Goal: Task Accomplishment & Management: Manage account settings

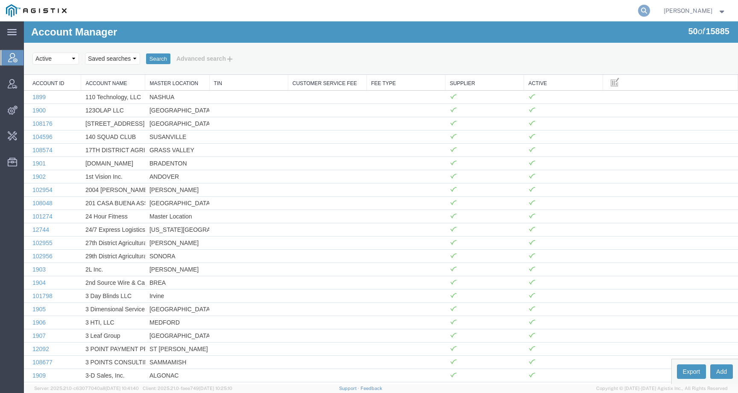
click at [650, 10] on icon at bounding box center [644, 11] width 12 height 12
click at [638, 10] on input "search" at bounding box center [508, 10] width 260 height 21
paste input "57135639"
type input "57135639"
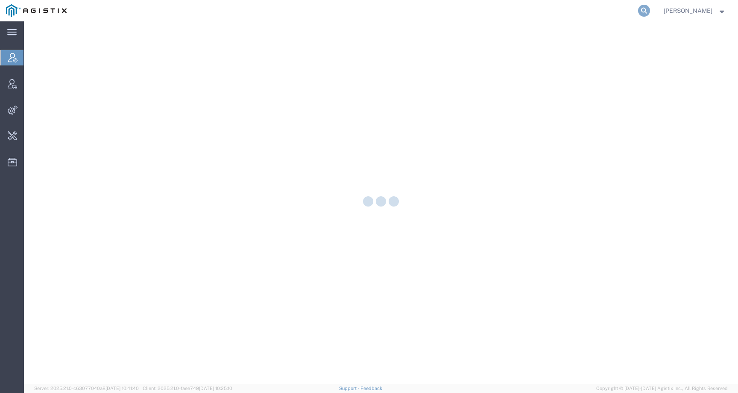
click at [650, 11] on icon at bounding box center [644, 11] width 12 height 12
click at [622, 11] on input "search" at bounding box center [508, 10] width 260 height 21
paste input "57135884"
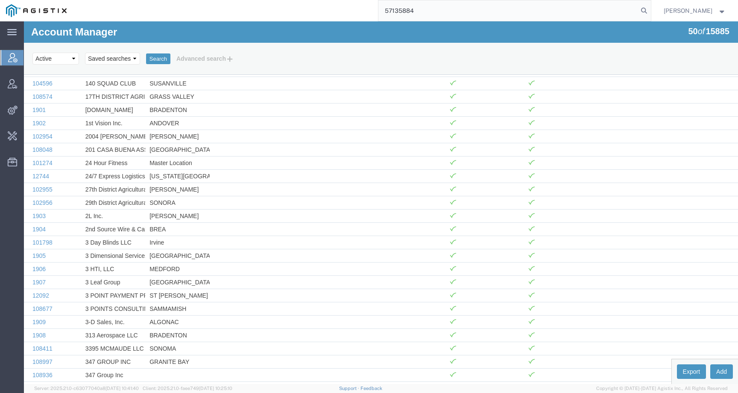
type input "57135884"
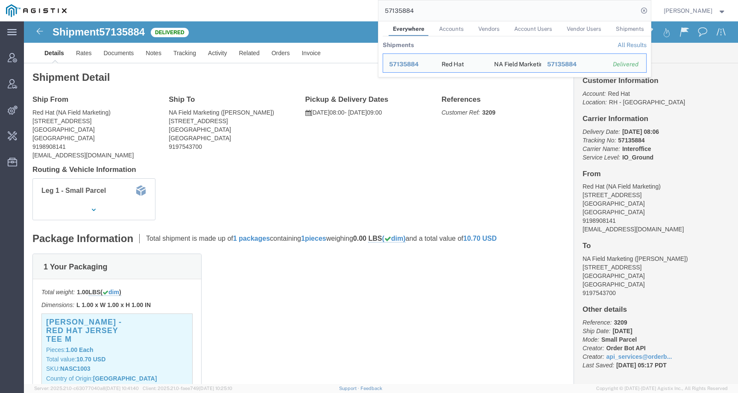
click div "Shipment Detail Ship From Red Hat (NA Field Marketing) 100 E DAVIE STREET Ralei…"
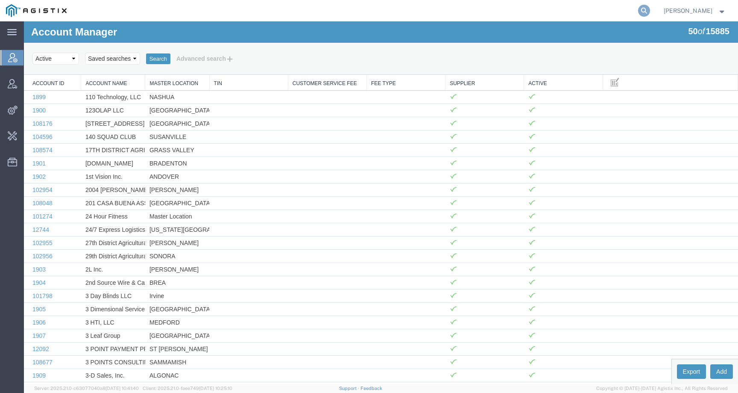
click at [650, 12] on icon at bounding box center [644, 11] width 12 height 12
click at [619, 12] on input "search" at bounding box center [508, 10] width 260 height 21
type input "offline@syneos"
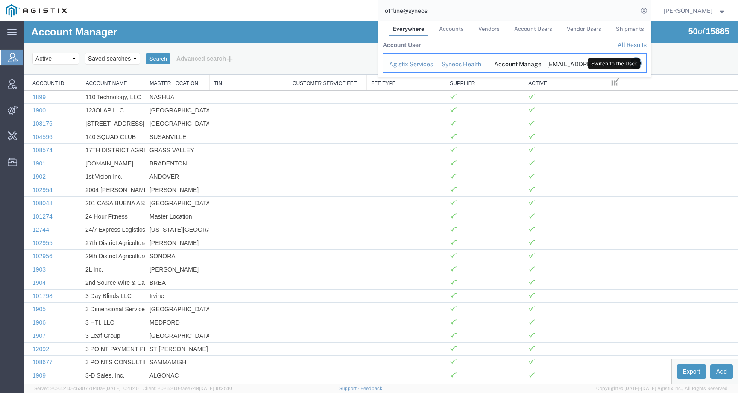
click at [642, 62] on icon "Search Results" at bounding box center [636, 63] width 12 height 12
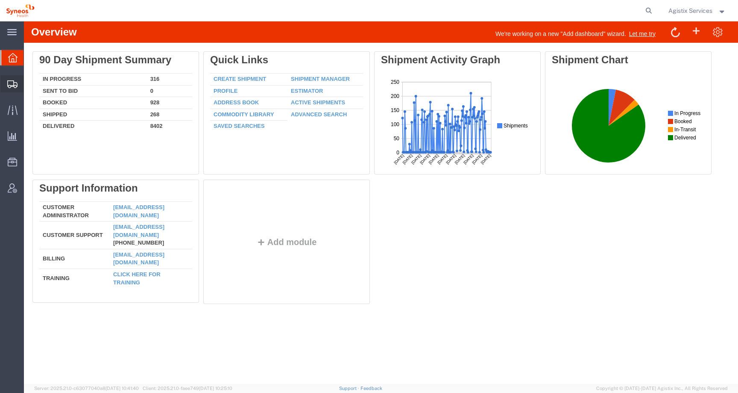
click at [0, 0] on span "Create Shipment" at bounding box center [0, 0] width 0 height 0
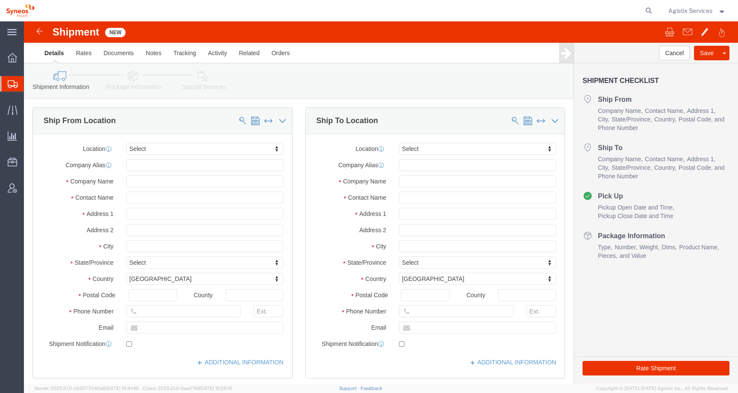
select select
click input "text"
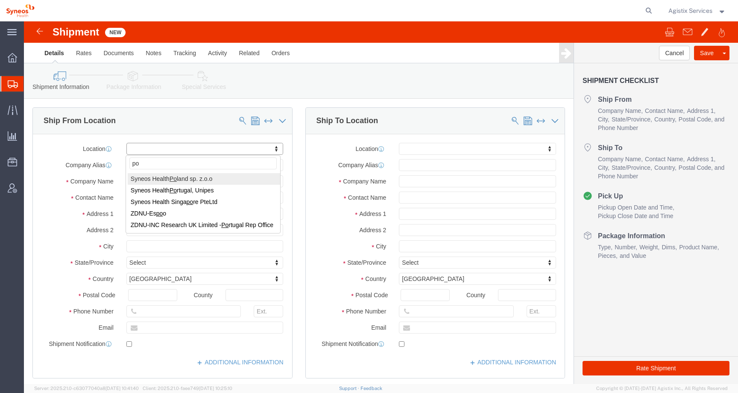
type input "pol"
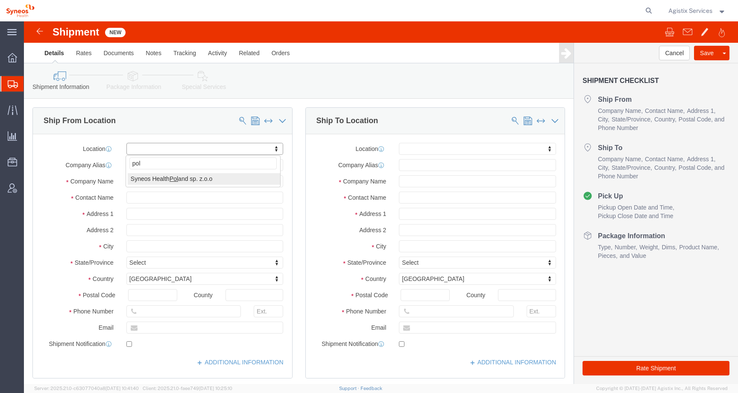
select select "48890"
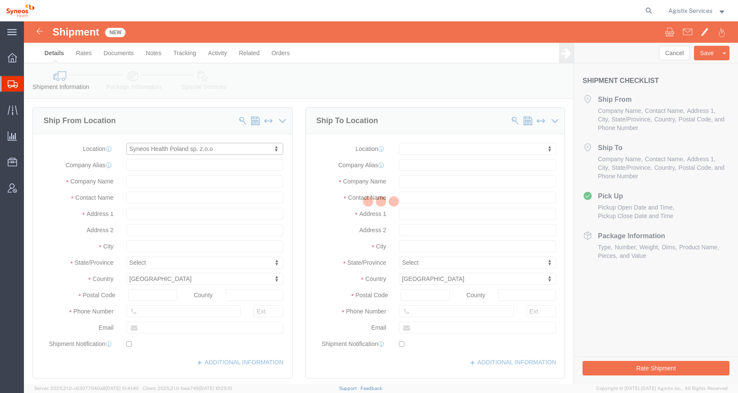
type input "171 al. Solidarności"
select select "PL"
type input "00-877"
type input "Syneos Health Poland sp. z.o.o"
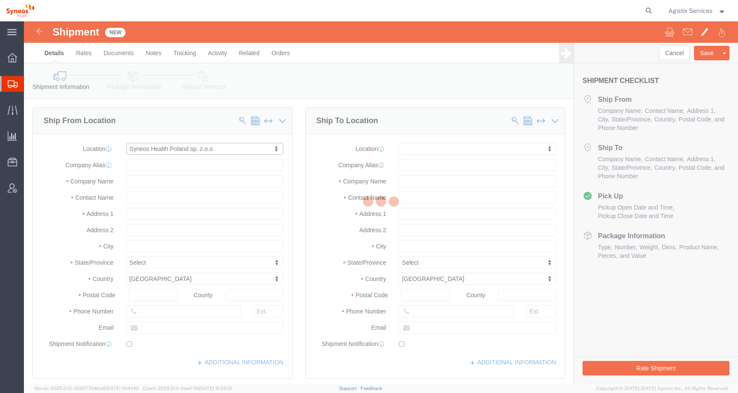
type input "Warsaw"
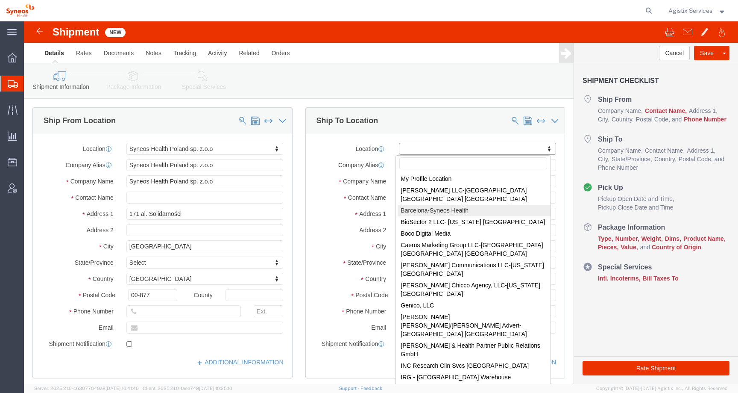
select select "65271"
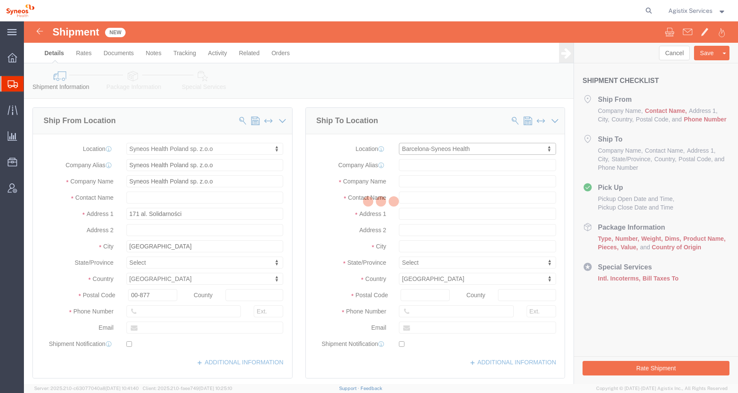
type input "Avenida Diagonal 571"
type input "Floor 3"
select select "ES"
type input "08029"
type input "Syneos Health"
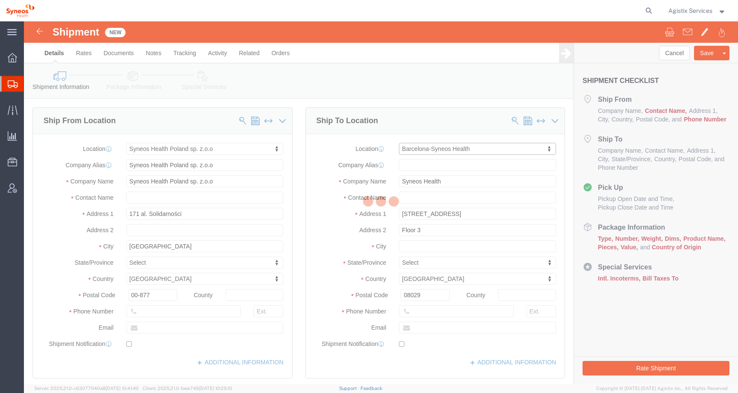
type input "Barcelona"
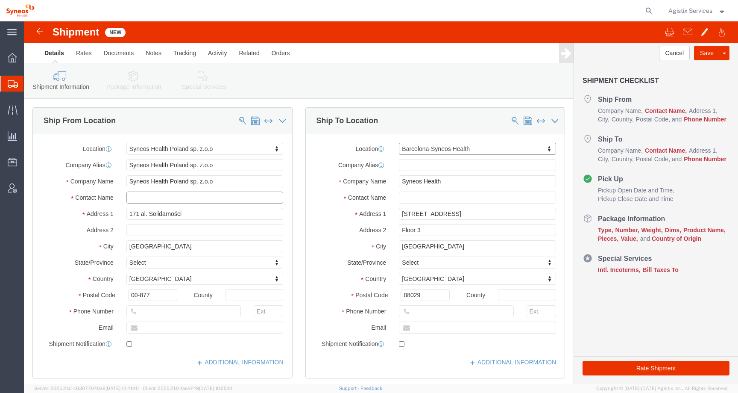
click input "text"
drag, startPoint x: 155, startPoint y: 173, endPoint x: 81, endPoint y: 176, distance: 74.0
click div "Contact Name [PERSON_NAME] TEST"
type input "[PERSON_NAME] TEST"
click input "text"
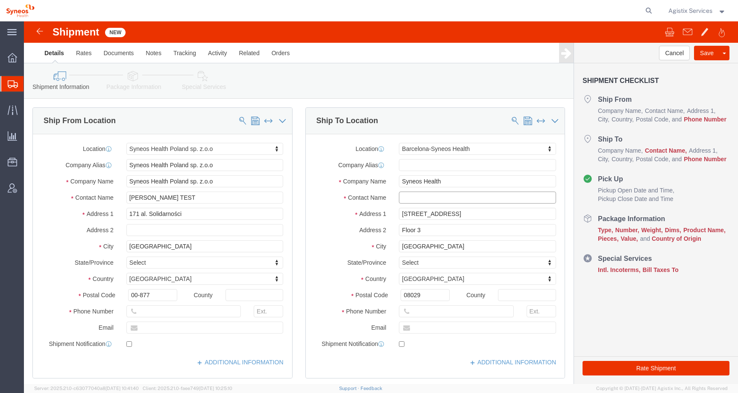
paste input "[PERSON_NAME] TEST"
type input "[PERSON_NAME] TEST"
click input "text"
type input "[PHONE_NUMBER]"
click input "text"
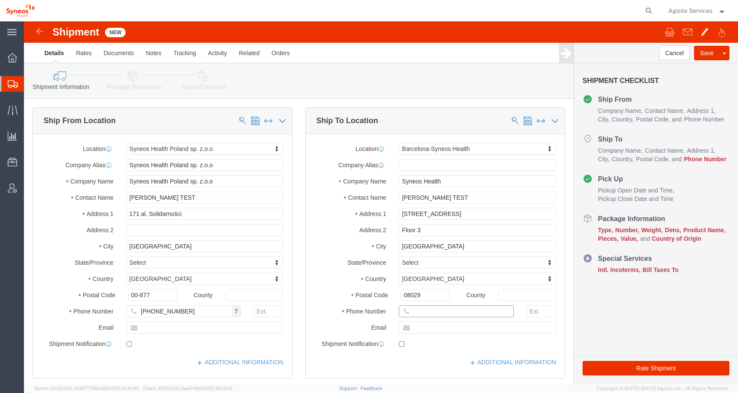
type input "555-5554-5555"
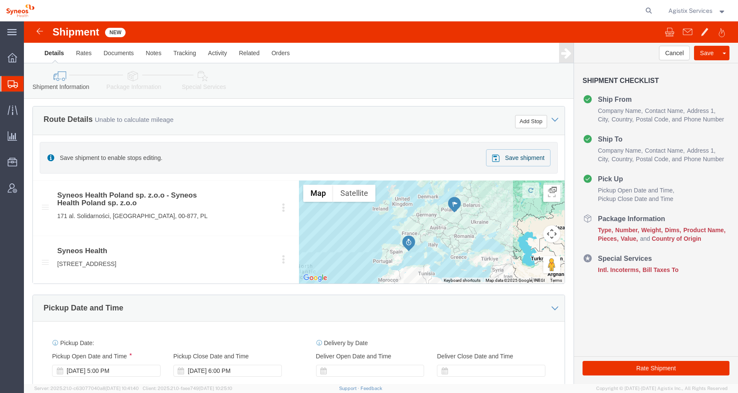
scroll to position [313, 0]
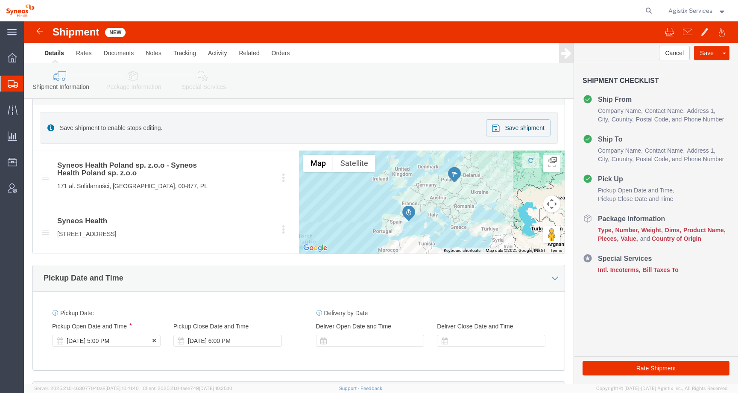
click div "Oct 15 2025 5:00 PM"
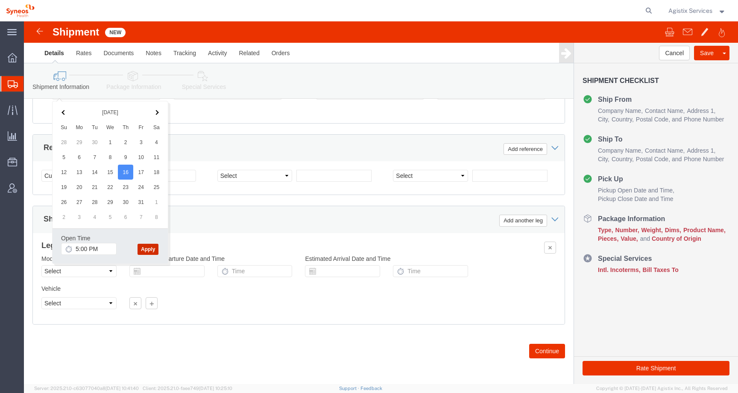
click button "Apply"
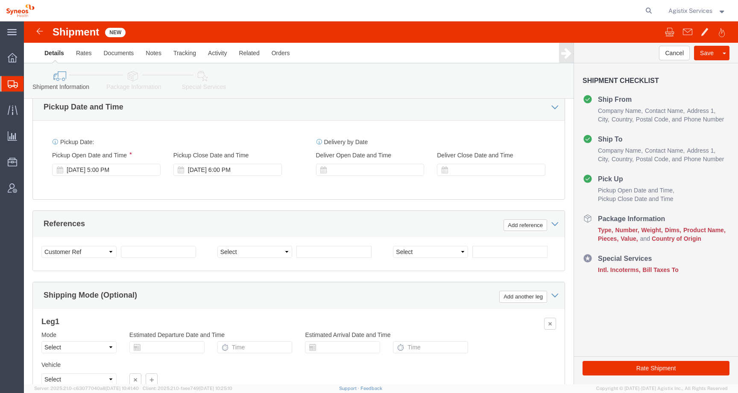
scroll to position [385, 0]
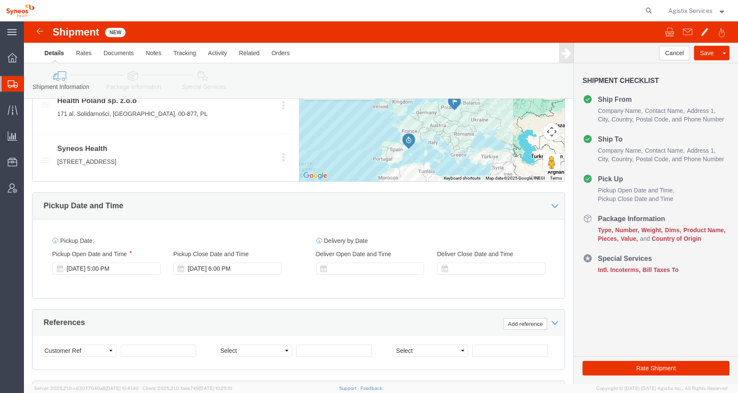
click icon
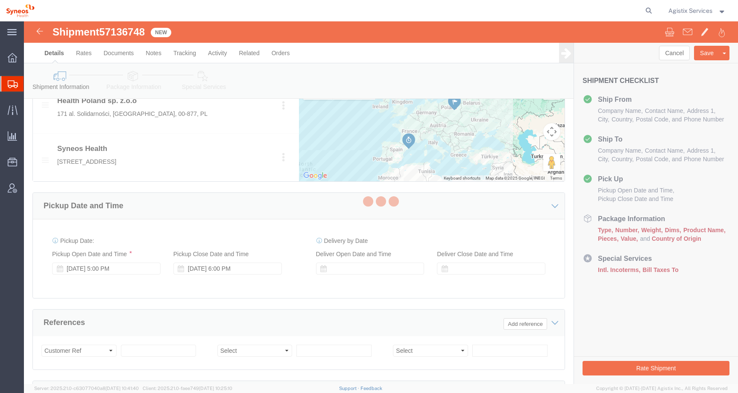
select select "48890"
select select "65271"
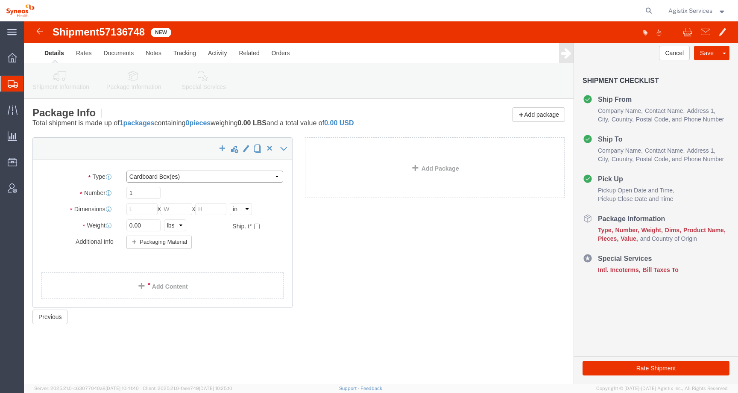
click select "Select Bale(s) Basket(s) Bolt(s) Bottle(s) Buckets Bulk Bundle(s) Can(s) Cardbo…"
select select "YRPK"
click select "Select Bale(s) Basket(s) Bolt(s) Bottle(s) Buckets Bulk Bundle(s) Can(s) Cardbo…"
click link "Add Content"
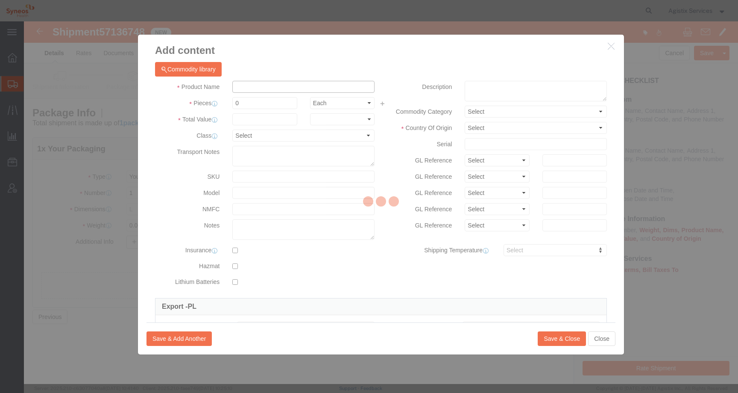
click input "text"
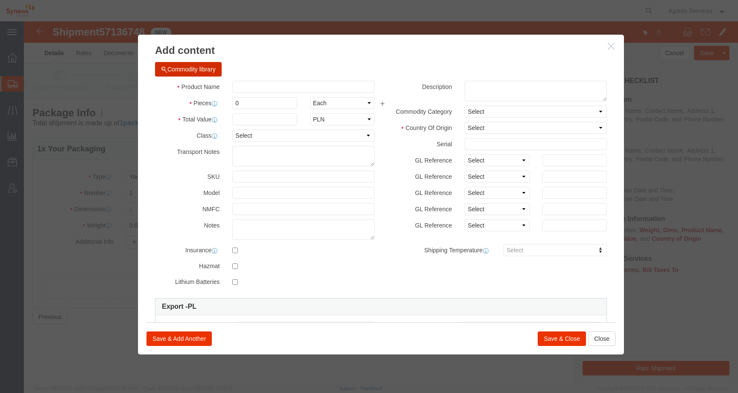
click button "Commodity library"
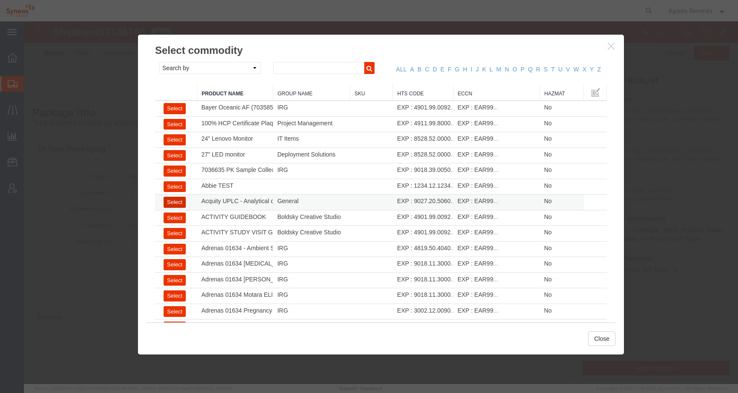
click button "Select"
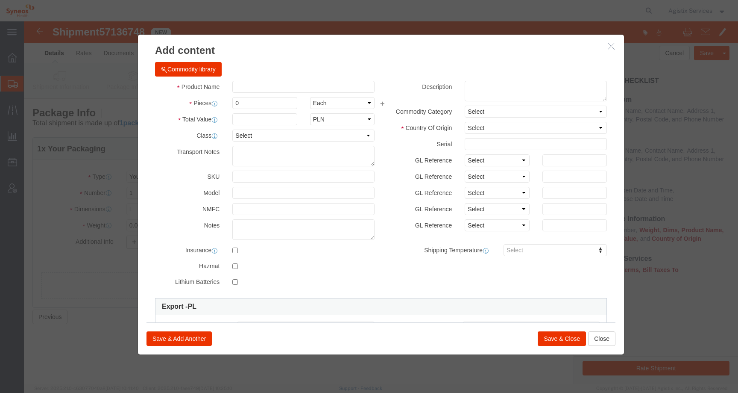
select select "IE"
type input "9027.20.5060"
type input "EAR99"
select select "BIS"
type input "Acquity UPLC - Analytical column - Waters Corporation"
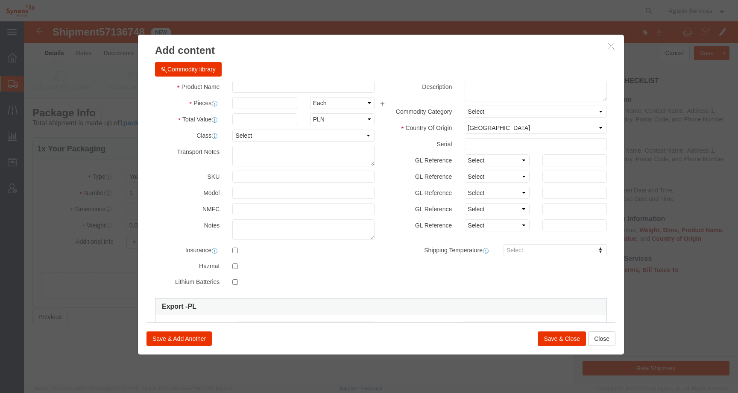
type textarea "Acquity UPLC, Protein BEH C4 Column, 1.7 μm,2.1mm X 50mm"
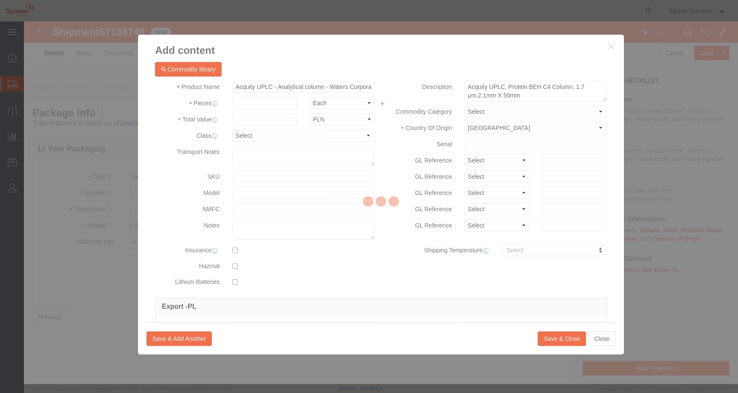
select select "NLR"
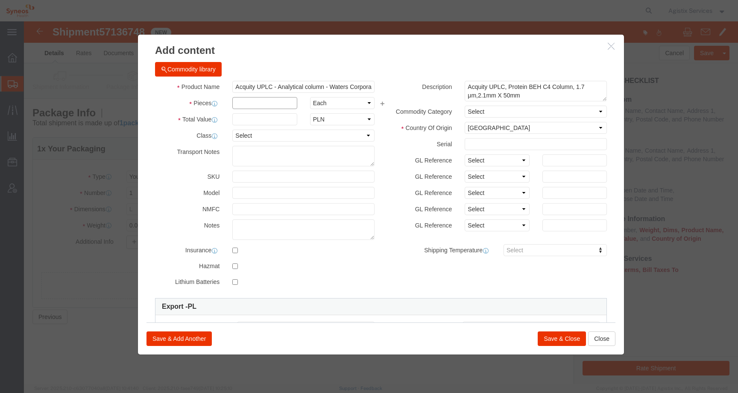
click input "text"
type input "1"
click input "text"
type input "100"
click button "Save & Close"
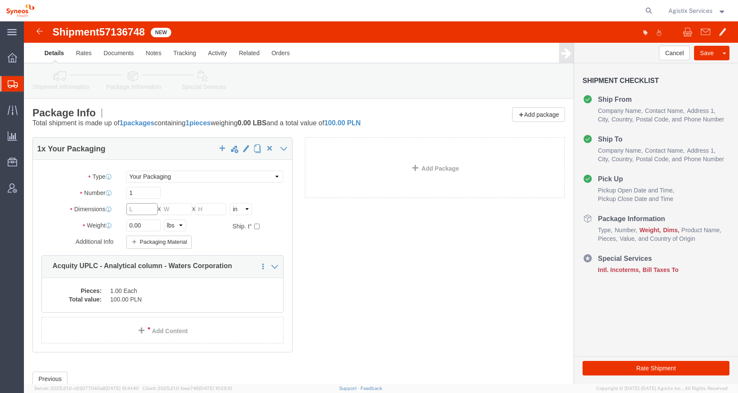
click input "text"
type input "10"
click input "text"
type input "12"
click input "text"
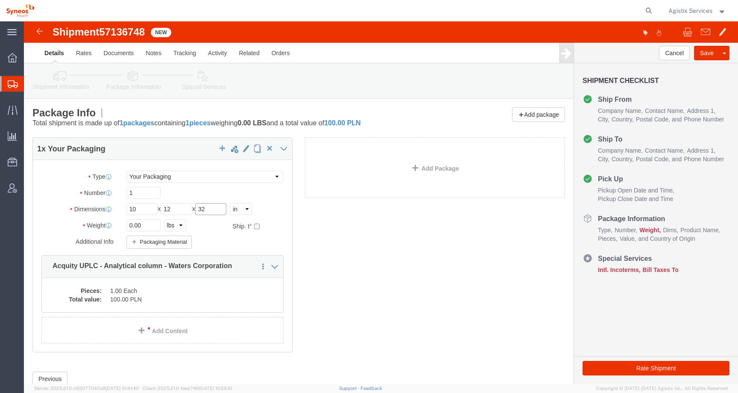
type input "32"
drag, startPoint x: 122, startPoint y: 205, endPoint x: 95, endPoint y: 205, distance: 26.5
click div "0.00 Select kgs lbs"
type input "12"
click div "1 x Your Packaging Package Type Select Bale(s) Basket(s) Bolt(s) Bottle(s) Buck…"
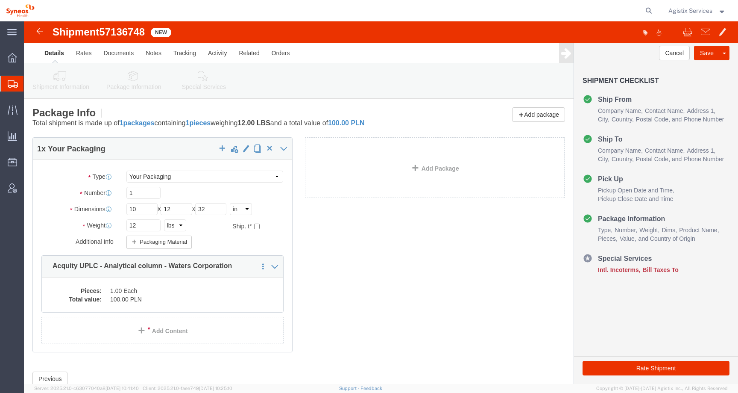
click icon
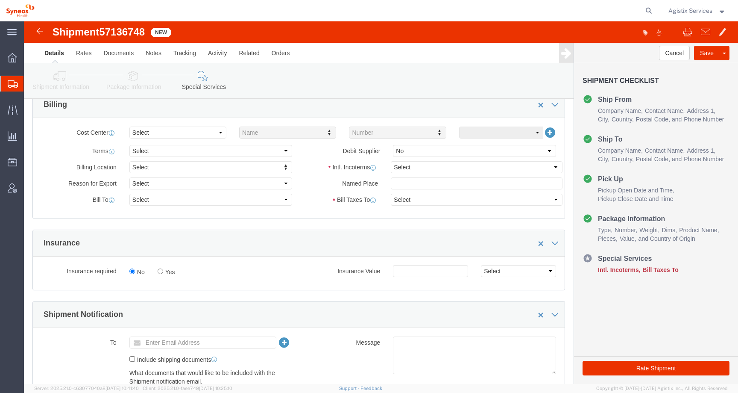
scroll to position [379, 0]
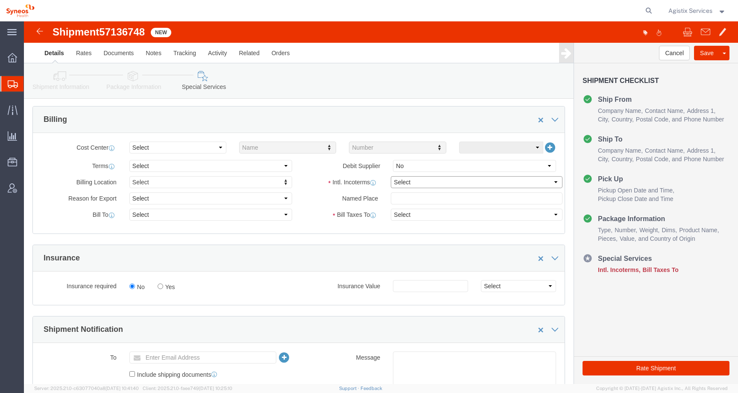
click select "Select Carriage Insurance Paid Carriage Paid To Cost and Freight Cost Insurance…"
select select "DDP"
click select "Select Carriage Insurance Paid Carriage Paid To Cost and Freight Cost Insurance…"
select select "SHIP"
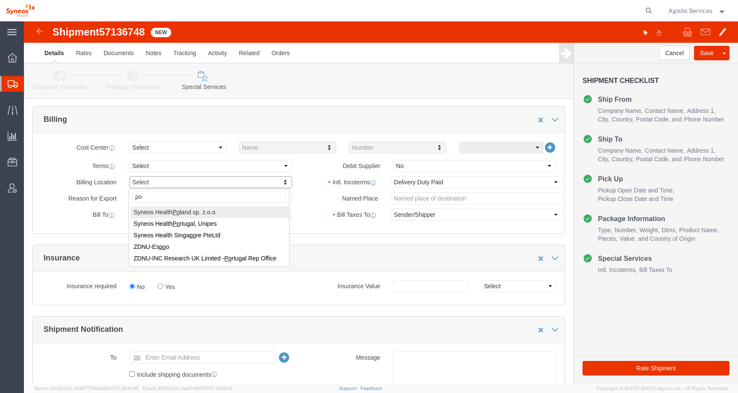
type input "po"
select "48890"
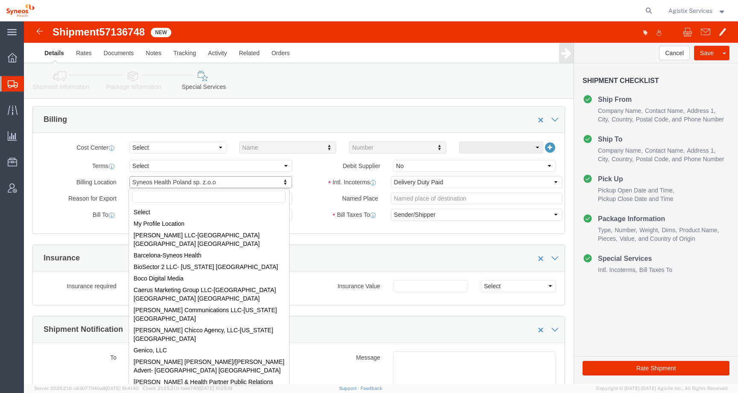
scroll to position [929, 0]
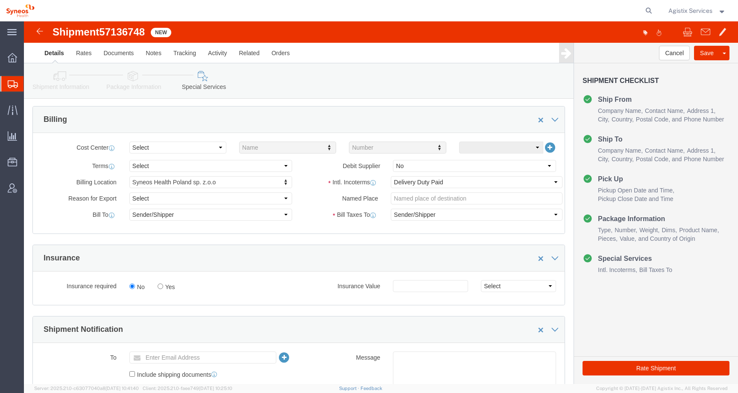
click link "Shipment Information"
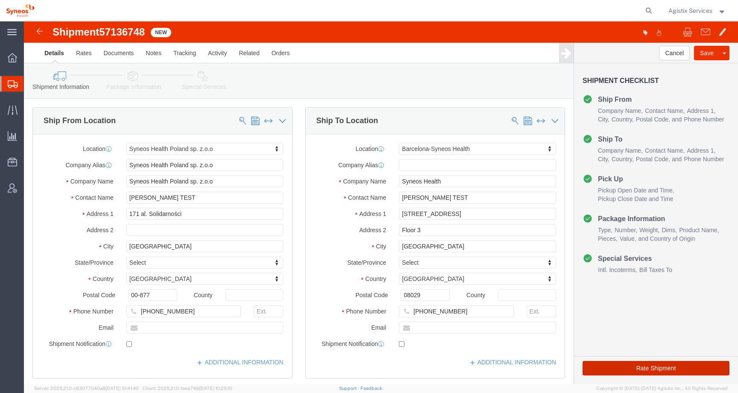
click button "Rate Shipment"
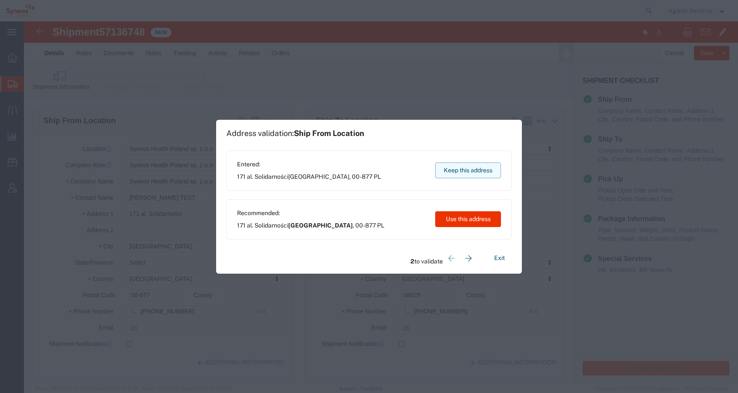
click at [483, 171] on button "Keep this address" at bounding box center [468, 170] width 66 height 16
click at [459, 170] on button "Keep this address" at bounding box center [468, 170] width 66 height 16
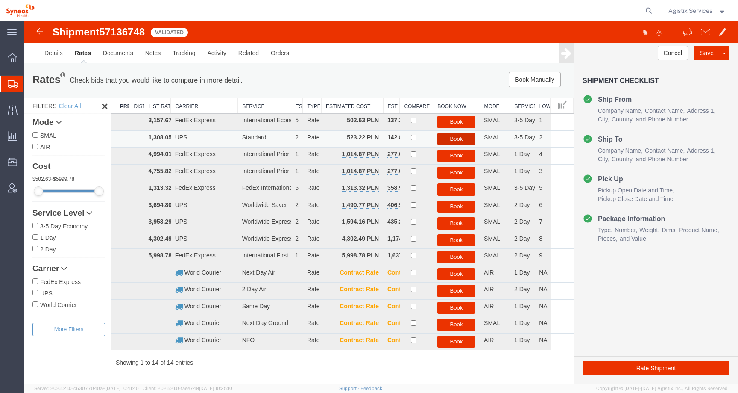
click at [454, 140] on button "Book" at bounding box center [456, 139] width 38 height 12
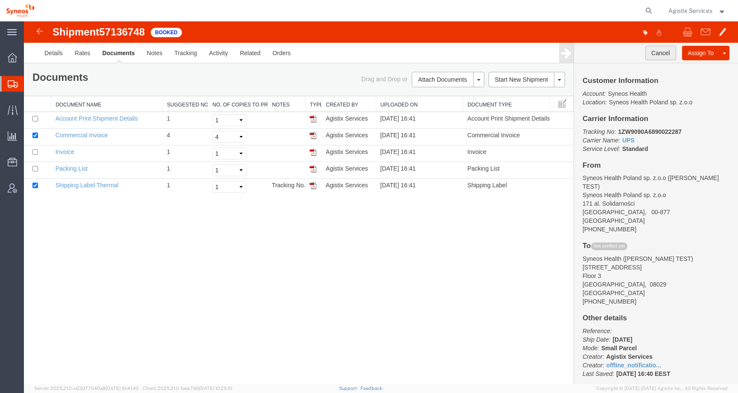
click at [657, 54] on button "Cancel" at bounding box center [660, 53] width 31 height 15
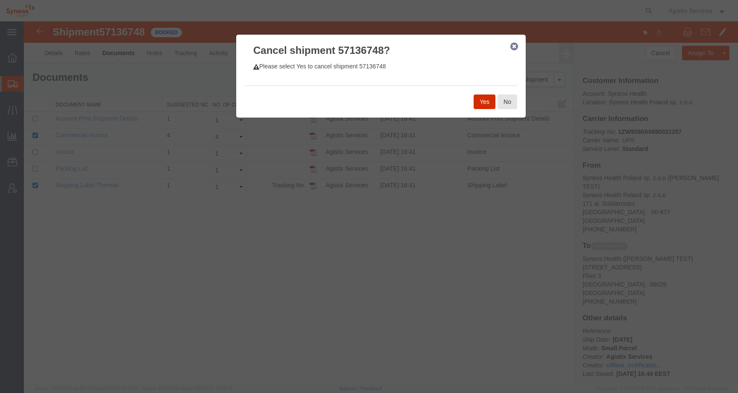
click at [487, 103] on button "Yes" at bounding box center [485, 101] width 22 height 15
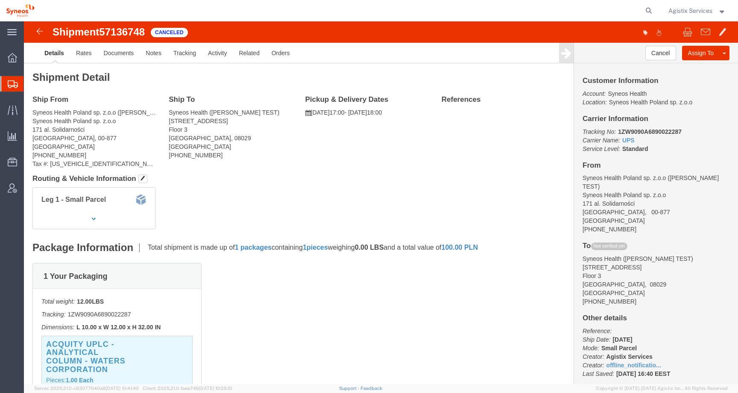
click at [711, 9] on span "Agistix Services" at bounding box center [690, 10] width 44 height 9
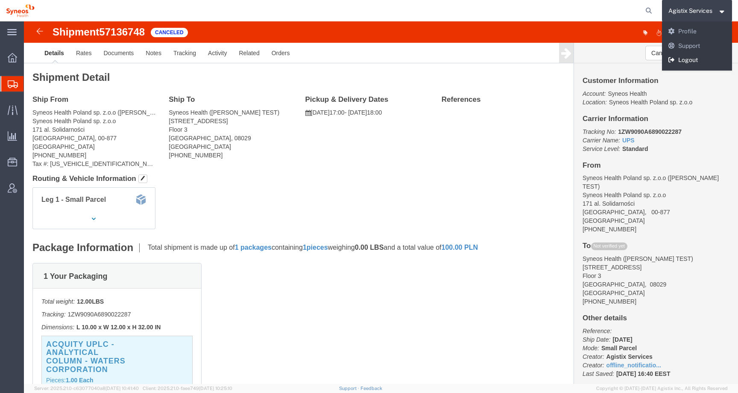
click at [683, 62] on link "Logout" at bounding box center [697, 60] width 70 height 15
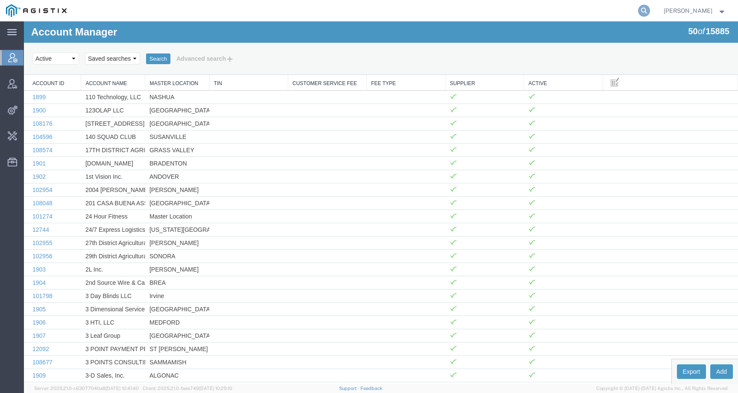
click at [650, 9] on icon at bounding box center [644, 11] width 12 height 12
click at [629, 10] on input "search" at bounding box center [508, 10] width 260 height 21
paste input "PG&E"
type input "PG&E"
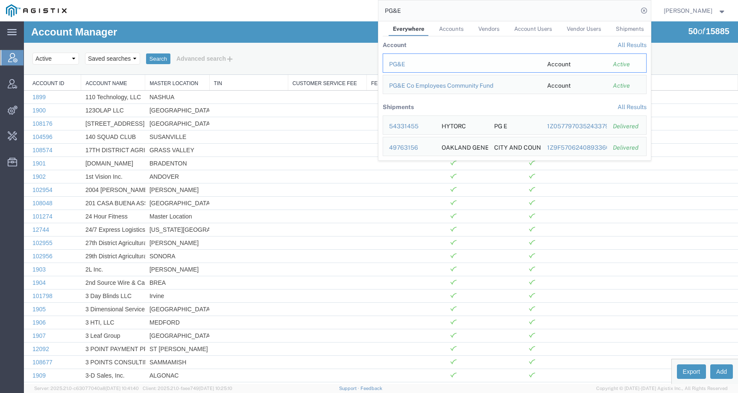
click at [405, 59] on td "PG&E" at bounding box center [462, 62] width 158 height 19
click at [406, 63] on div "PG&E" at bounding box center [462, 64] width 146 height 9
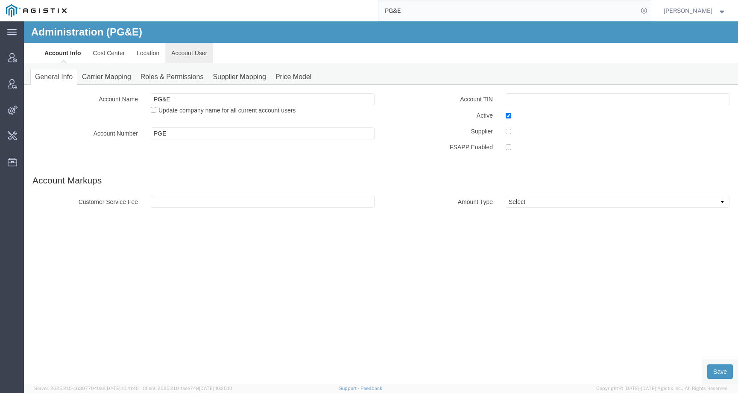
click at [181, 59] on link "Account User" at bounding box center [189, 53] width 48 height 21
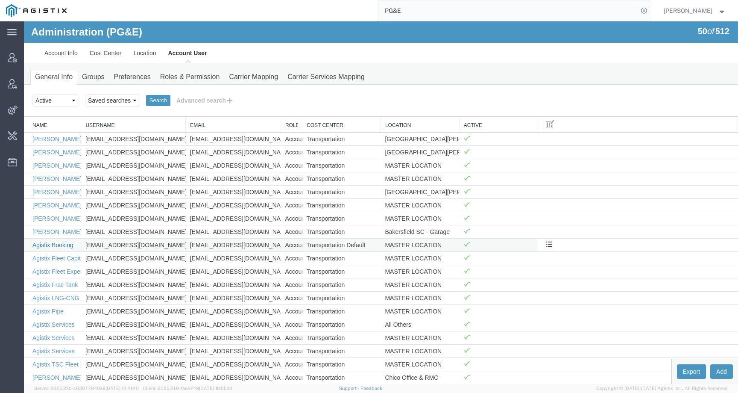
click at [66, 243] on link "Agistix Booking" at bounding box center [52, 244] width 41 height 7
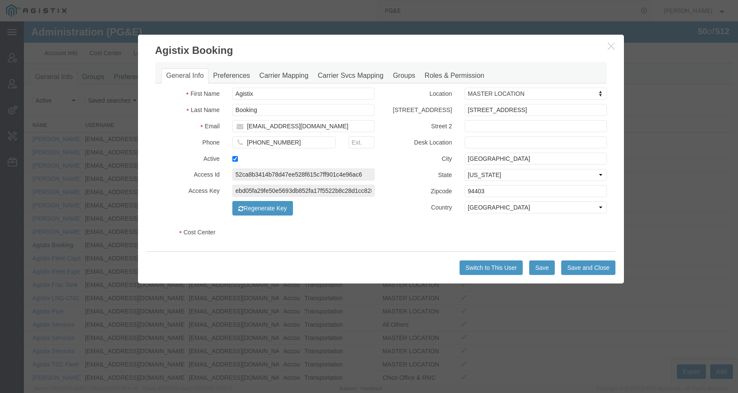
select select "COSTCENTER"
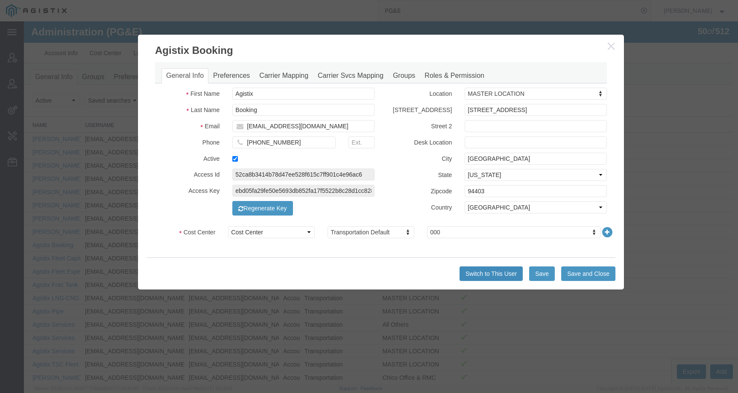
click at [488, 271] on button "Switch to This User" at bounding box center [491, 273] width 63 height 15
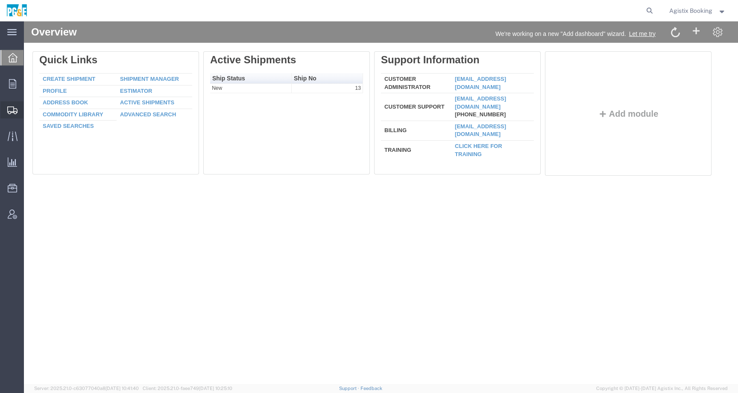
click at [14, 116] on div at bounding box center [12, 109] width 24 height 17
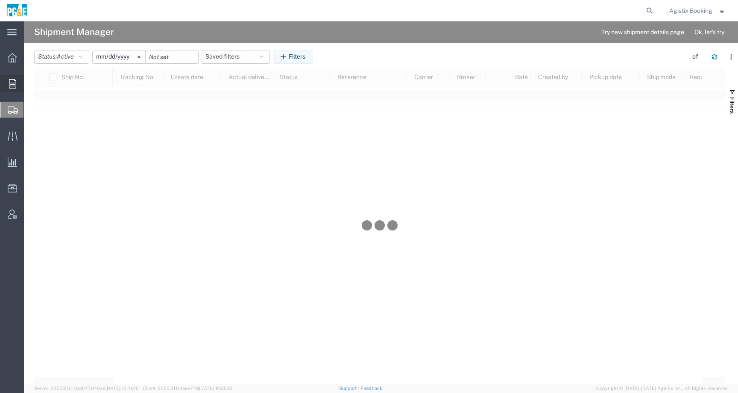
click at [17, 85] on div at bounding box center [12, 83] width 24 height 17
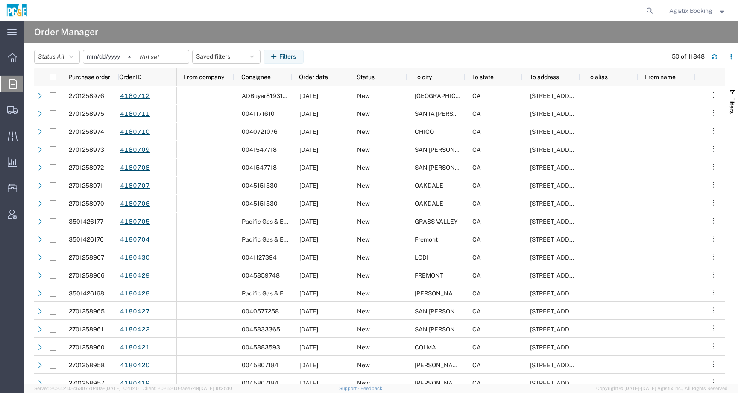
click at [99, 57] on input "2025-09-15" at bounding box center [109, 56] width 53 height 13
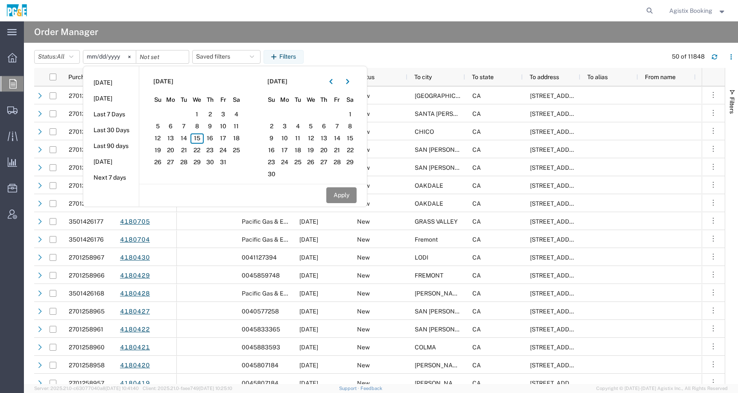
click at [379, 54] on div "Status: All All Cancelled Orders New Orders Updated Orders 2025-09-15 Today Yes…" at bounding box center [386, 57] width 704 height 14
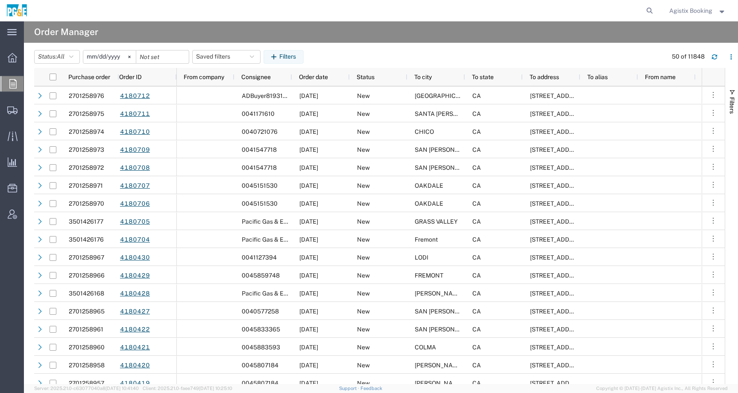
click at [293, 49] on header "Status: All All Cancelled Orders New Orders Updated Orders 2025-09-15 Saved fil…" at bounding box center [386, 55] width 704 height 23
click at [293, 54] on button "Filters" at bounding box center [284, 57] width 40 height 14
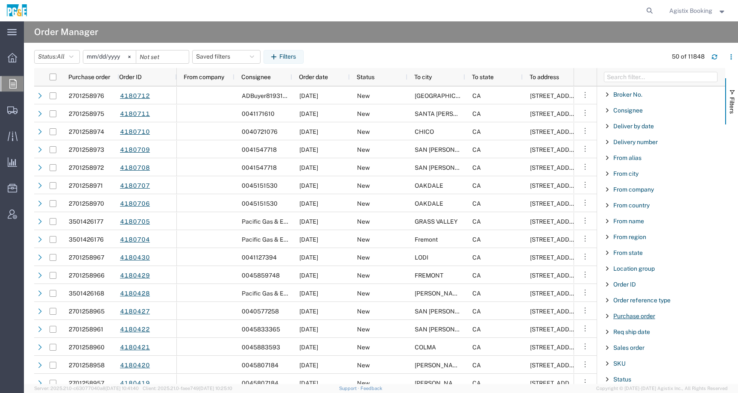
click at [642, 317] on span "Purchase order" at bounding box center [634, 315] width 42 height 7
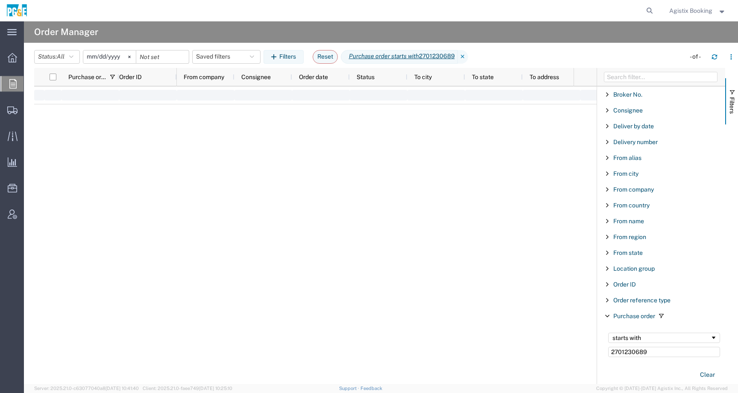
type input "2701230689"
click at [636, 337] on div "starts with" at bounding box center [662, 337] width 98 height 7
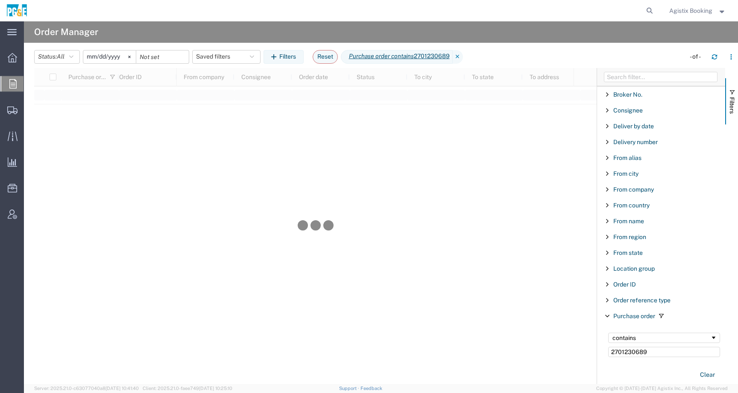
click at [94, 58] on input "[DATE]" at bounding box center [109, 56] width 53 height 13
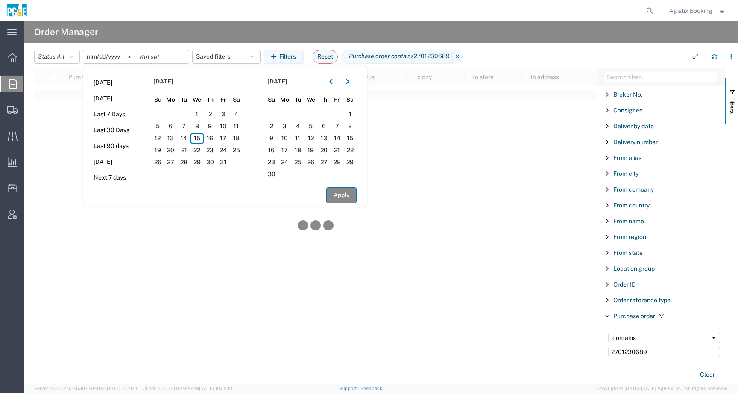
click at [348, 190] on button "Apply" at bounding box center [341, 195] width 30 height 16
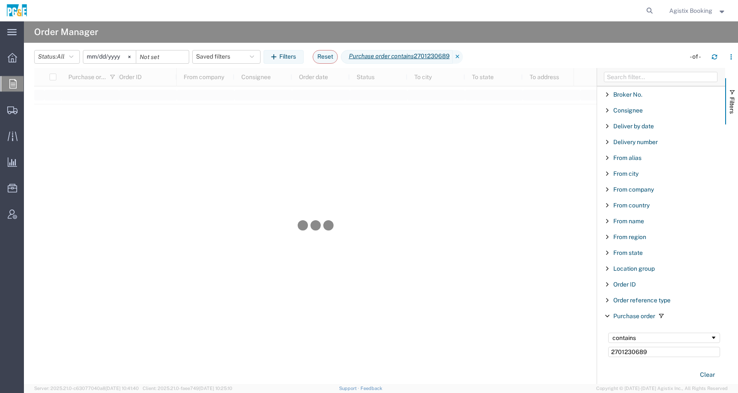
click at [93, 58] on input "2025-09-11" at bounding box center [109, 56] width 53 height 13
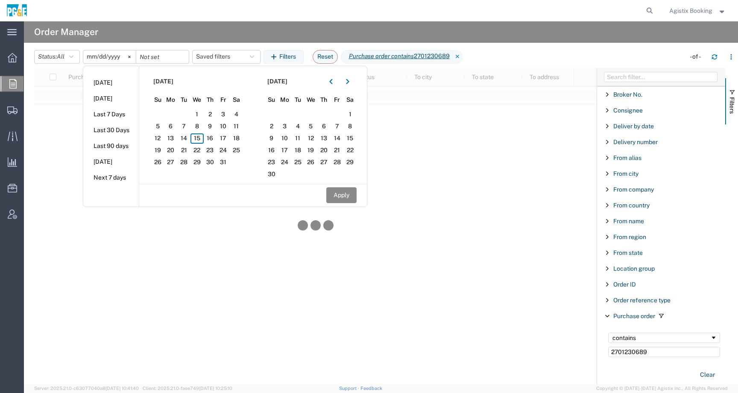
type input "2025-09-08"
click at [93, 58] on input "2025-09-08" at bounding box center [109, 56] width 53 height 13
type input "2025-08-08"
click at [343, 194] on button "Apply" at bounding box center [341, 195] width 30 height 16
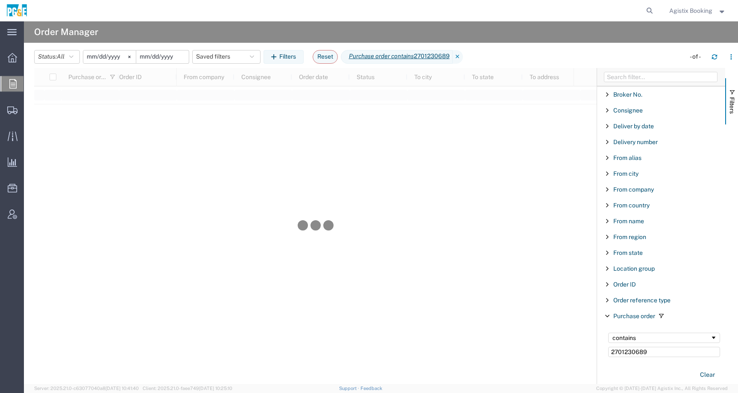
click at [157, 57] on input "date" at bounding box center [162, 56] width 53 height 13
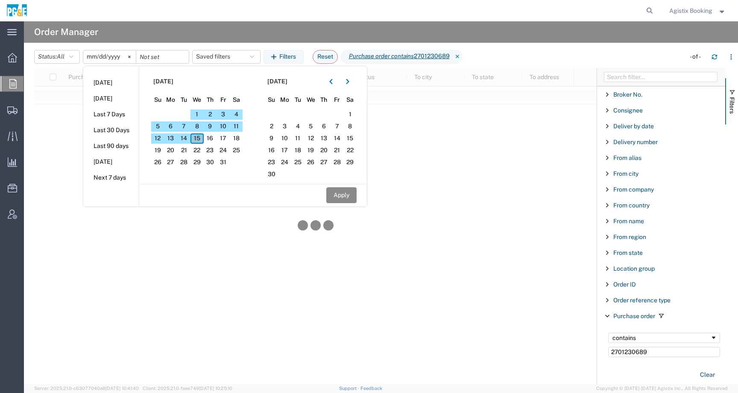
click at [199, 139] on span "15" at bounding box center [197, 138] width 13 height 10
click at [355, 198] on button "Apply" at bounding box center [341, 195] width 30 height 16
type input "2025-10-15"
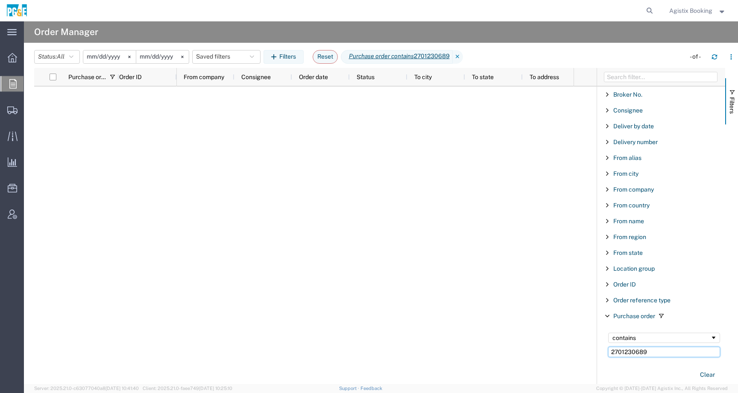
click at [651, 348] on input "2701230689" at bounding box center [664, 351] width 112 height 10
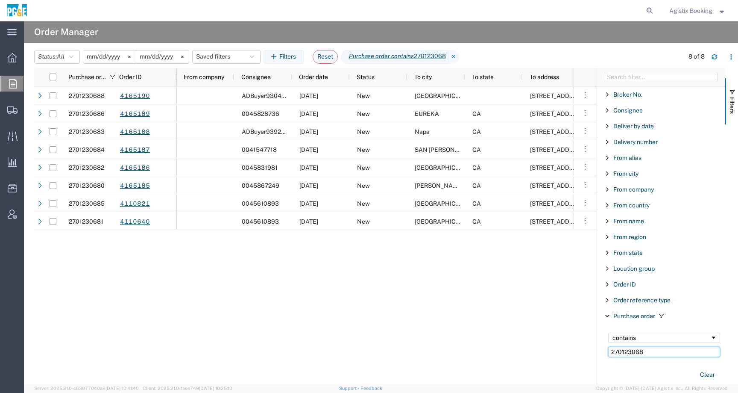
type input "270123068"
click at [102, 55] on input "2025-08-08" at bounding box center [109, 56] width 53 height 13
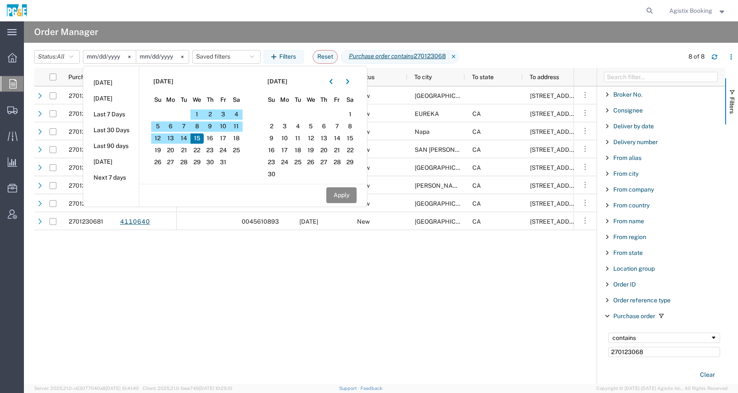
type input "2025-08-11"
click at [343, 196] on button "Apply" at bounding box center [341, 195] width 30 height 16
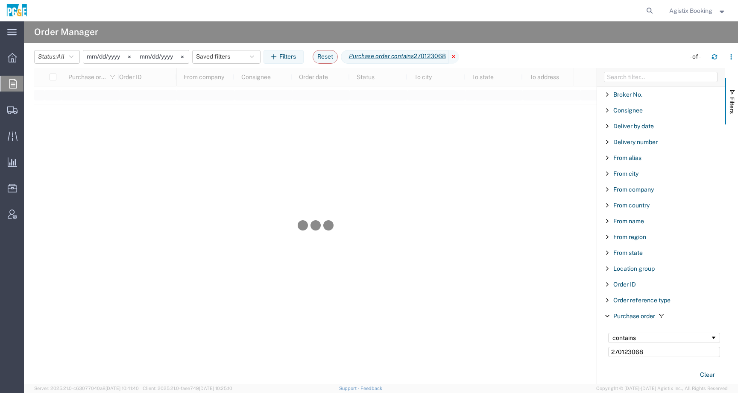
click at [459, 56] on icon at bounding box center [454, 57] width 10 height 14
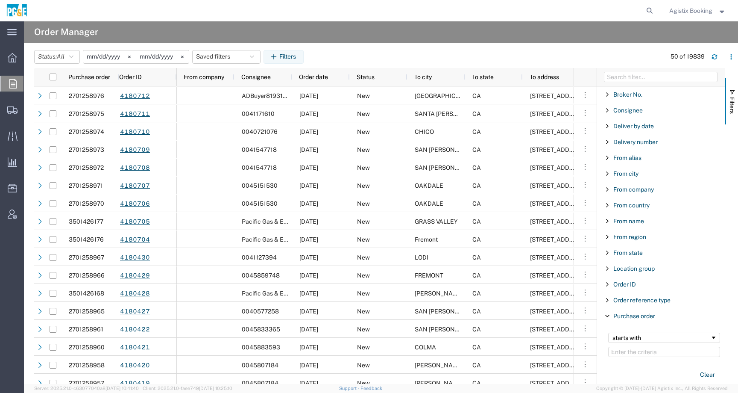
click at [146, 57] on input "2025-10-15" at bounding box center [162, 56] width 53 height 13
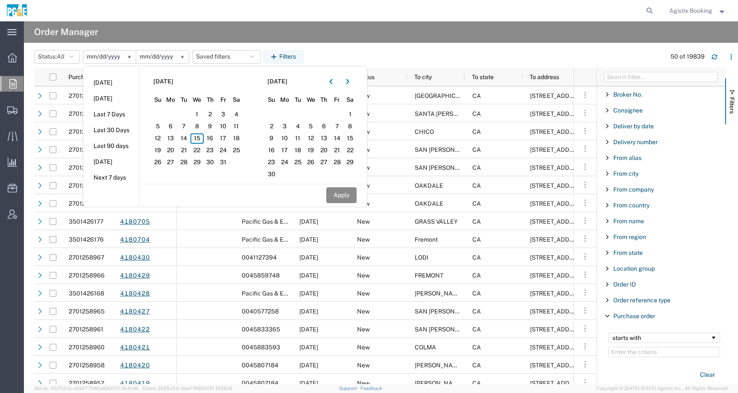
type input "2025-08-11"
click at [345, 192] on button "Apply" at bounding box center [341, 195] width 30 height 16
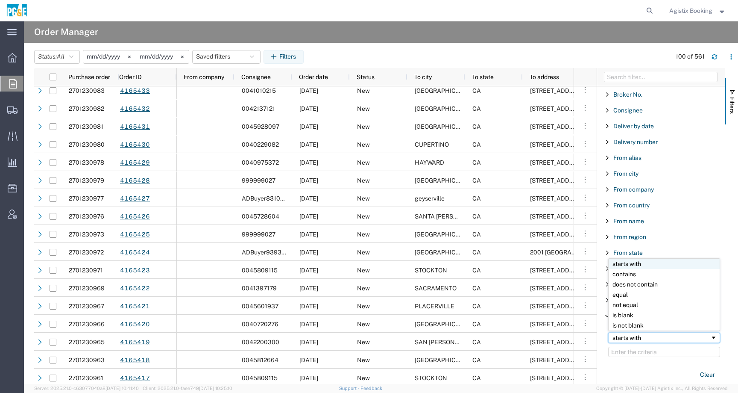
click at [634, 334] on div "starts with" at bounding box center [662, 337] width 98 height 7
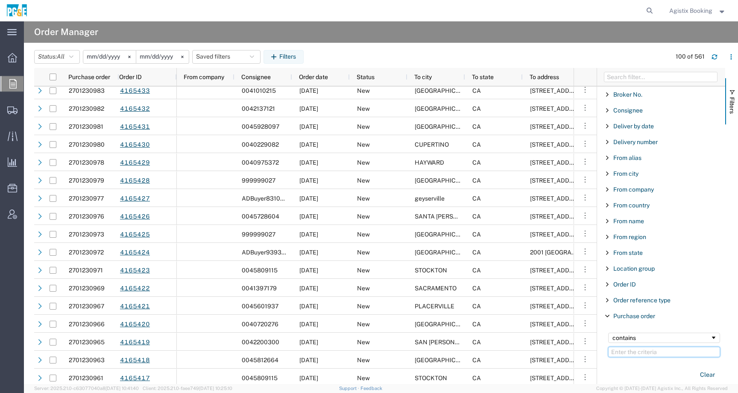
click at [622, 351] on input "Filter Value" at bounding box center [664, 351] width 112 height 10
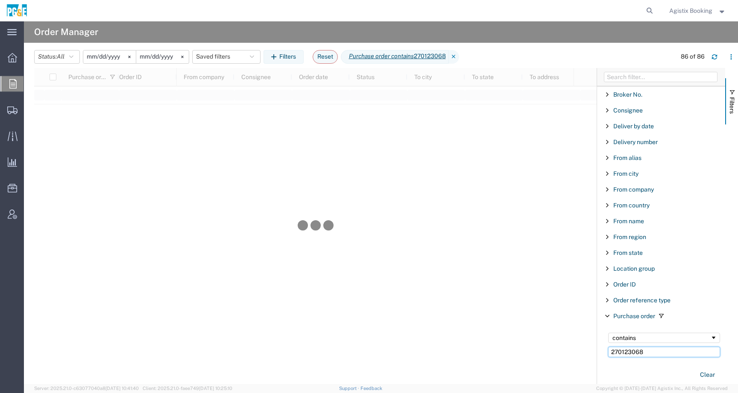
type input "270123068"
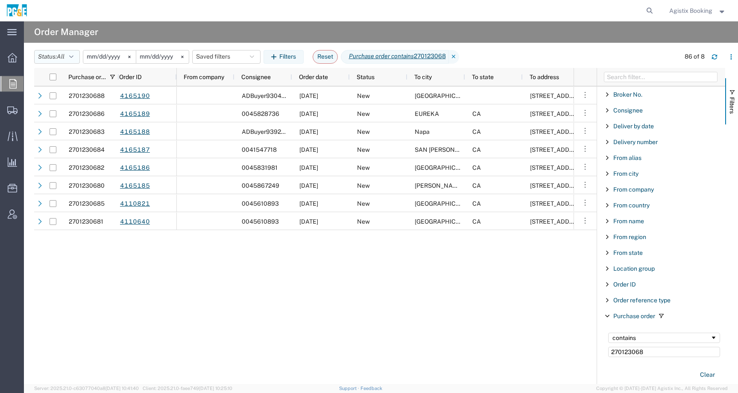
click at [51, 56] on button "Status: All" at bounding box center [57, 57] width 46 height 14
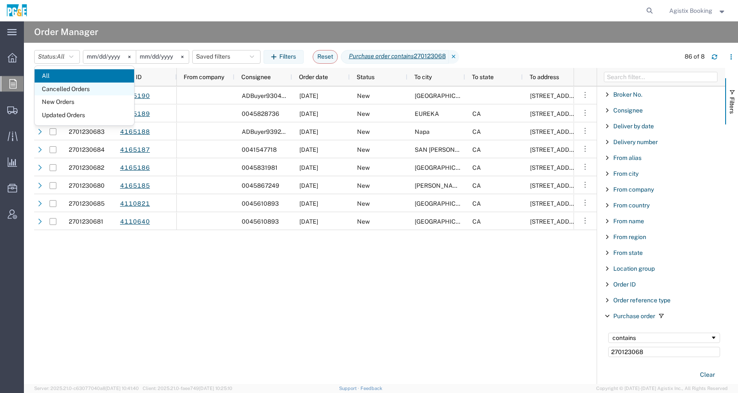
click at [59, 91] on span "Cancelled Orders" at bounding box center [85, 88] width 100 height 13
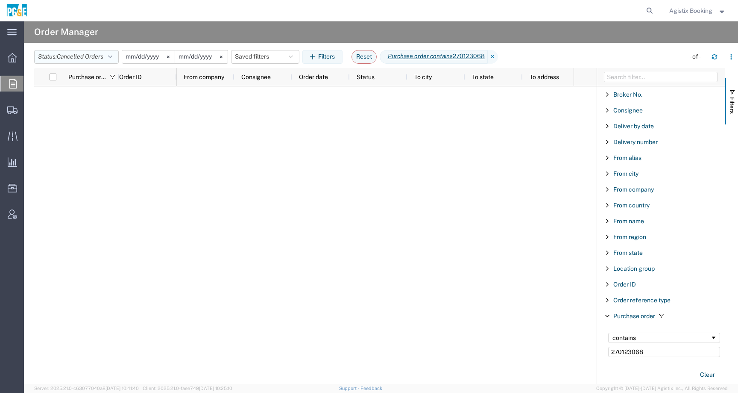
click at [79, 52] on button "Status: Cancelled Orders" at bounding box center [76, 57] width 85 height 14
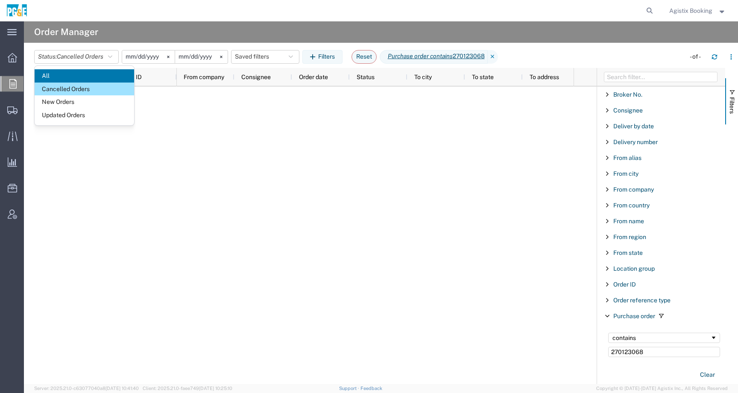
click at [69, 79] on span "All" at bounding box center [85, 75] width 100 height 13
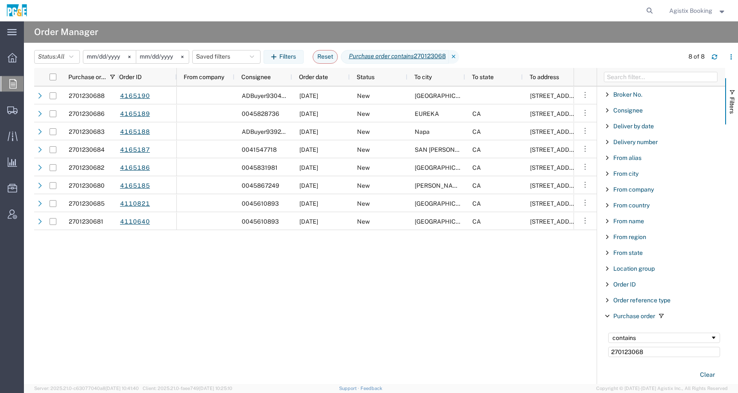
click at [91, 57] on input "2025-08-11" at bounding box center [109, 56] width 53 height 13
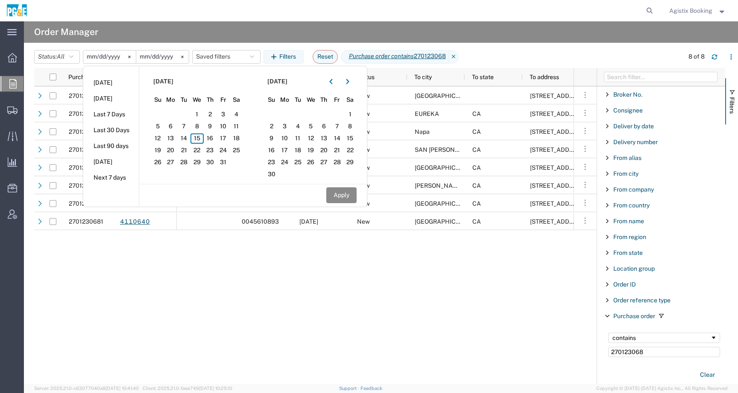
click at [165, 53] on input "2025-08-11" at bounding box center [162, 56] width 53 height 13
click at [196, 142] on span "15" at bounding box center [197, 138] width 13 height 10
click at [340, 194] on button "Apply" at bounding box center [341, 195] width 30 height 16
type input "2025-10-15"
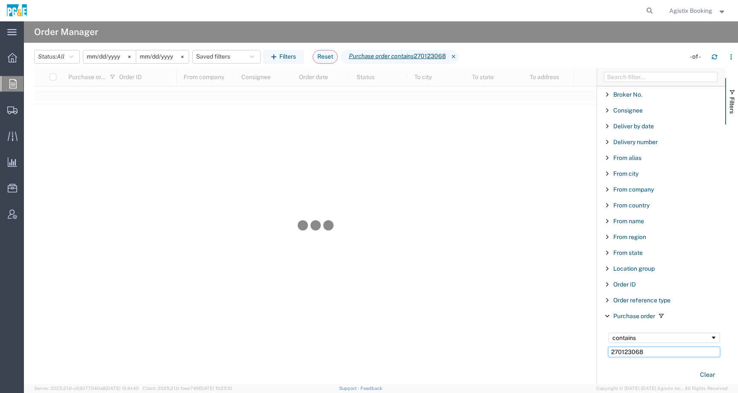
drag, startPoint x: 648, startPoint y: 352, endPoint x: 563, endPoint y: 352, distance: 85.9
click at [563, 352] on div "Purchase order Order ID From company Consignee Order date Status To city To sta…" at bounding box center [386, 226] width 704 height 316
paste input "51012"
type input "2701251012"
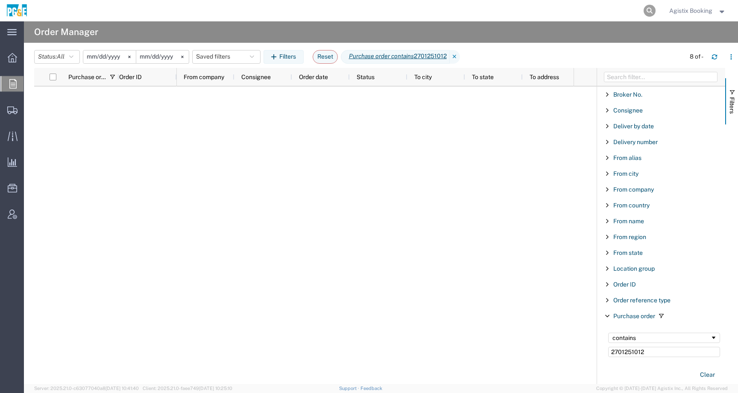
click at [651, 12] on icon at bounding box center [650, 11] width 12 height 12
click at [636, 12] on input "search" at bounding box center [514, 10] width 260 height 21
paste input "57135833"
type input "57135833"
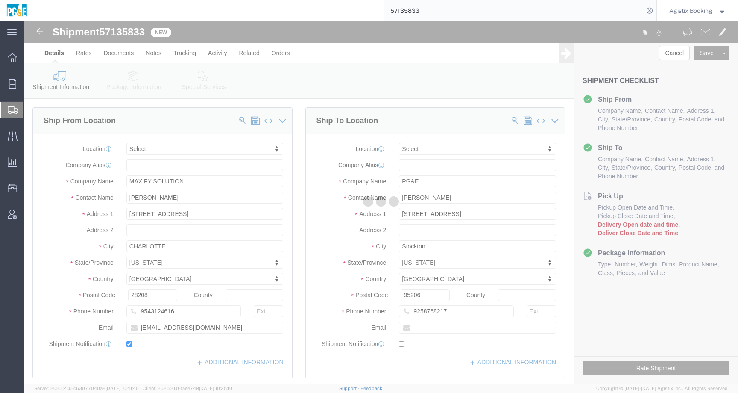
select select
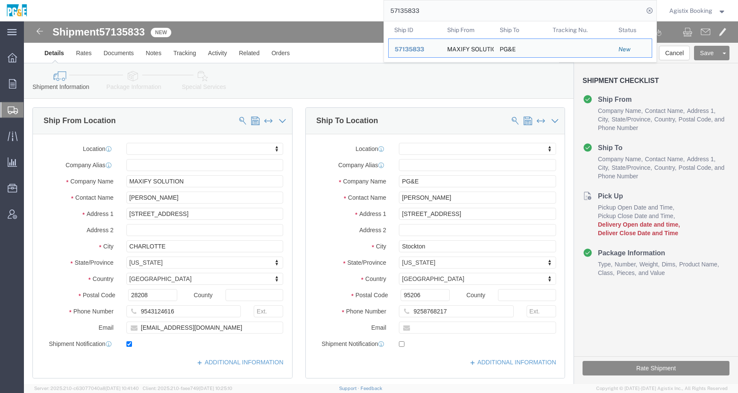
click icon
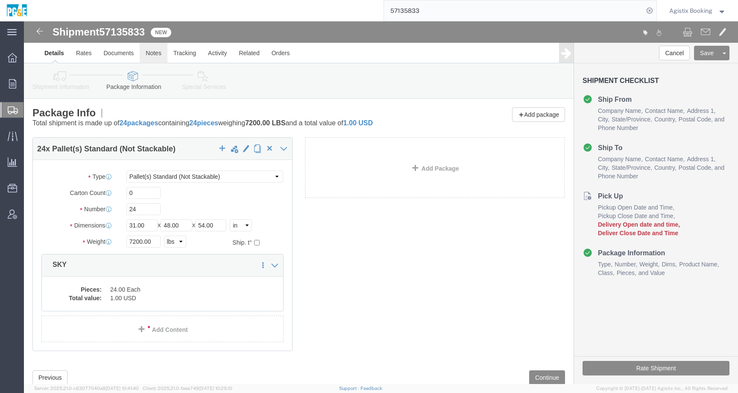
click link "Notes"
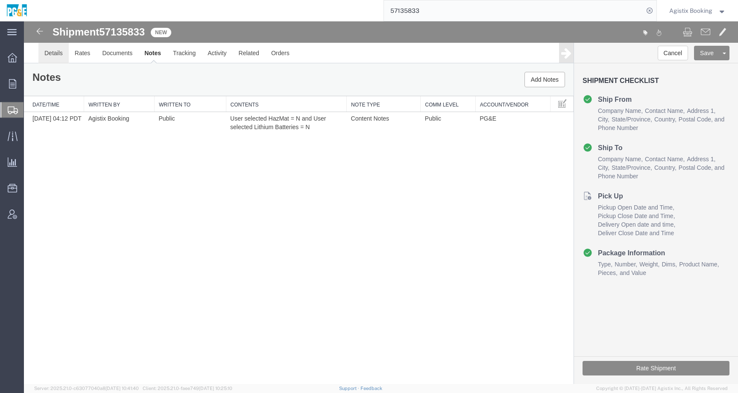
click at [59, 56] on link "Details" at bounding box center [53, 53] width 30 height 21
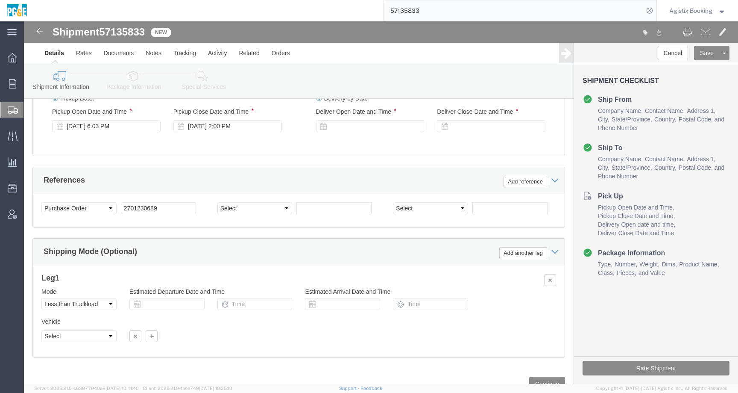
scroll to position [473, 0]
click div
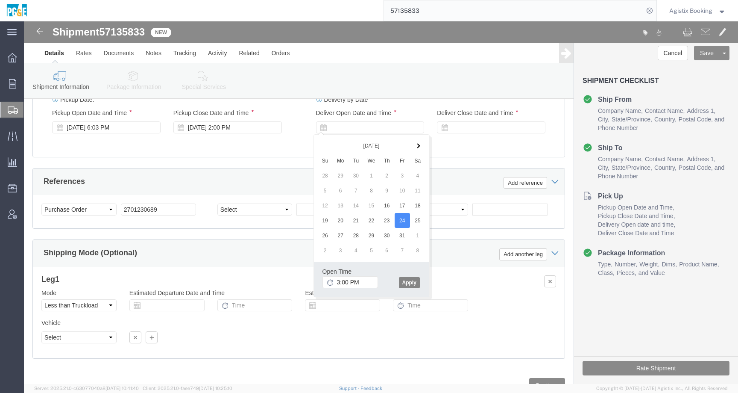
click button "Apply"
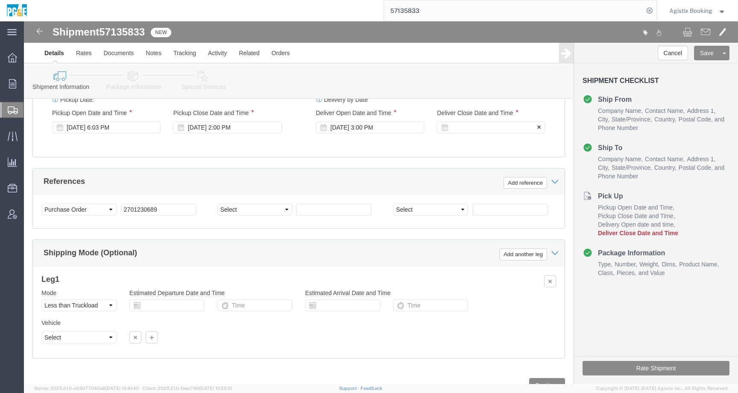
click div
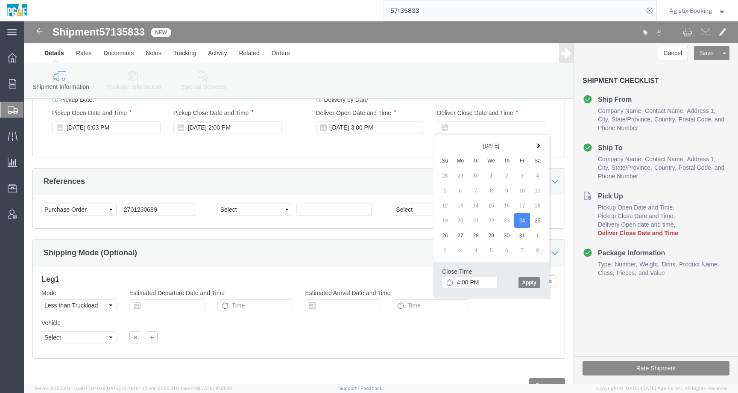
click button "Apply"
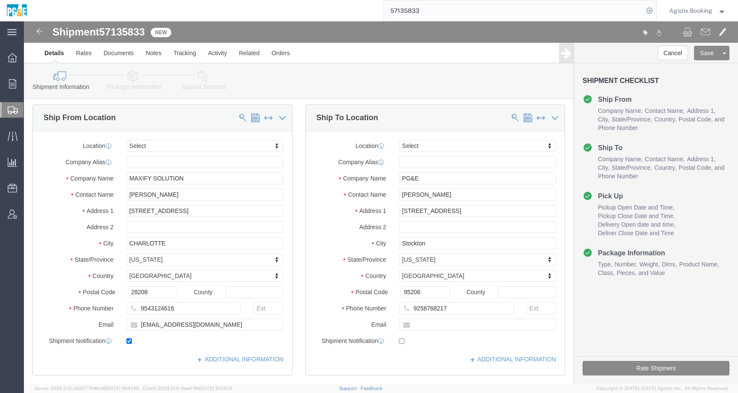
scroll to position [3, 0]
click link "Package Information"
click div
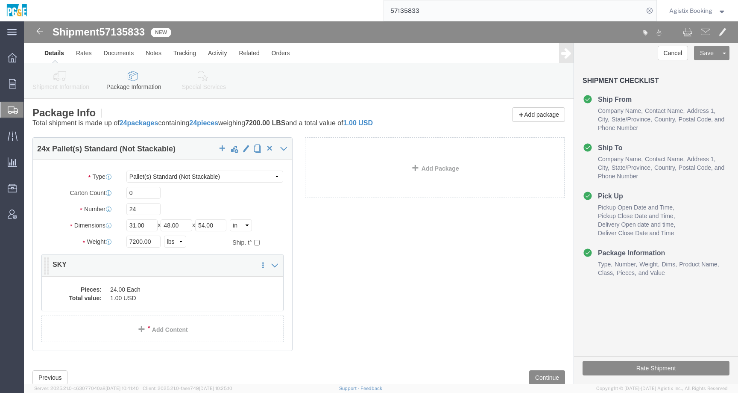
click dd "1.00 USD"
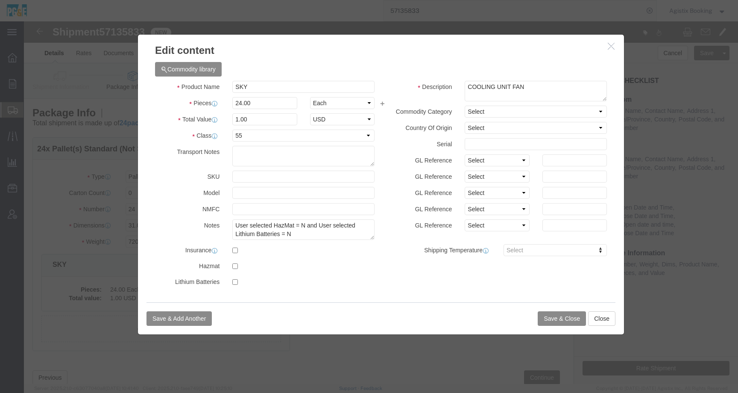
click icon "button"
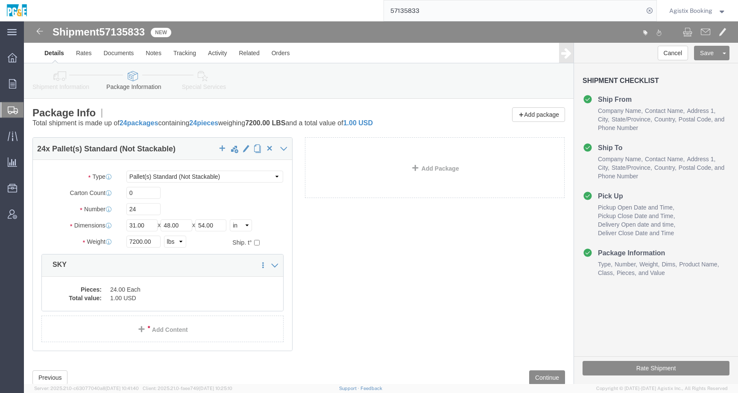
click link "Special Services"
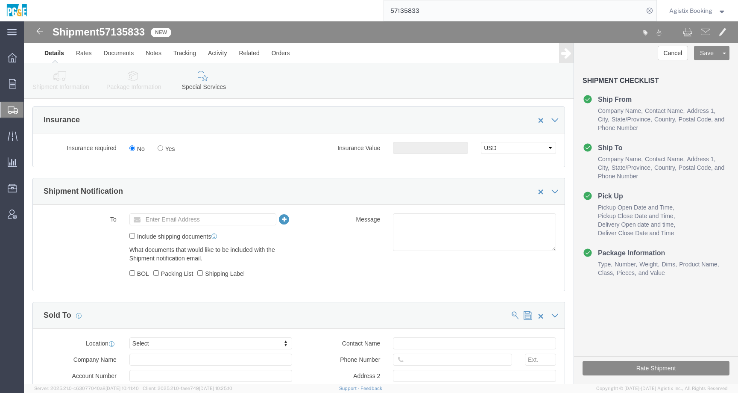
scroll to position [519, 0]
click textarea
paste textarea "Shipment #XXXXXXX has been booked. Once confirmed by the carrier, the BOL will …"
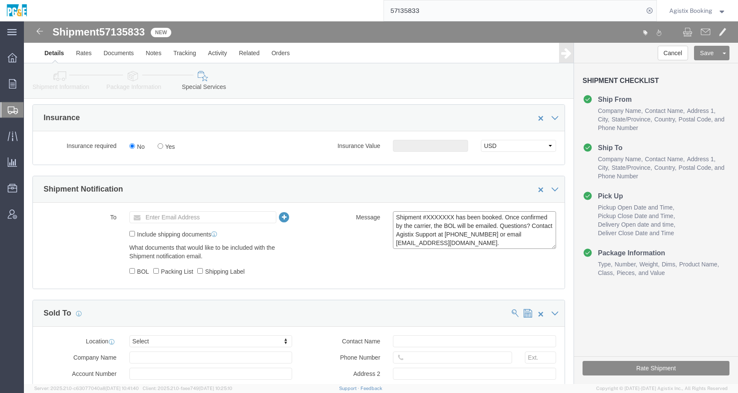
scroll to position [0, 0]
click span "57135833"
copy span "57135833"
click textarea "Shipment #XXXXXXX has been booked. Once confirmed by the carrier, the BOL will …"
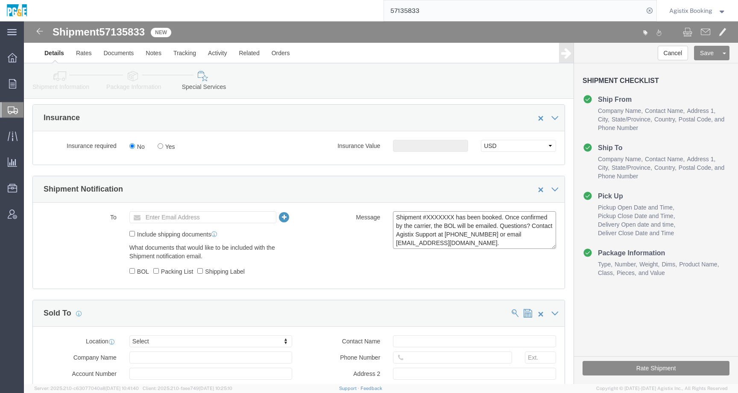
click textarea "Shipment #XXXXXXX has been booked. Once confirmed by the carrier, the BOL will …"
paste textarea "57135833"
type textarea "Shipment #57135833 has been booked. Once confirmed by the carrier, the BOL will…"
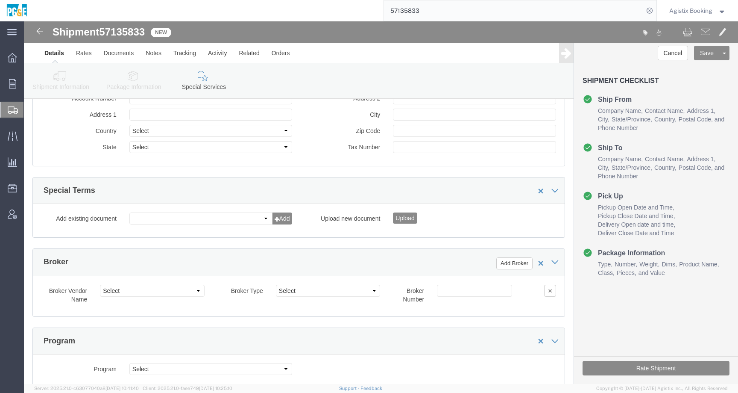
scroll to position [1251, 0]
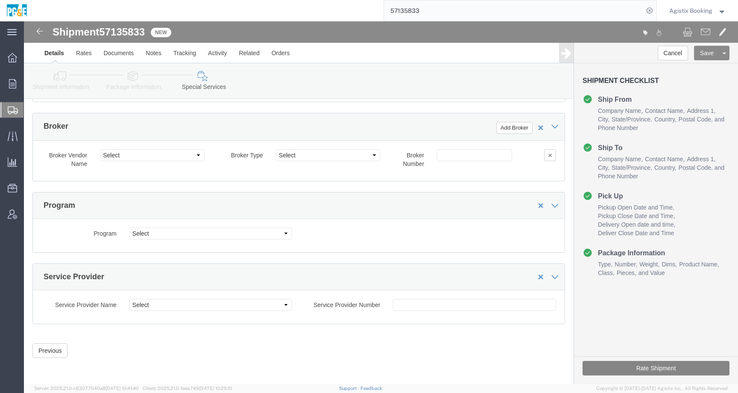
click button "Rate Shipment"
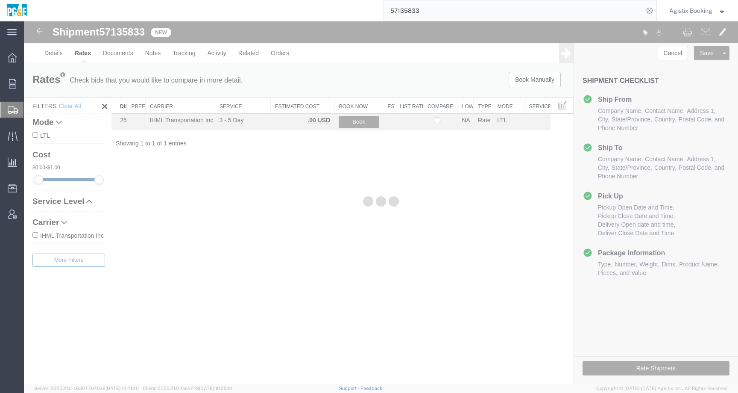
scroll to position [0, 0]
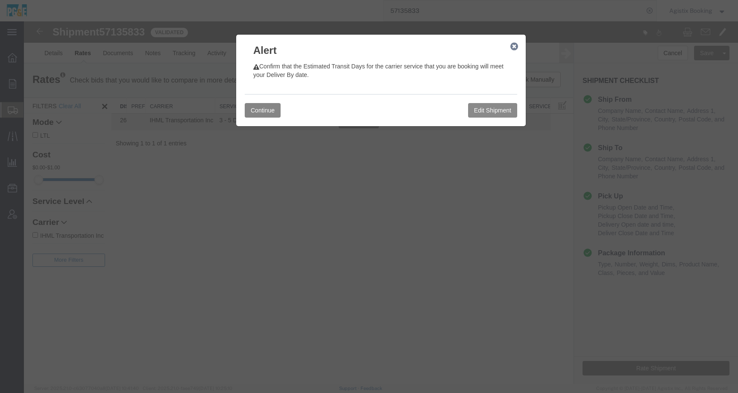
click at [278, 109] on button "Continue" at bounding box center [263, 110] width 36 height 15
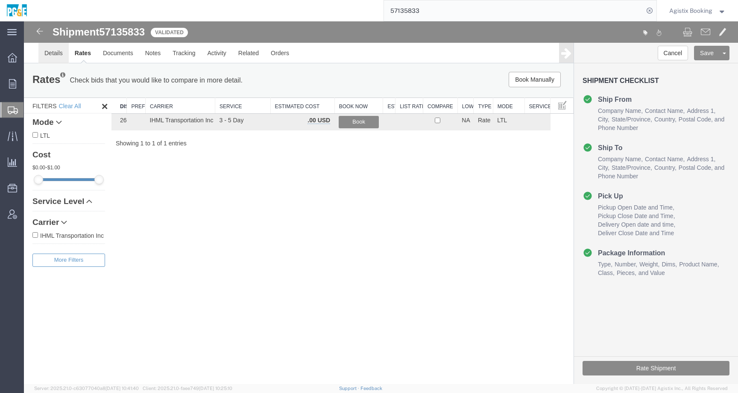
click at [54, 60] on link "Details" at bounding box center [53, 53] width 30 height 21
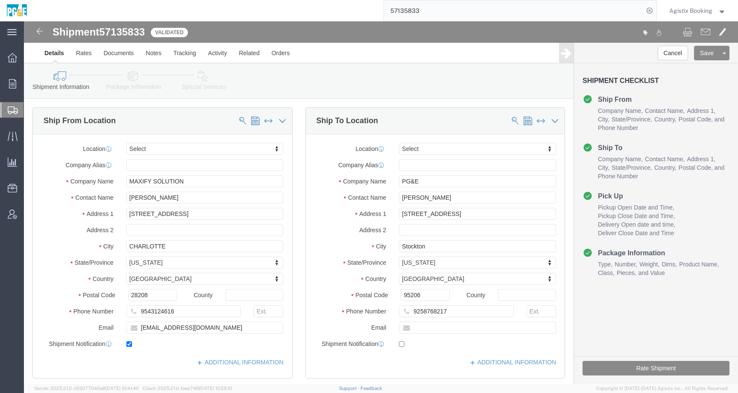
scroll to position [506, 0]
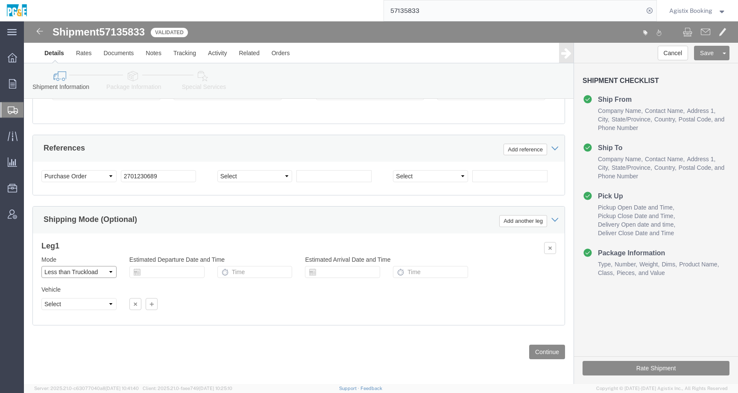
click select "Select Air Less than Truckload Multi-Leg Ocean Freight Rail Small Parcel Truckl…"
select select
click select "Select Air Less than Truckload Multi-Leg Ocean Freight Rail Small Parcel Truckl…"
click button "Rate Shipment"
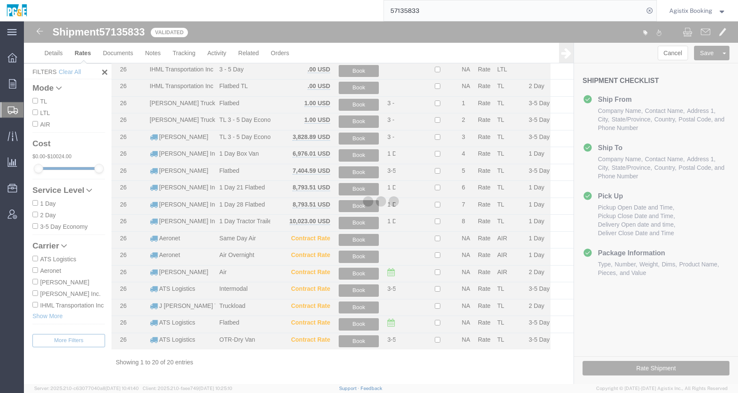
scroll to position [85, 0]
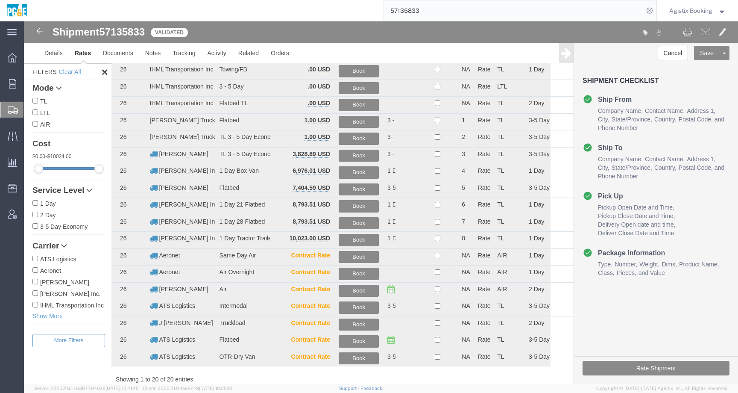
click at [33, 281] on input "[PERSON_NAME]" at bounding box center [35, 281] width 6 height 6
checkbox input "true"
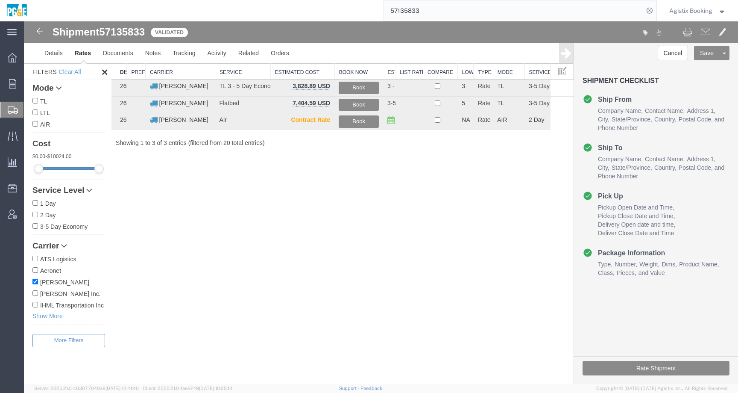
scroll to position [0, 0]
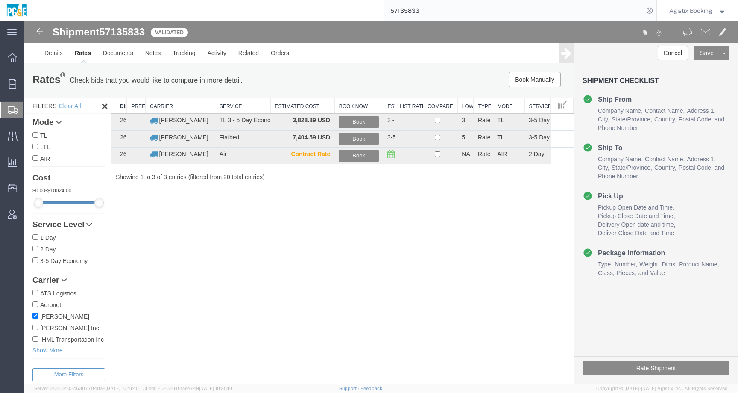
click at [35, 147] on input "LTL" at bounding box center [35, 147] width 6 height 6
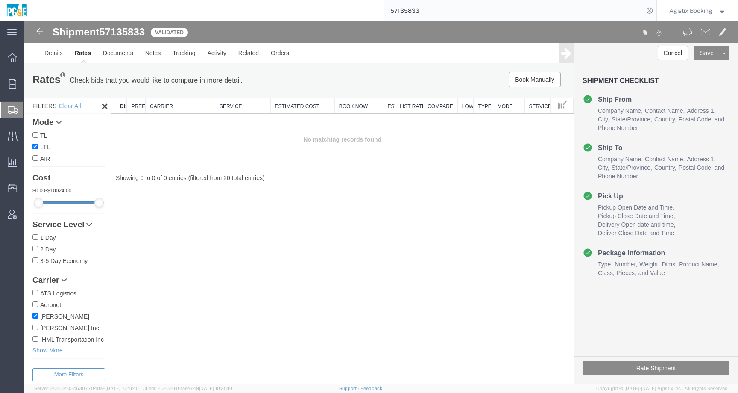
click at [35, 147] on input "LTL" at bounding box center [35, 147] width 6 height 6
checkbox input "false"
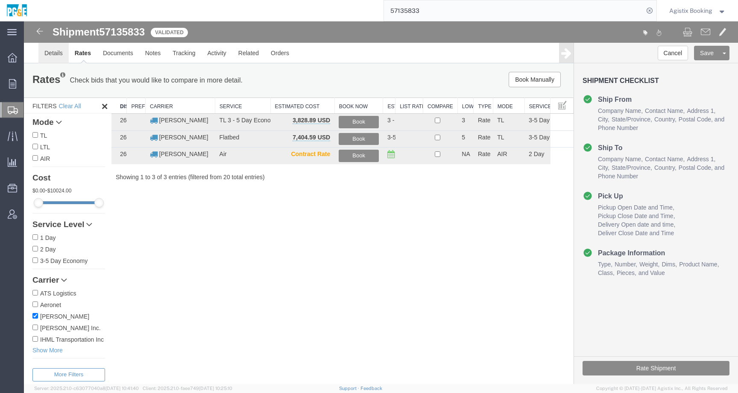
click at [52, 52] on link "Details" at bounding box center [53, 53] width 30 height 21
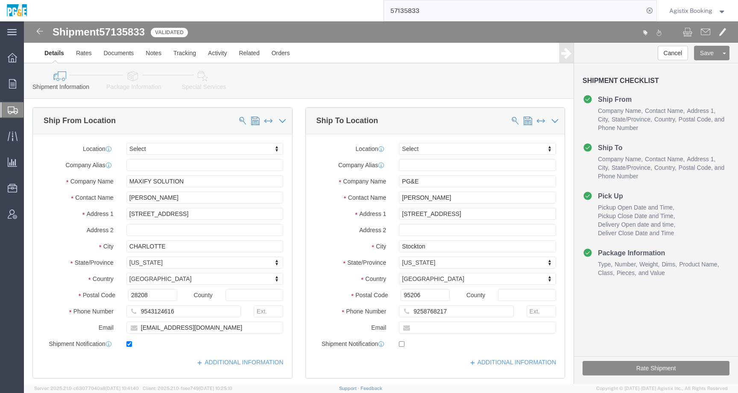
click icon
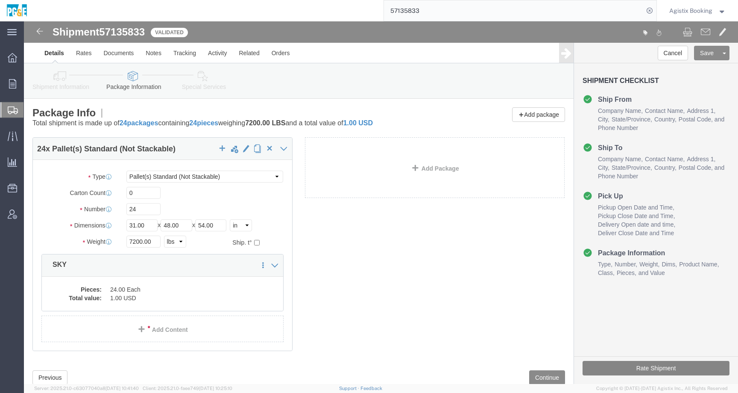
click button "Rate Shipment"
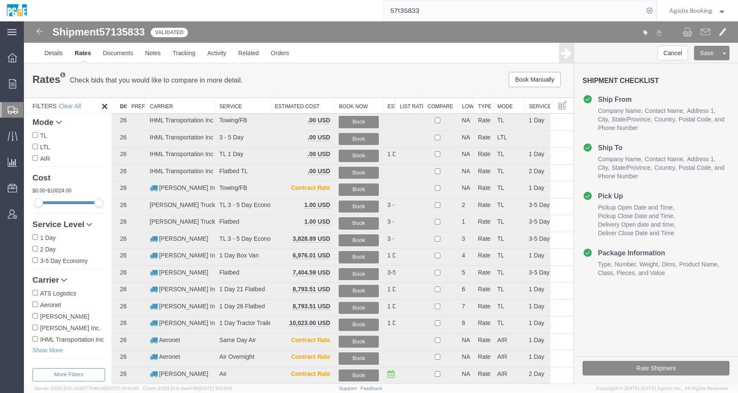
click at [35, 318] on input "[PERSON_NAME]" at bounding box center [35, 316] width 6 height 6
checkbox input "true"
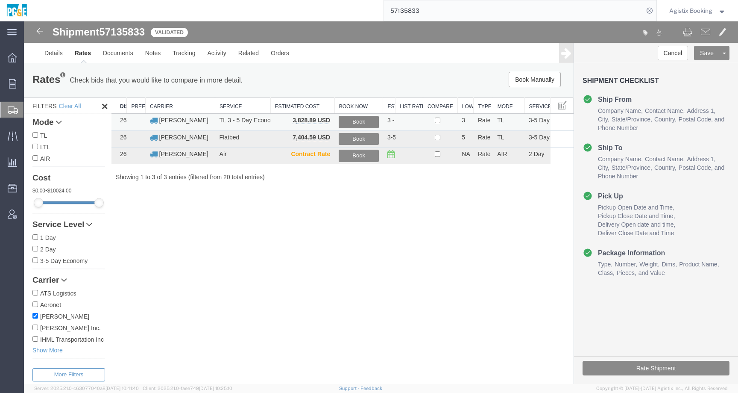
click at [365, 120] on button "Book" at bounding box center [359, 122] width 40 height 12
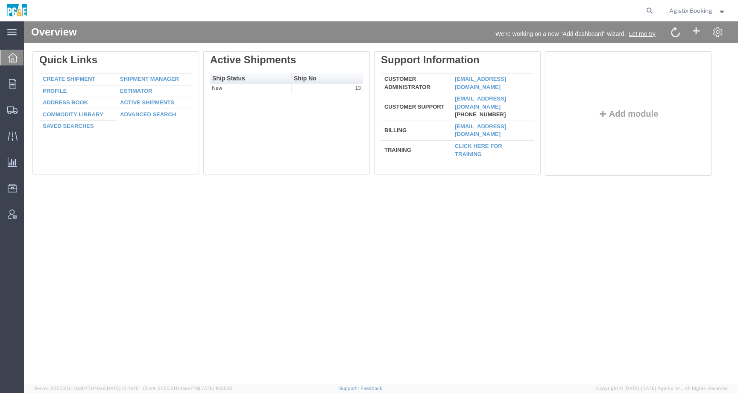
click at [712, 8] on span "Agistix Booking" at bounding box center [697, 10] width 57 height 9
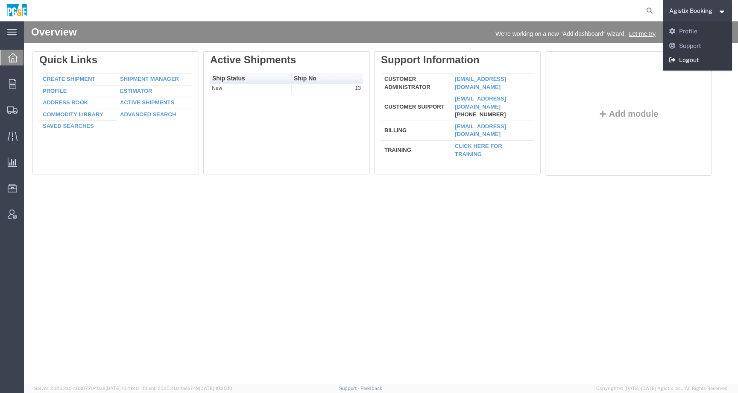
click at [692, 59] on link "Logout" at bounding box center [698, 60] width 70 height 15
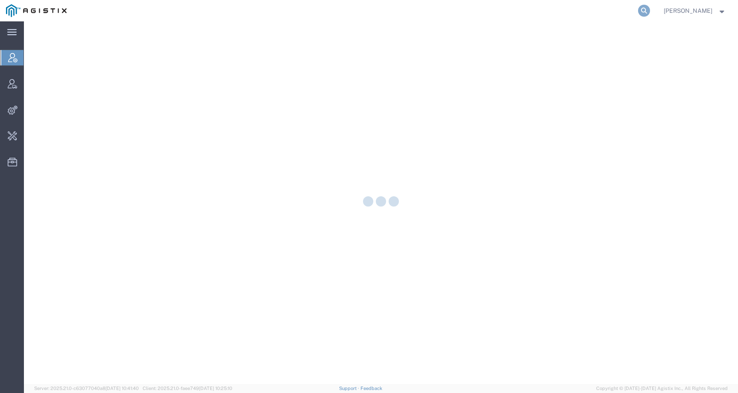
click at [650, 10] on icon at bounding box center [644, 11] width 12 height 12
click at [634, 10] on input "search" at bounding box center [508, 10] width 260 height 21
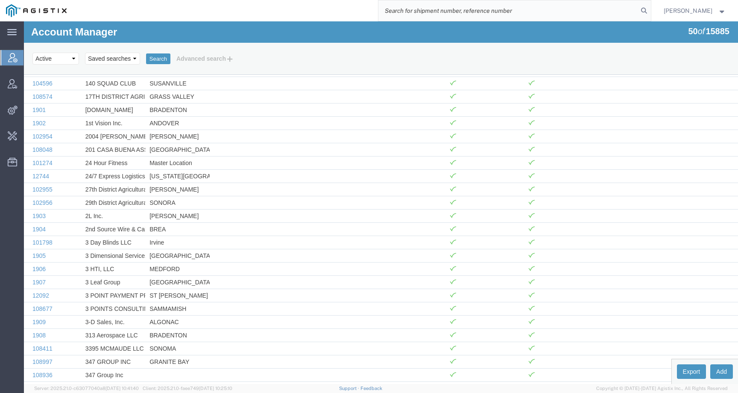
paste input "57127325"
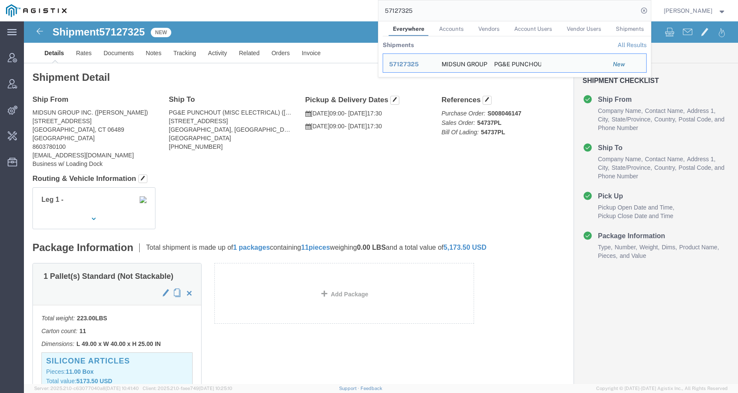
click div "Ship From MIDSUN GROUP INC. ([PERSON_NAME]) [STREET_ADDRESS] 8603780100 [EMAIL_…"
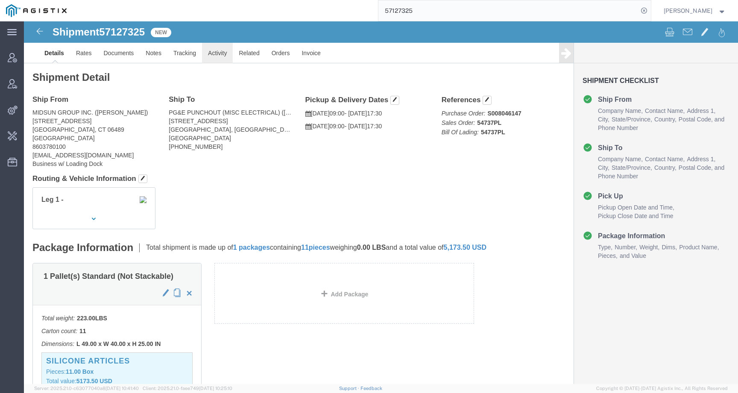
click link "Activity"
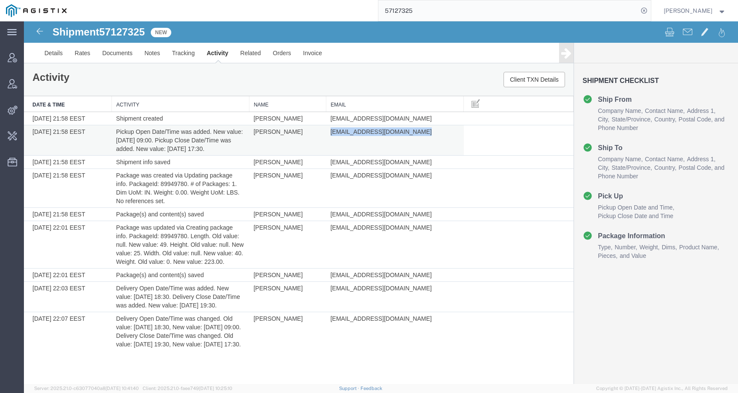
drag, startPoint x: 328, startPoint y: 135, endPoint x: 416, endPoint y: 134, distance: 87.6
click at [416, 134] on td "[EMAIL_ADDRESS][DOMAIN_NAME]" at bounding box center [395, 140] width 138 height 30
copy span "[EMAIL_ADDRESS][DOMAIN_NAME]"
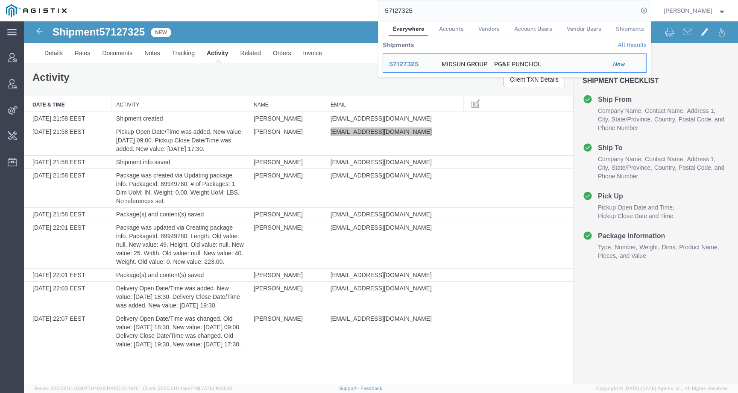
drag, startPoint x: 427, startPoint y: 12, endPoint x: 366, endPoint y: 12, distance: 61.1
click at [366, 12] on div "57127325 Everywhere Accounts Vendors Account Users Vendor Users Shipments Shipm…" at bounding box center [362, 10] width 578 height 21
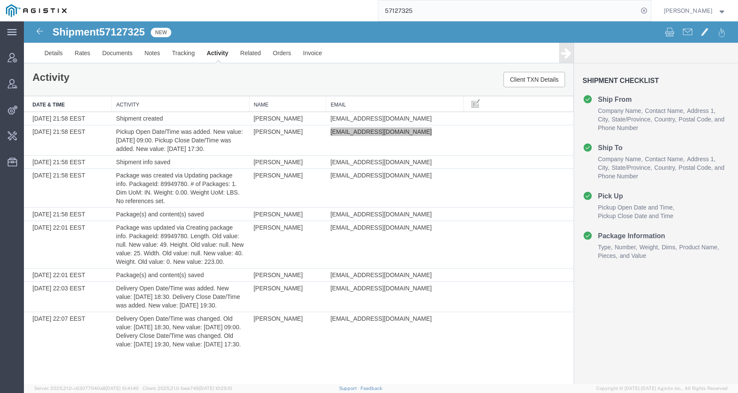
paste input "[EMAIL_ADDRESS][DOMAIN_NAME]"
type input "[EMAIL_ADDRESS][DOMAIN_NAME]"
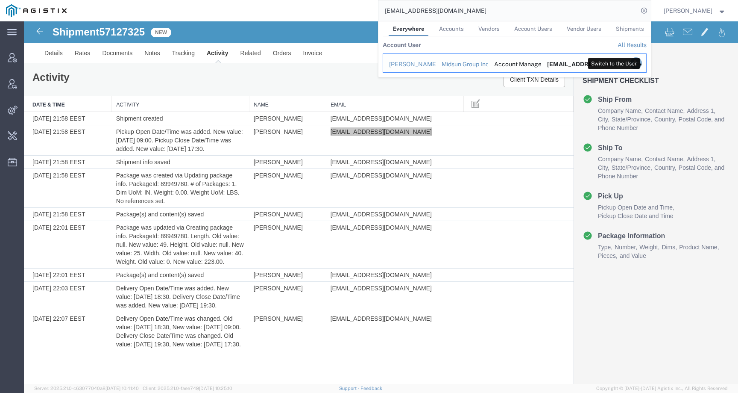
click at [642, 64] on icon "Search Results" at bounding box center [636, 63] width 12 height 12
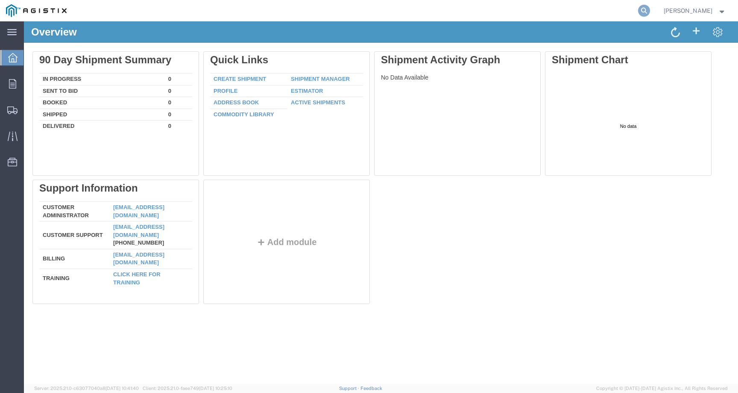
click at [647, 11] on icon at bounding box center [644, 11] width 12 height 12
click at [636, 11] on input "search" at bounding box center [508, 10] width 260 height 21
paste input "57127325"
type input "57127325"
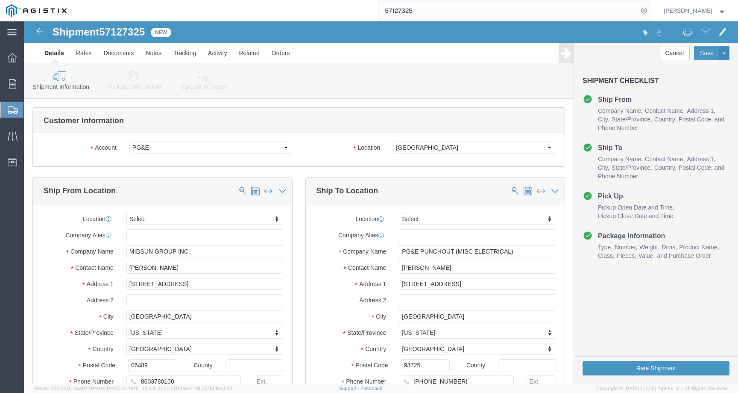
select select
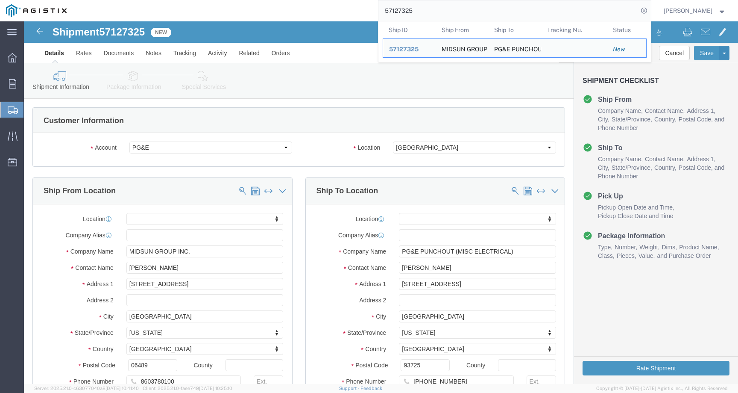
click div "Please fix the following errors Customer Information Account Select Midsun Grou…"
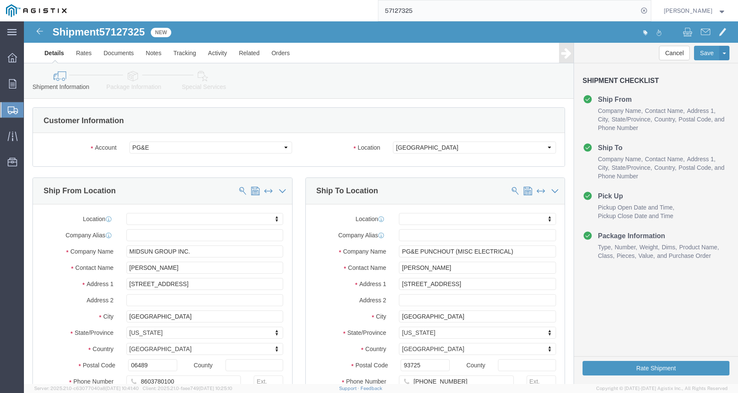
click icon
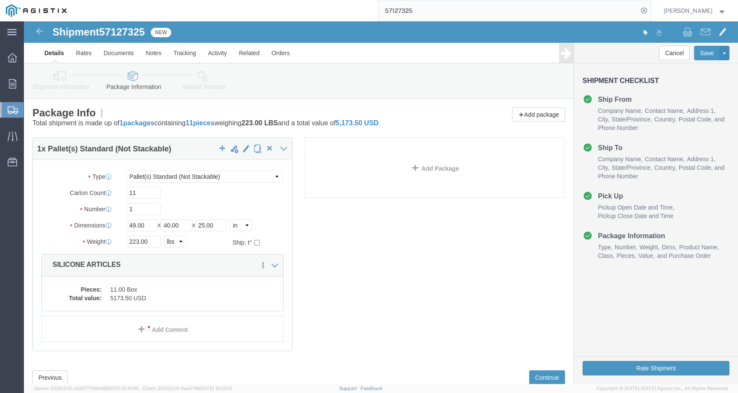
click icon
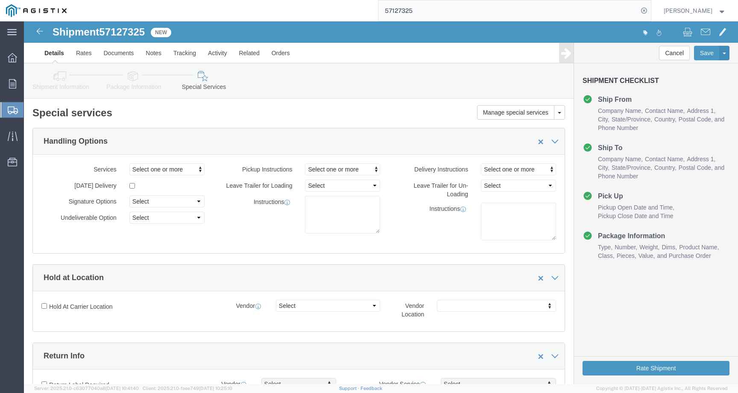
click icon
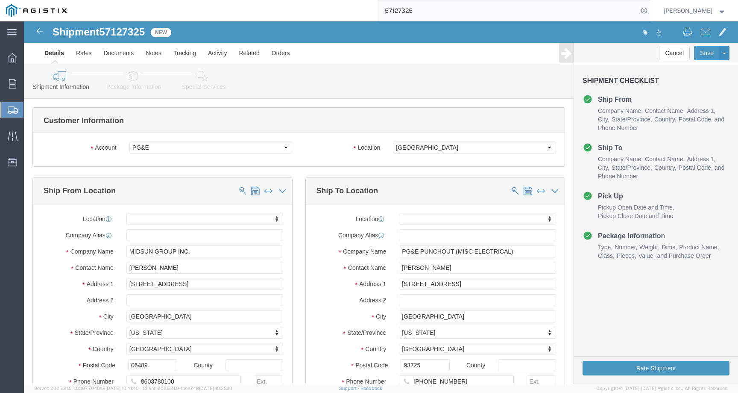
click at [682, 11] on span "Christopher Loor" at bounding box center [688, 10] width 49 height 9
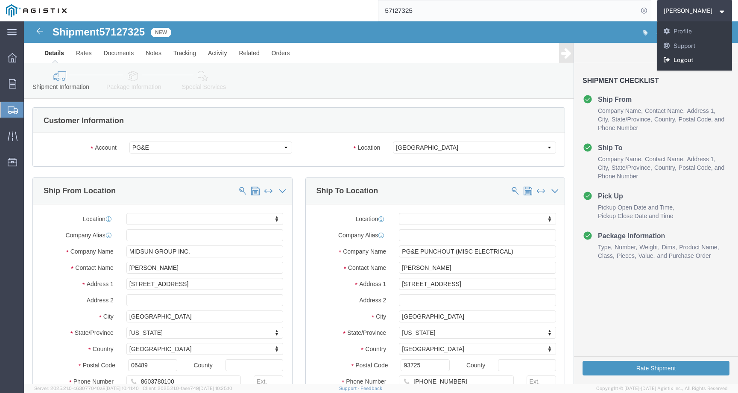
click at [685, 62] on link "Logout" at bounding box center [694, 60] width 75 height 15
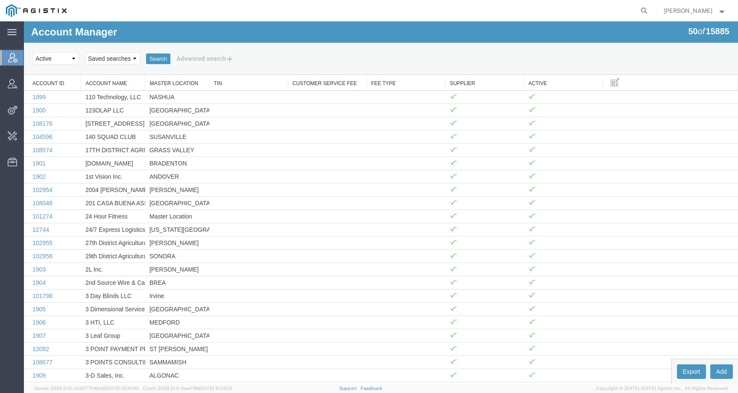
click at [647, 8] on form at bounding box center [645, 10] width 14 height 21
click at [648, 8] on form at bounding box center [645, 10] width 14 height 21
click at [650, 11] on icon at bounding box center [644, 11] width 12 height 12
type input "offline@syneos"
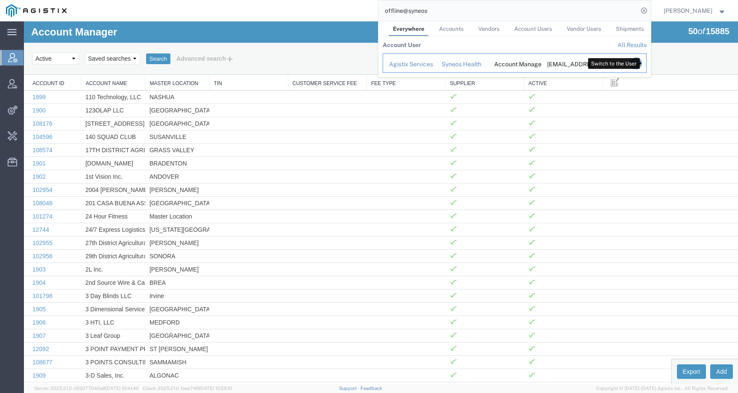
click at [642, 60] on icon "Search Results" at bounding box center [636, 63] width 12 height 12
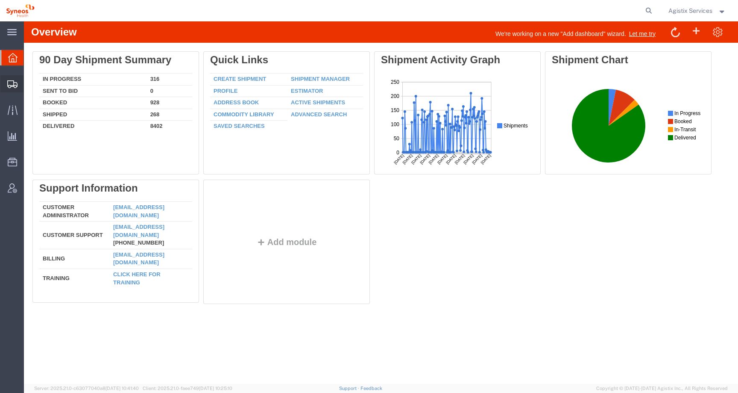
click at [27, 85] on span "Shipments" at bounding box center [26, 83] width 6 height 17
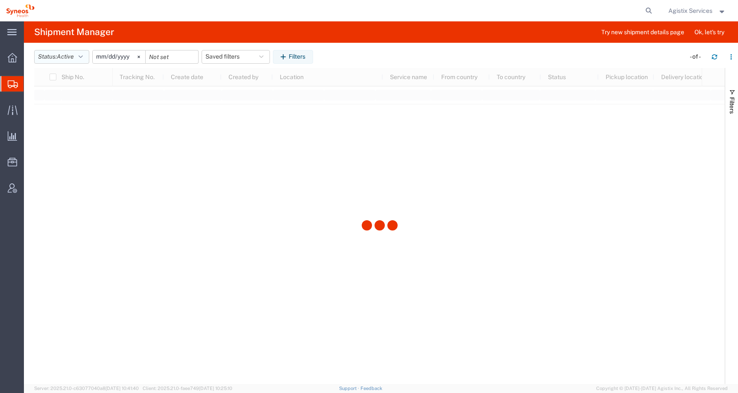
click at [68, 57] on span "Active" at bounding box center [65, 56] width 17 height 7
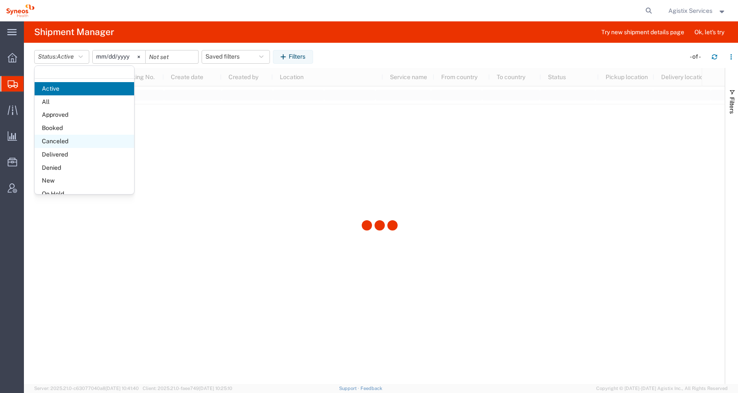
click at [72, 137] on span "Canceled" at bounding box center [85, 141] width 100 height 13
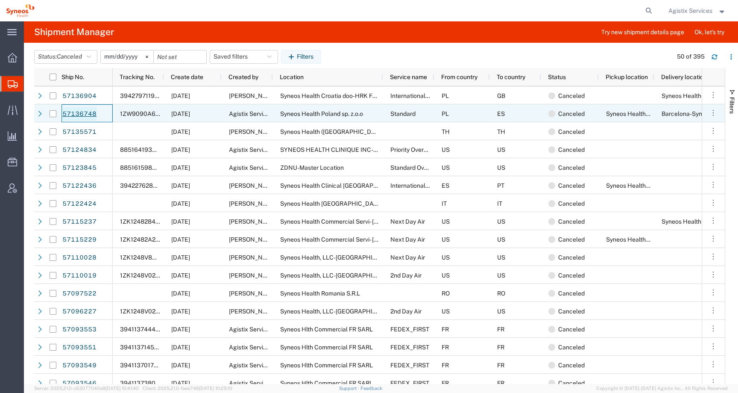
click at [81, 115] on link "57136748" at bounding box center [79, 114] width 35 height 14
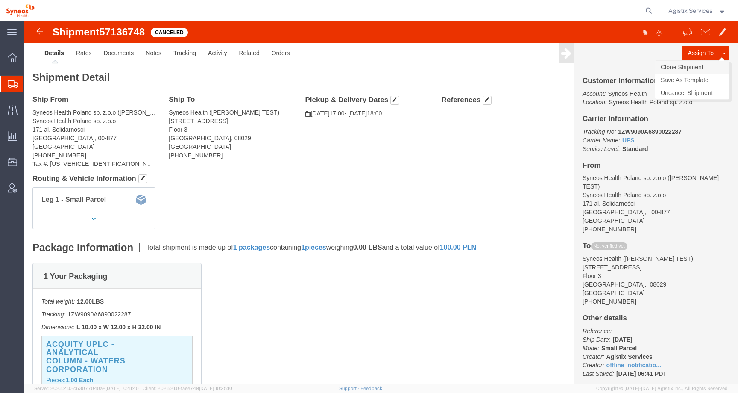
click link "Clone Shipment"
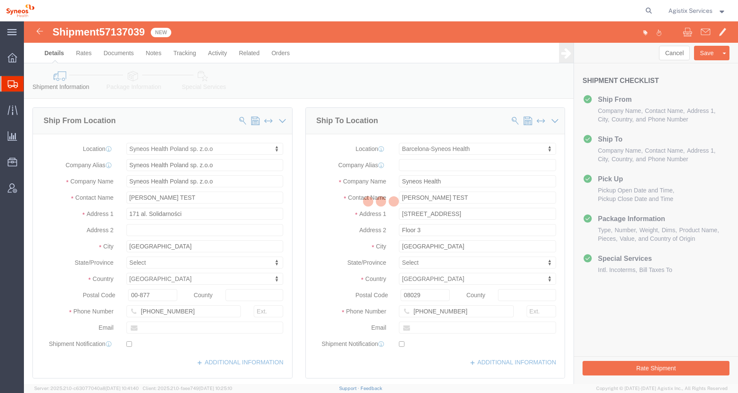
select select "48890"
select select "65271"
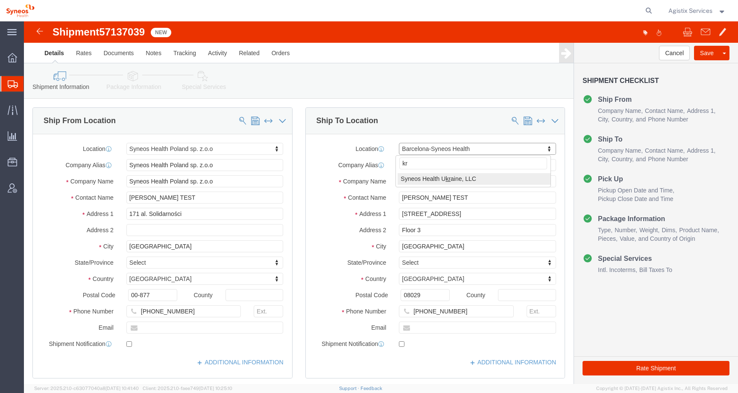
type input "k"
type input "po"
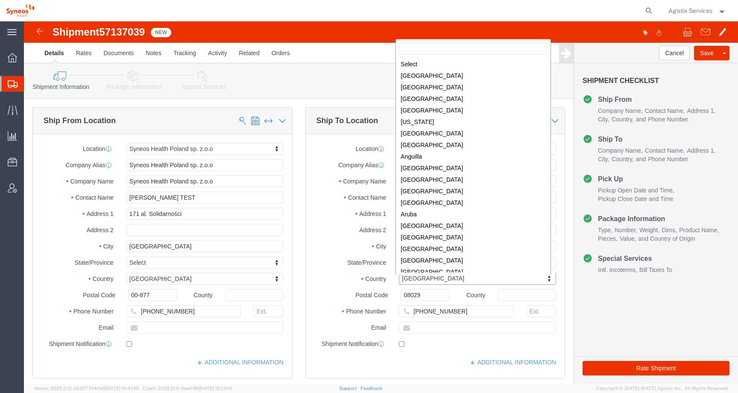
scroll to position [2204, 0]
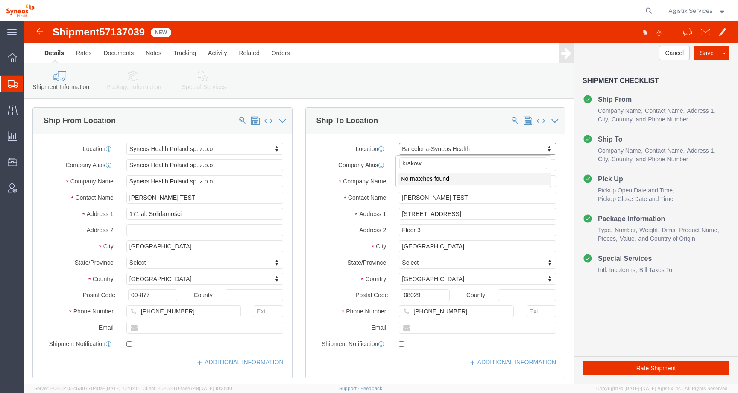
drag, startPoint x: 382, startPoint y: 142, endPoint x: 383, endPoint y: 156, distance: 14.5
click input "krakow"
type input "Krakow"
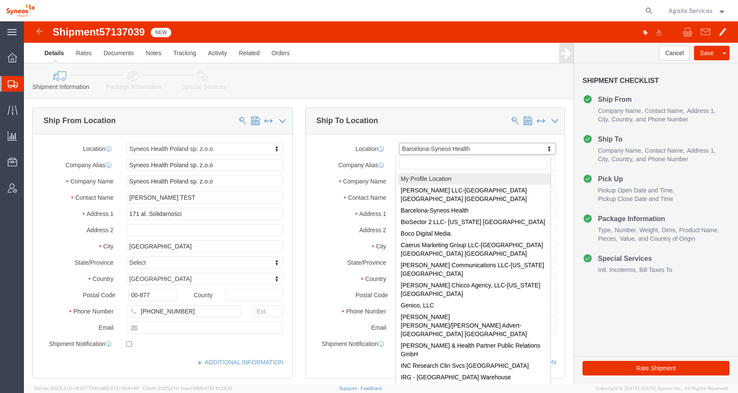
select select "MYPROFILE"
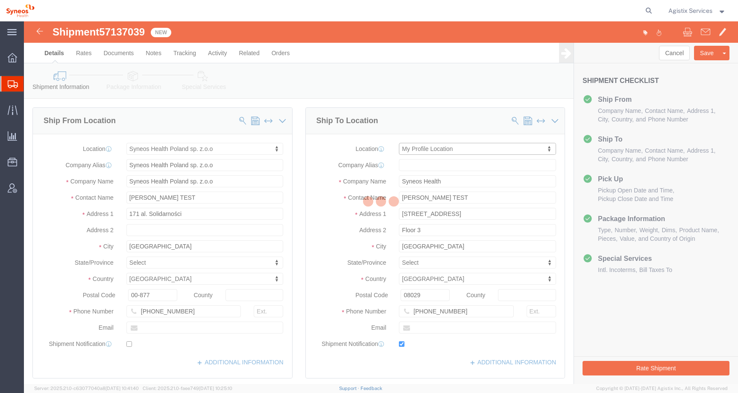
type input "SYNEOS HEALTH LLC"
type input "Agistix Services"
type input "1030 SYNC ST"
type input "Morrisville"
select select "US"
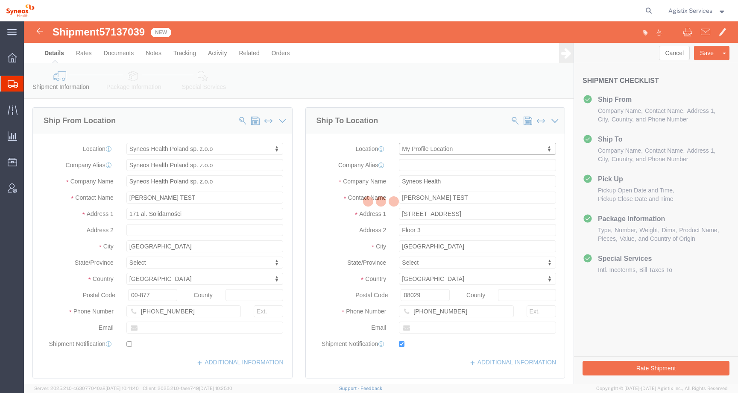
type input "27560"
type input "(415) 666-2295"
type input "offline_notifications+syneosoff@agistix.com"
checkbox input "true"
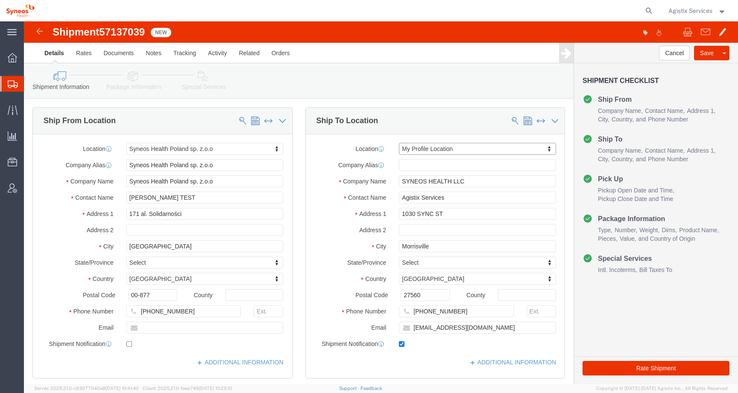
select select "NC"
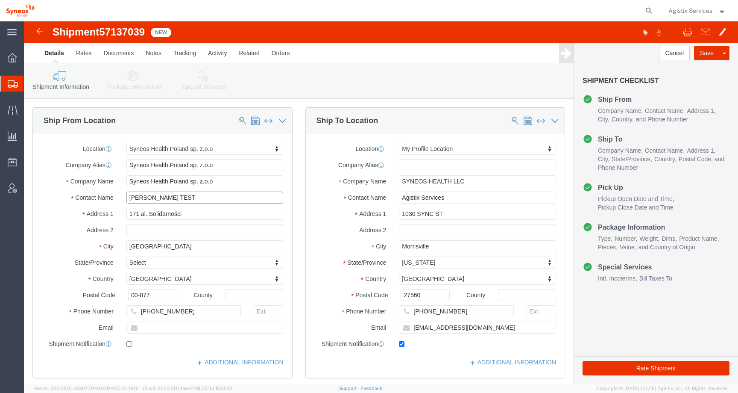
drag, startPoint x: 149, startPoint y: 177, endPoint x: 87, endPoint y: 177, distance: 61.9
click div "Contact Name KATE TEST"
drag, startPoint x: 425, startPoint y: 176, endPoint x: 339, endPoint y: 176, distance: 85.9
click div "Contact Name Agistix Services"
paste input "KATE TEST"
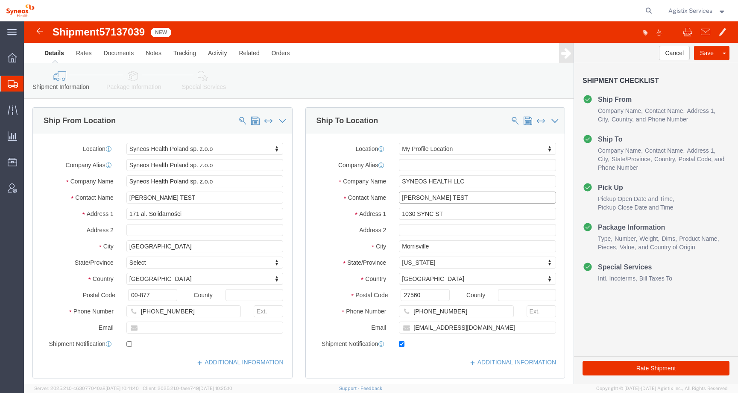
type input "KATE TEST"
drag, startPoint x: 504, startPoint y: 305, endPoint x: 341, endPoint y: 305, distance: 162.7
click div "Email offline_notifications+syneosoff@agistix.com"
click input "checkbox"
checkbox input "true"
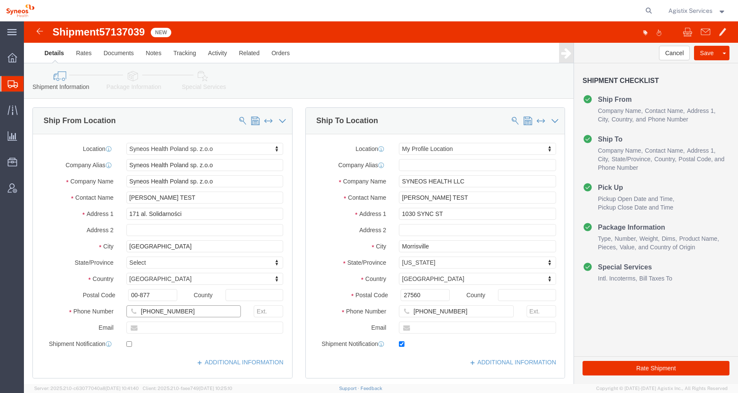
drag, startPoint x: 173, startPoint y: 289, endPoint x: 70, endPoint y: 289, distance: 102.9
click div "Phone Number 555-5554-5555"
drag, startPoint x: 434, startPoint y: 290, endPoint x: 314, endPoint y: 290, distance: 120.5
click div "Phone Number (415) 666-2295"
paste input "555-5554-555"
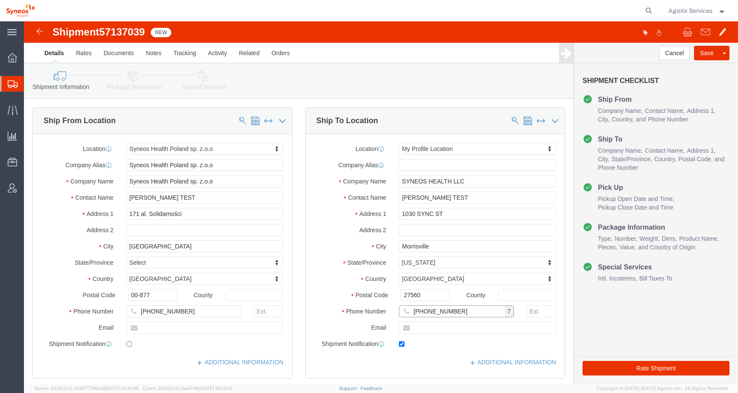
type input "555-5554-5555"
drag, startPoint x: 429, startPoint y: 194, endPoint x: 333, endPoint y: 193, distance: 95.7
click div "Address 1 1030 SYNC ST"
paste input "Generała Bohdana Zielińskiego 22"
type input "Generała Bohdana Zielińskiego 22"
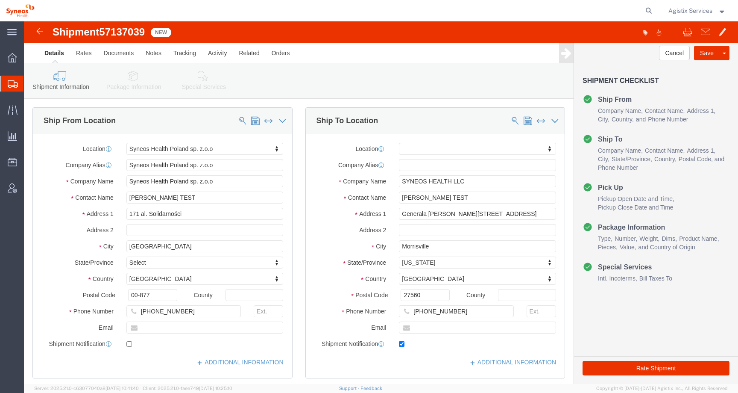
select select
drag, startPoint x: 390, startPoint y: 272, endPoint x: 363, endPoint y: 272, distance: 27.3
click div "Postal Code 27560"
paste input "30-320"
type input "30-320"
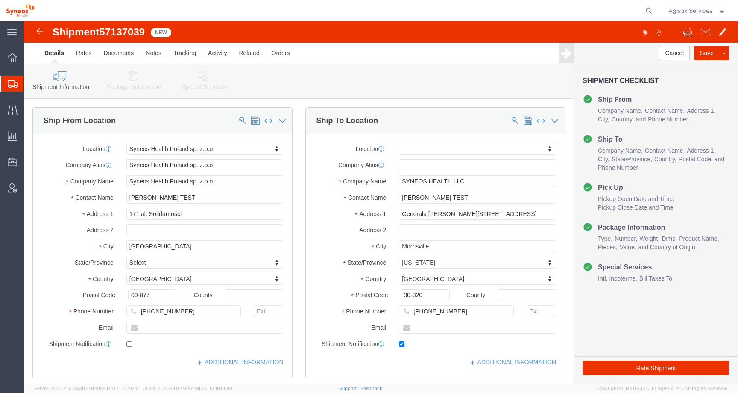
select select
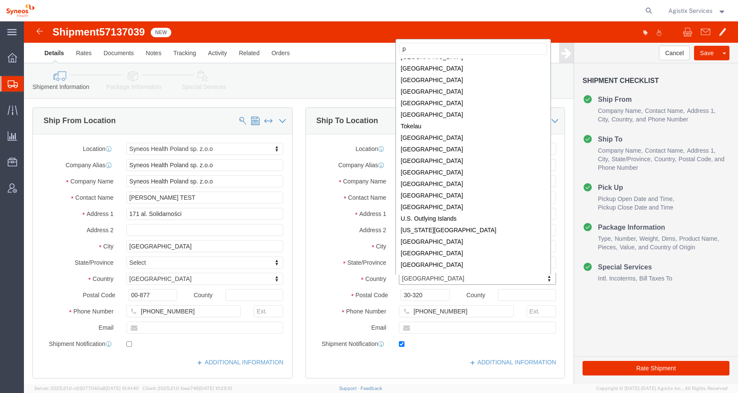
scroll to position [0, 0]
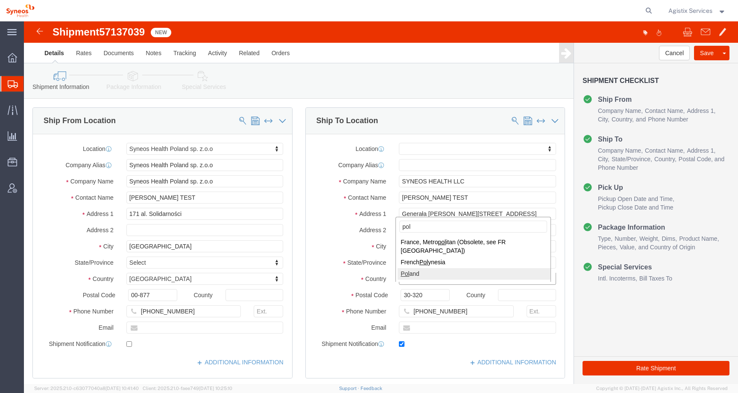
type input "pol"
select select
select select "PL"
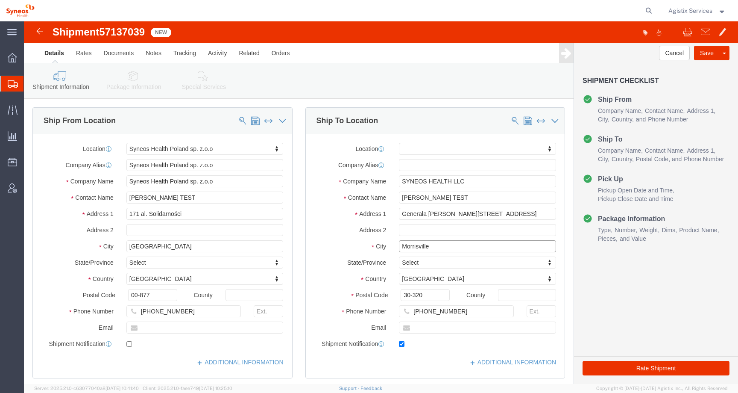
click input "Morrisville"
drag, startPoint x: 407, startPoint y: 225, endPoint x: 314, endPoint y: 225, distance: 93.5
click div "City Morrisville"
type input "Krakow"
select select
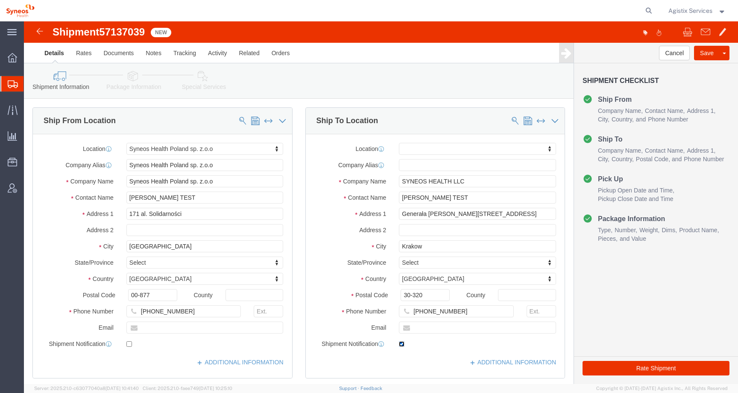
click input "checkbox"
checkbox input "false"
click button "Rate Shipment"
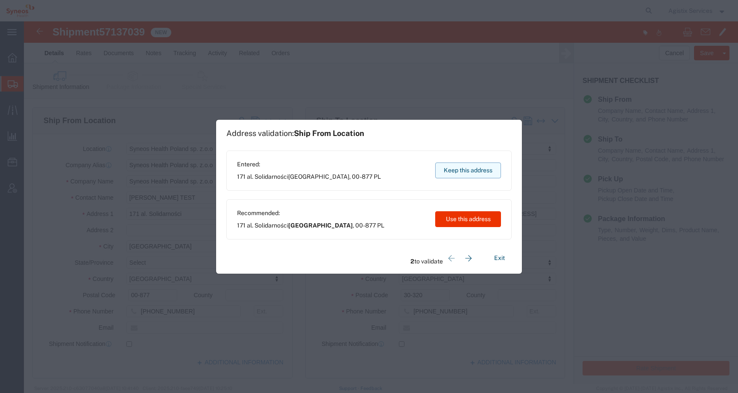
click at [473, 167] on button "Keep this address" at bounding box center [468, 170] width 66 height 16
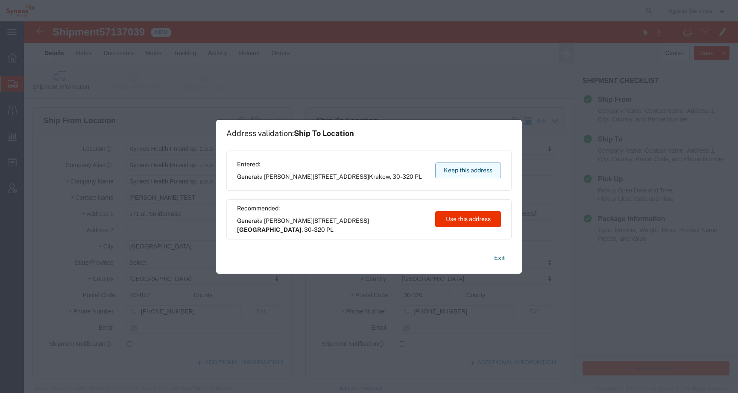
click at [473, 167] on button "Keep this address" at bounding box center [468, 170] width 66 height 16
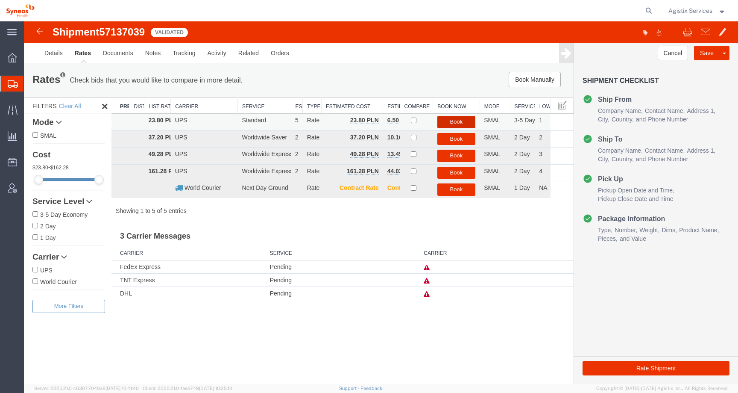
click at [455, 122] on button "Book" at bounding box center [456, 122] width 38 height 12
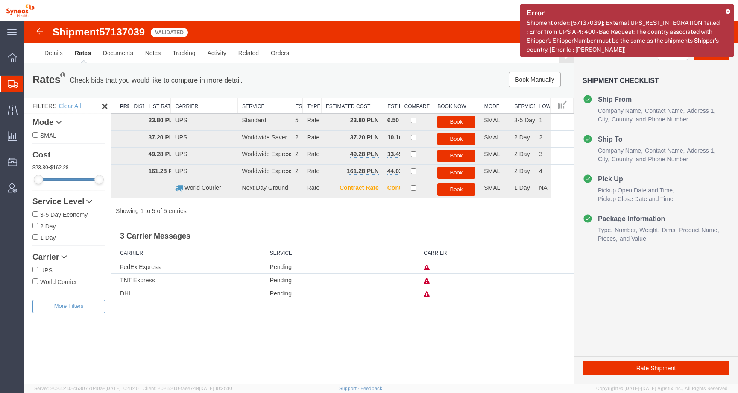
click at [728, 11] on icon at bounding box center [728, 11] width 5 height 5
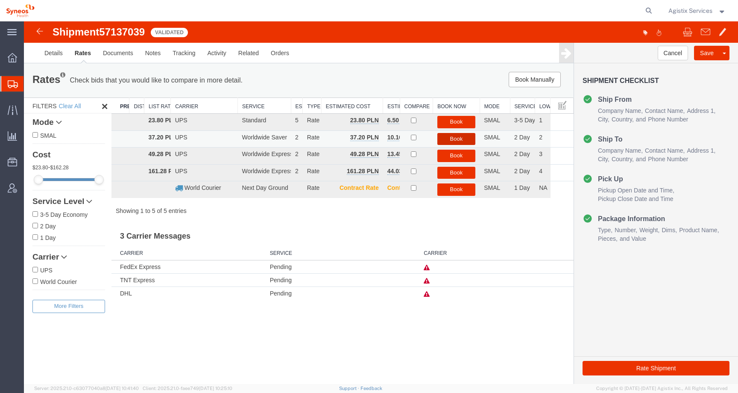
click at [449, 140] on button "Book" at bounding box center [456, 139] width 38 height 12
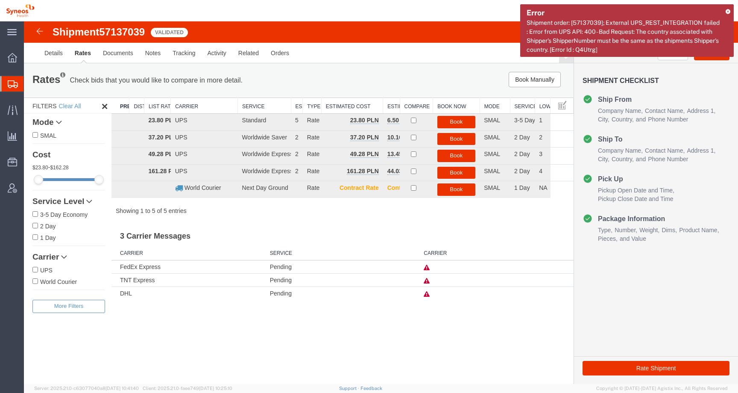
click at [728, 12] on icon at bounding box center [728, 11] width 5 height 5
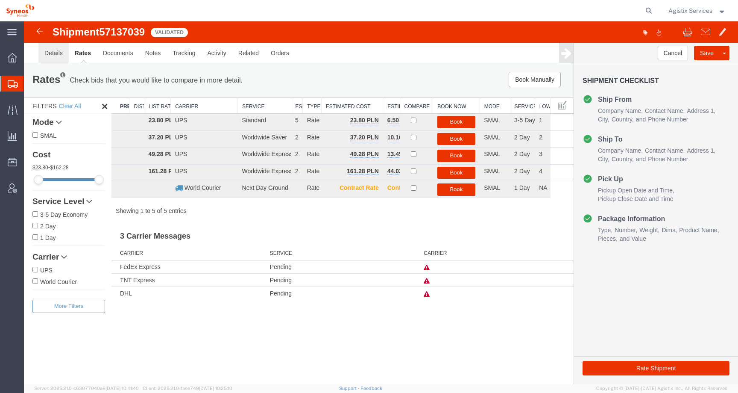
click at [59, 54] on link "Details" at bounding box center [53, 53] width 30 height 21
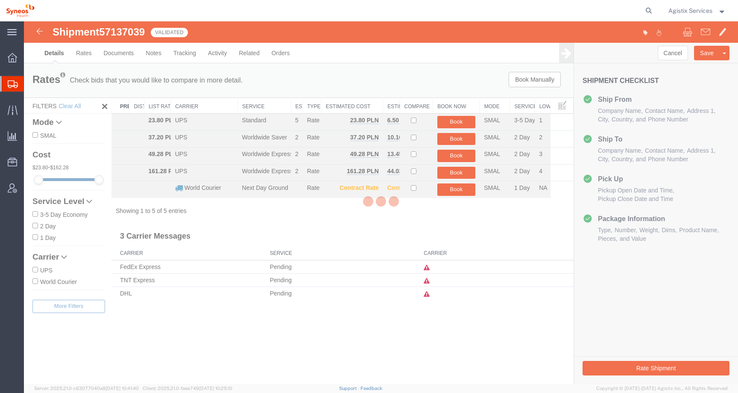
select select "48890"
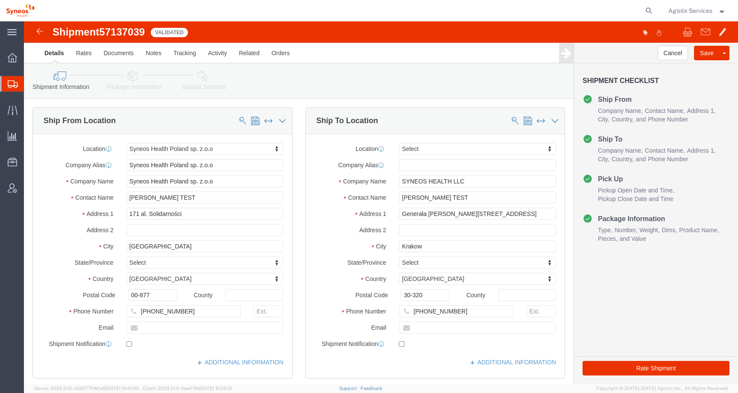
click link "Special Services"
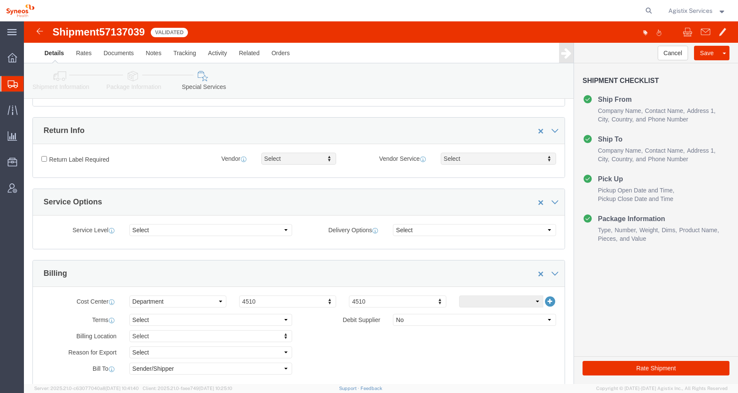
scroll to position [299, 0]
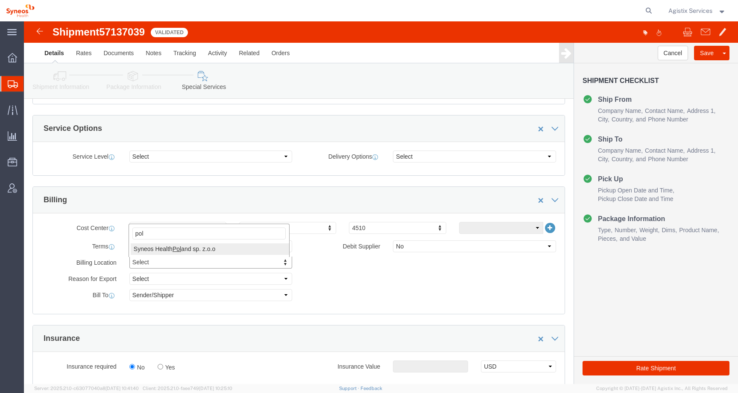
type input "pol"
select "48890"
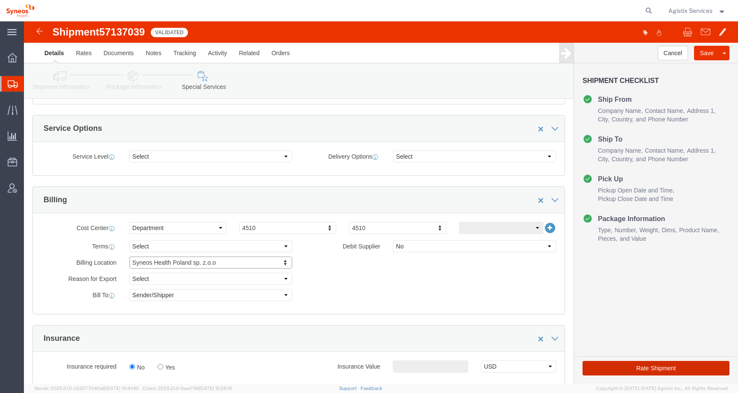
click button "Rate Shipment"
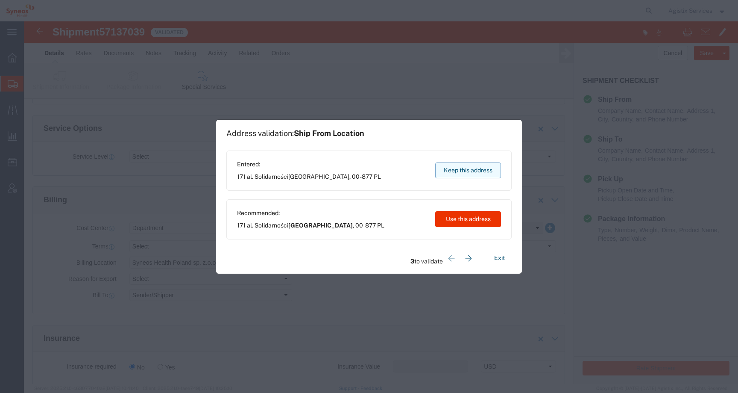
click at [480, 167] on button "Keep this address" at bounding box center [468, 170] width 66 height 16
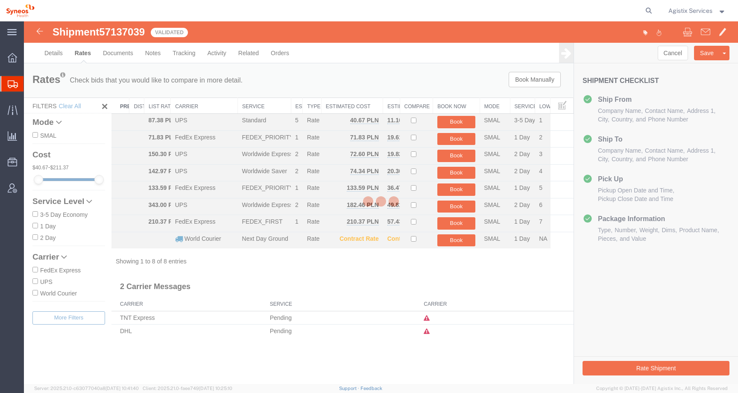
scroll to position [0, 0]
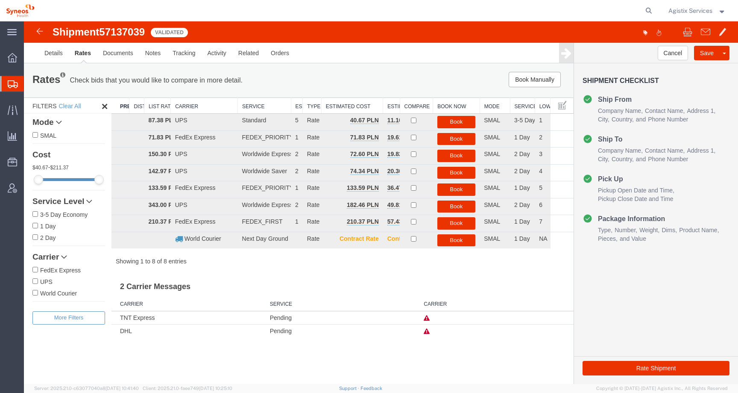
click at [37, 281] on input "UPS" at bounding box center [35, 281] width 6 height 6
checkbox input "true"
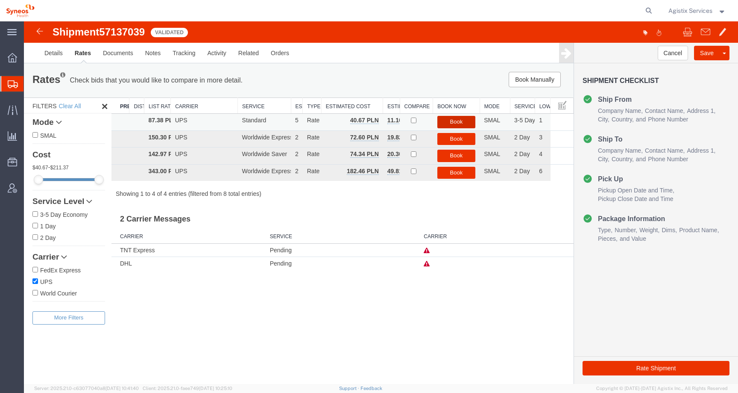
click at [459, 118] on button "Book" at bounding box center [456, 122] width 38 height 12
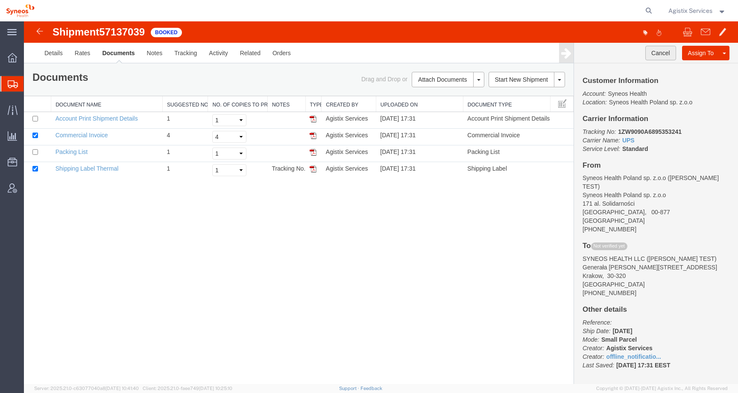
click at [663, 51] on button "Cancel" at bounding box center [660, 53] width 31 height 15
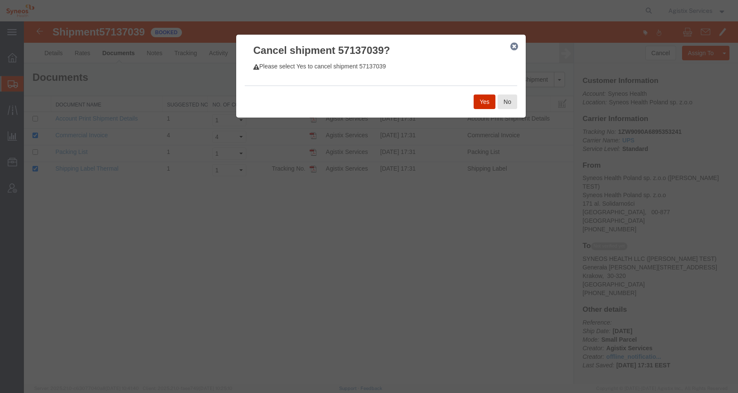
click at [484, 104] on button "Yes" at bounding box center [485, 101] width 22 height 15
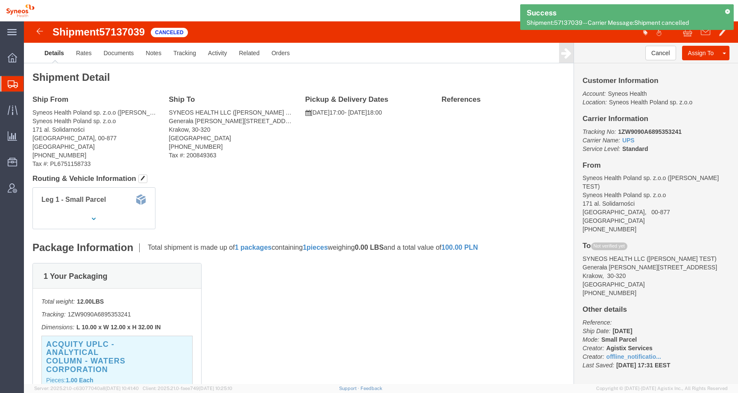
click at [728, 10] on icon at bounding box center [727, 11] width 6 height 5
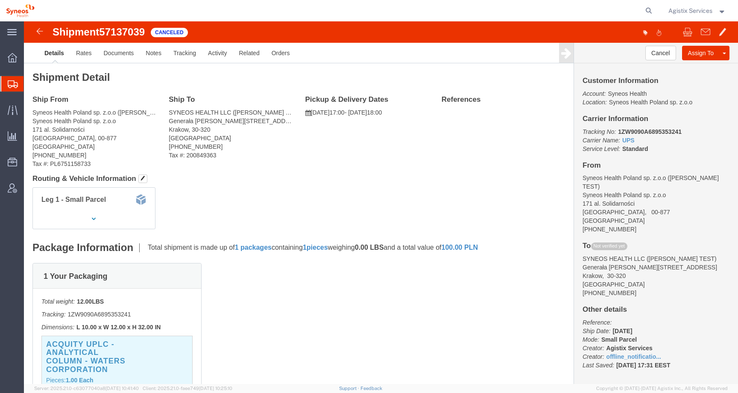
click at [705, 13] on span "Agistix Services" at bounding box center [690, 10] width 44 height 9
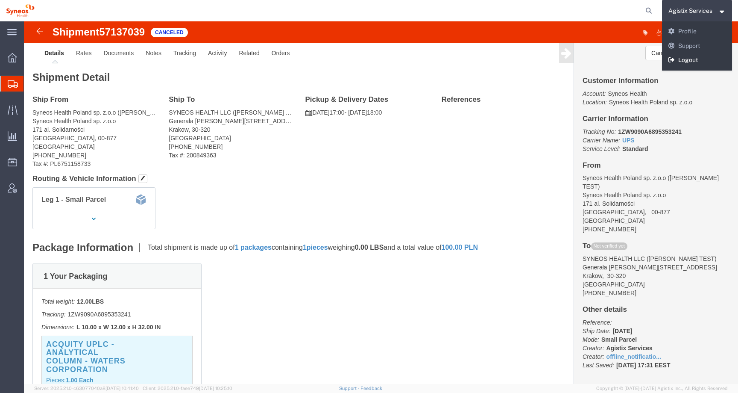
click at [685, 57] on link "Logout" at bounding box center [697, 60] width 70 height 15
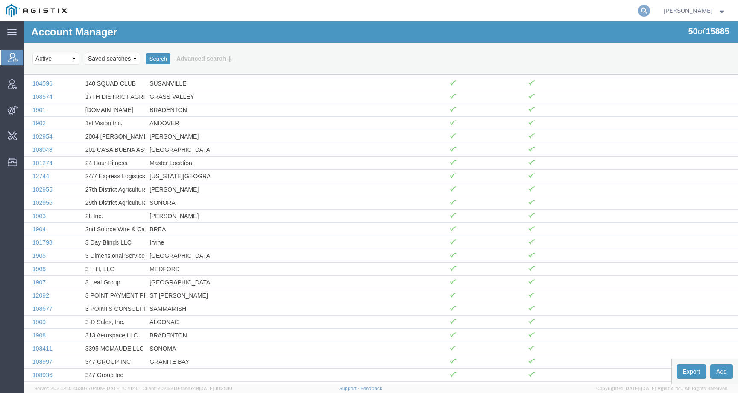
click at [650, 10] on icon at bounding box center [644, 11] width 12 height 12
click at [619, 10] on input "search" at bounding box center [508, 10] width 260 height 21
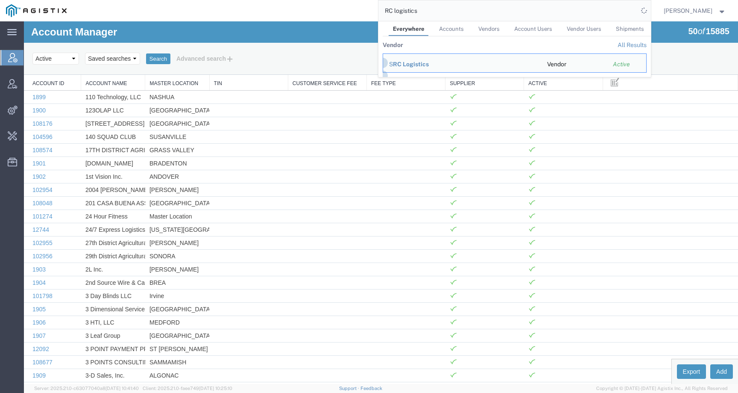
click at [400, 11] on input "RC logistics" at bounding box center [508, 10] width 260 height 21
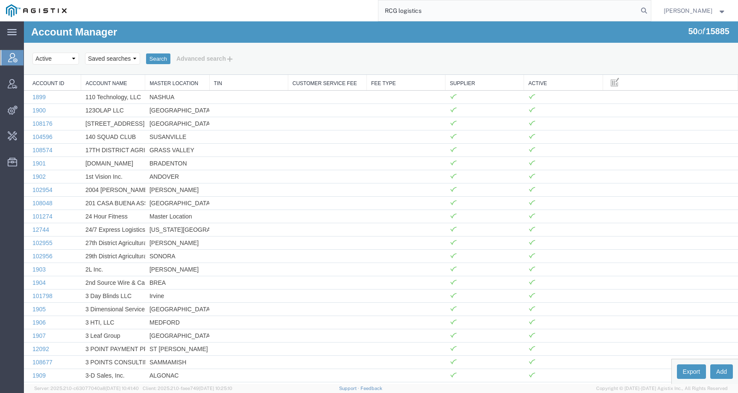
type input "RCG logistics"
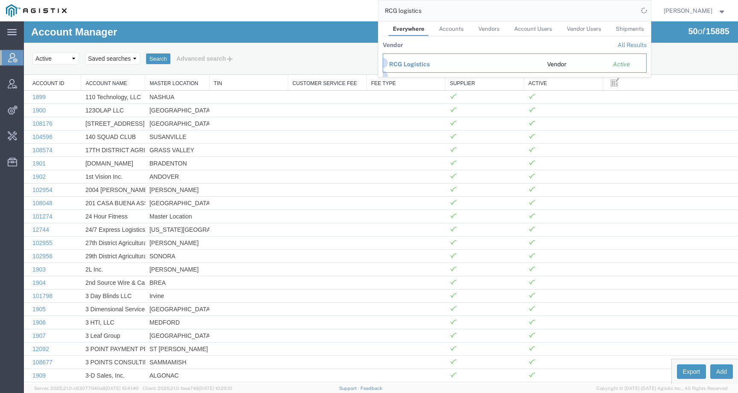
click at [409, 66] on span "RCG Logistics" at bounding box center [409, 64] width 41 height 7
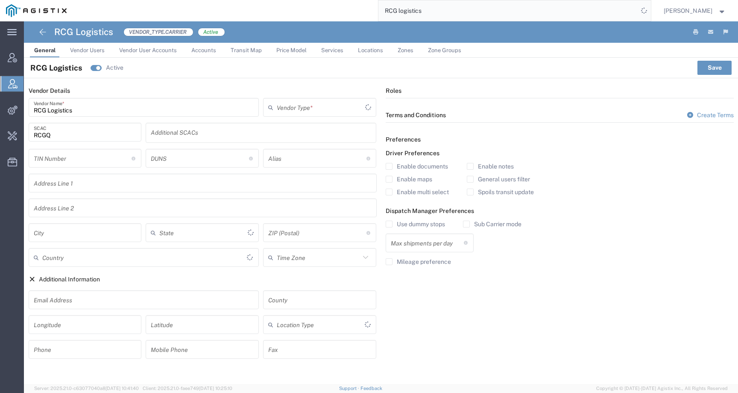
type input "Carrier"
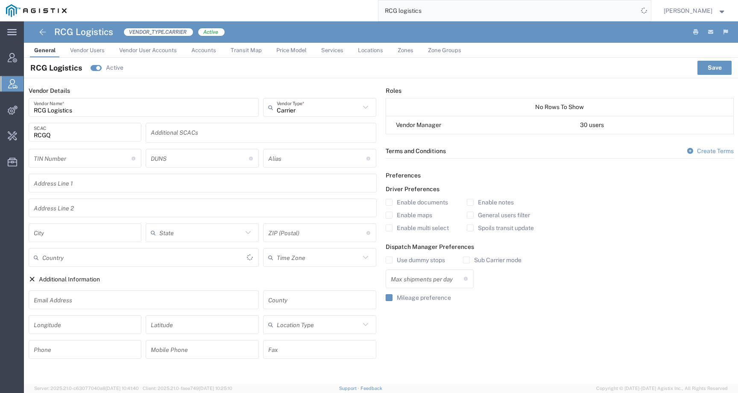
type input "[GEOGRAPHIC_DATA]"
click at [131, 54] on link "Vendor User Accounts" at bounding box center [148, 50] width 66 height 15
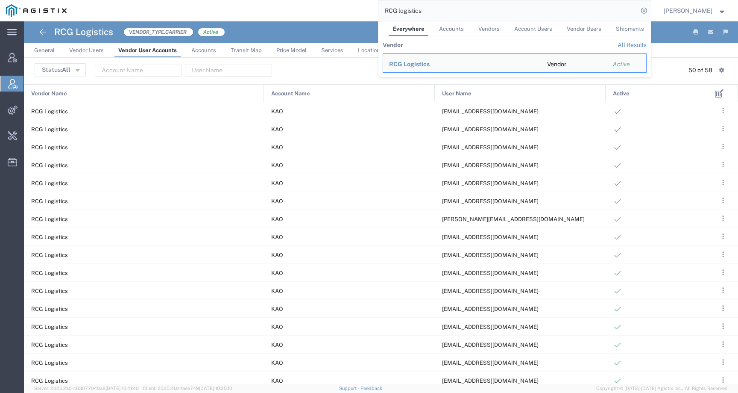
click at [682, 50] on ul "General Vendor Users Vendor User Accounts Accounts Transit Map Price Model Serv…" at bounding box center [381, 50] width 714 height 15
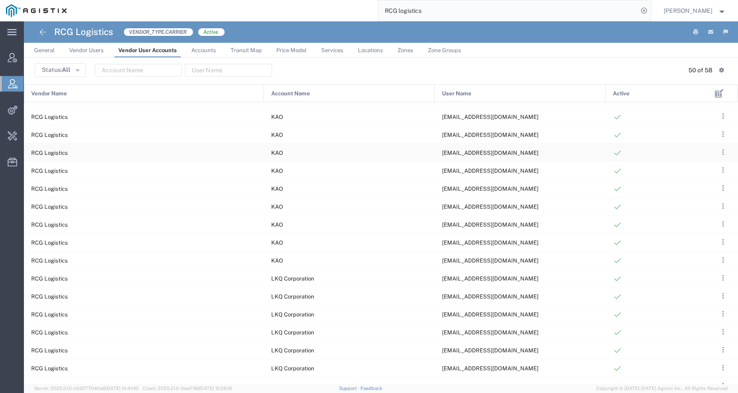
scroll to position [343, 0]
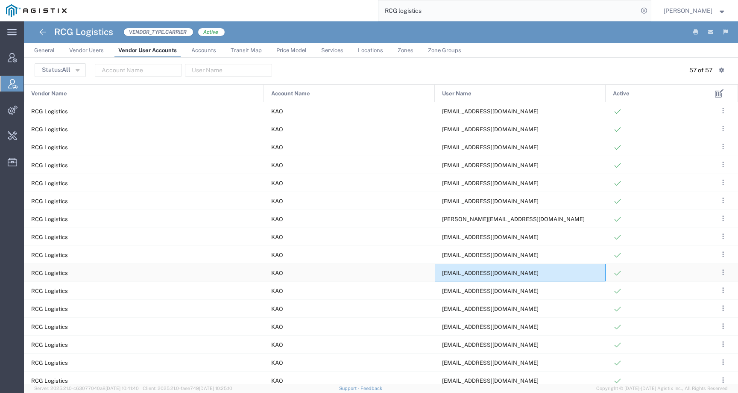
drag, startPoint x: 442, startPoint y: 273, endPoint x: 526, endPoint y: 273, distance: 84.1
click at [526, 273] on div "[EMAIL_ADDRESS][DOMAIN_NAME]" at bounding box center [520, 273] width 171 height 18
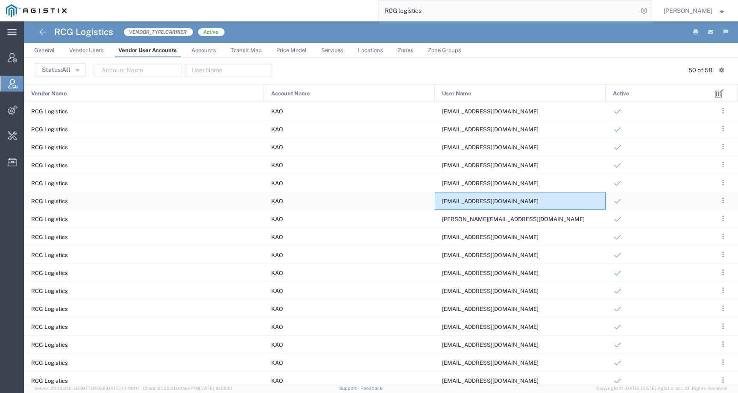
drag, startPoint x: 439, startPoint y: 203, endPoint x: 542, endPoint y: 202, distance: 103.4
click at [542, 203] on div "[EMAIL_ADDRESS][DOMAIN_NAME]" at bounding box center [520, 201] width 171 height 18
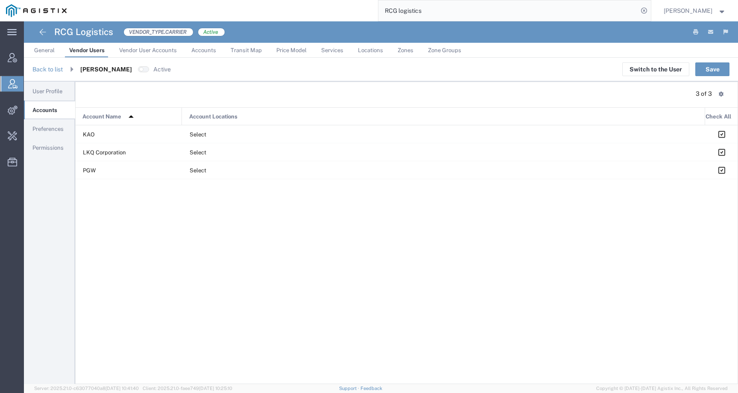
click at [50, 90] on span "User Profile" at bounding box center [47, 91] width 30 height 6
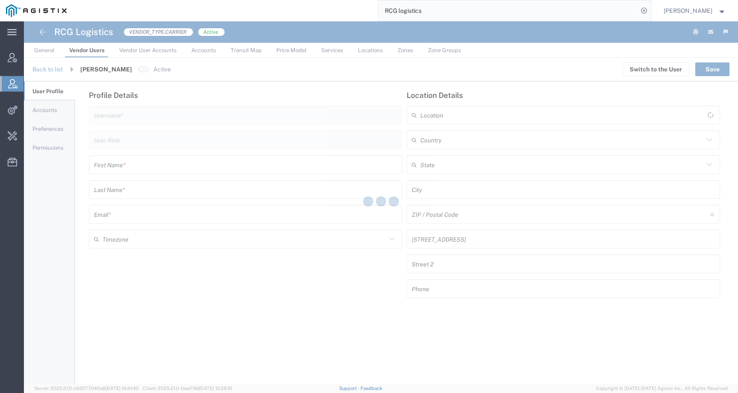
type input "[EMAIL_ADDRESS][DOMAIN_NAME]"
type input "Vendor Manager"
type input "[PERSON_NAME]"
type input "[EMAIL_ADDRESS][DOMAIN_NAME]"
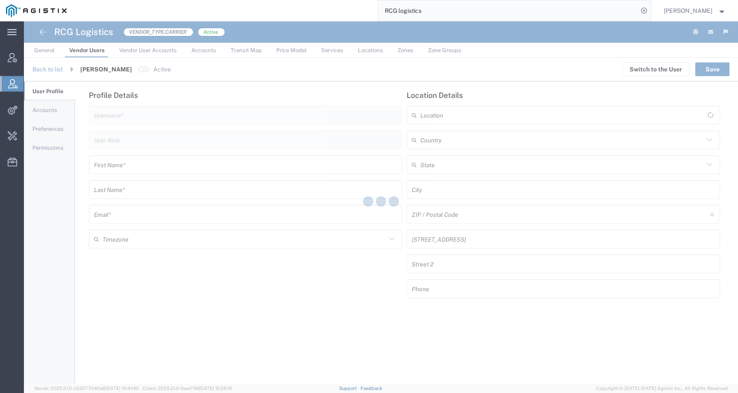
type input "[GEOGRAPHIC_DATA]"
type input "America/[GEOGRAPHIC_DATA]"
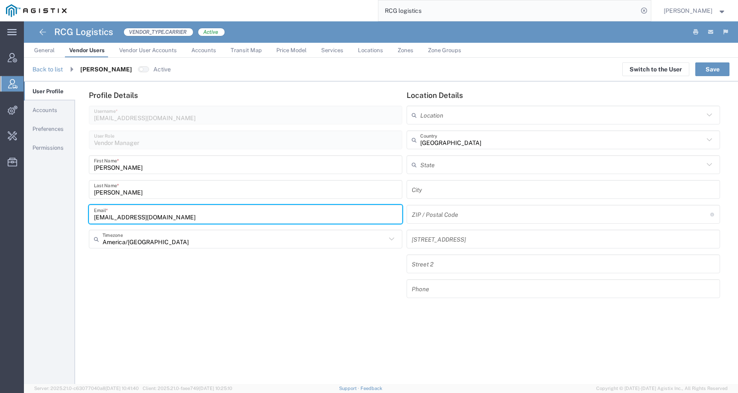
drag, startPoint x: 185, startPoint y: 219, endPoint x: 71, endPoint y: 217, distance: 113.6
click at [71, 217] on agx-tabs "User Profile Accounts Preferences Permissions Profile Details [PERSON_NAME][EMA…" at bounding box center [381, 233] width 714 height 302
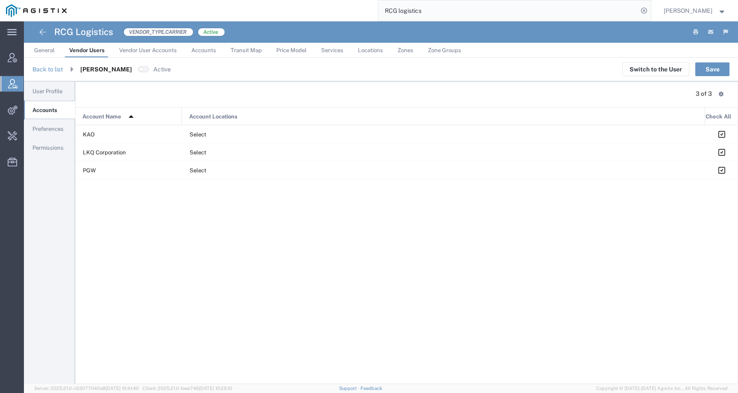
click at [139, 52] on span "Vendor User Accounts" at bounding box center [148, 50] width 58 height 6
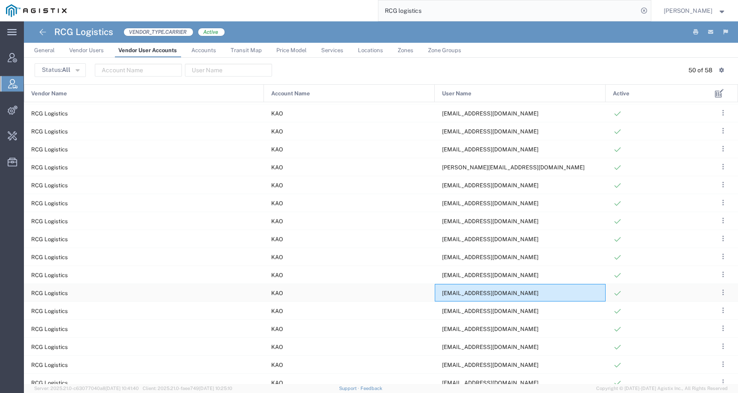
click at [458, 293] on span "[EMAIL_ADDRESS][DOMAIN_NAME]" at bounding box center [490, 293] width 97 height 6
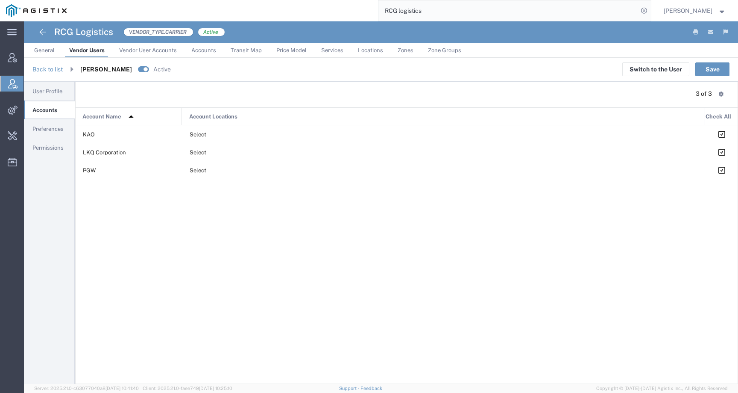
click at [44, 93] on span "User Profile" at bounding box center [47, 91] width 30 height 6
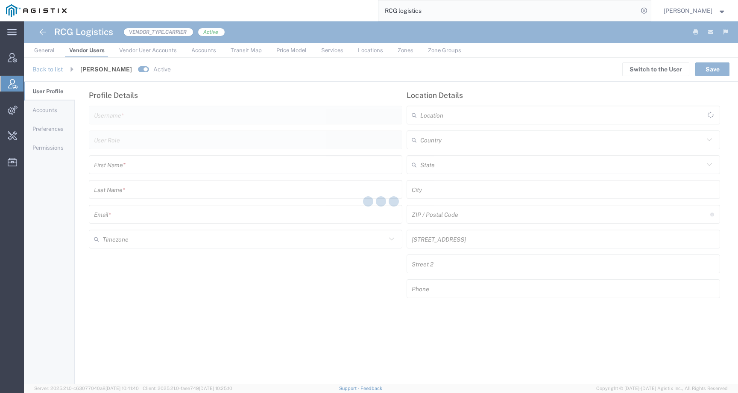
type input "[EMAIL_ADDRESS][DOMAIN_NAME]"
type input "Vendor Manager"
type input "[PERSON_NAME]"
type input "[EMAIL_ADDRESS][DOMAIN_NAME]"
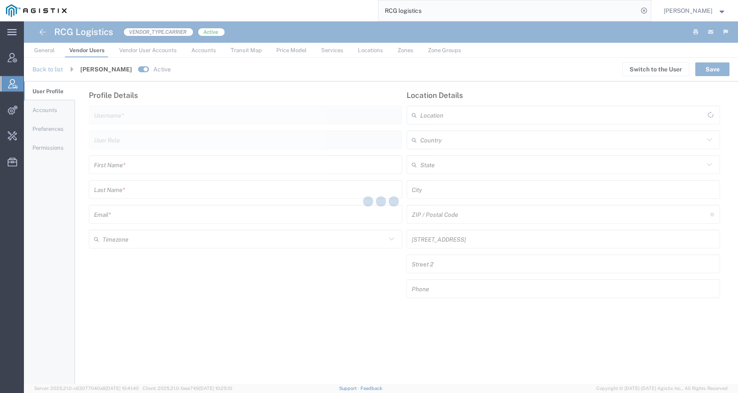
type input "[GEOGRAPHIC_DATA]"
type input "America/[GEOGRAPHIC_DATA]"
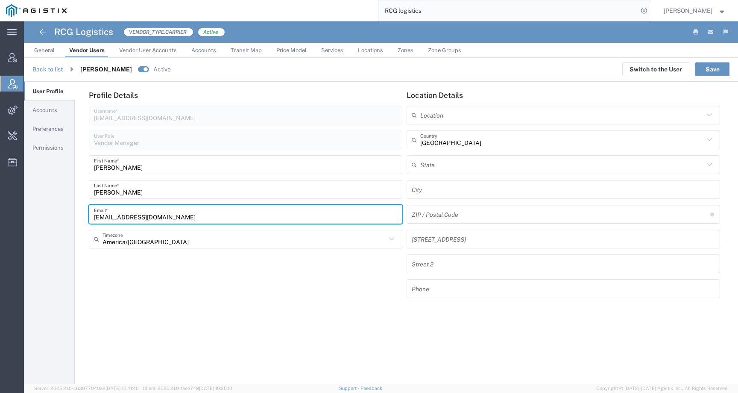
drag, startPoint x: 173, startPoint y: 214, endPoint x: 70, endPoint y: 216, distance: 103.4
click at [70, 216] on agx-tabs "User Profile Accounts Preferences Permissions Profile Details [EMAIL_ADDRESS][D…" at bounding box center [381, 233] width 714 height 302
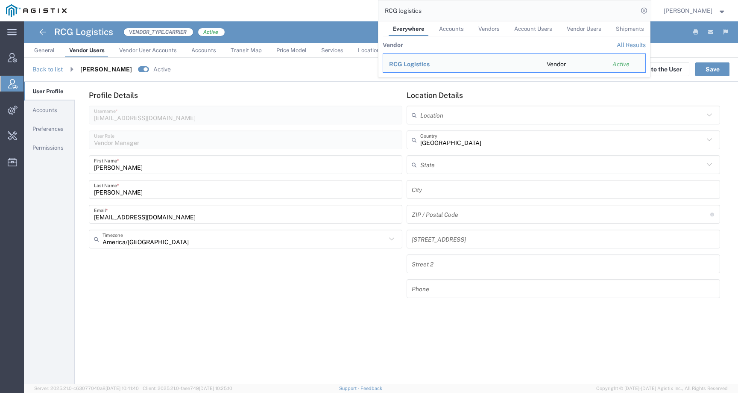
drag, startPoint x: 435, startPoint y: 15, endPoint x: 384, endPoint y: 4, distance: 52.1
click at [385, 4] on div "RCG logistics Everywhere Accounts Vendors Account Users Vendor Users Shipments …" at bounding box center [362, 10] width 578 height 21
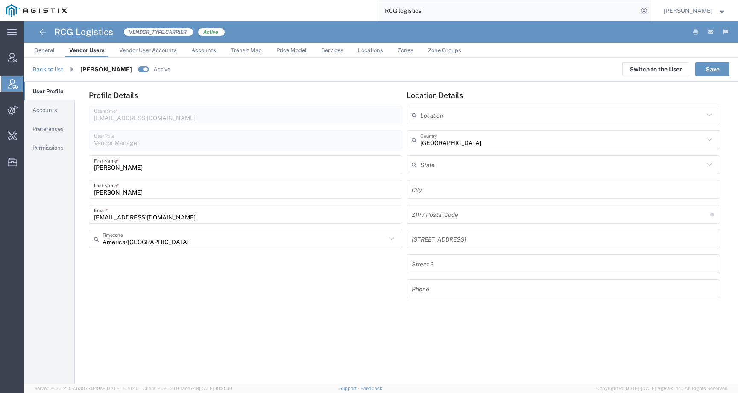
paste input "57010339"
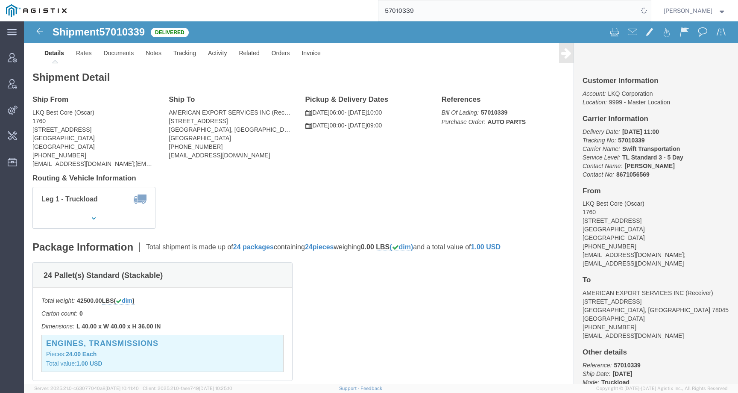
drag, startPoint x: 413, startPoint y: 102, endPoint x: 444, endPoint y: 128, distance: 40.0
click div "References Bill Of Lading: 57010339 Purchase Order: AUTO PARTS Edit References …"
click link "Activity"
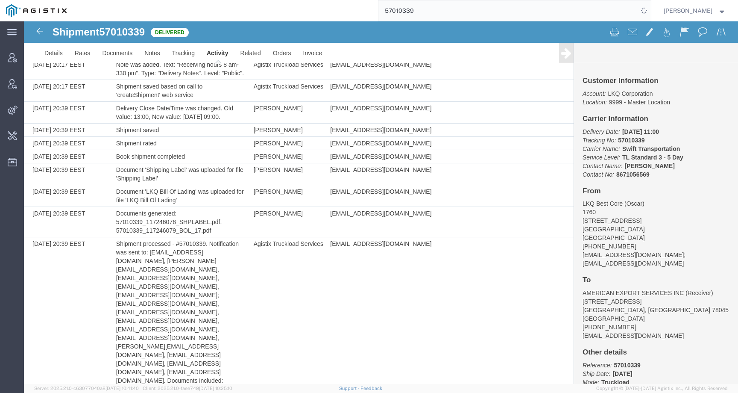
scroll to position [332, 0]
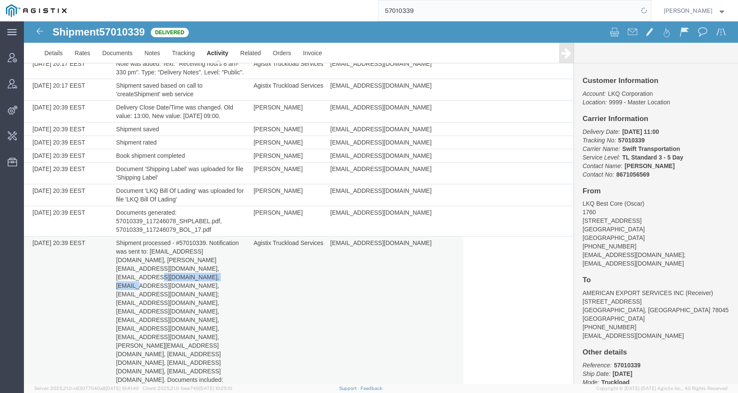
drag, startPoint x: 115, startPoint y: 277, endPoint x: 198, endPoint y: 277, distance: 83.3
click at [198, 277] on td "Shipment processed - #57010339. Notification was sent to: [EMAIL_ADDRESS][DOMAI…" at bounding box center [181, 315] width 138 height 158
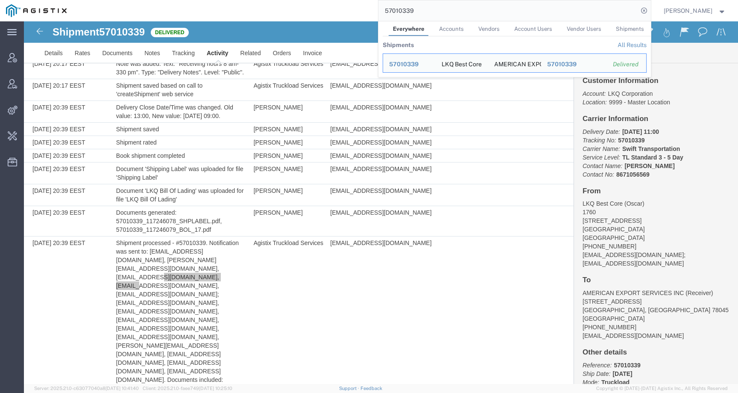
drag, startPoint x: 416, startPoint y: 11, endPoint x: 355, endPoint y: 10, distance: 61.5
click at [355, 10] on div "57010339 Everywhere Accounts Vendors Account Users Vendor Users Shipments Shipm…" at bounding box center [362, 10] width 578 height 21
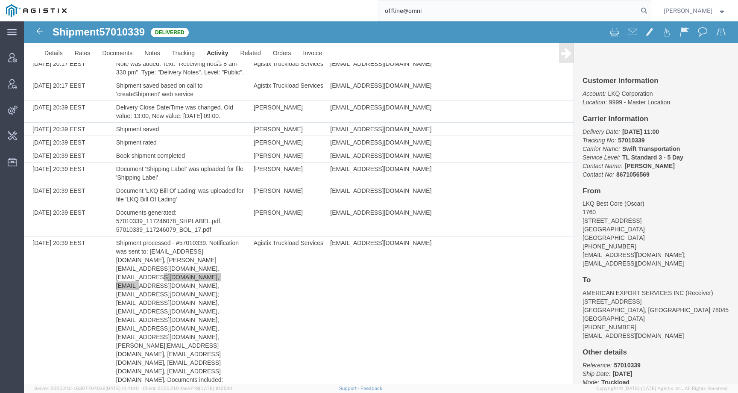
type input "offline@omni"
click at [440, 11] on input "offline@omni" at bounding box center [508, 10] width 260 height 21
drag, startPoint x: 445, startPoint y: 9, endPoint x: 366, endPoint y: 9, distance: 78.6
click at [366, 9] on div "offline@omni" at bounding box center [362, 10] width 578 height 21
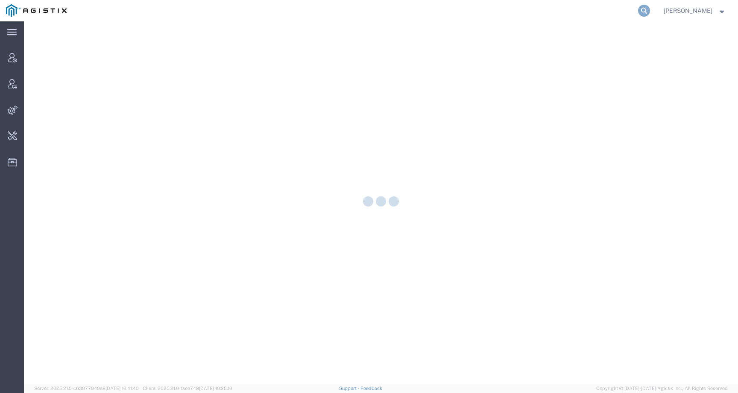
click at [650, 9] on icon at bounding box center [644, 11] width 12 height 12
click at [620, 12] on input "search" at bounding box center [508, 10] width 260 height 21
paste input "offline@omni"
type input "offline@omni"
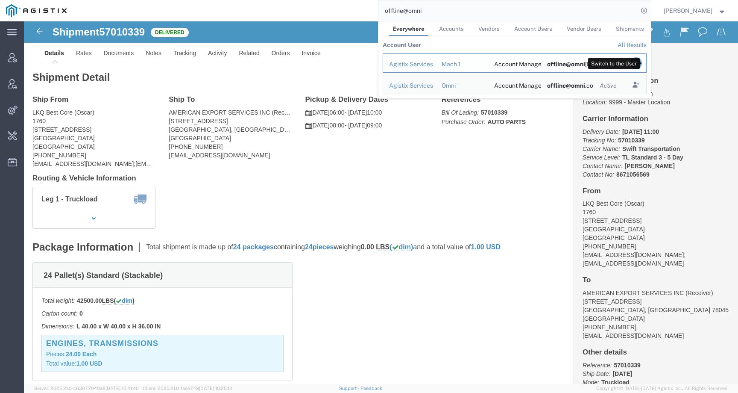
click at [642, 62] on icon "Search Results" at bounding box center [636, 63] width 12 height 12
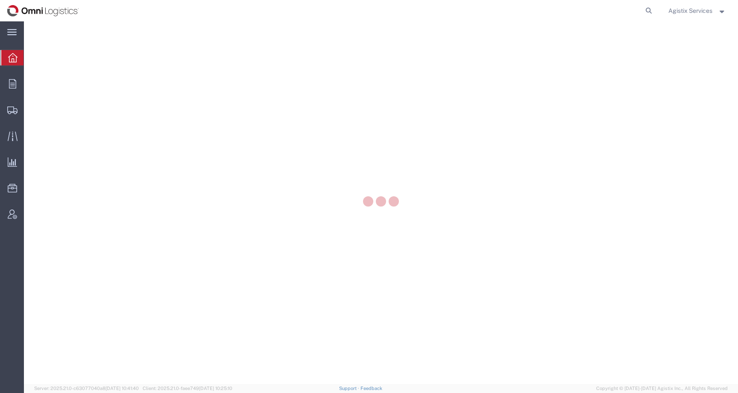
click at [703, 9] on span "Agistix Services" at bounding box center [690, 10] width 44 height 9
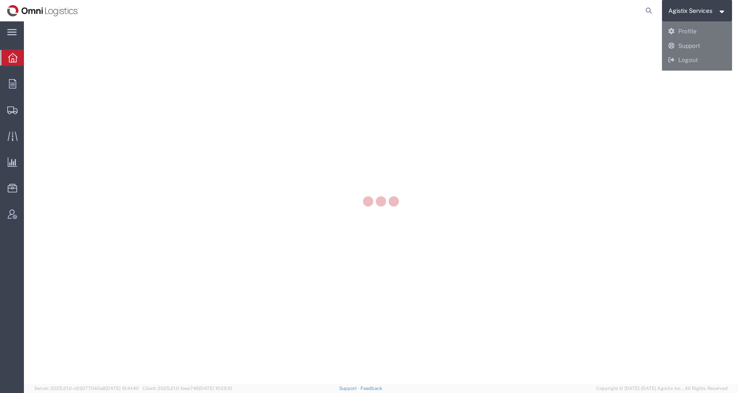
click at [686, 58] on div at bounding box center [381, 202] width 714 height 362
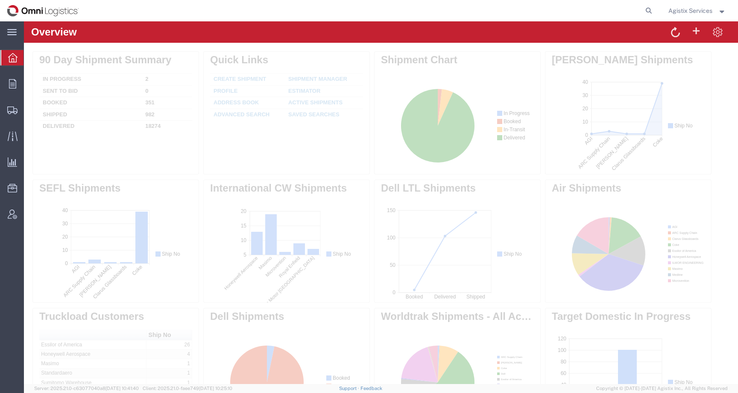
click at [692, 13] on span "Agistix Services" at bounding box center [690, 10] width 44 height 9
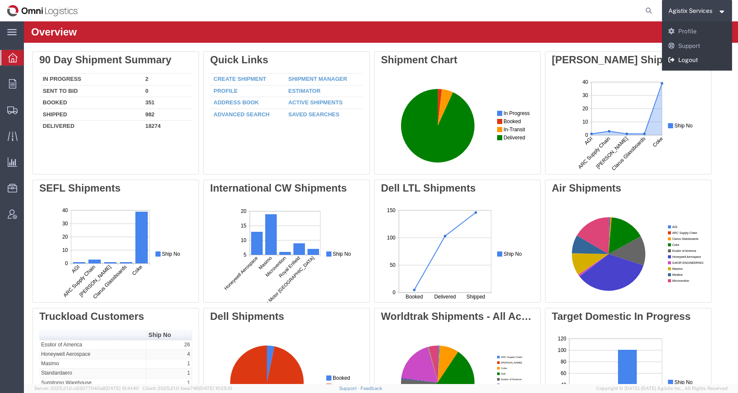
click at [692, 61] on link "Logout" at bounding box center [697, 60] width 70 height 15
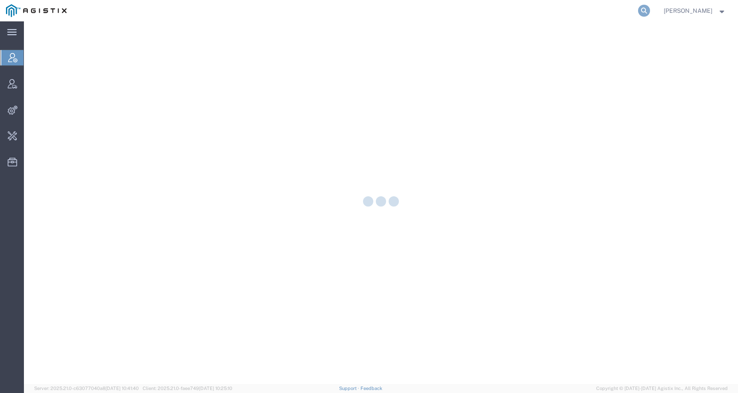
click at [650, 12] on icon at bounding box center [644, 11] width 12 height 12
click at [638, 12] on input "search" at bounding box center [508, 10] width 260 height 21
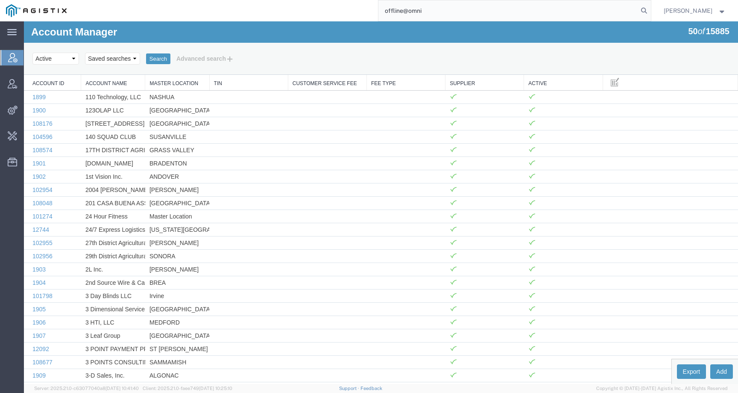
type input "offline@omni"
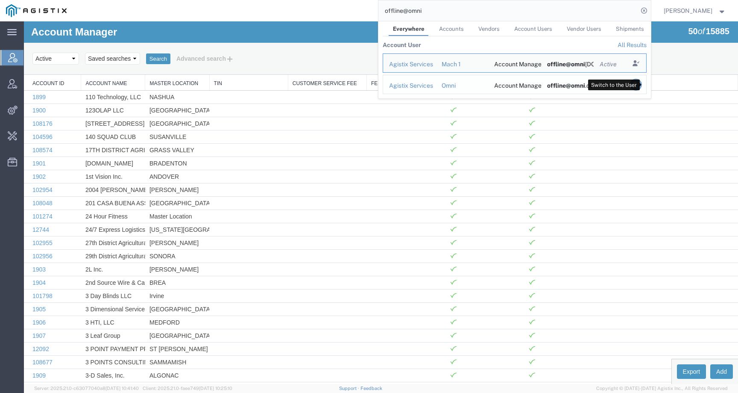
click at [642, 85] on icon "Search Results" at bounding box center [636, 85] width 12 height 12
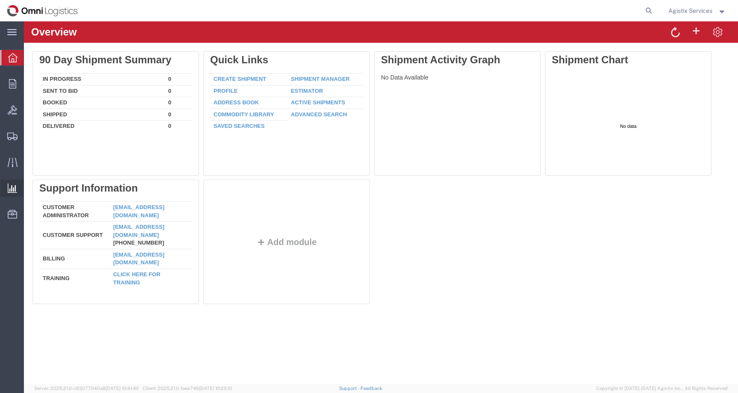
click at [0, 0] on span "Ad Hoc Reports" at bounding box center [0, 0] width 0 height 0
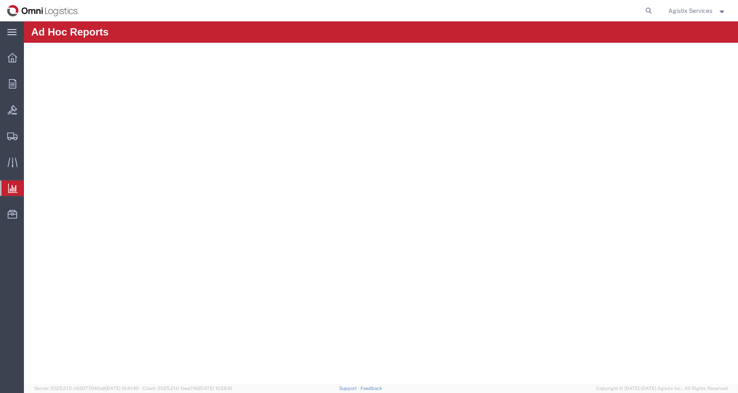
click at [0, 0] on span "Saved Reports" at bounding box center [0, 0] width 0 height 0
click at [682, 12] on span "Agistix Services" at bounding box center [690, 10] width 44 height 9
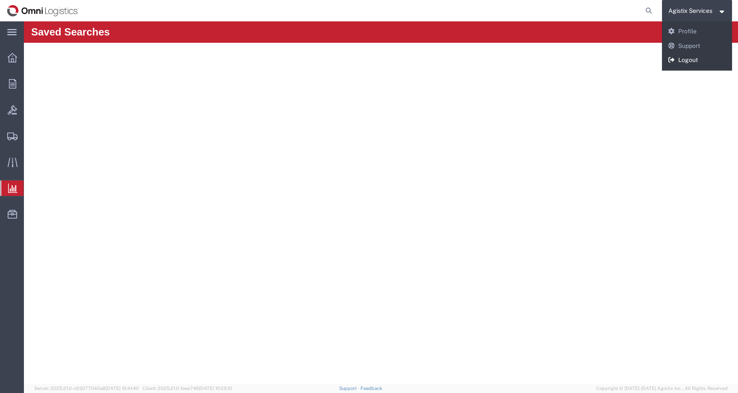
click at [684, 62] on link "Logout" at bounding box center [697, 60] width 70 height 15
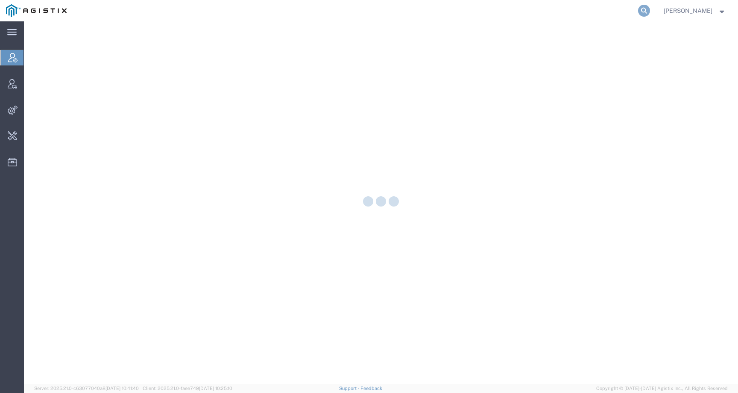
click at [650, 11] on icon at bounding box center [644, 11] width 12 height 12
click at [618, 18] on input "search" at bounding box center [508, 10] width 260 height 21
click at [614, 14] on input "search" at bounding box center [508, 10] width 260 height 21
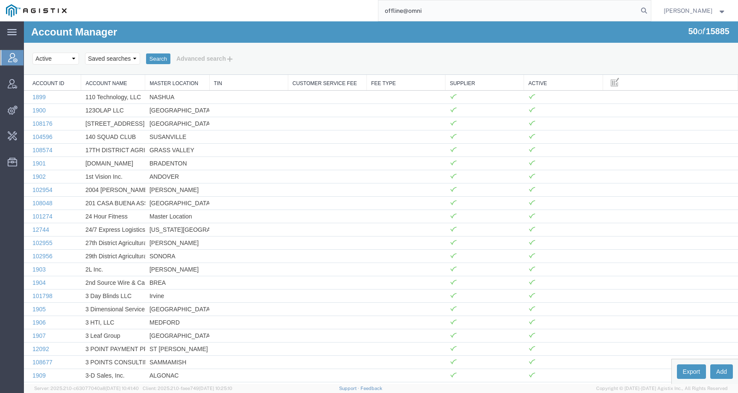
type input "offline@omni"
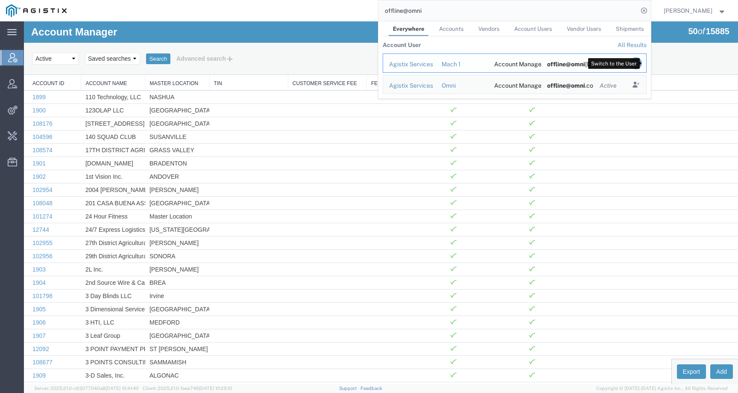
click at [642, 64] on icon "Search Results" at bounding box center [636, 63] width 12 height 12
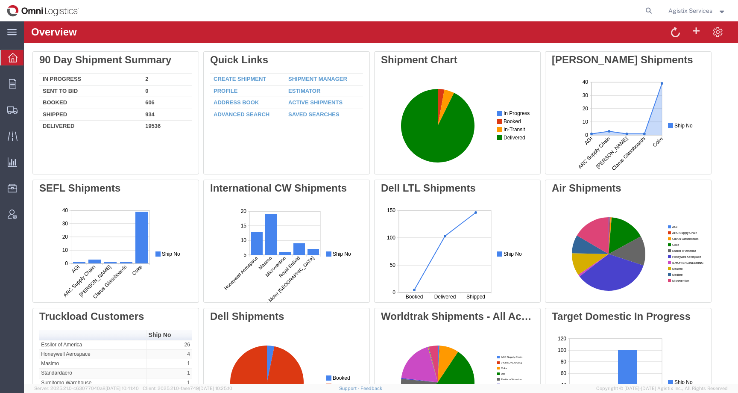
click at [684, 7] on span "Agistix Services" at bounding box center [690, 10] width 44 height 9
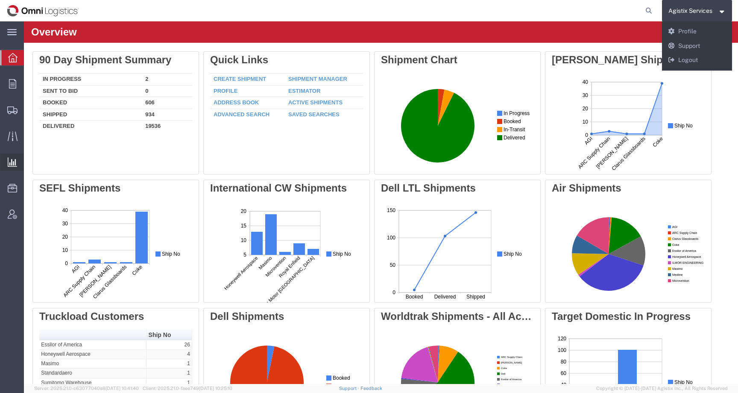
click at [0, 0] on span "Saved Reports" at bounding box center [0, 0] width 0 height 0
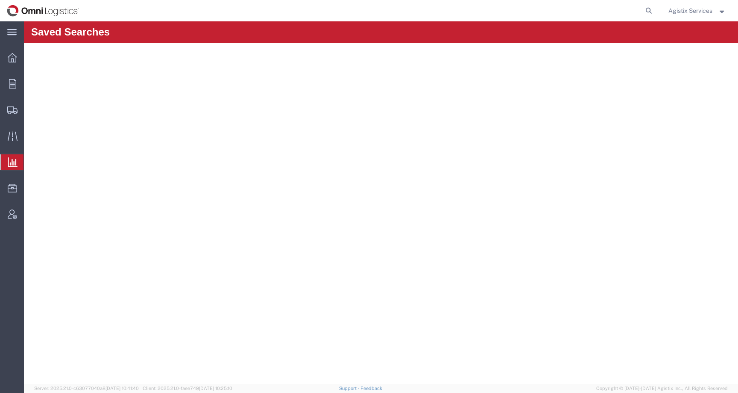
click at [17, 162] on icon at bounding box center [12, 161] width 9 height 9
click at [0, 0] on span "Saved Reports" at bounding box center [0, 0] width 0 height 0
click at [701, 12] on span "Agistix Services" at bounding box center [690, 10] width 44 height 9
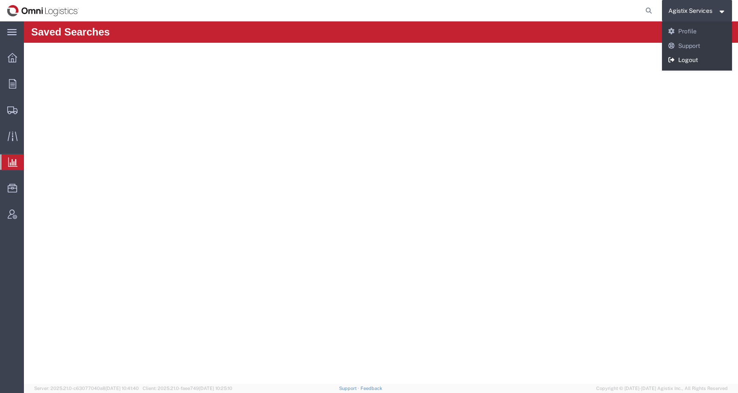
click at [688, 59] on link "Logout" at bounding box center [697, 60] width 70 height 15
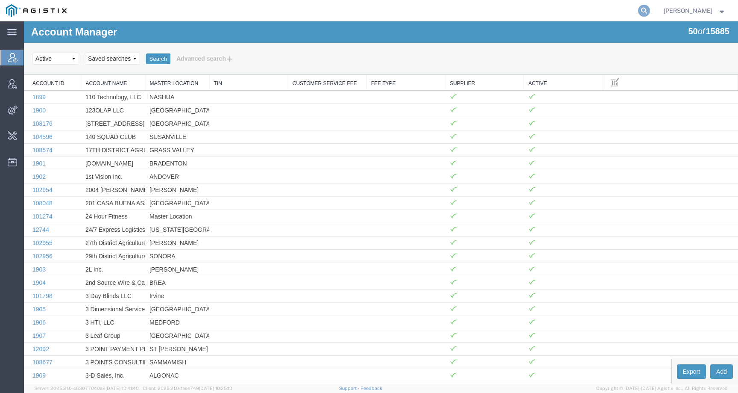
click at [649, 11] on icon at bounding box center [644, 11] width 12 height 12
click at [605, 12] on input "search" at bounding box center [508, 10] width 260 height 21
type input "Syneos"
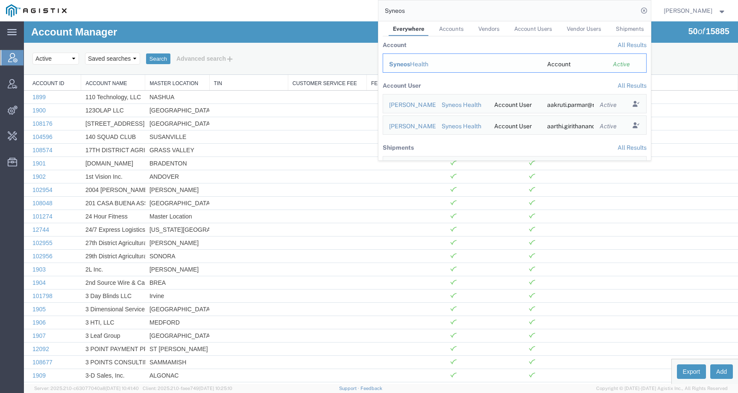
click at [435, 62] on div "Syneos Health" at bounding box center [462, 64] width 146 height 9
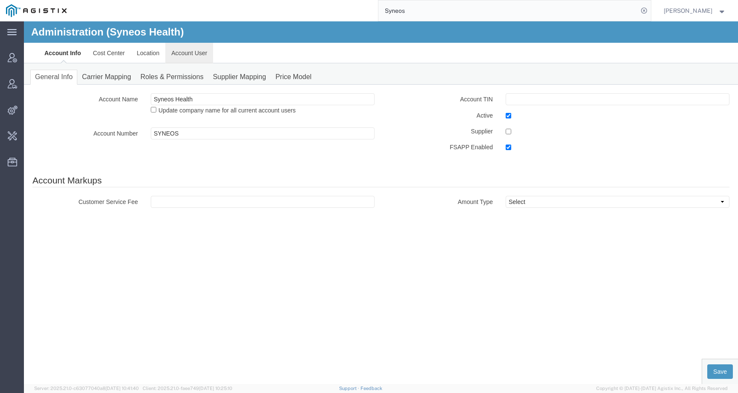
click at [186, 60] on link "Account User" at bounding box center [189, 53] width 48 height 21
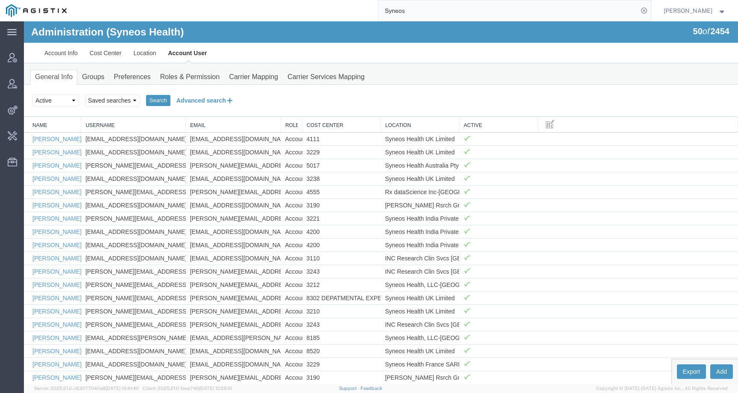
click at [190, 102] on button "Advanced search" at bounding box center [205, 100] width 70 height 15
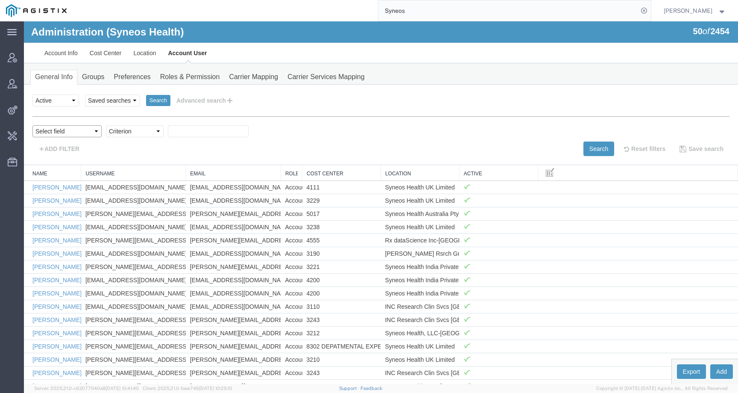
click at [65, 130] on select "Select field Cost Center Email Location Name Role Username" at bounding box center [66, 131] width 69 height 12
select select "locationName"
click at [32, 125] on select "Select field Cost Center Email Location Name Role Username" at bounding box center [66, 131] width 69 height 12
click at [122, 135] on select "Criterion contains does not contain is is blank is not blank starts with" at bounding box center [135, 131] width 58 height 12
select select "contains"
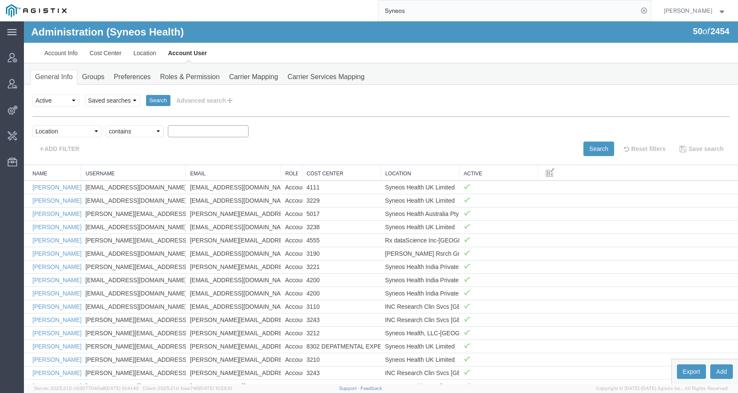
click at [106, 125] on select "Criterion contains does not contain is is blank is not blank starts with" at bounding box center [135, 131] width 58 height 12
click at [208, 130] on input "text" at bounding box center [208, 131] width 81 height 12
type input "o"
type input "[GEOGRAPHIC_DATA]"
click at [583, 155] on button "Search" at bounding box center [598, 148] width 31 height 15
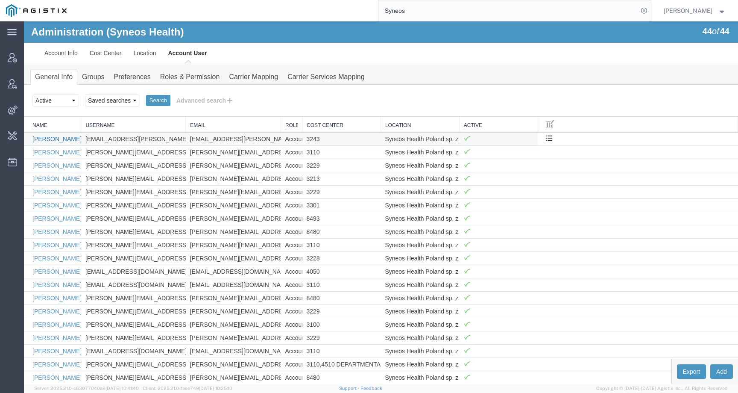
click at [62, 138] on link "[PERSON_NAME]" at bounding box center [56, 138] width 49 height 7
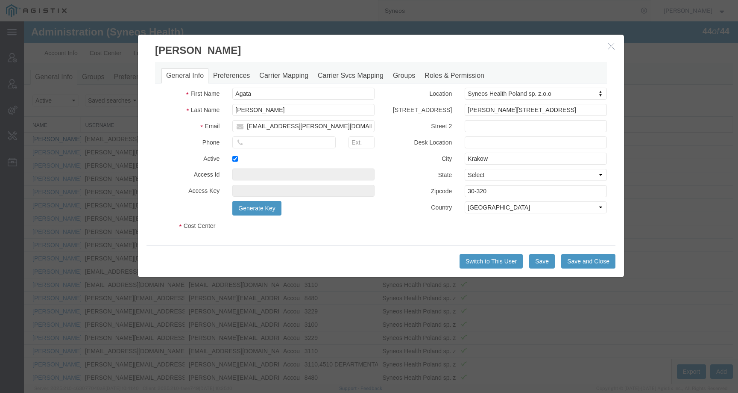
select select "DEPARTMENT"
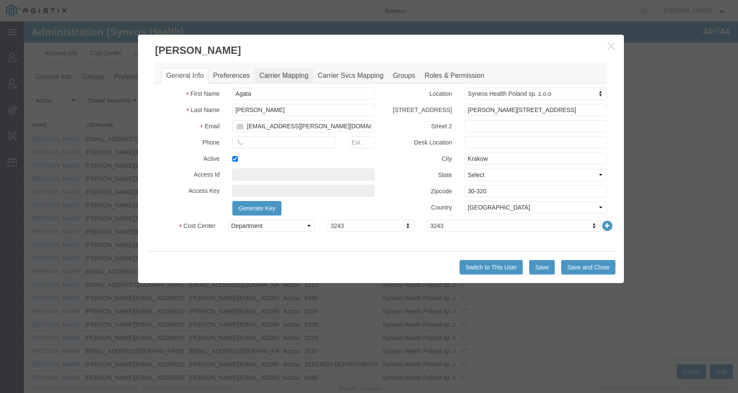
click at [282, 71] on link "Carrier Mapping" at bounding box center [284, 75] width 59 height 15
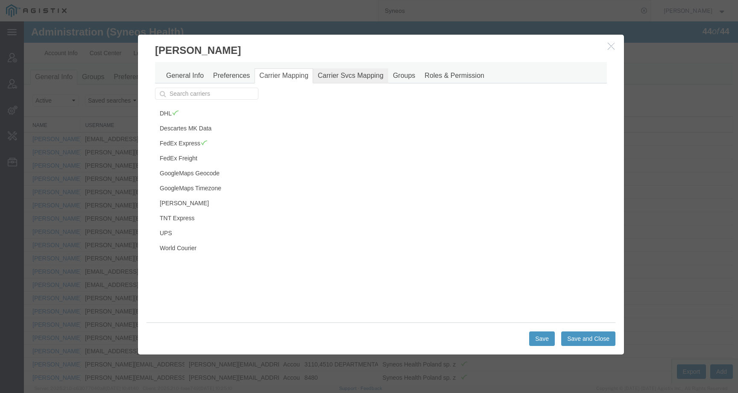
click at [341, 78] on link "Carrier Svcs Mapping" at bounding box center [350, 75] width 75 height 15
click at [287, 77] on link "Carrier Mapping" at bounding box center [284, 75] width 59 height 15
click at [164, 239] on link "UPS" at bounding box center [205, 233] width 101 height 15
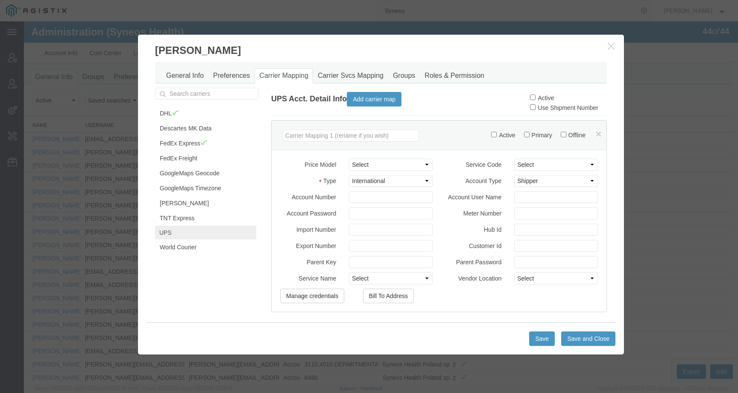
click at [608, 41] on button "button" at bounding box center [612, 46] width 11 height 11
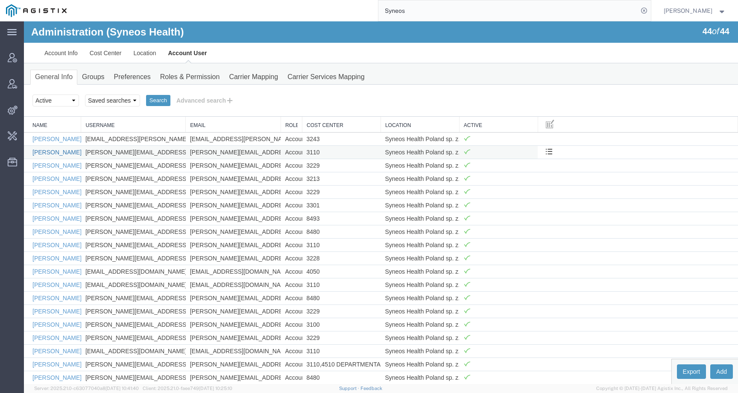
click at [47, 150] on link "[PERSON_NAME]" at bounding box center [56, 152] width 49 height 7
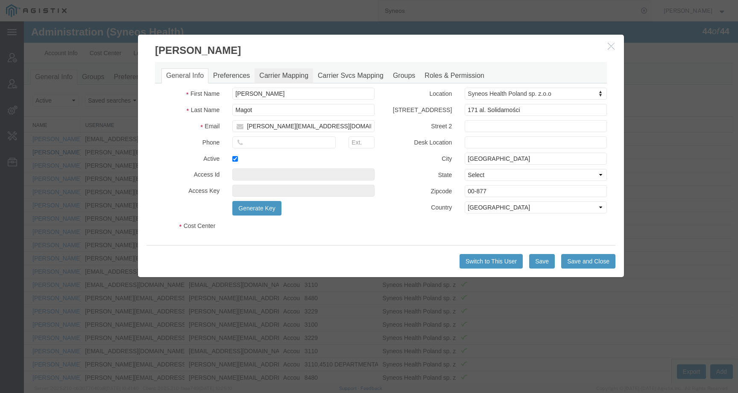
select select "DEPARTMENT"
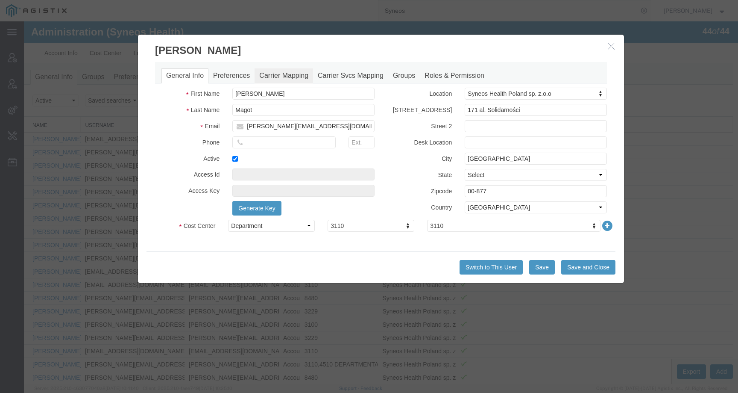
click at [274, 75] on link "Carrier Mapping" at bounding box center [284, 75] width 59 height 15
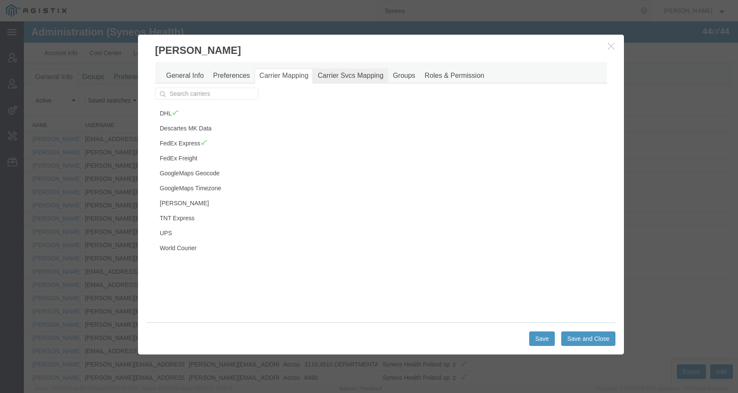
click at [331, 75] on link "Carrier Svcs Mapping" at bounding box center [350, 75] width 75 height 15
click at [611, 46] on icon "button" at bounding box center [611, 45] width 7 height 7
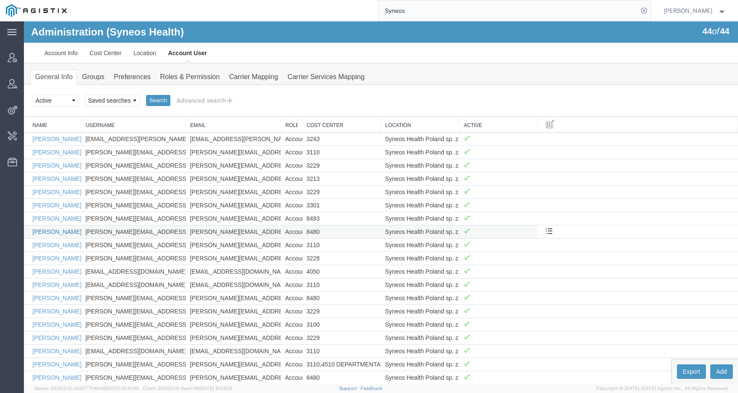
click at [41, 231] on link "[PERSON_NAME]" at bounding box center [56, 231] width 49 height 7
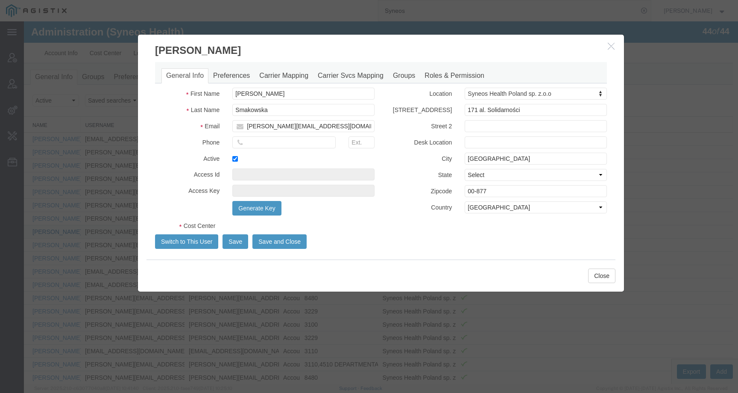
select select "DEPARTMENT"
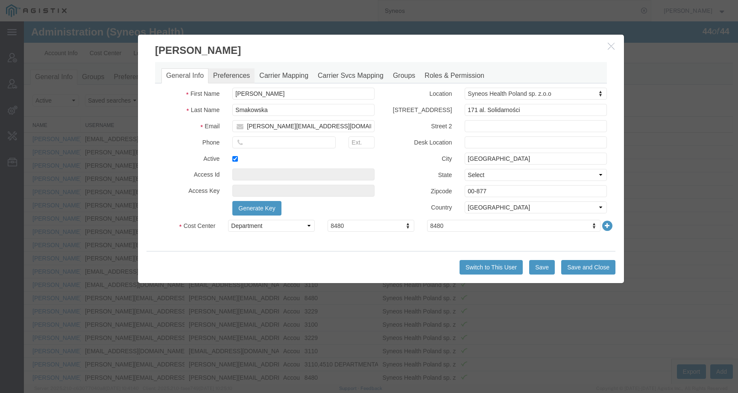
click at [226, 77] on link "Preferences" at bounding box center [231, 75] width 46 height 15
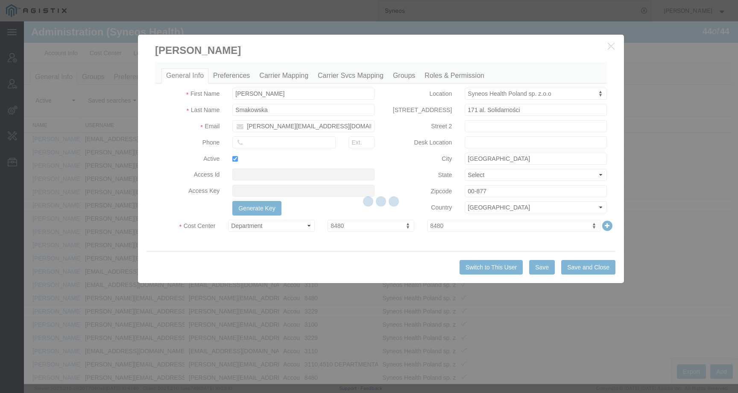
select select
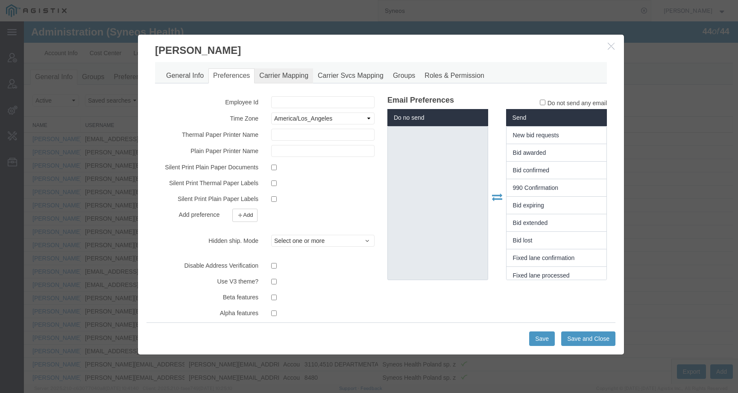
click at [280, 78] on link "Carrier Mapping" at bounding box center [284, 75] width 59 height 15
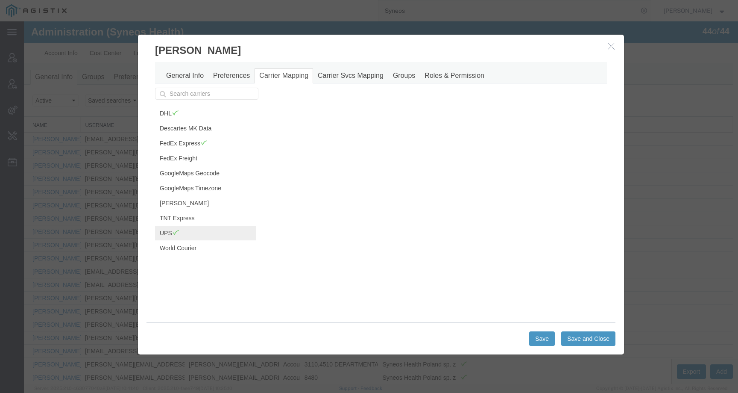
click at [163, 237] on link "UPS" at bounding box center [205, 233] width 101 height 15
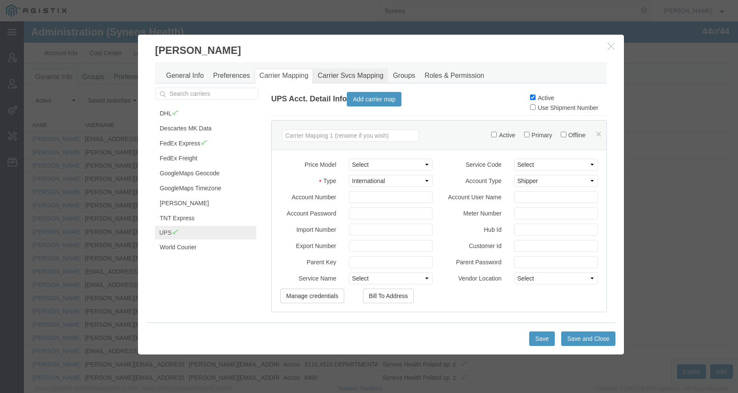
click at [328, 78] on link "Carrier Svcs Mapping" at bounding box center [350, 75] width 75 height 15
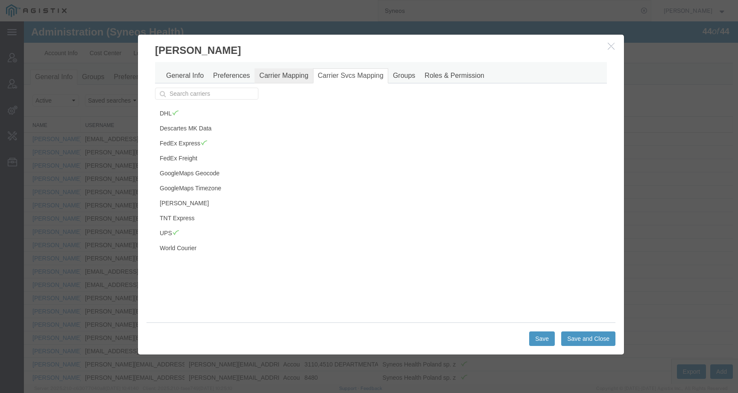
click at [281, 79] on link "Carrier Mapping" at bounding box center [284, 75] width 59 height 15
click at [186, 232] on link "UPS" at bounding box center [205, 233] width 101 height 15
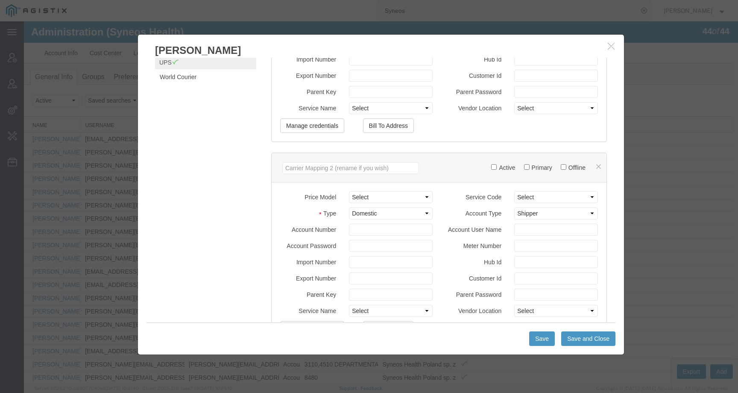
scroll to position [234, 0]
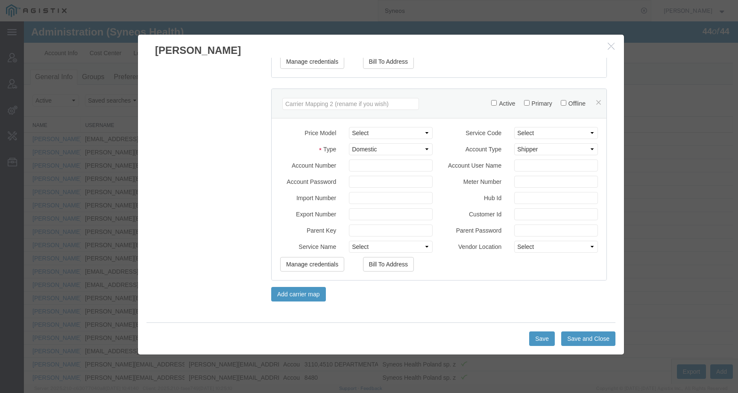
click at [609, 49] on icon "button" at bounding box center [611, 45] width 7 height 7
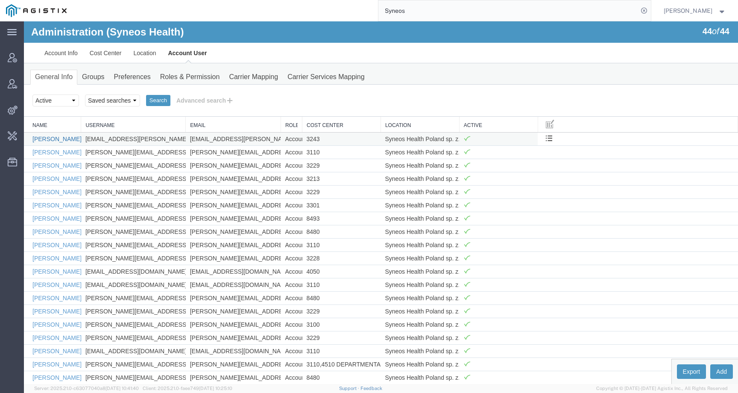
click at [60, 141] on link "[PERSON_NAME]" at bounding box center [56, 138] width 49 height 7
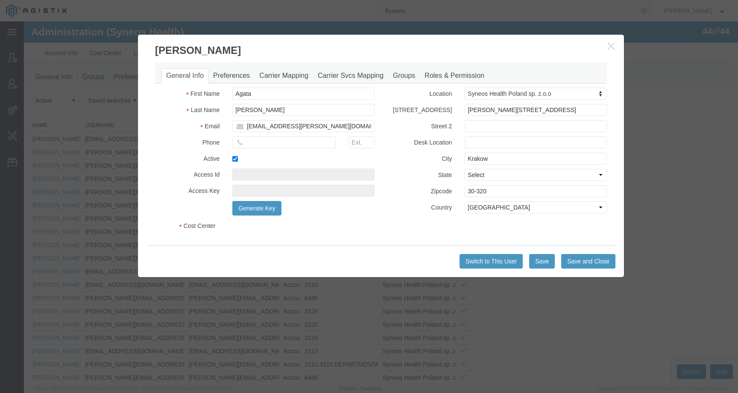
select select "DEPARTMENT"
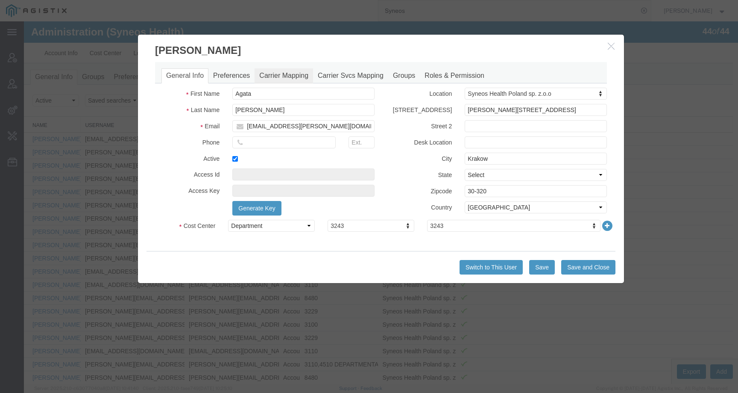
click at [281, 78] on link "Carrier Mapping" at bounding box center [284, 75] width 59 height 15
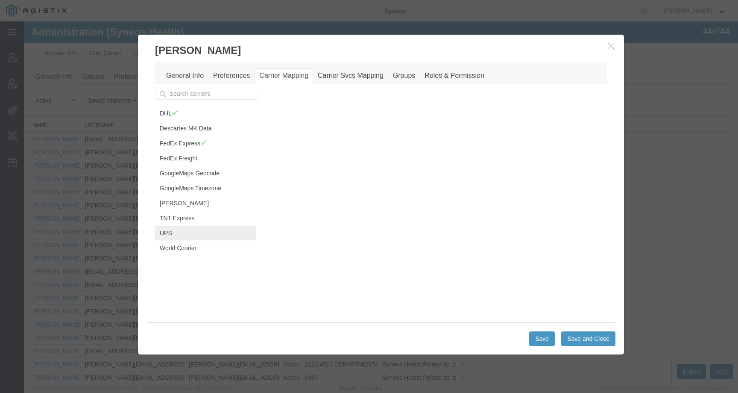
click at [197, 232] on link "UPS" at bounding box center [205, 233] width 101 height 15
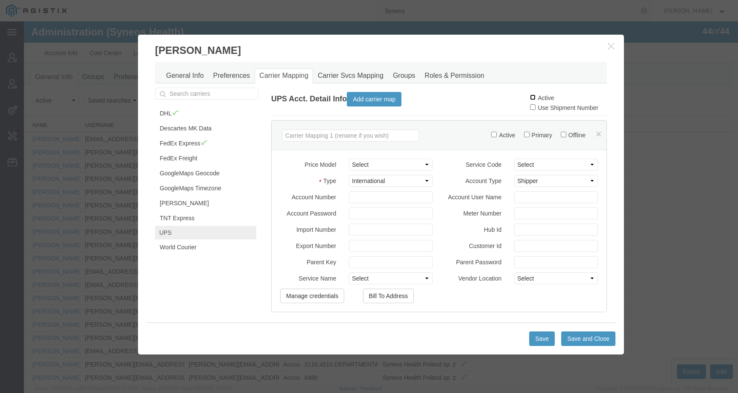
click at [530, 97] on input "Active" at bounding box center [533, 97] width 6 height 6
checkbox input "true"
click at [575, 335] on button "Save and Close" at bounding box center [588, 338] width 54 height 15
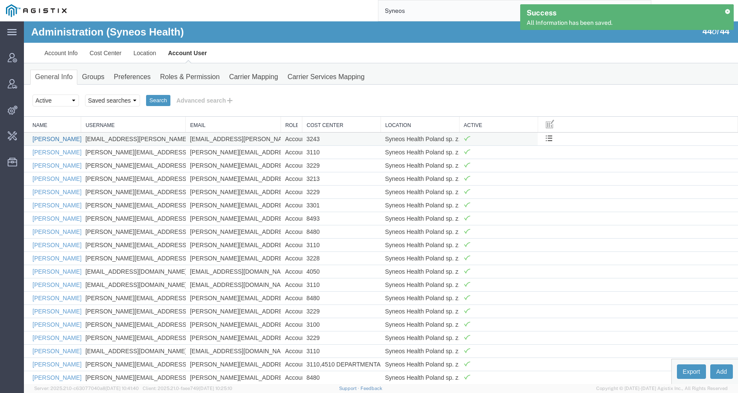
click at [47, 139] on link "[PERSON_NAME]" at bounding box center [56, 138] width 49 height 7
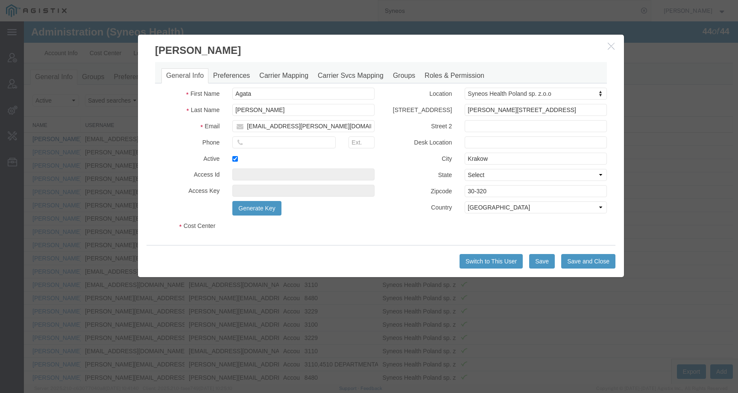
select select "DEPARTMENT"
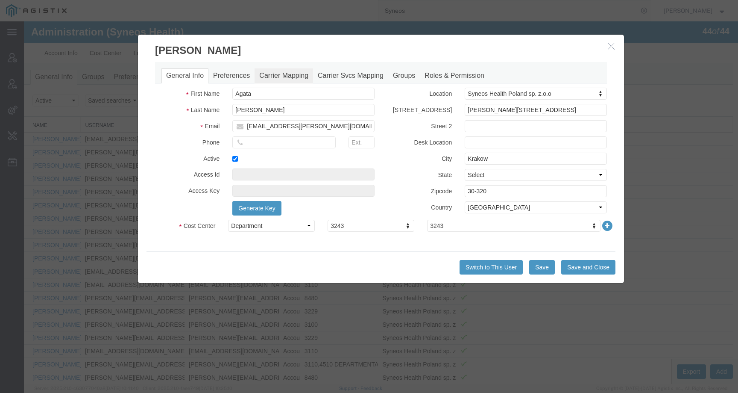
click at [278, 78] on link "Carrier Mapping" at bounding box center [284, 75] width 59 height 15
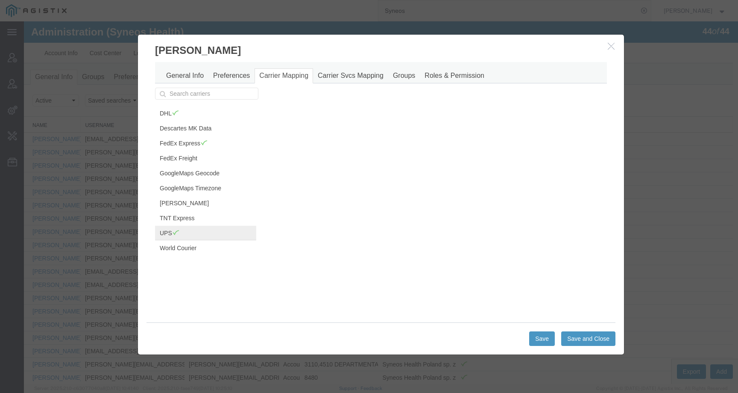
click at [175, 235] on span at bounding box center [175, 232] width 7 height 6
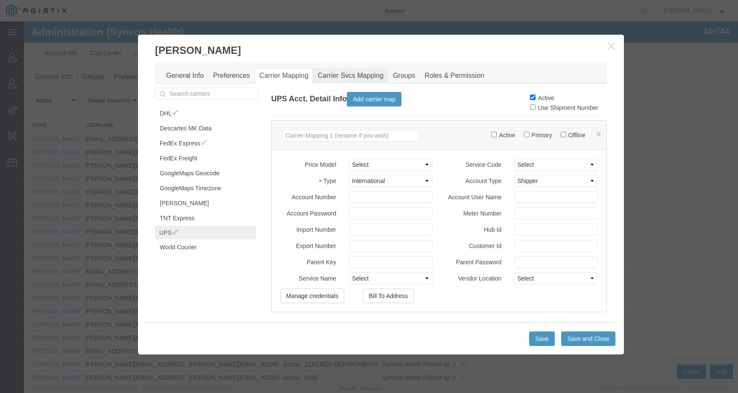
click at [332, 76] on link "Carrier Svcs Mapping" at bounding box center [350, 75] width 75 height 15
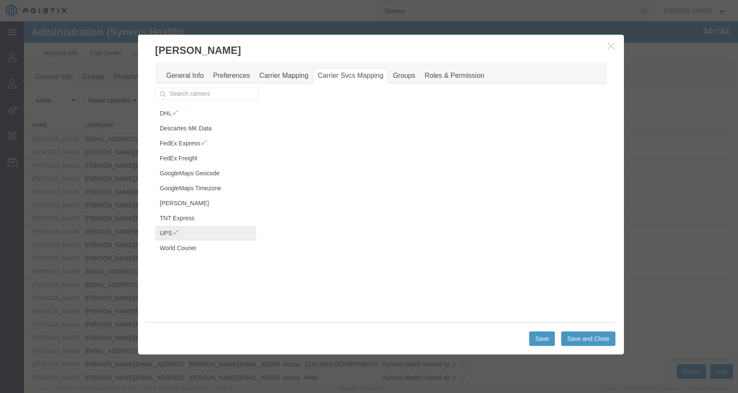
click at [185, 232] on link "UPS" at bounding box center [205, 233] width 101 height 15
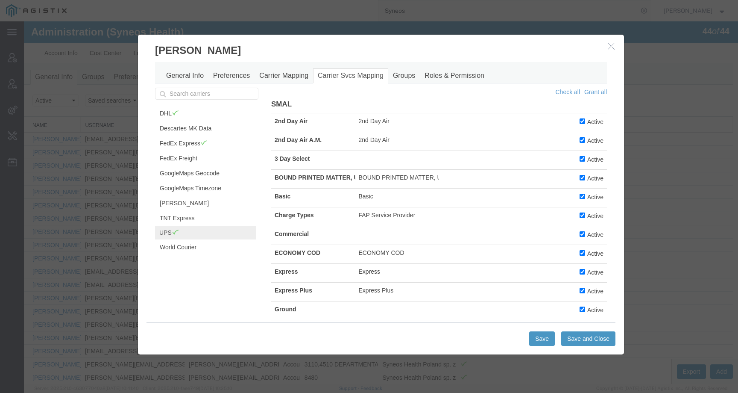
click at [608, 48] on icon "button" at bounding box center [611, 45] width 7 height 7
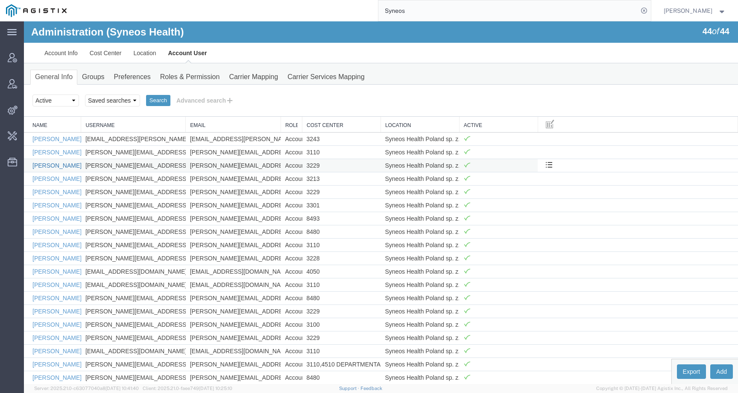
click at [53, 164] on link "[PERSON_NAME]" at bounding box center [56, 165] width 49 height 7
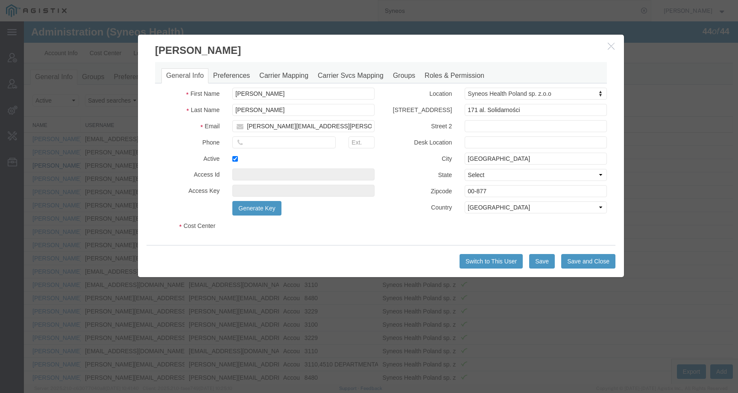
select select "DEPARTMENT"
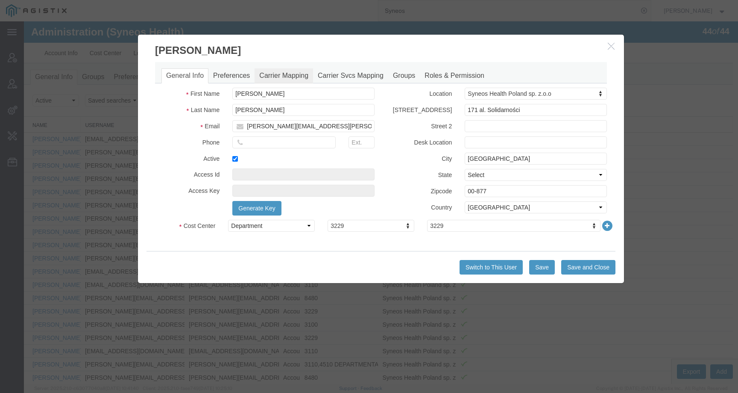
click at [276, 79] on link "Carrier Mapping" at bounding box center [284, 75] width 59 height 15
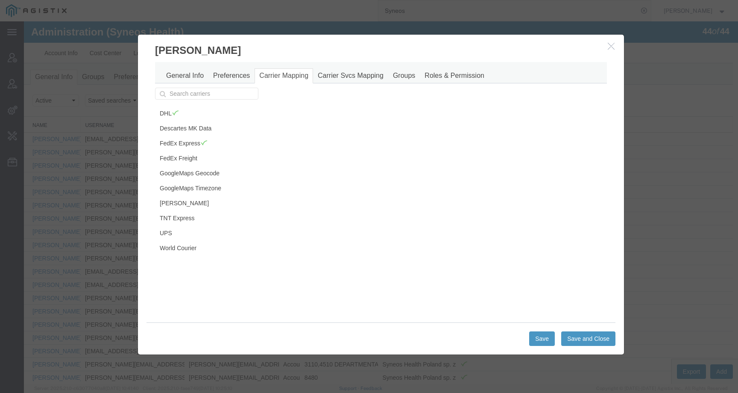
click at [609, 43] on icon "button" at bounding box center [611, 45] width 7 height 7
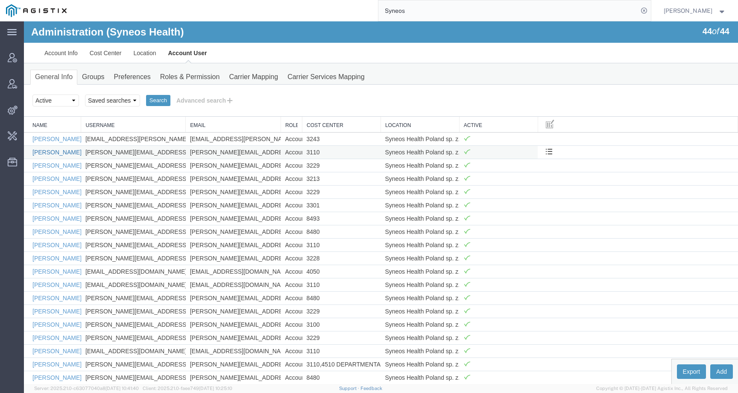
click at [48, 154] on link "Agnieszka Magot" at bounding box center [56, 152] width 49 height 7
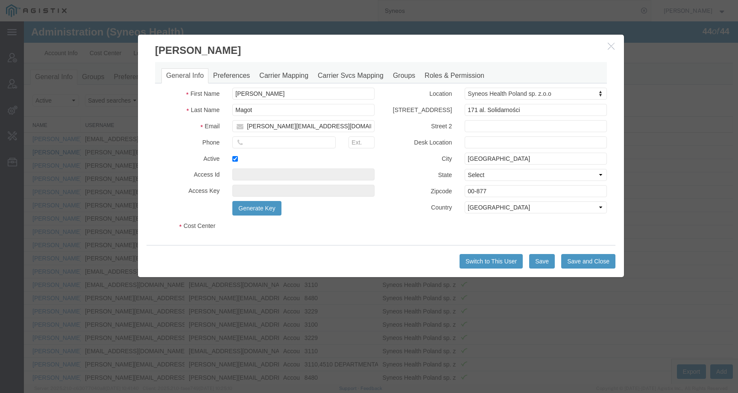
select select "DEPARTMENT"
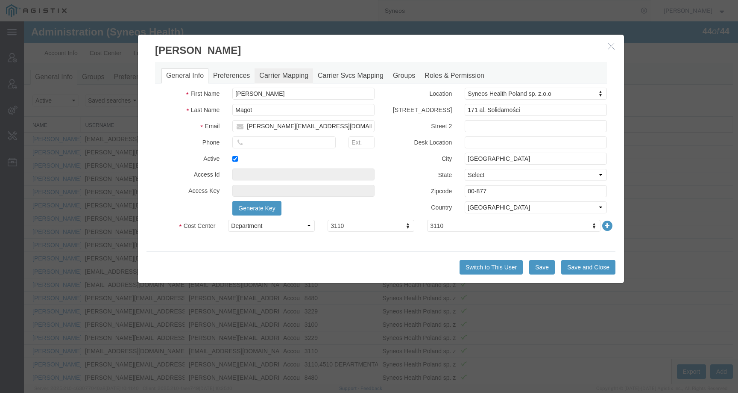
click at [267, 75] on link "Carrier Mapping" at bounding box center [284, 75] width 59 height 15
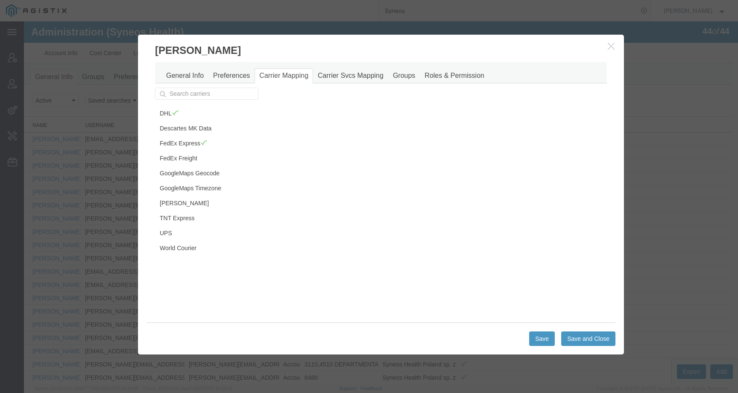
click at [608, 43] on icon "button" at bounding box center [611, 45] width 7 height 7
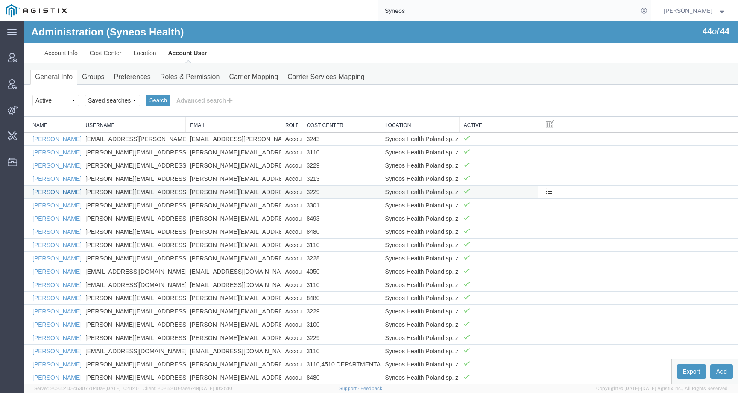
click at [61, 191] on link "Agnieszka Walerys" at bounding box center [56, 191] width 49 height 7
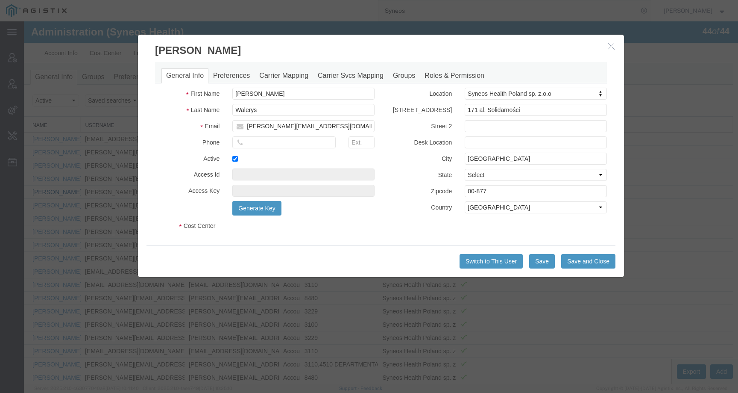
select select "DEPARTMENT"
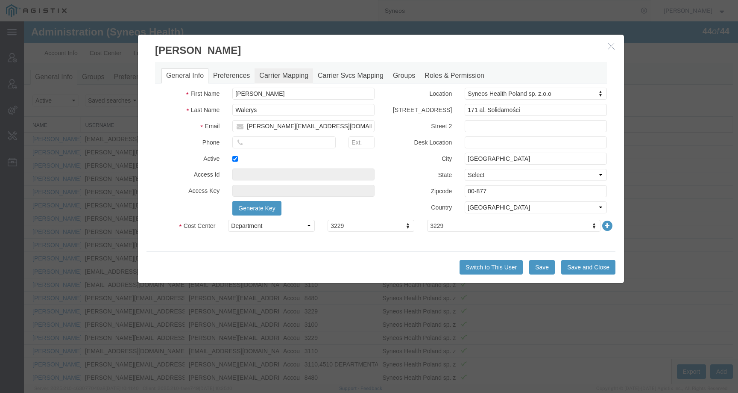
click at [264, 77] on link "Carrier Mapping" at bounding box center [284, 75] width 59 height 15
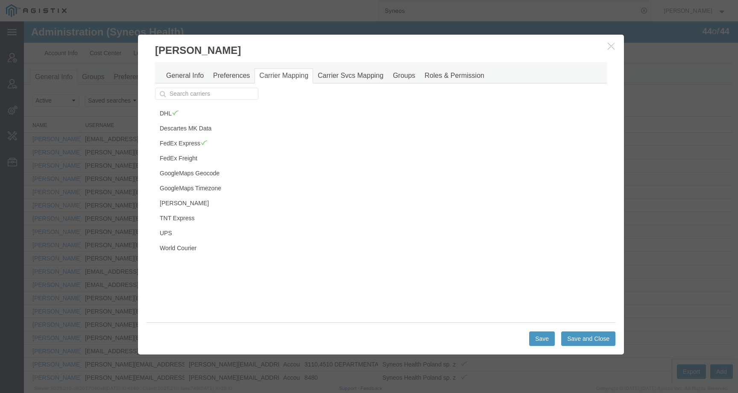
click at [610, 45] on icon "button" at bounding box center [611, 45] width 7 height 7
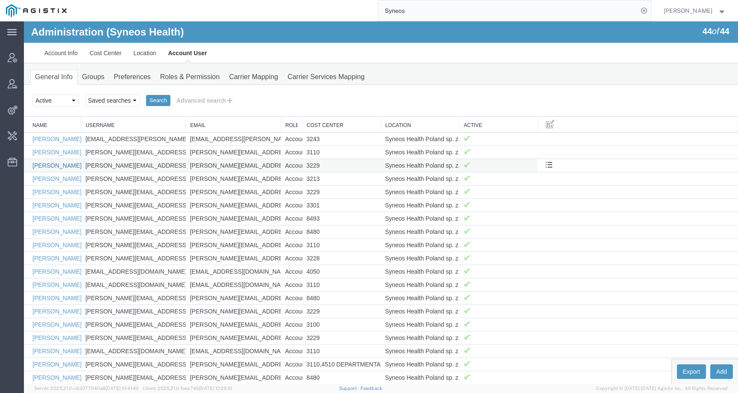
click at [50, 163] on link "Agnieszka Stankiewicz" at bounding box center [56, 165] width 49 height 7
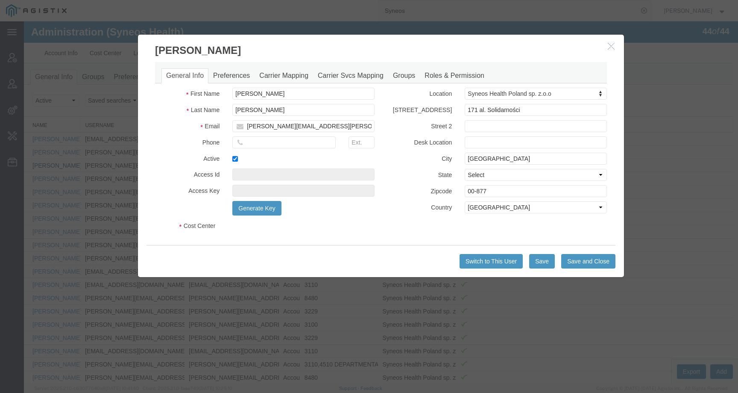
select select "DEPARTMENT"
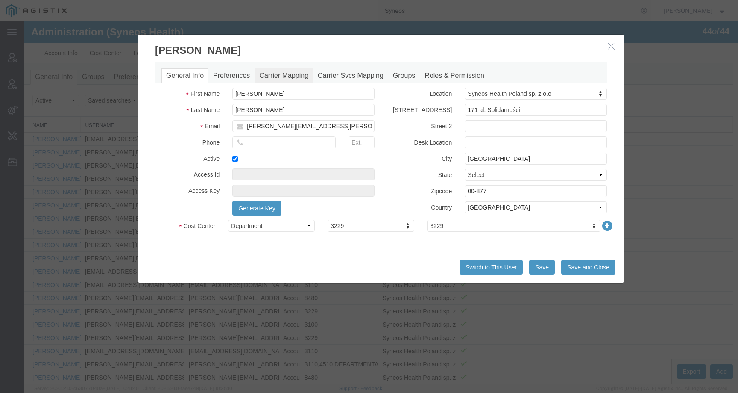
click at [265, 76] on link "Carrier Mapping" at bounding box center [284, 75] width 59 height 15
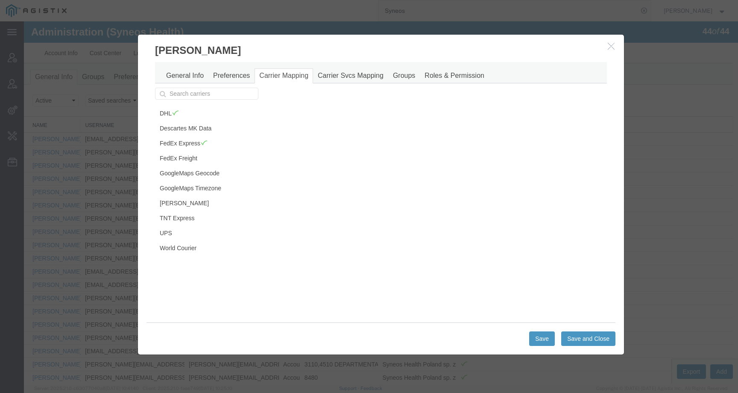
click at [612, 45] on icon "button" at bounding box center [611, 45] width 7 height 7
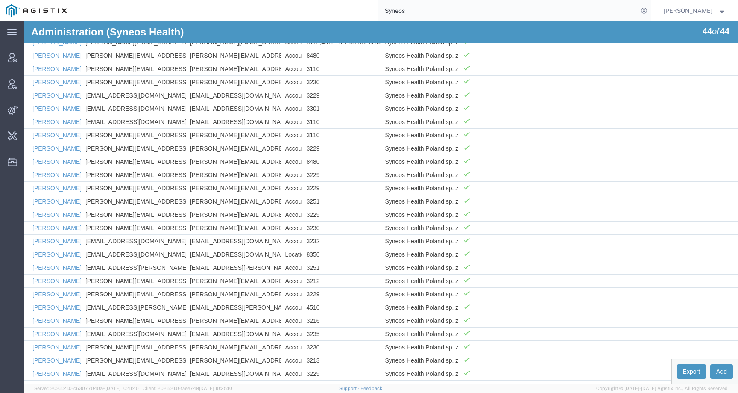
scroll to position [340, 0]
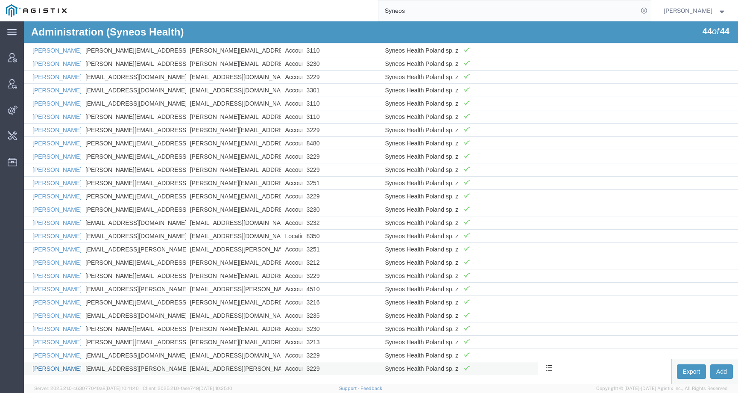
click at [57, 368] on link "Yurii Luhovskyi" at bounding box center [56, 368] width 49 height 7
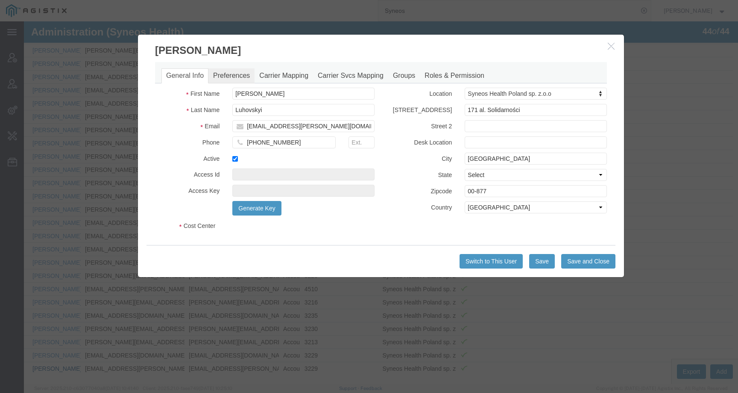
select select "DEPARTMENT"
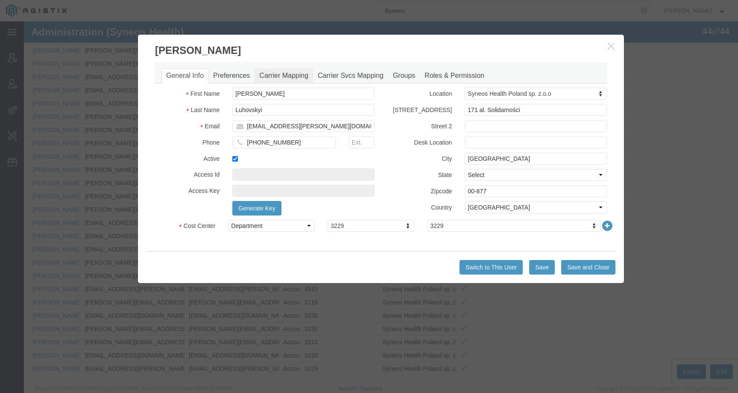
click at [270, 74] on link "Carrier Mapping" at bounding box center [284, 75] width 59 height 15
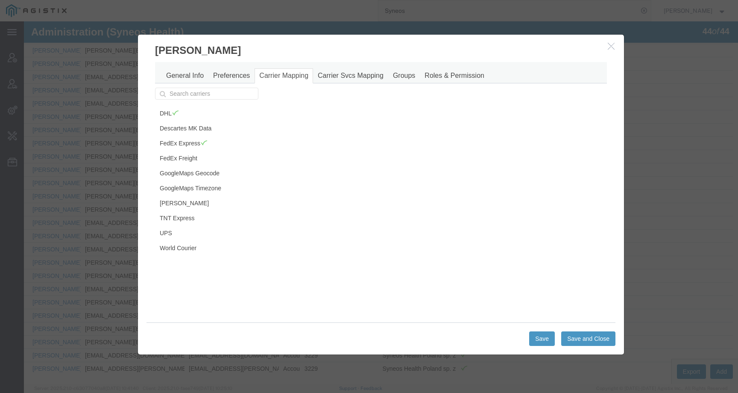
click at [610, 41] on h3 "Yurii Luhovskyi" at bounding box center [381, 46] width 486 height 23
click at [610, 44] on icon "button" at bounding box center [611, 45] width 7 height 7
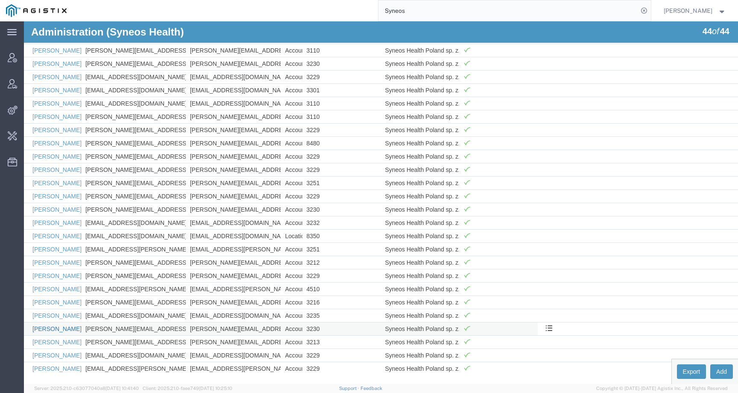
click at [57, 331] on link "Renata Malejki" at bounding box center [56, 328] width 49 height 7
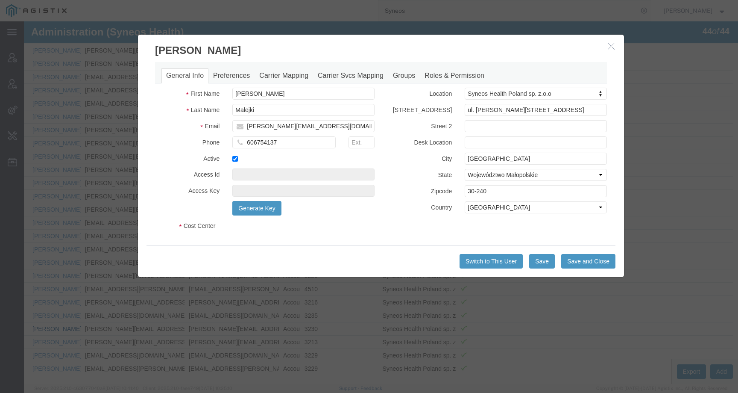
select select "DEPARTMENT"
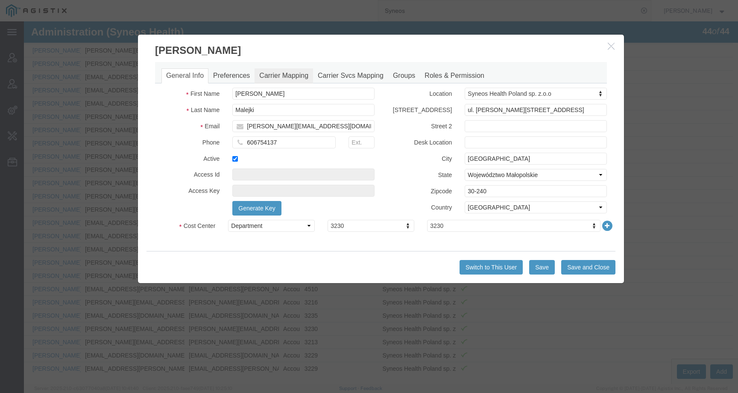
click at [295, 75] on link "Carrier Mapping" at bounding box center [284, 75] width 59 height 15
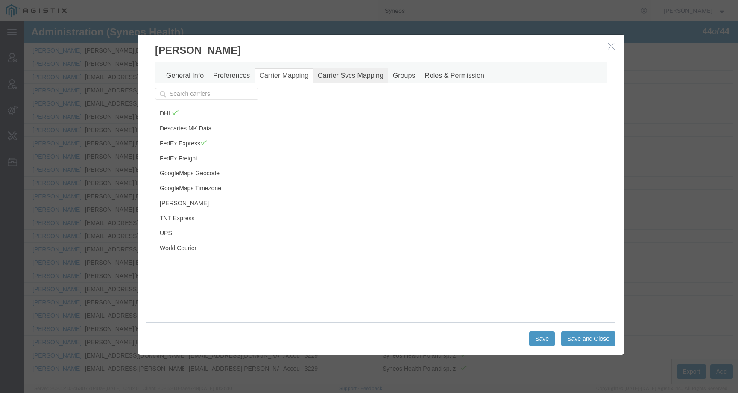
click at [360, 70] on link "Carrier Svcs Mapping" at bounding box center [350, 75] width 75 height 15
click at [604, 45] on h3 "Renata Malejki" at bounding box center [381, 46] width 486 height 23
click at [610, 46] on icon "button" at bounding box center [611, 45] width 7 height 7
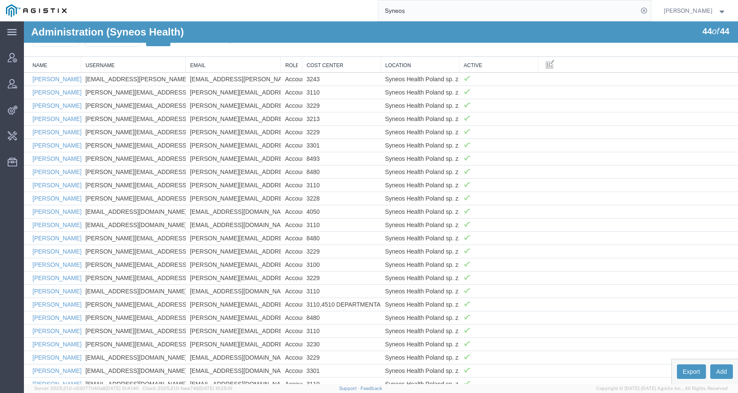
scroll to position [0, 0]
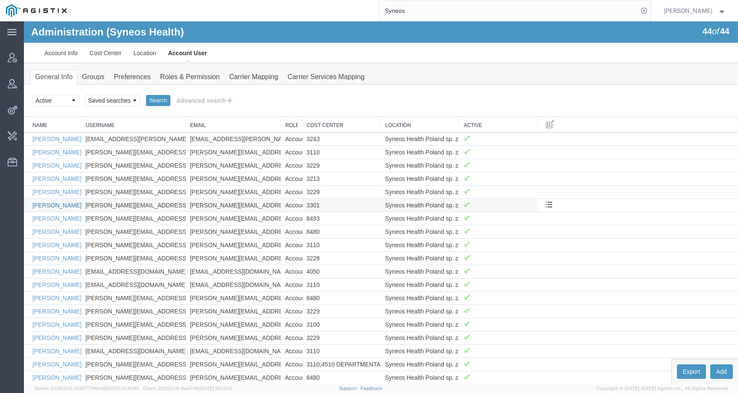
click at [60, 206] on link "Aleksandra Siemaszko" at bounding box center [56, 205] width 49 height 7
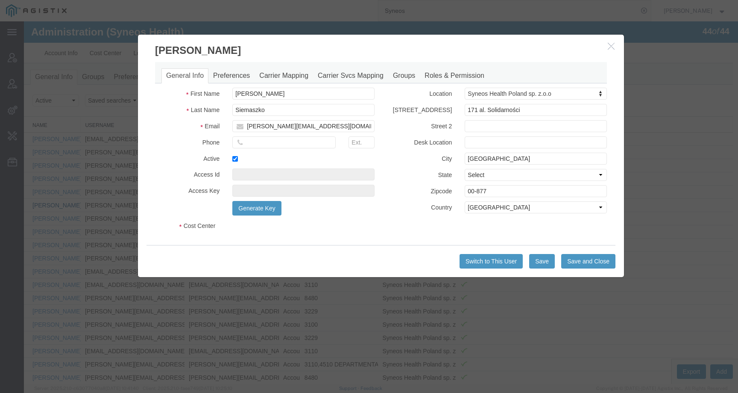
select select "DEPARTMENT"
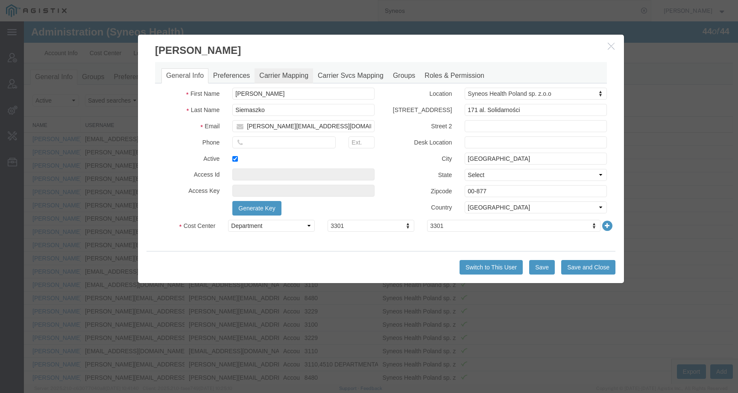
click at [263, 70] on link "Carrier Mapping" at bounding box center [284, 75] width 59 height 15
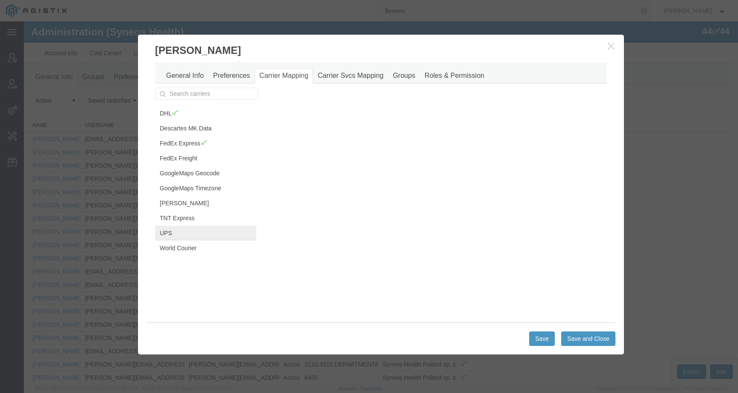
click at [178, 235] on link "UPS" at bounding box center [205, 233] width 101 height 15
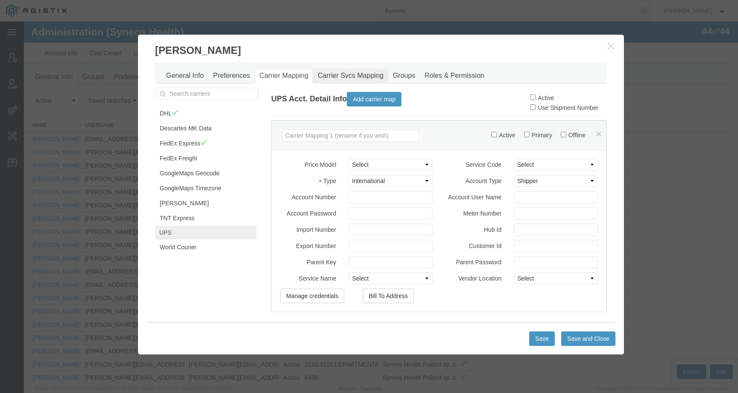
click at [331, 72] on link "Carrier Svcs Mapping" at bounding box center [350, 75] width 75 height 15
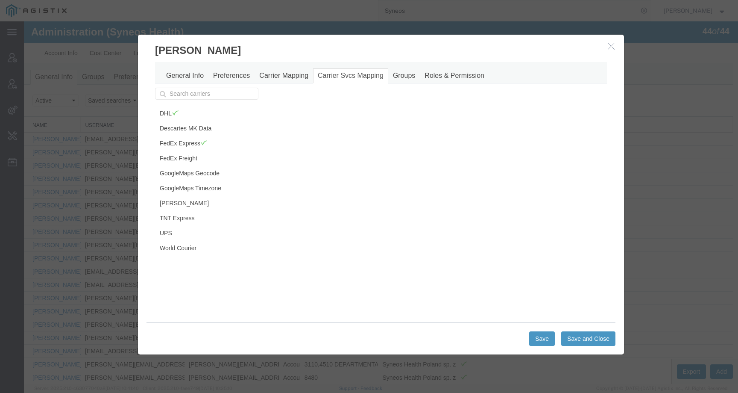
click at [609, 46] on icon "button" at bounding box center [611, 45] width 7 height 7
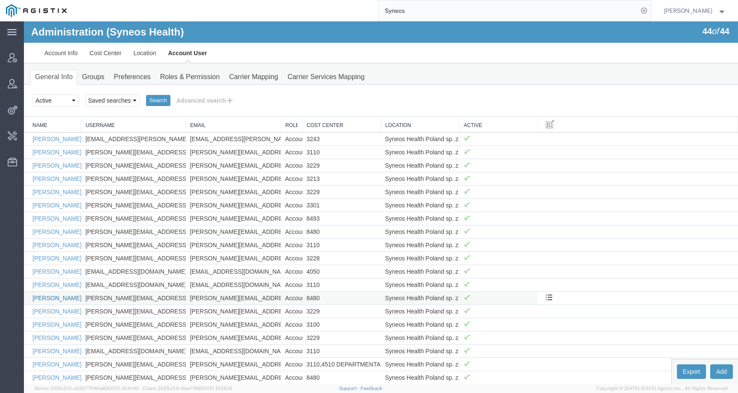
click at [54, 299] on link "Dorota Karbownik" at bounding box center [56, 297] width 49 height 7
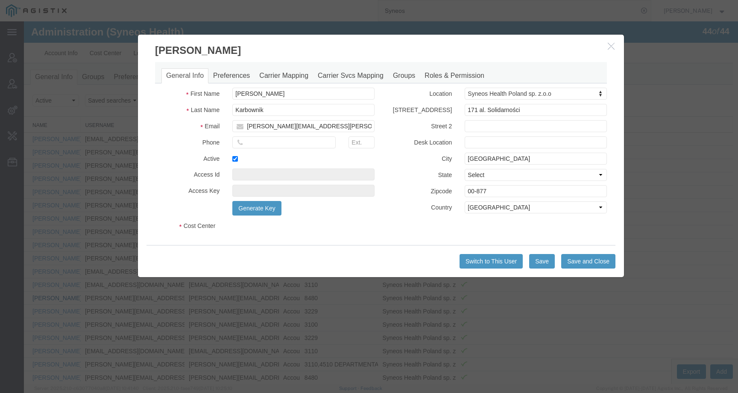
select select "DEPARTMENT"
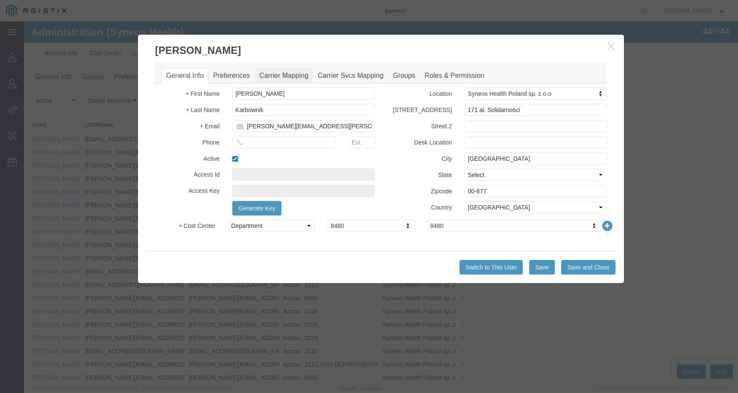
click at [276, 77] on link "Carrier Mapping" at bounding box center [284, 75] width 59 height 15
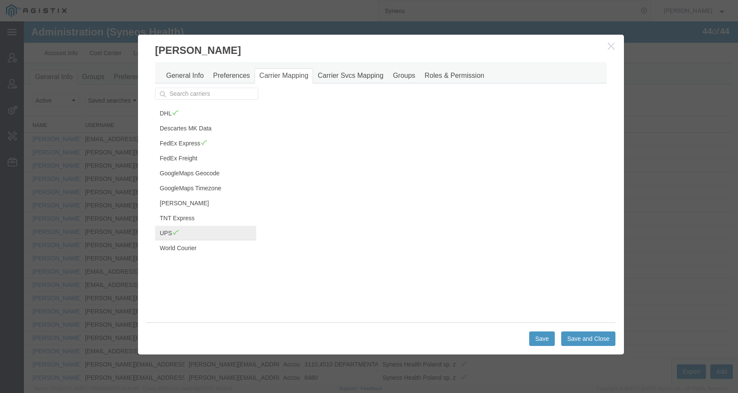
click at [199, 232] on link "UPS" at bounding box center [205, 233] width 101 height 15
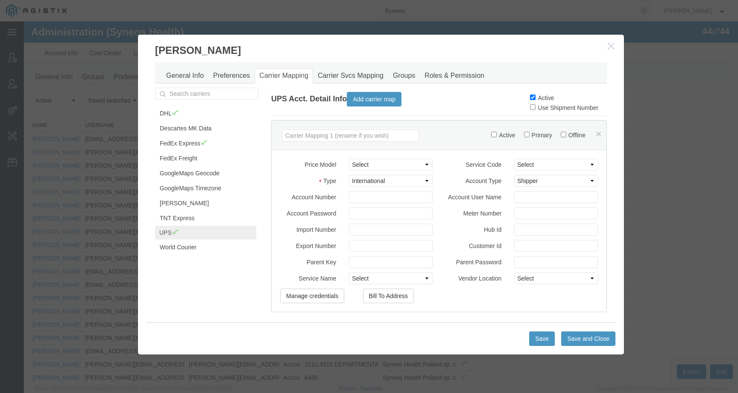
click at [608, 47] on icon "button" at bounding box center [611, 45] width 7 height 7
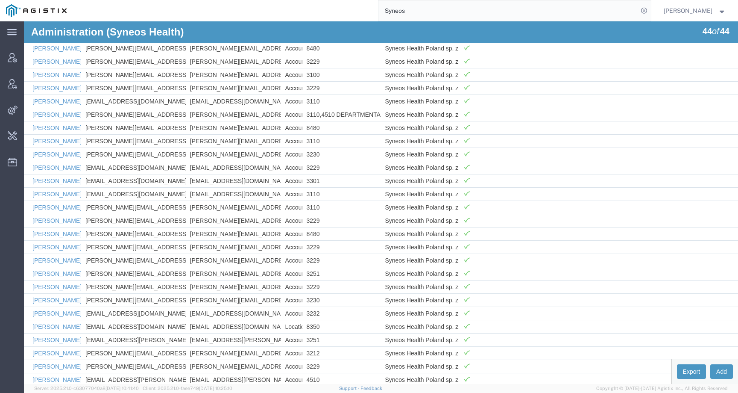
scroll to position [340, 0]
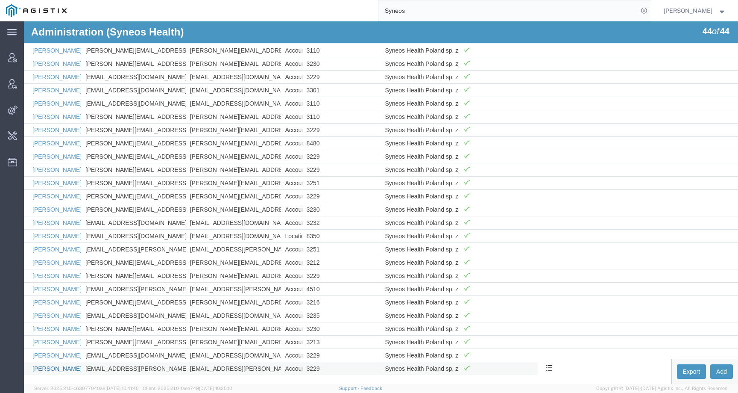
click at [56, 366] on link "Yurii Luhovskyi" at bounding box center [56, 368] width 49 height 7
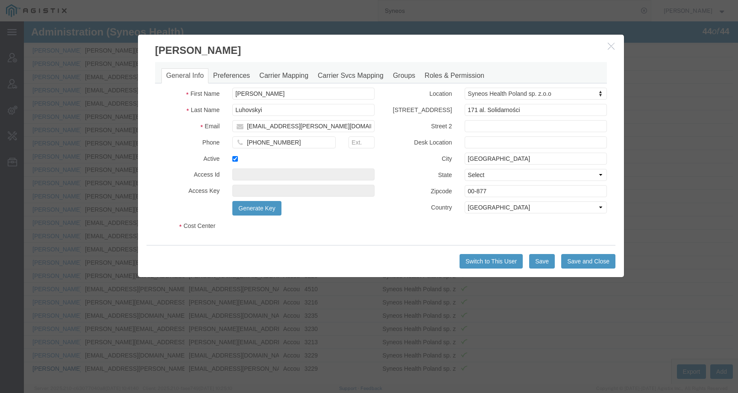
select select "DEPARTMENT"
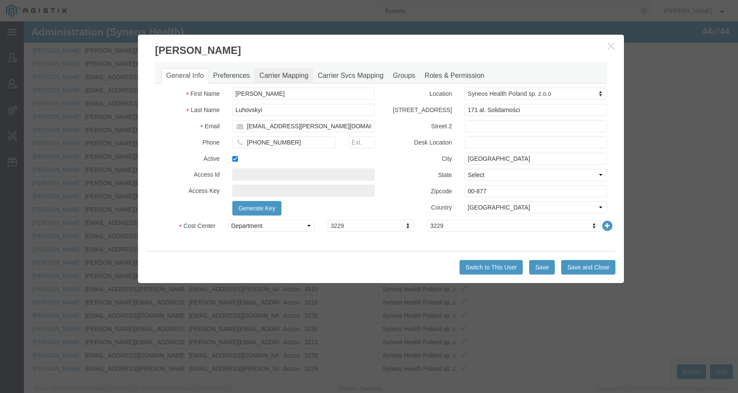
click at [272, 78] on link "Carrier Mapping" at bounding box center [284, 75] width 59 height 15
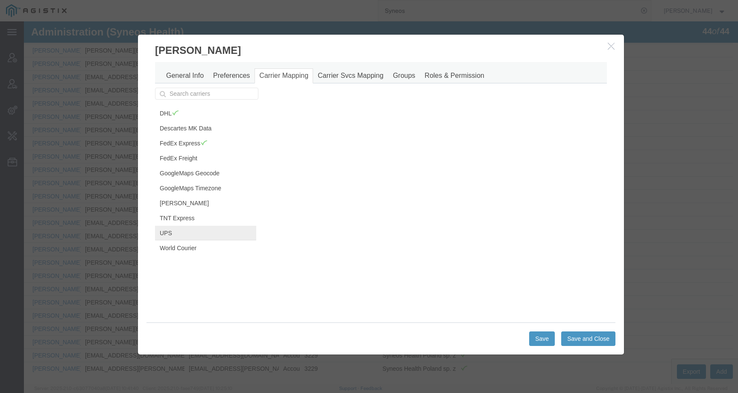
click at [203, 234] on link "UPS" at bounding box center [205, 233] width 101 height 15
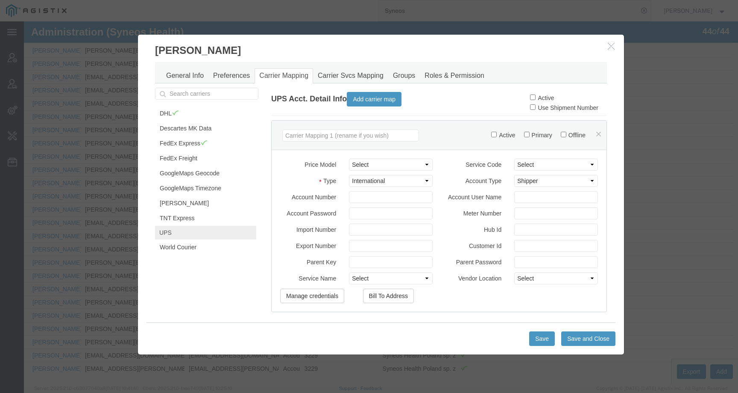
click at [610, 43] on icon "button" at bounding box center [611, 45] width 7 height 7
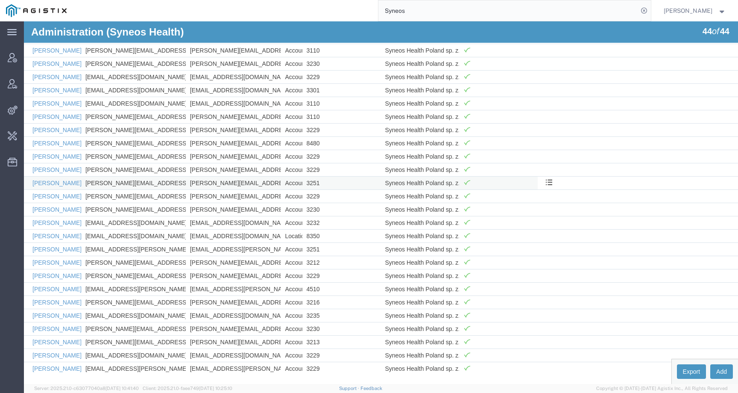
scroll to position [0, 0]
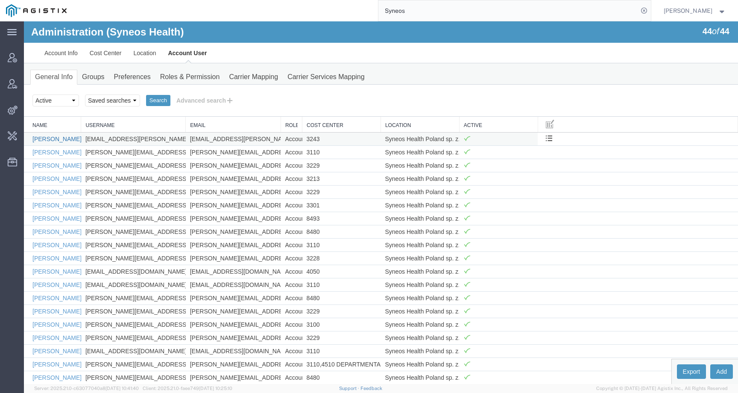
click at [62, 138] on link "Agata Adamczyk" at bounding box center [56, 138] width 49 height 7
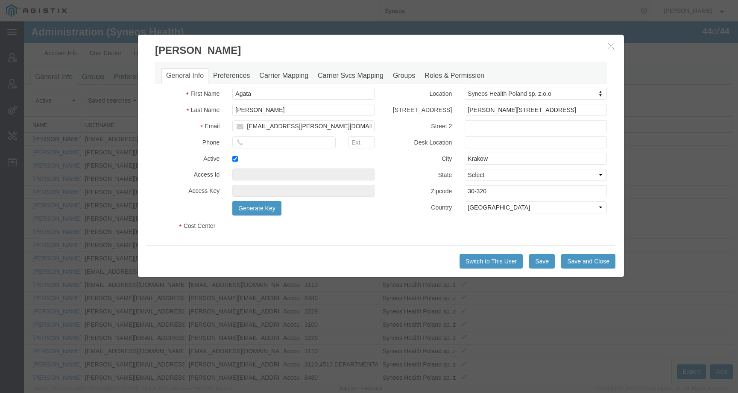
select select "DEPARTMENT"
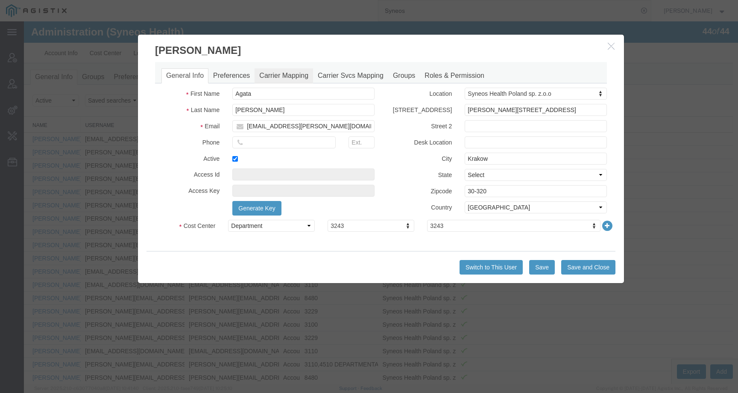
click at [266, 76] on link "Carrier Mapping" at bounding box center [284, 75] width 59 height 15
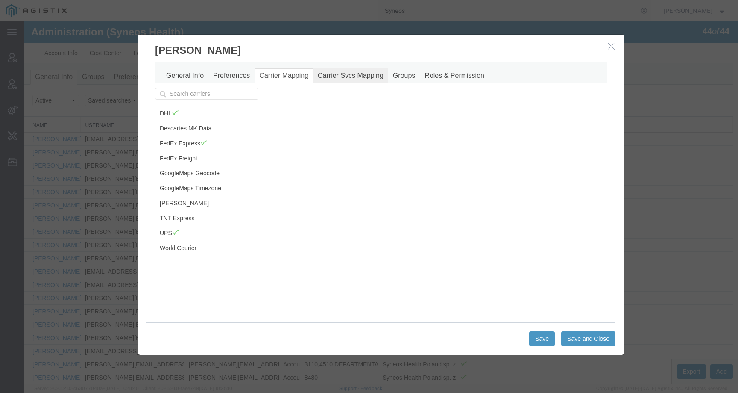
click at [340, 77] on link "Carrier Svcs Mapping" at bounding box center [350, 75] width 75 height 15
click at [270, 77] on link "Carrier Mapping" at bounding box center [284, 75] width 59 height 15
click at [611, 45] on icon "button" at bounding box center [611, 45] width 7 height 7
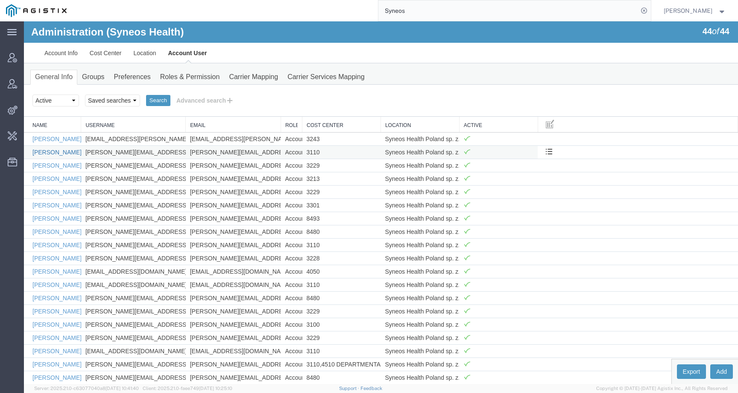
click at [64, 150] on link "Agnieszka Magot" at bounding box center [56, 152] width 49 height 7
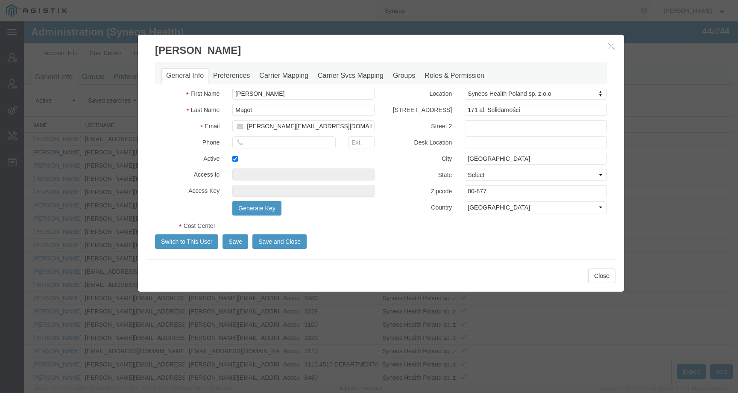
select select "DEPARTMENT"
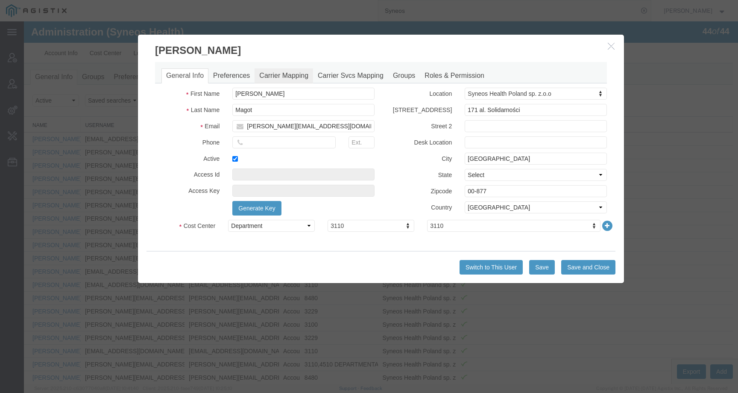
click at [274, 74] on link "Carrier Mapping" at bounding box center [284, 75] width 59 height 15
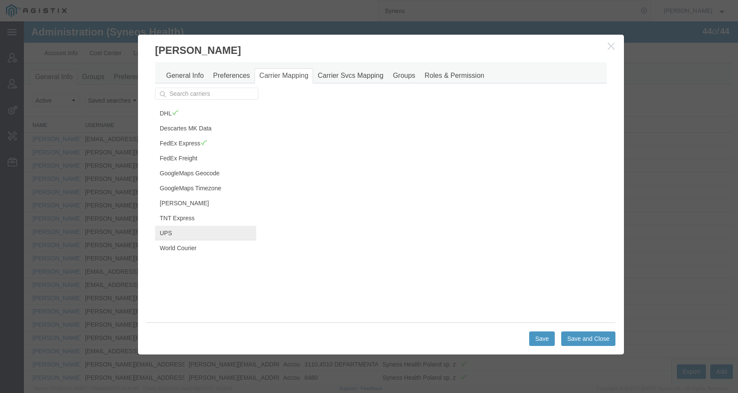
click at [167, 234] on link "UPS" at bounding box center [205, 233] width 101 height 15
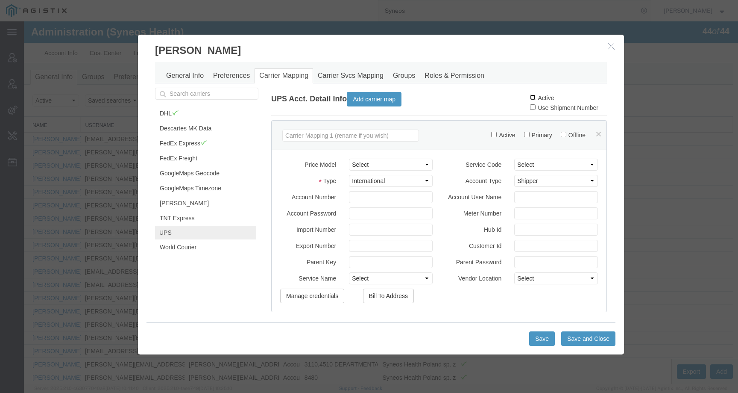
click at [530, 96] on input "Active" at bounding box center [533, 97] width 6 height 6
checkbox input "true"
click at [540, 338] on button "Save" at bounding box center [542, 338] width 26 height 15
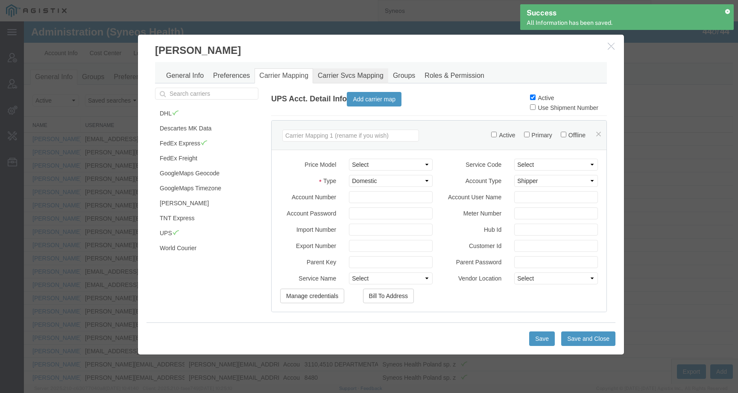
click at [345, 75] on link "Carrier Svcs Mapping" at bounding box center [350, 75] width 75 height 15
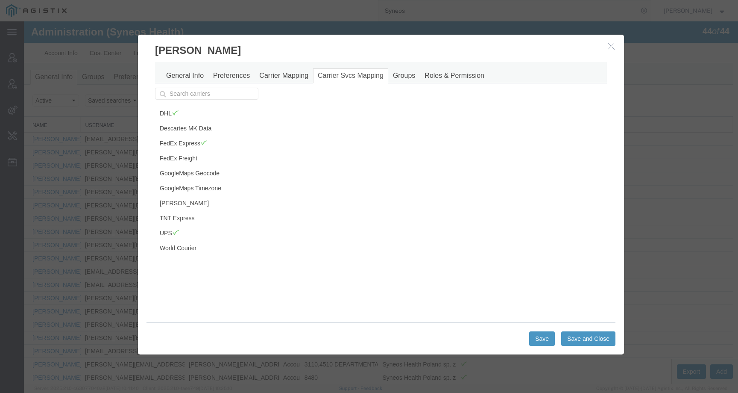
click at [608, 48] on icon "button" at bounding box center [611, 45] width 7 height 7
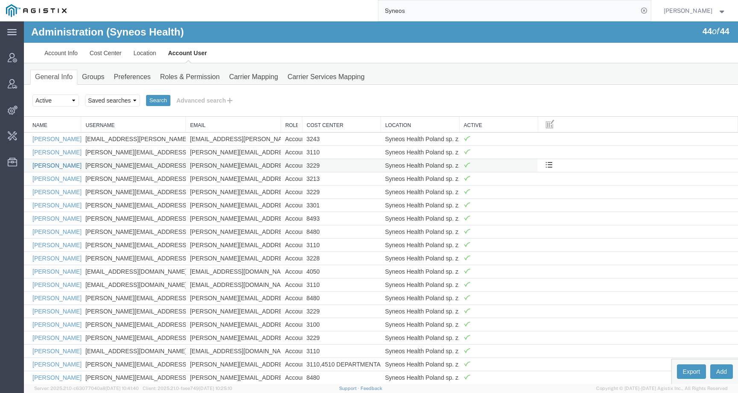
click at [52, 165] on link "Agnieszka Stankiewicz" at bounding box center [56, 165] width 49 height 7
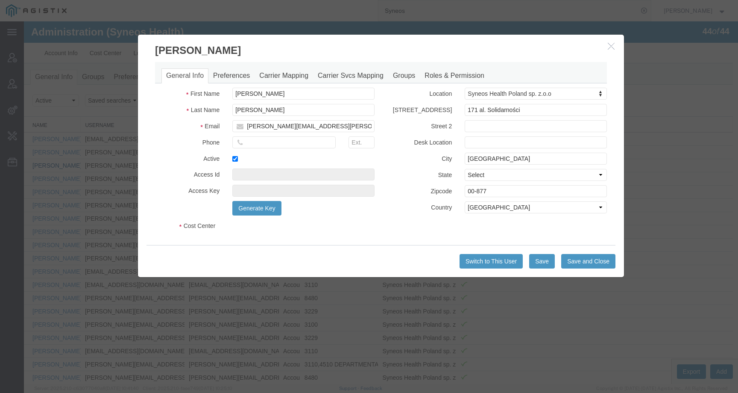
select select "DEPARTMENT"
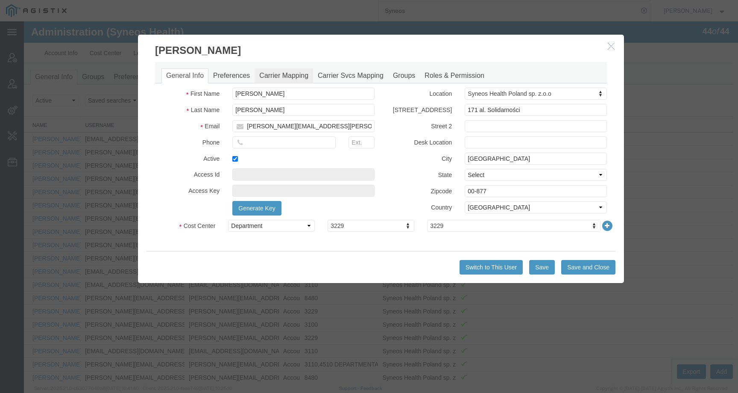
click at [266, 78] on link "Carrier Mapping" at bounding box center [284, 75] width 59 height 15
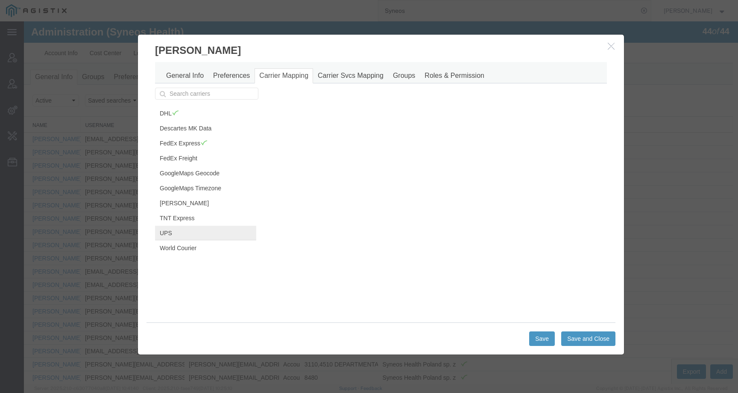
click at [179, 233] on link "UPS" at bounding box center [205, 233] width 101 height 15
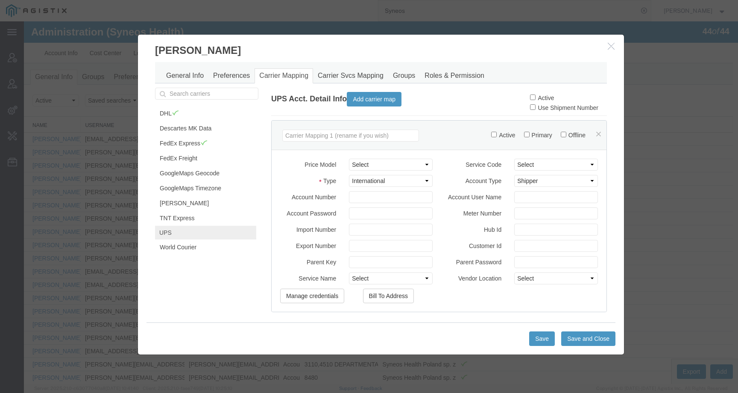
click at [519, 96] on div "UPS Acct. Detail Info Add carrier map Active Use Shipment Number" at bounding box center [439, 102] width 336 height 28
click at [530, 96] on input "Active" at bounding box center [533, 97] width 6 height 6
checkbox input "true"
click at [538, 342] on button "Save" at bounding box center [542, 338] width 26 height 15
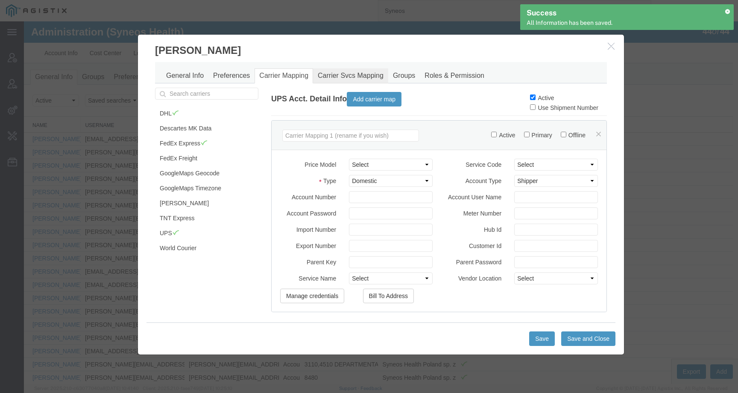
click at [332, 77] on link "Carrier Svcs Mapping" at bounding box center [350, 75] width 75 height 15
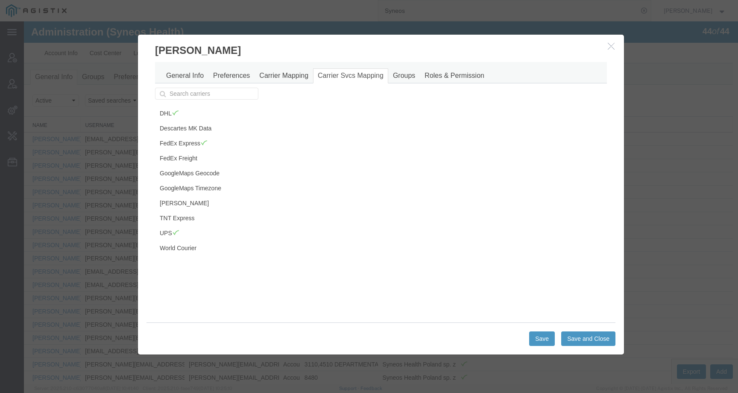
click at [611, 46] on icon "button" at bounding box center [611, 45] width 7 height 7
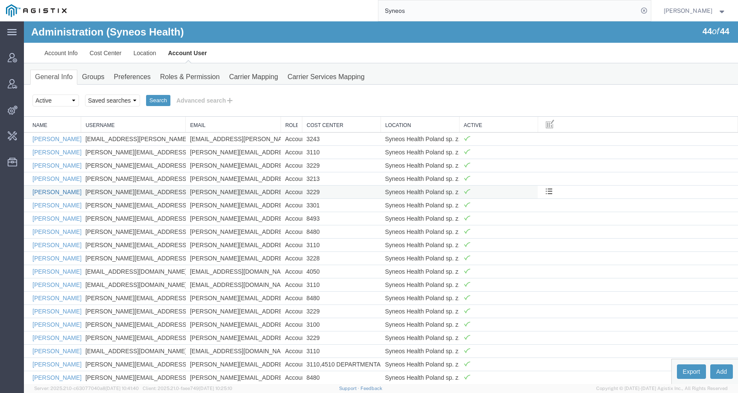
click at [67, 191] on link "Agnieszka Walerys" at bounding box center [56, 191] width 49 height 7
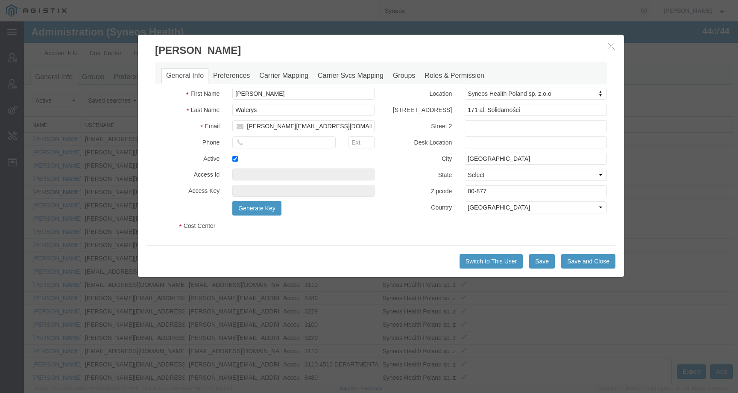
select select "DEPARTMENT"
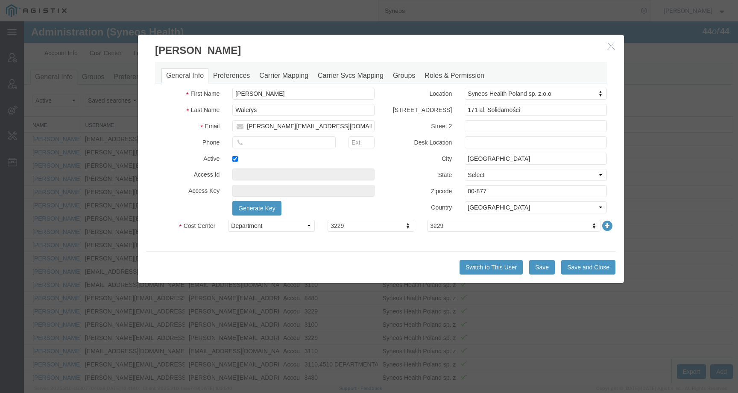
click at [608, 49] on icon "button" at bounding box center [611, 45] width 7 height 7
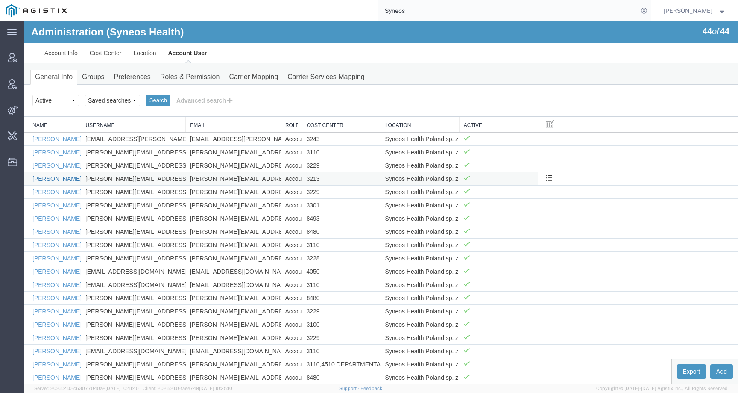
click at [62, 180] on link "Agnieszka Szulc" at bounding box center [56, 178] width 49 height 7
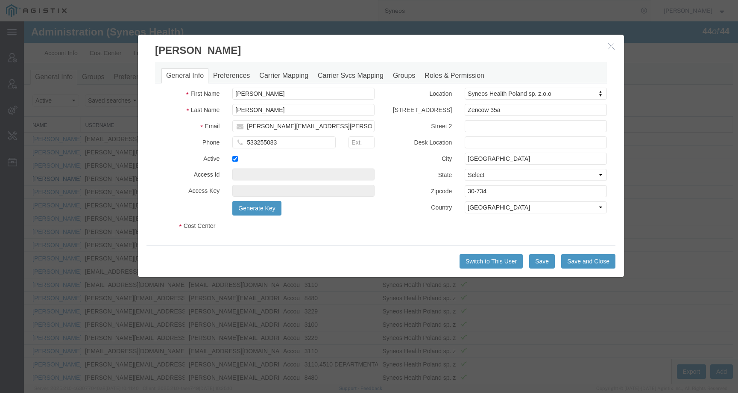
select select "DEPARTMENT"
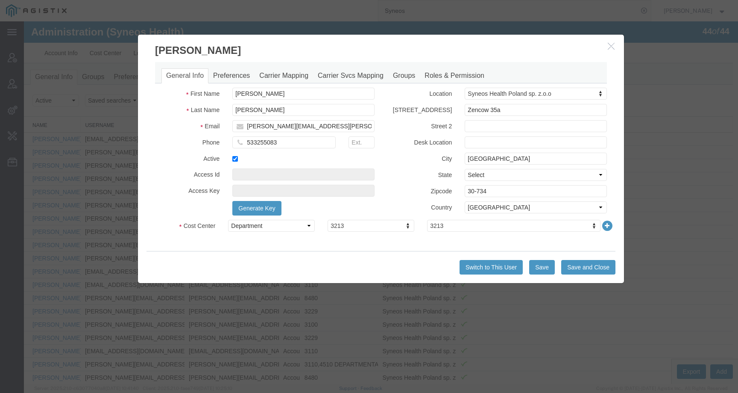
click at [285, 85] on div "General Info Preferences Carrier Mapping Carrier Svcs Mapping Groups Roles & Pe…" at bounding box center [381, 151] width 452 height 178
click at [285, 79] on link "Carrier Mapping" at bounding box center [284, 75] width 59 height 15
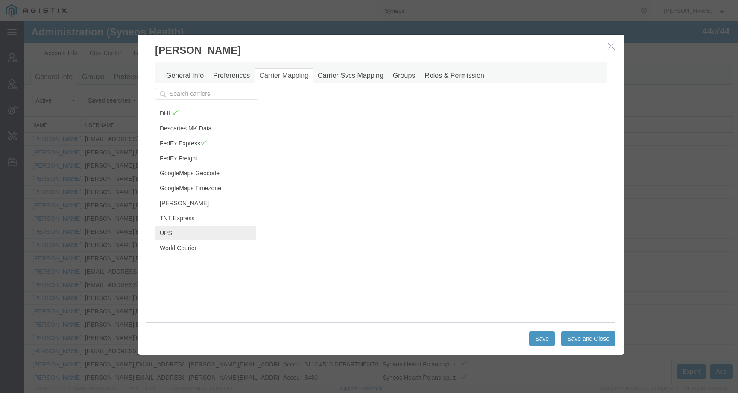
click at [171, 230] on link "UPS" at bounding box center [205, 233] width 101 height 15
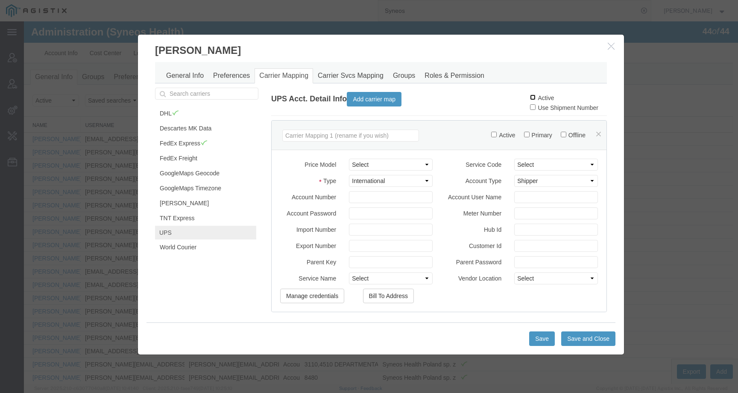
click at [530, 98] on input "Active" at bounding box center [533, 97] width 6 height 6
checkbox input "true"
click at [545, 339] on button "Save" at bounding box center [542, 338] width 26 height 15
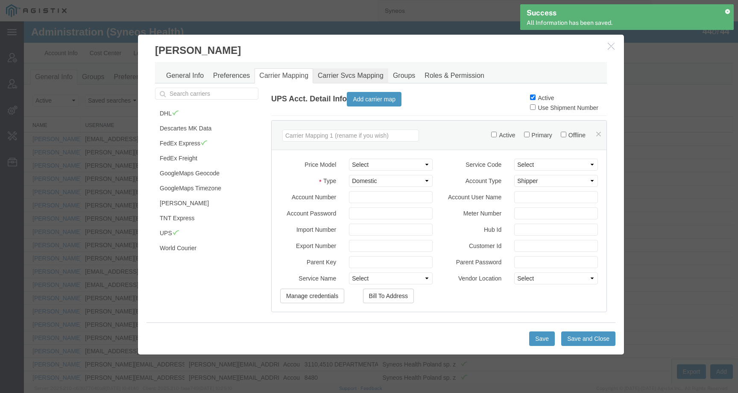
click at [327, 73] on link "Carrier Svcs Mapping" at bounding box center [350, 75] width 75 height 15
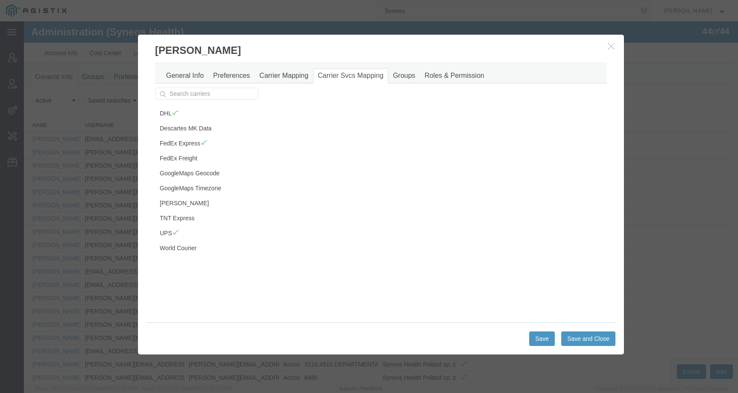
click at [608, 46] on icon "button" at bounding box center [611, 45] width 7 height 7
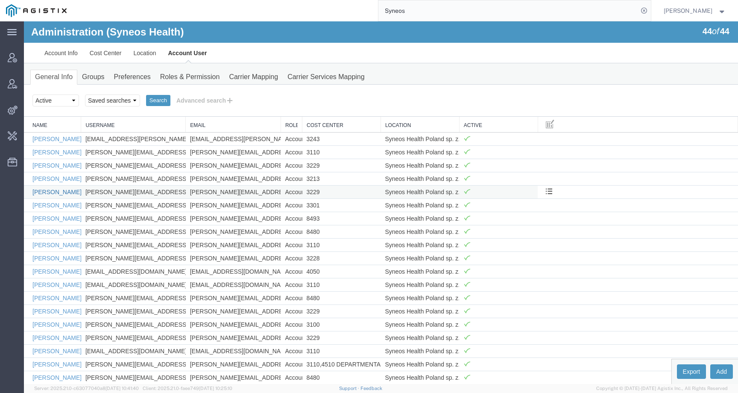
click at [64, 191] on link "Agnieszka Walerys" at bounding box center [56, 191] width 49 height 7
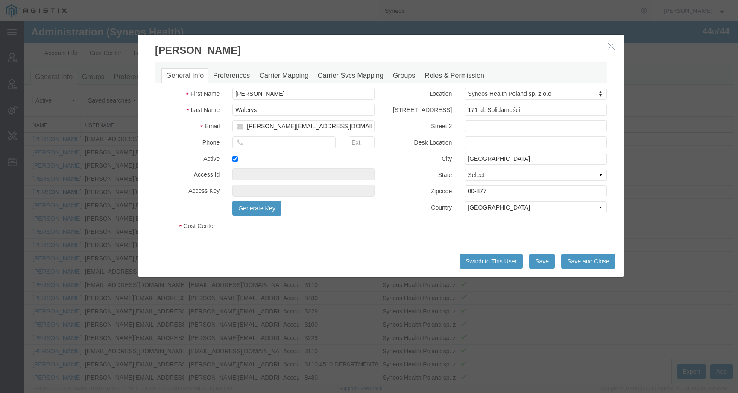
select select "DEPARTMENT"
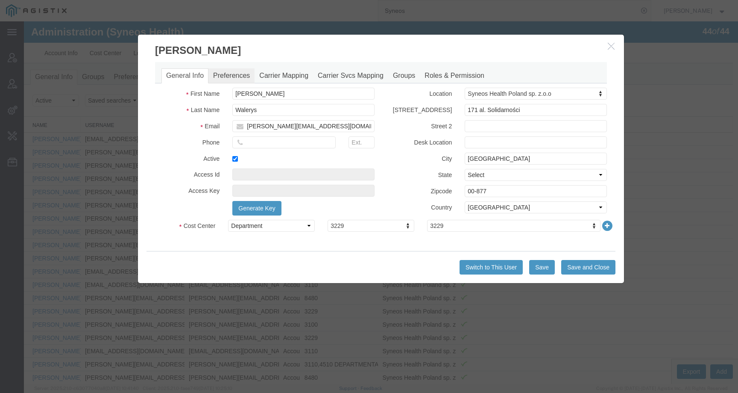
click at [223, 79] on link "Preferences" at bounding box center [231, 75] width 46 height 15
select select
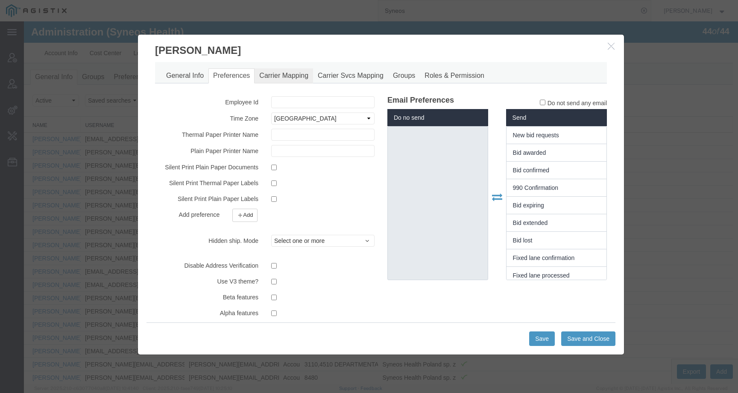
click at [273, 76] on link "Carrier Mapping" at bounding box center [284, 75] width 59 height 15
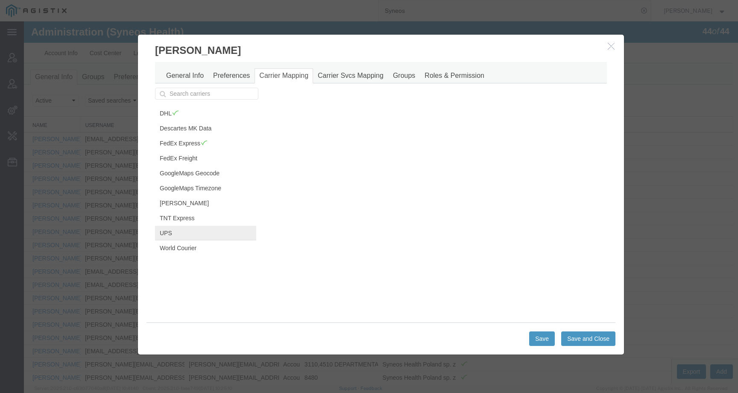
click at [172, 233] on link "UPS" at bounding box center [205, 233] width 101 height 15
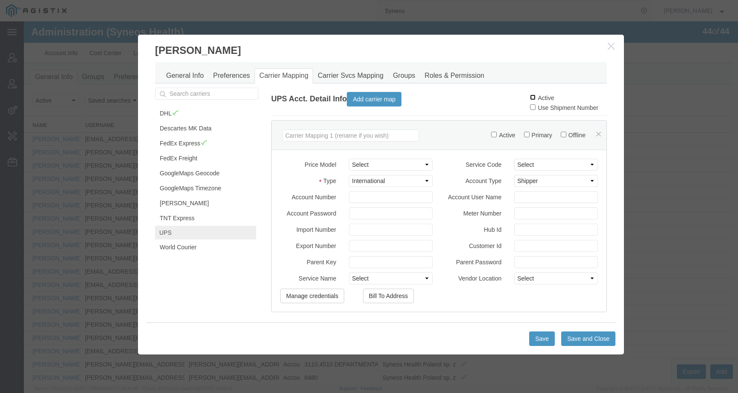
click at [530, 98] on input "Active" at bounding box center [533, 97] width 6 height 6
checkbox input "true"
click at [539, 340] on button "Save" at bounding box center [542, 338] width 26 height 15
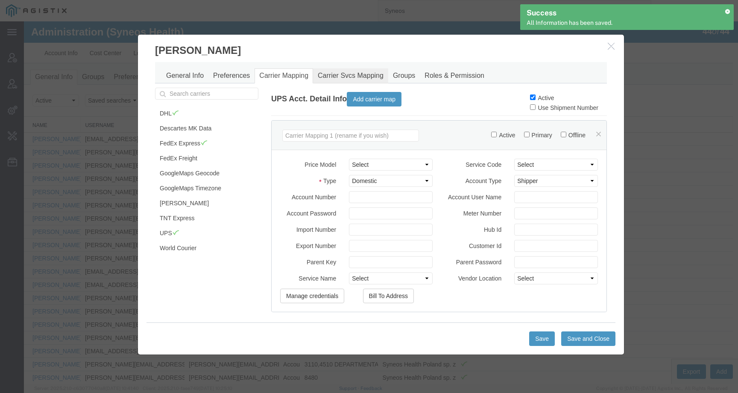
click at [348, 81] on link "Carrier Svcs Mapping" at bounding box center [350, 75] width 75 height 15
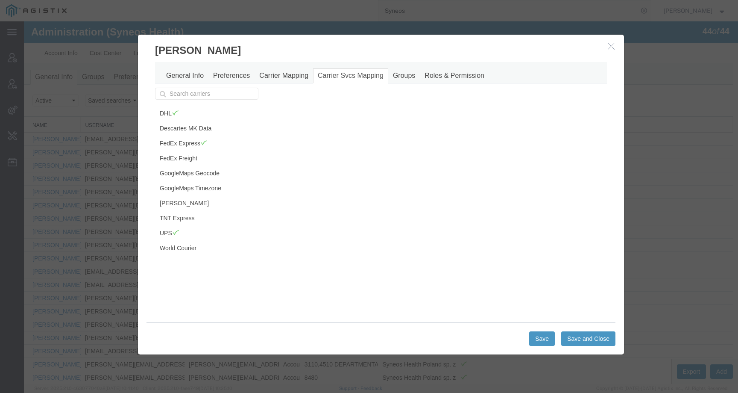
click at [611, 47] on icon "button" at bounding box center [611, 45] width 7 height 7
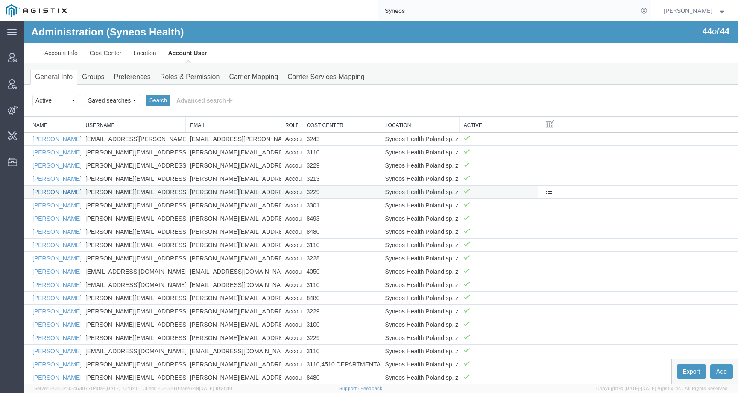
click at [56, 192] on link "Agnieszka Walerys" at bounding box center [56, 191] width 49 height 7
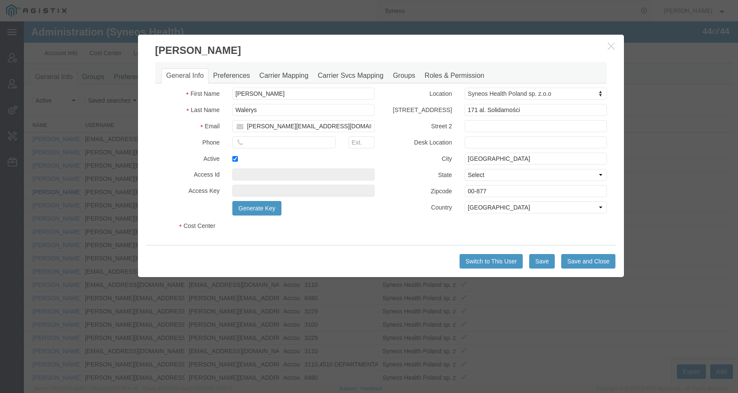
select select "DEPARTMENT"
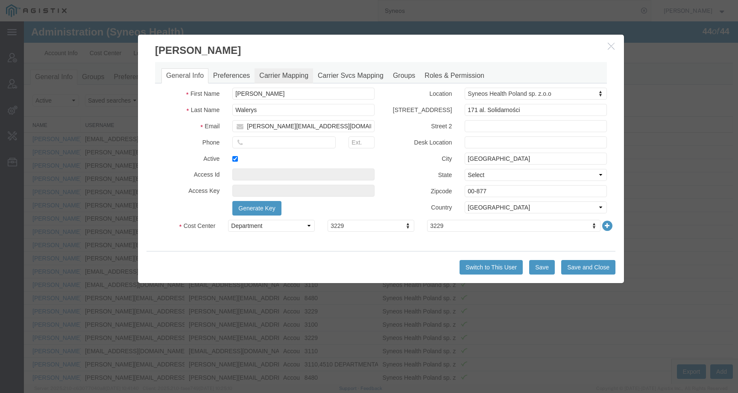
click at [293, 76] on link "Carrier Mapping" at bounding box center [284, 75] width 59 height 15
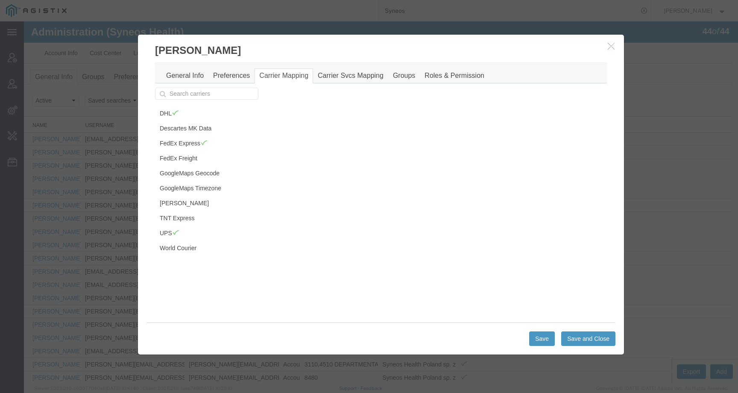
click at [610, 44] on icon "button" at bounding box center [611, 45] width 7 height 7
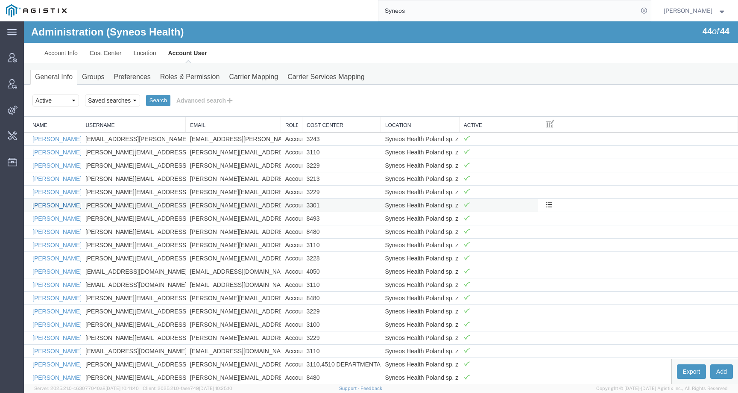
click at [59, 206] on link "Aleksandra Siemaszko" at bounding box center [56, 205] width 49 height 7
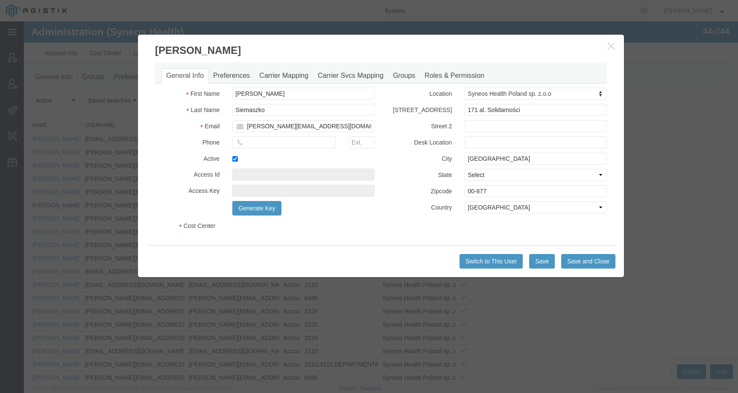
select select "DEPARTMENT"
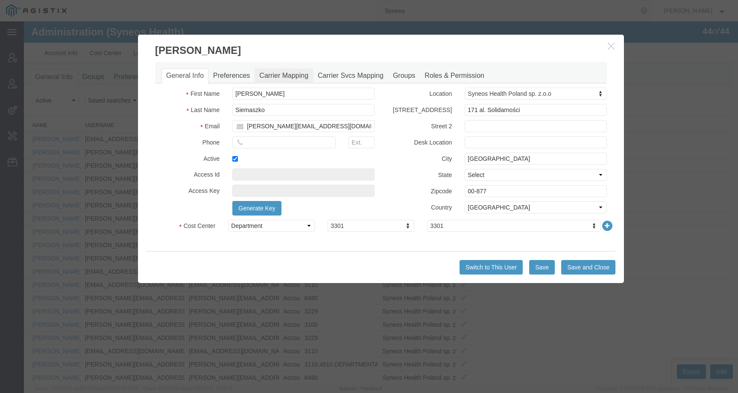
click at [294, 77] on link "Carrier Mapping" at bounding box center [284, 75] width 59 height 15
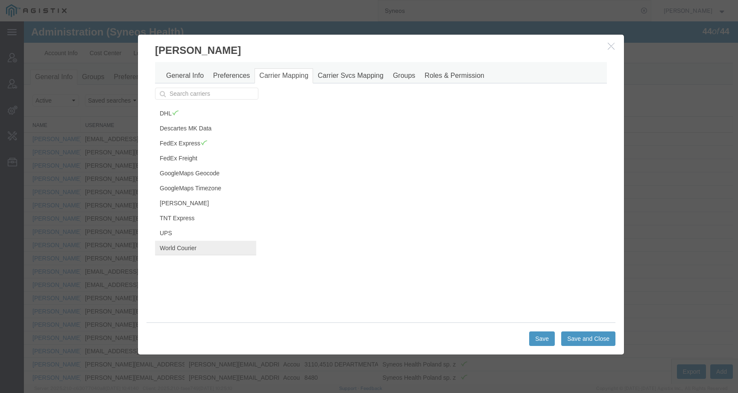
click at [166, 240] on link "World Courier" at bounding box center [205, 247] width 101 height 15
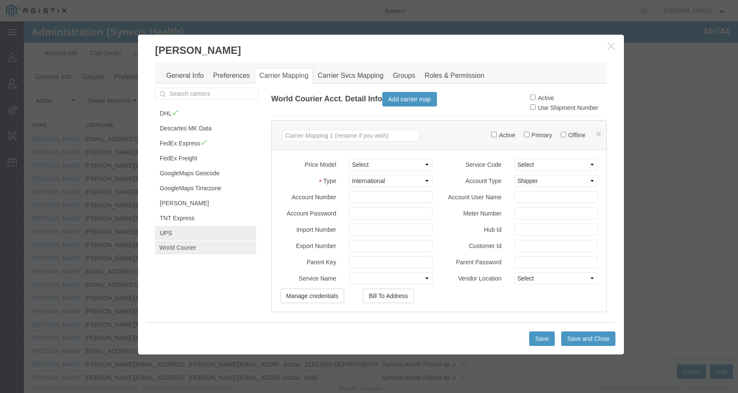
click at [166, 231] on link "UPS" at bounding box center [205, 233] width 101 height 15
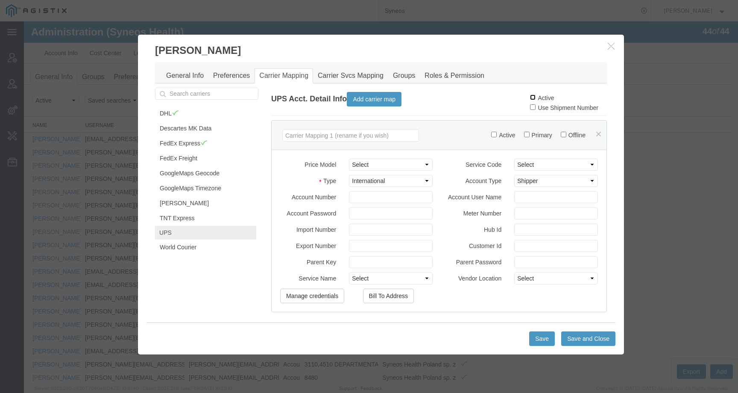
click at [530, 98] on input "Active" at bounding box center [533, 97] width 6 height 6
checkbox input "true"
click at [536, 340] on button "Save" at bounding box center [542, 338] width 26 height 15
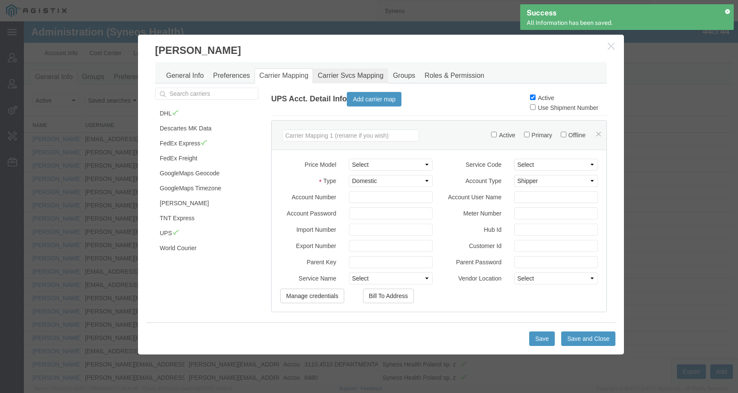
click at [343, 75] on link "Carrier Svcs Mapping" at bounding box center [350, 75] width 75 height 15
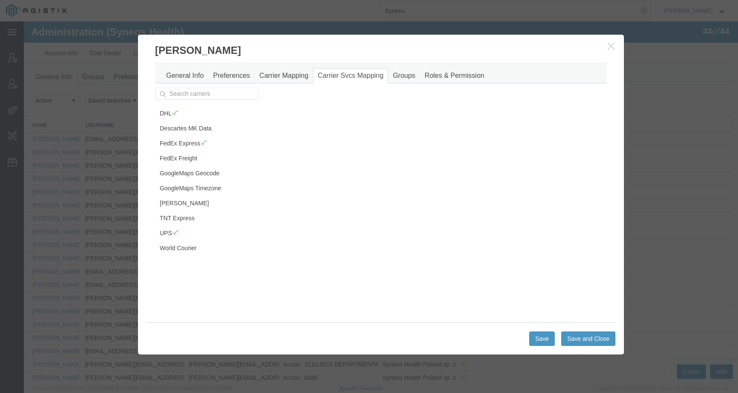
click at [608, 45] on icon "button" at bounding box center [611, 45] width 7 height 7
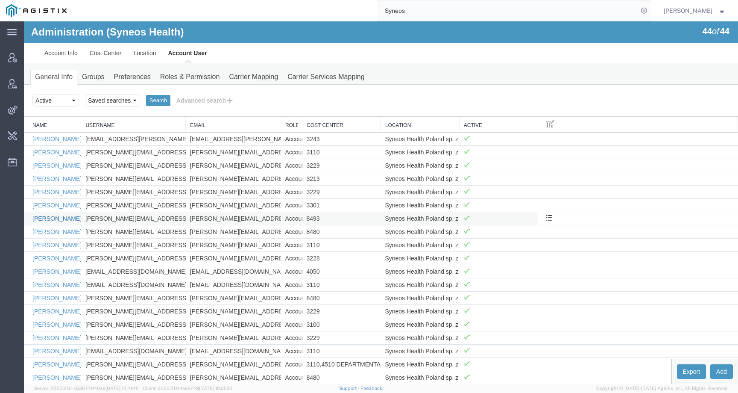
click at [64, 217] on link "Anna Ciesielczyk" at bounding box center [56, 218] width 49 height 7
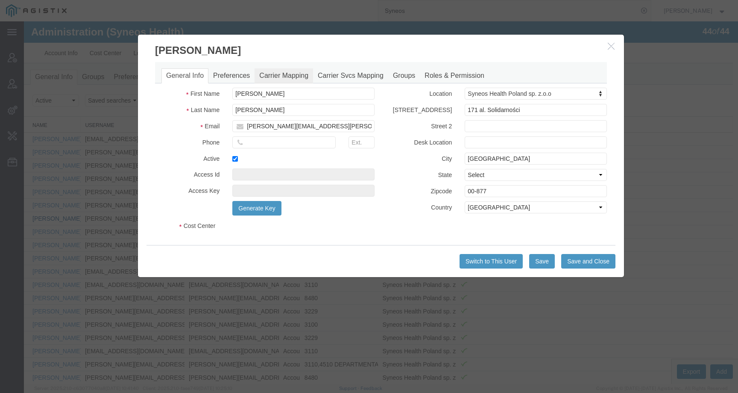
select select "DEPARTMENT"
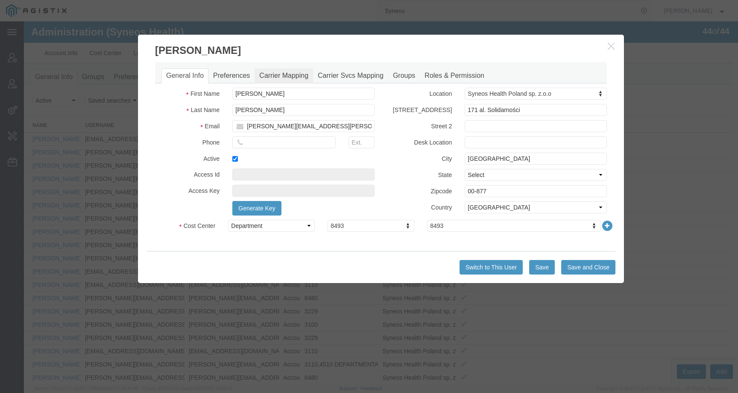
click at [271, 76] on link "Carrier Mapping" at bounding box center [284, 75] width 59 height 15
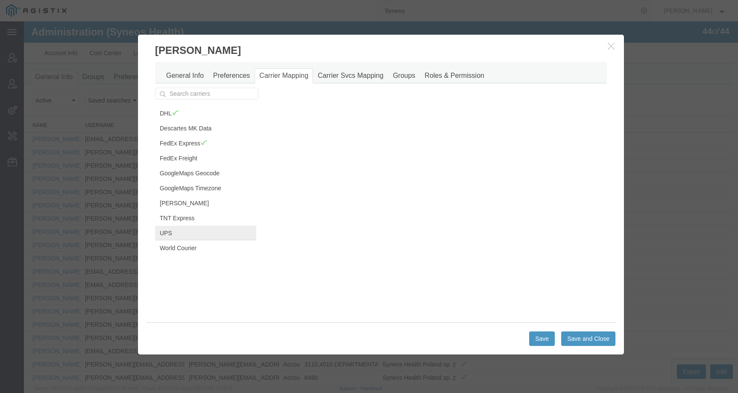
click at [185, 229] on link "UPS" at bounding box center [205, 233] width 101 height 15
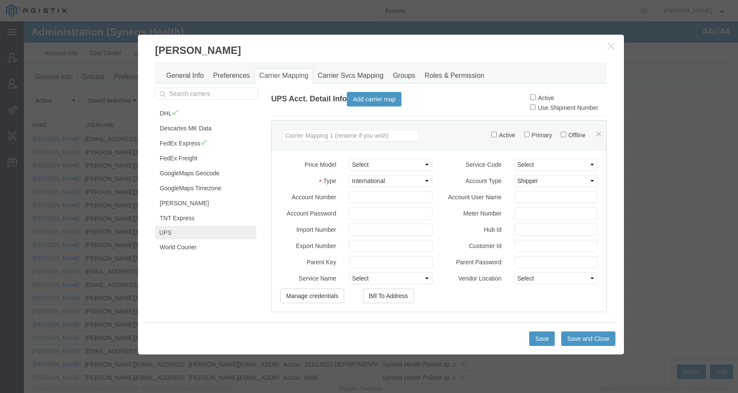
click at [530, 98] on label "Active" at bounding box center [542, 97] width 24 height 7
click at [530, 98] on input "Active" at bounding box center [533, 97] width 6 height 6
checkbox input "true"
click at [540, 336] on button "Save" at bounding box center [542, 338] width 26 height 15
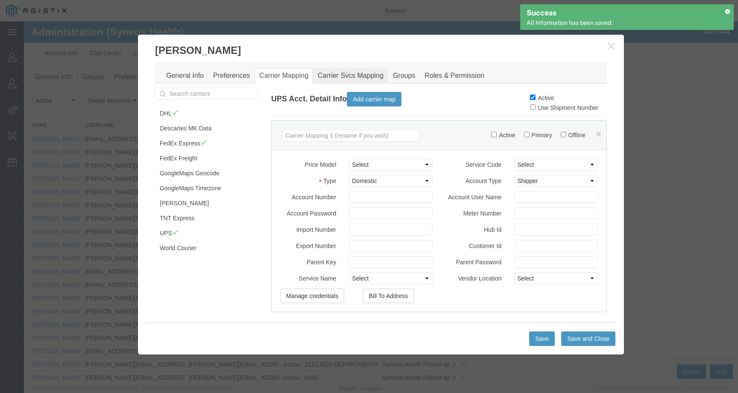
click at [336, 76] on link "Carrier Svcs Mapping" at bounding box center [350, 75] width 75 height 15
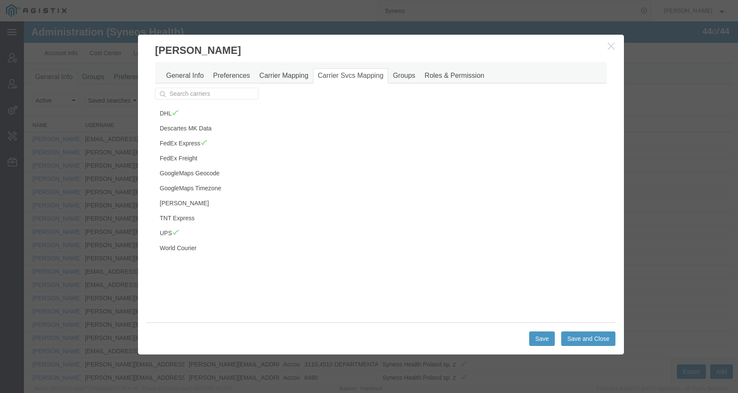
click at [609, 46] on icon "button" at bounding box center [611, 45] width 7 height 7
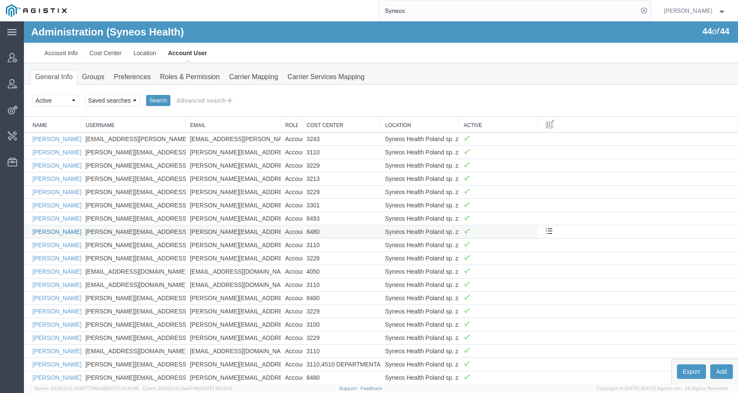
click at [62, 230] on link "Anna Smakowska" at bounding box center [56, 231] width 49 height 7
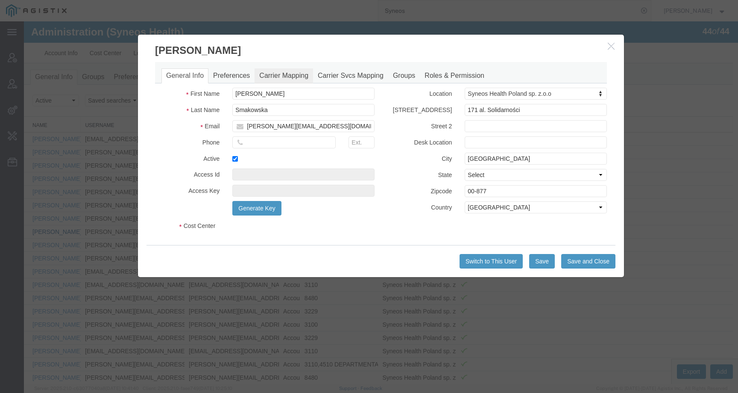
select select "DEPARTMENT"
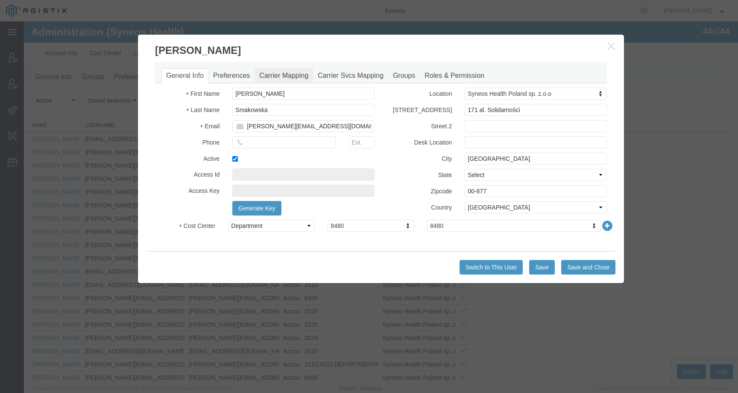
click at [276, 72] on link "Carrier Mapping" at bounding box center [284, 75] width 59 height 15
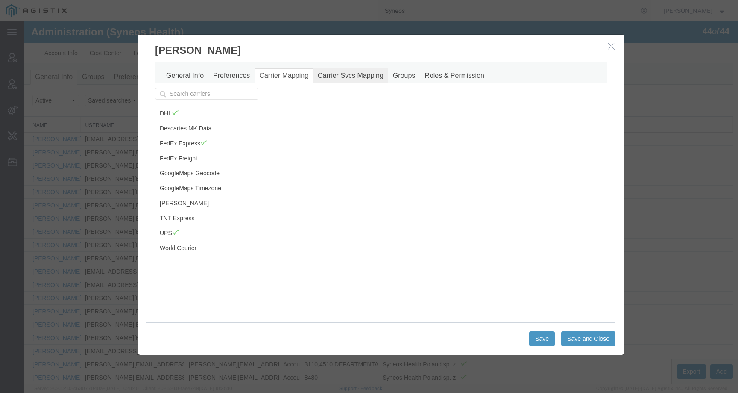
click at [329, 76] on link "Carrier Svcs Mapping" at bounding box center [350, 75] width 75 height 15
click at [608, 46] on icon "button" at bounding box center [611, 45] width 7 height 7
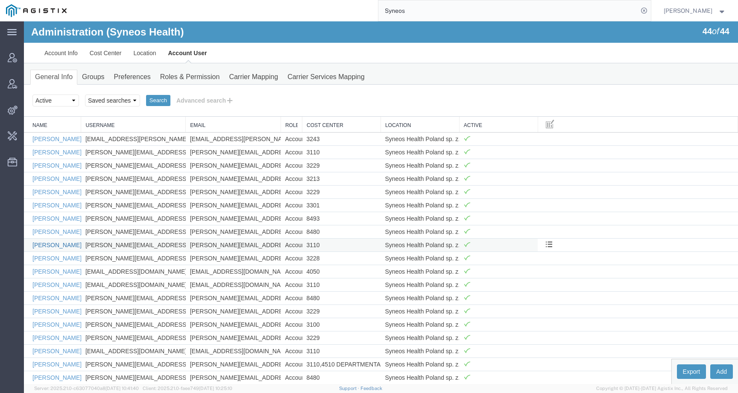
click at [51, 247] on link "Anna Tyszko-Wiśniewska" at bounding box center [56, 244] width 49 height 7
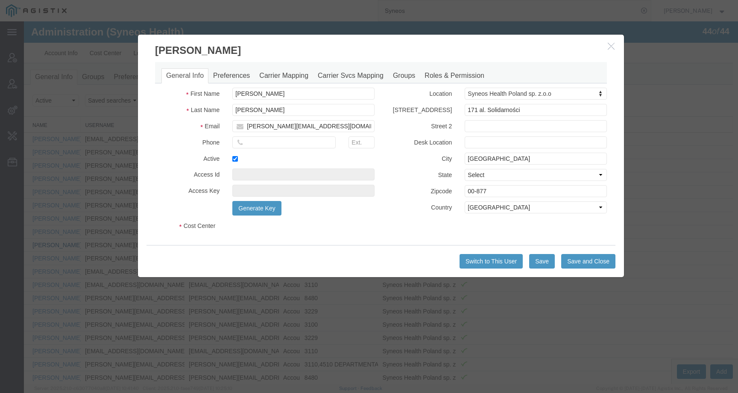
select select "DEPARTMENT"
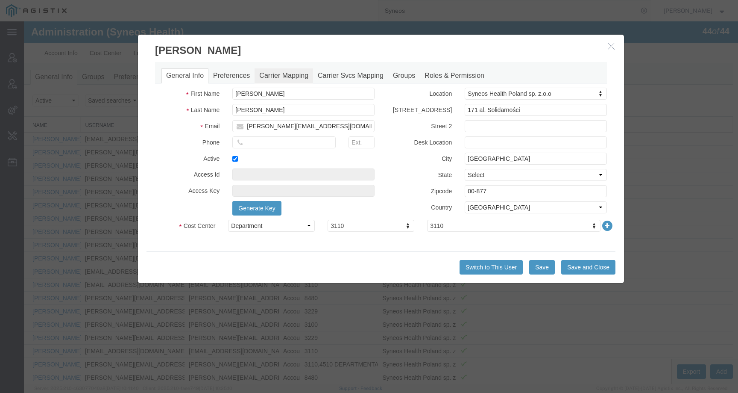
click at [278, 77] on link "Carrier Mapping" at bounding box center [284, 75] width 59 height 15
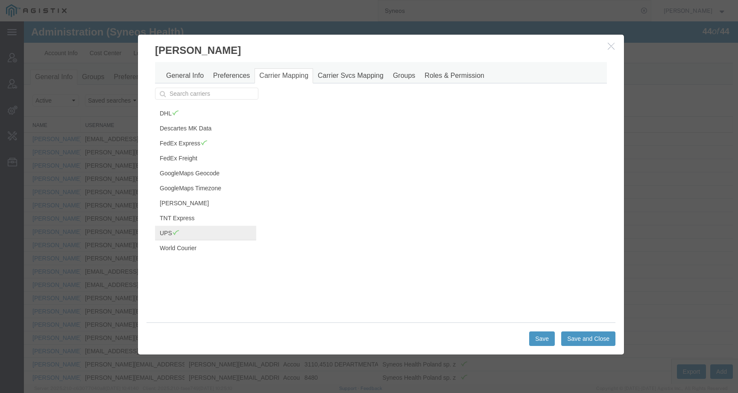
click at [194, 230] on link "UPS" at bounding box center [205, 233] width 101 height 15
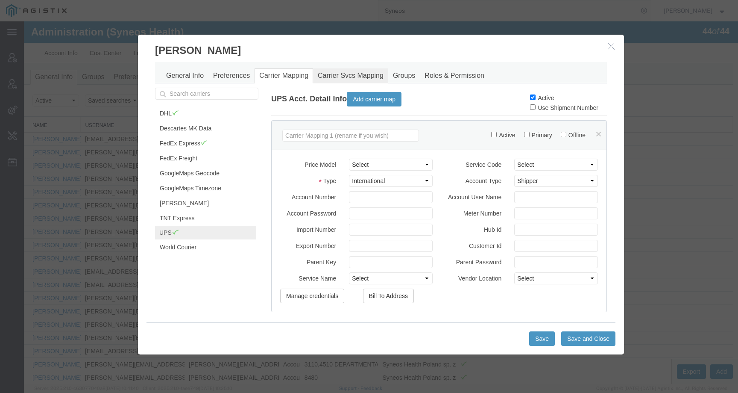
click at [328, 74] on link "Carrier Svcs Mapping" at bounding box center [350, 75] width 75 height 15
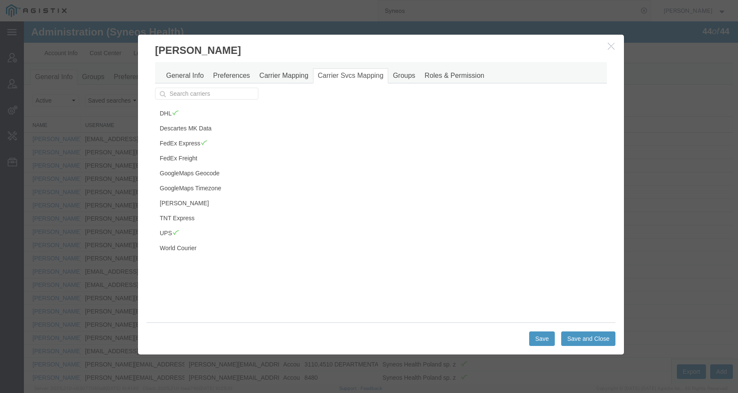
click at [610, 46] on icon "button" at bounding box center [611, 45] width 7 height 7
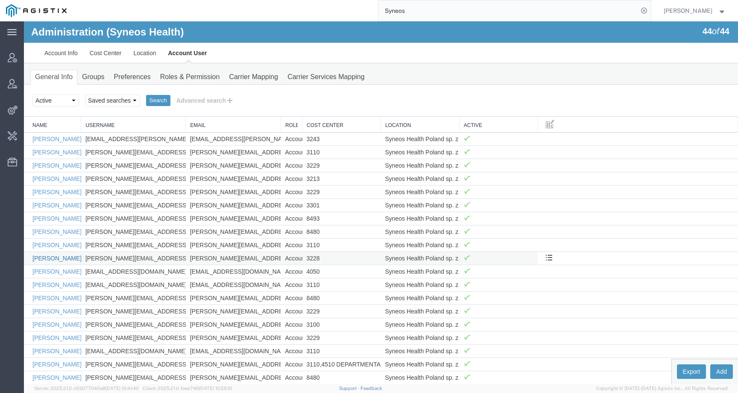
click at [57, 259] on link "Barbara Bujnowska" at bounding box center [56, 258] width 49 height 7
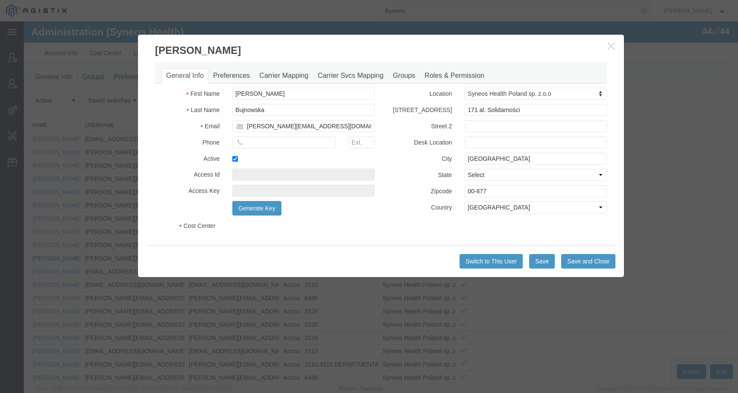
select select "DEPARTMENT"
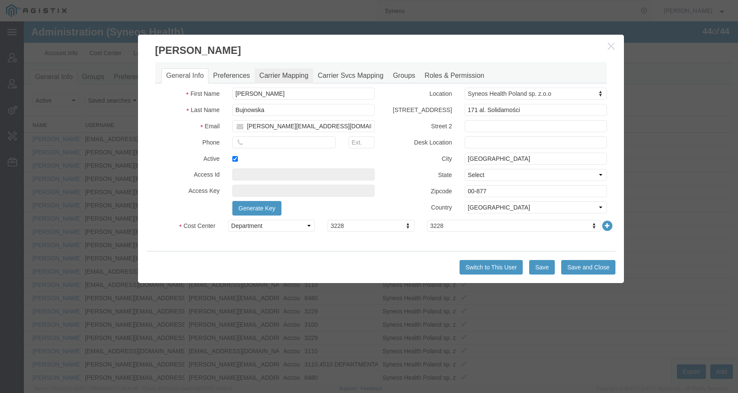
click at [290, 77] on link "Carrier Mapping" at bounding box center [284, 75] width 59 height 15
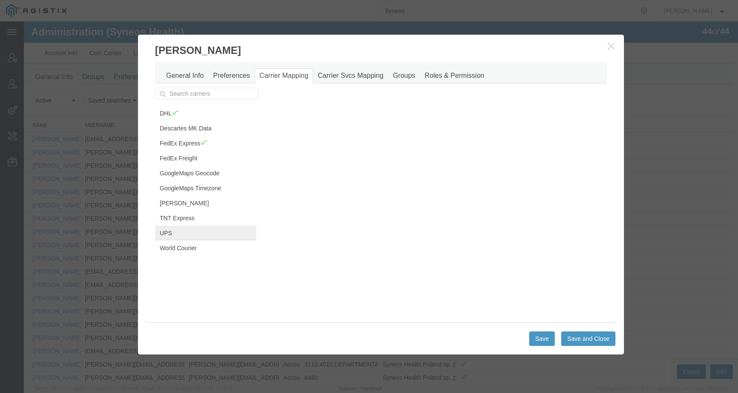
click at [196, 232] on link "UPS" at bounding box center [205, 233] width 101 height 15
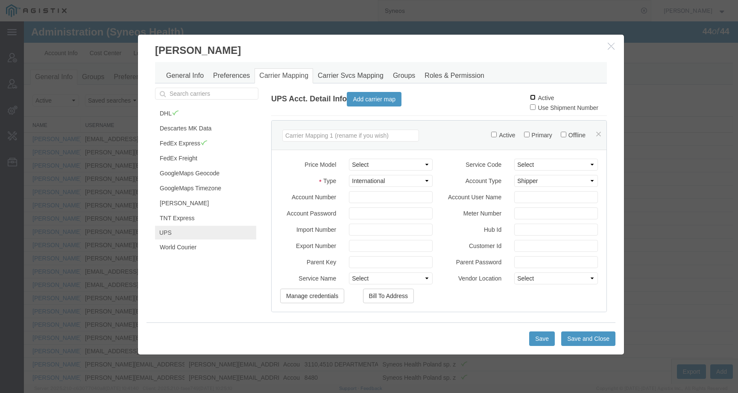
click at [530, 99] on input "Active" at bounding box center [533, 97] width 6 height 6
checkbox input "true"
click at [534, 340] on button "Save" at bounding box center [542, 338] width 26 height 15
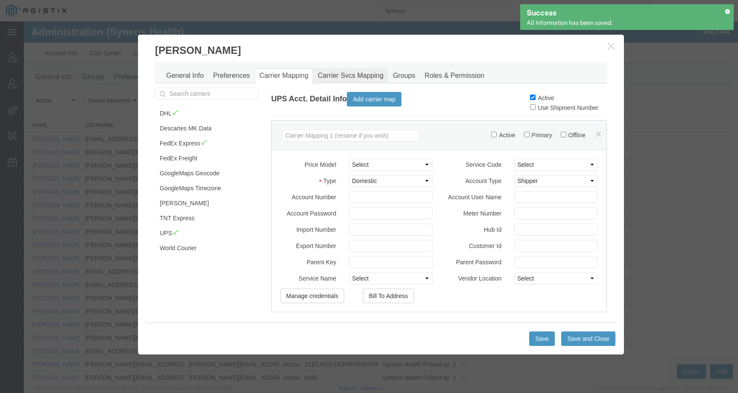
click at [373, 76] on link "Carrier Svcs Mapping" at bounding box center [350, 75] width 75 height 15
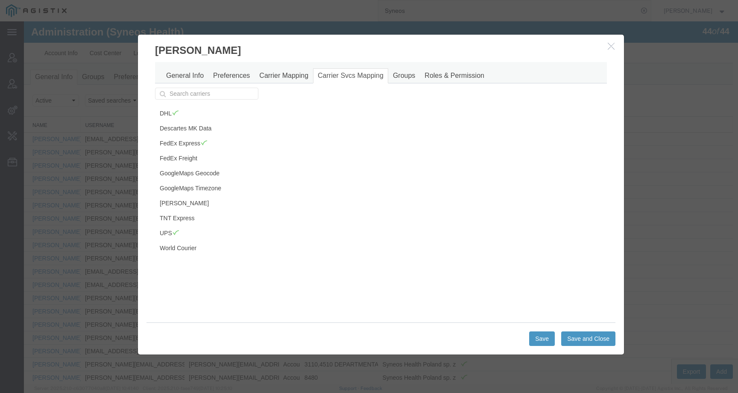
click at [611, 47] on icon "button" at bounding box center [611, 45] width 7 height 7
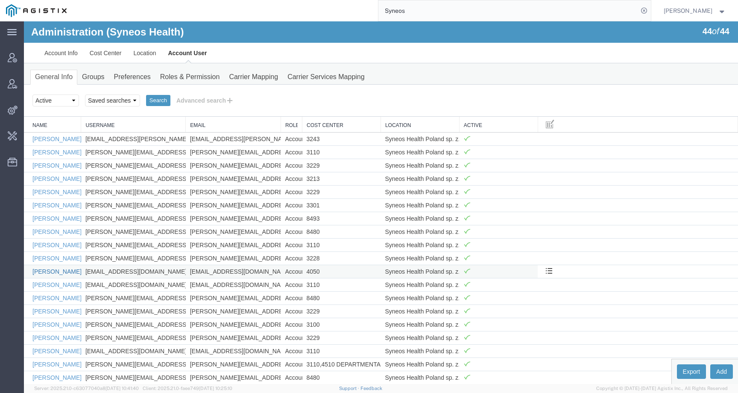
click at [49, 272] on link "Bartosz Szymecki" at bounding box center [56, 271] width 49 height 7
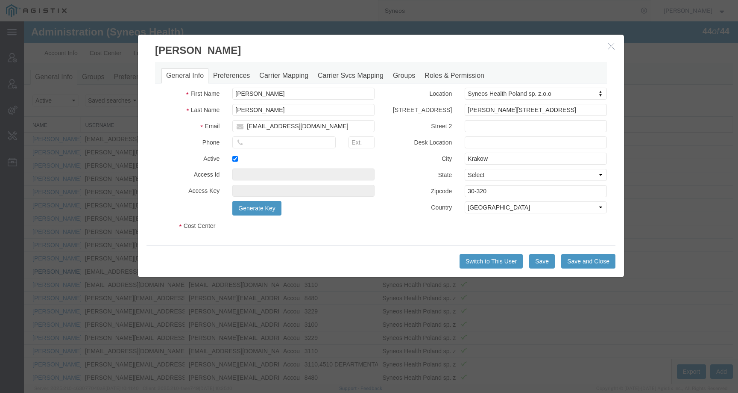
select select "DEPARTMENT"
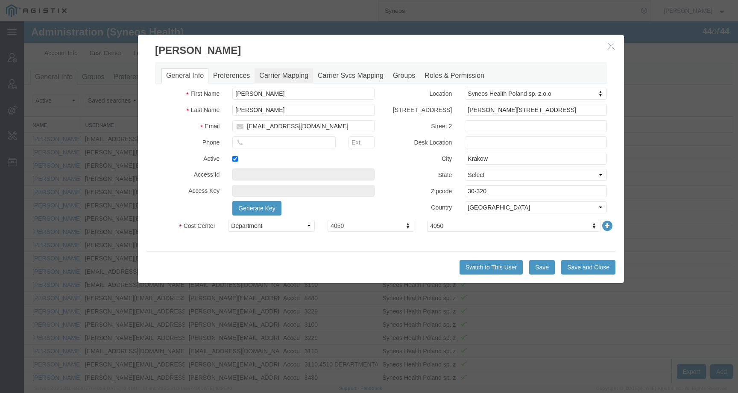
click at [264, 74] on link "Carrier Mapping" at bounding box center [284, 75] width 59 height 15
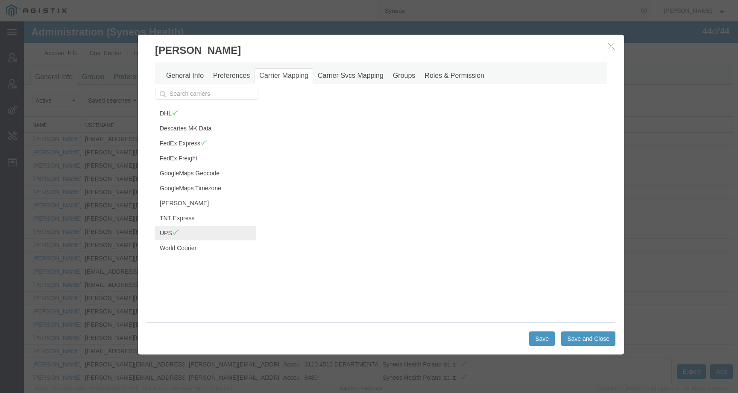
click at [196, 231] on link "UPS" at bounding box center [205, 233] width 101 height 15
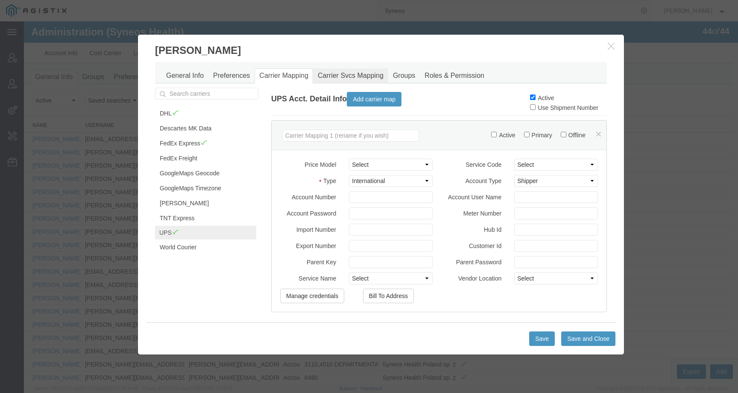
click at [340, 77] on link "Carrier Svcs Mapping" at bounding box center [350, 75] width 75 height 15
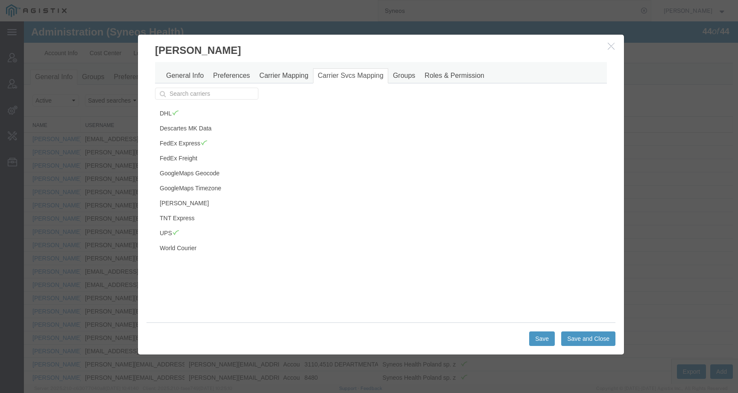
click at [608, 44] on icon "button" at bounding box center [611, 45] width 7 height 7
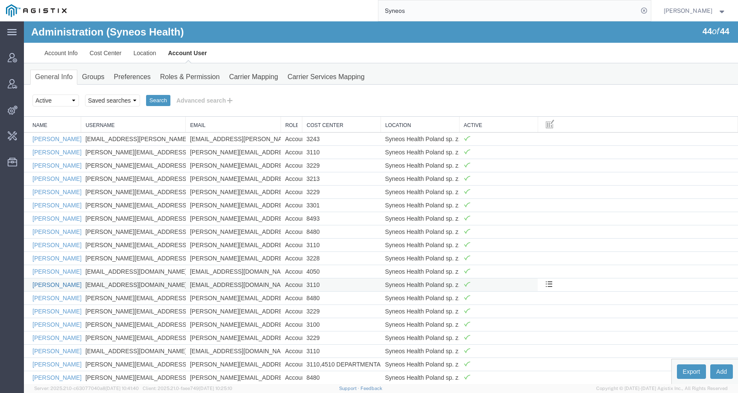
click at [46, 284] on link "Beata Kuspit" at bounding box center [56, 284] width 49 height 7
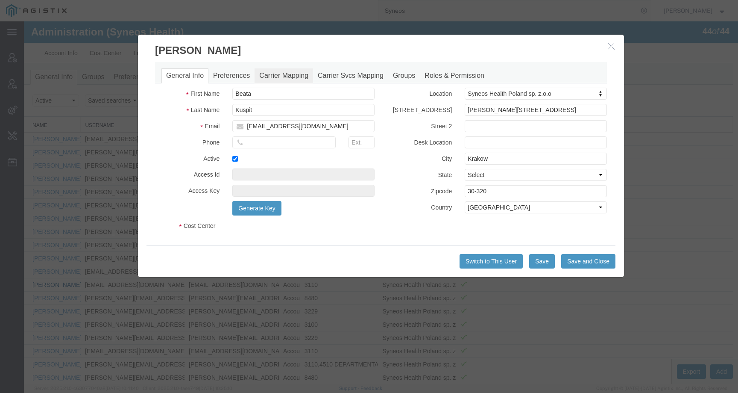
select select "DEPARTMENT"
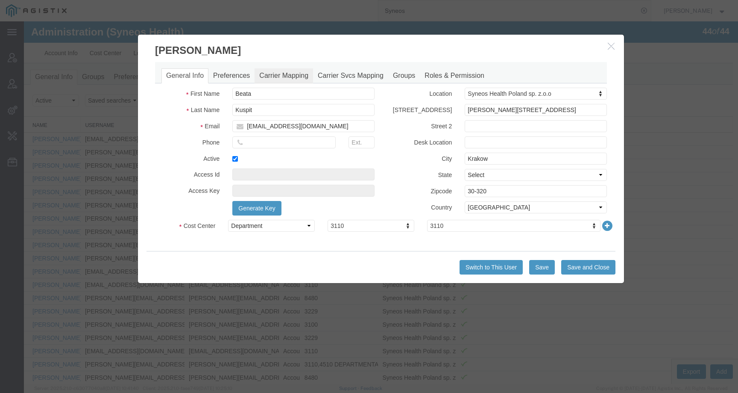
click at [270, 76] on link "Carrier Mapping" at bounding box center [284, 75] width 59 height 15
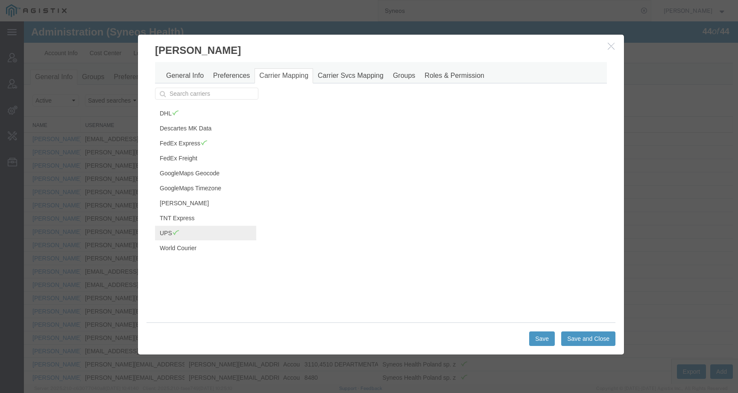
click at [195, 230] on link "UPS" at bounding box center [205, 233] width 101 height 15
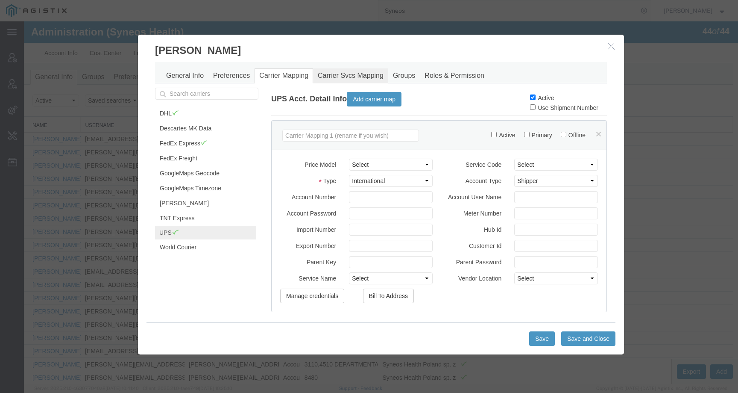
click at [334, 75] on link "Carrier Svcs Mapping" at bounding box center [350, 75] width 75 height 15
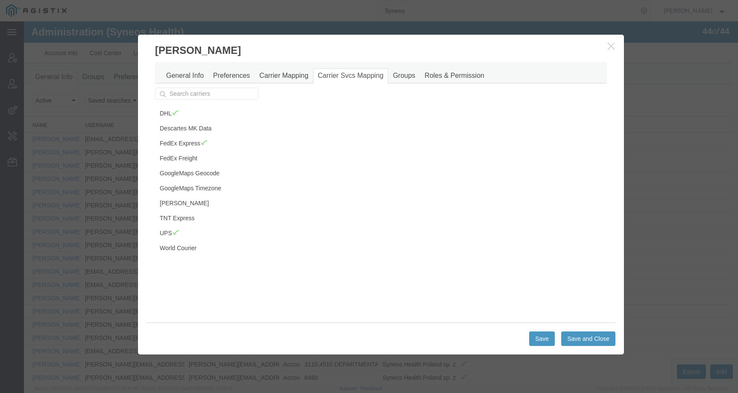
click at [614, 45] on button "button" at bounding box center [612, 46] width 11 height 11
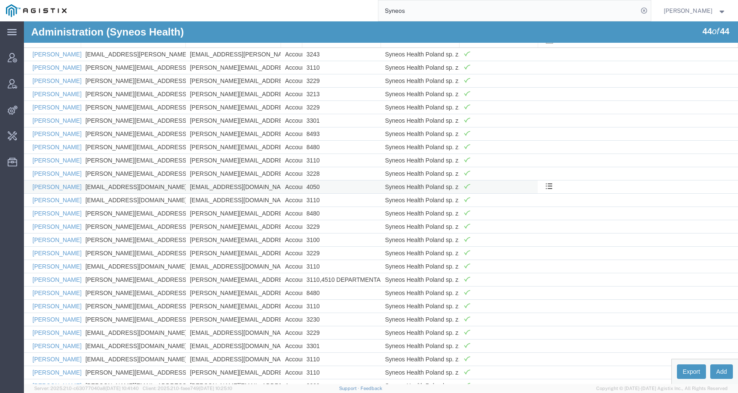
scroll to position [85, 0]
click at [54, 211] on link "Dorota Karbownik" at bounding box center [56, 212] width 49 height 7
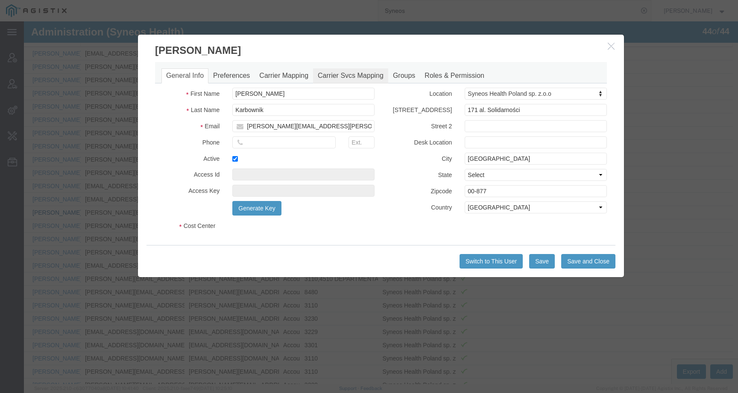
select select "DEPARTMENT"
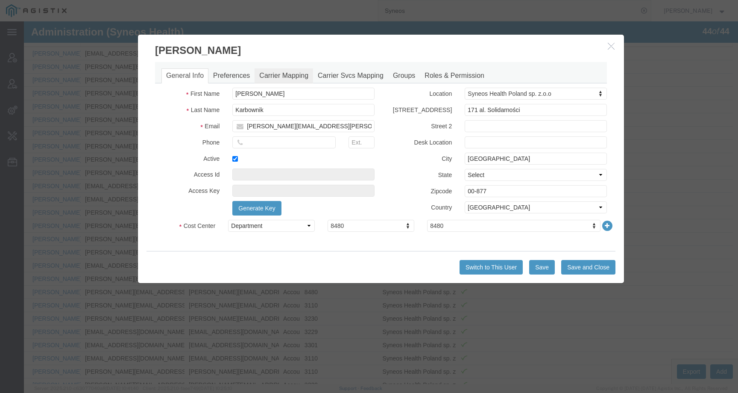
click at [295, 76] on link "Carrier Mapping" at bounding box center [284, 75] width 59 height 15
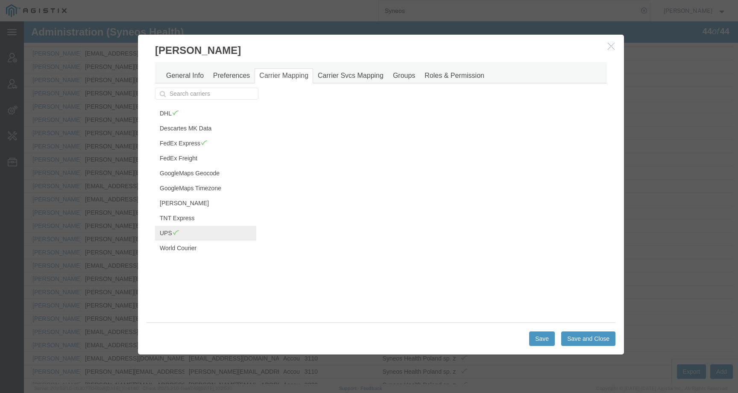
click at [197, 231] on link "UPS" at bounding box center [205, 233] width 101 height 15
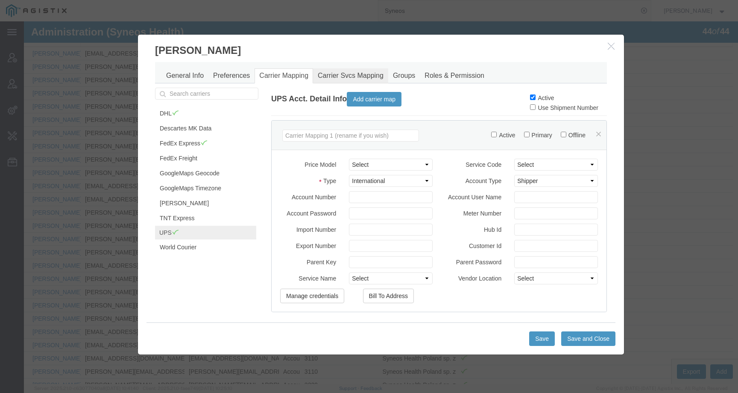
click at [355, 76] on link "Carrier Svcs Mapping" at bounding box center [350, 75] width 75 height 15
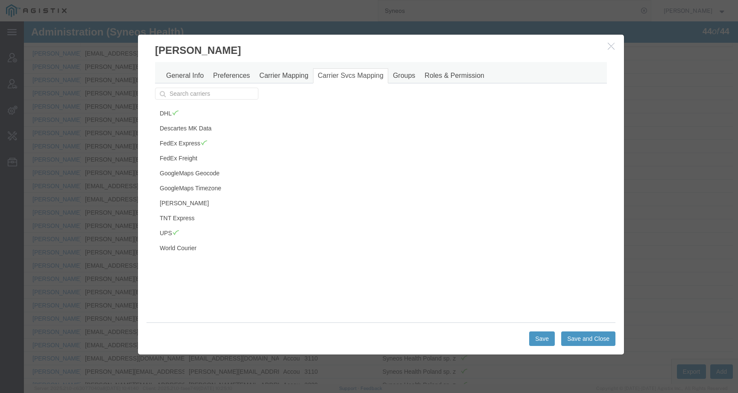
click at [612, 47] on button "button" at bounding box center [612, 46] width 11 height 11
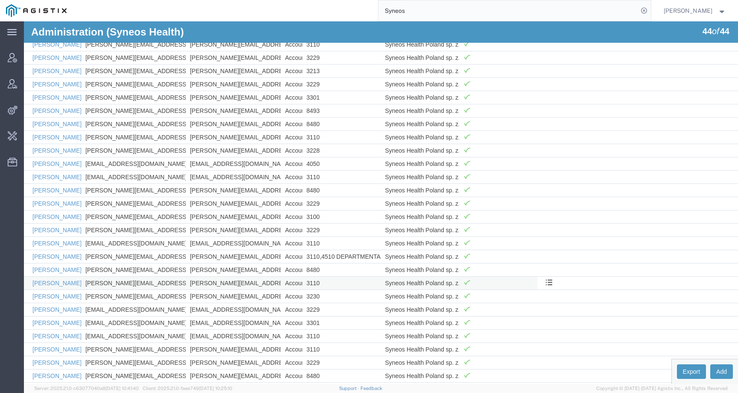
scroll to position [109, 0]
click at [53, 202] on link "Ewa Marciniak" at bounding box center [56, 202] width 49 height 7
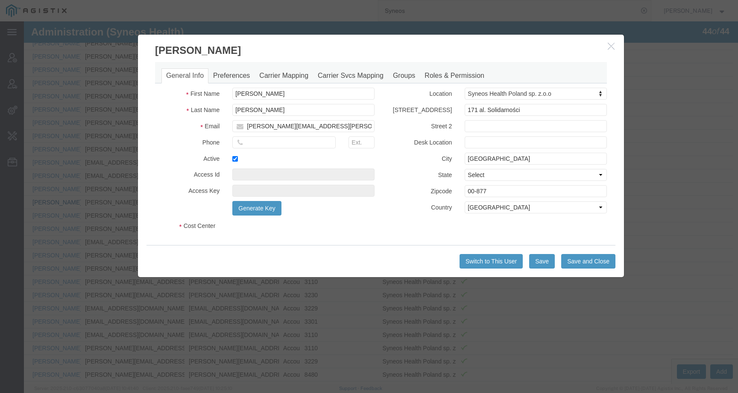
select select "DEPARTMENT"
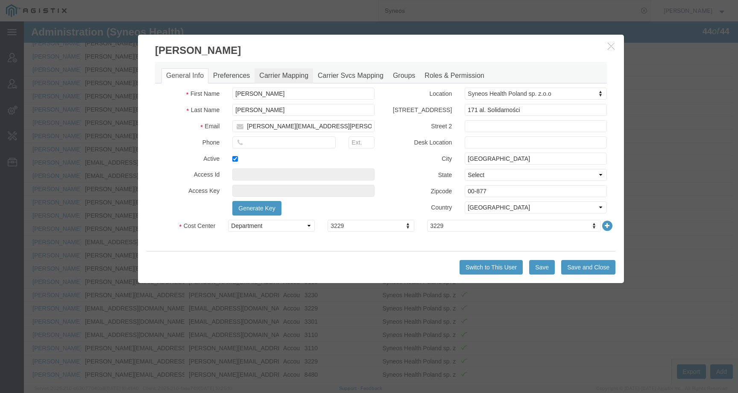
click at [287, 75] on link "Carrier Mapping" at bounding box center [284, 75] width 59 height 15
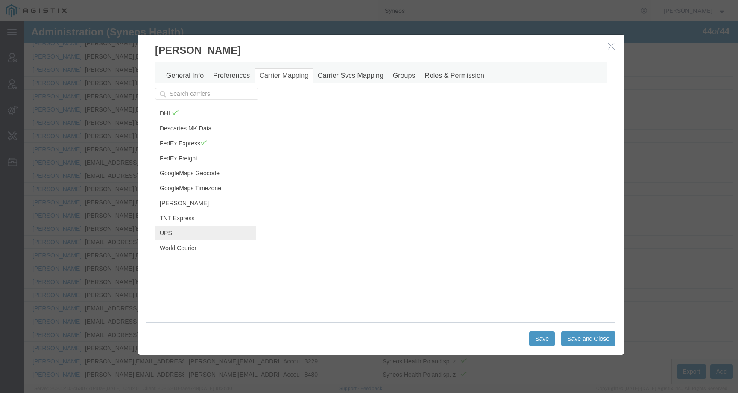
click at [185, 229] on link "UPS" at bounding box center [205, 233] width 101 height 15
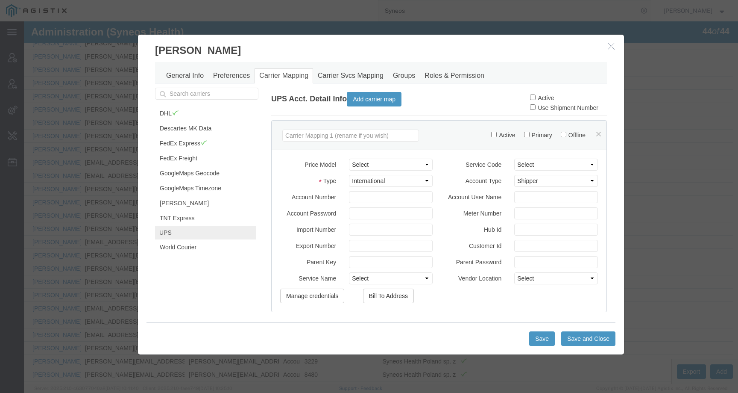
click at [535, 100] on label "Active" at bounding box center [542, 97] width 24 height 7
click at [530, 96] on input "Active" at bounding box center [533, 97] width 6 height 6
checkbox input "true"
click at [539, 343] on button "Save" at bounding box center [542, 338] width 26 height 15
click at [348, 74] on link "Carrier Svcs Mapping" at bounding box center [350, 75] width 75 height 15
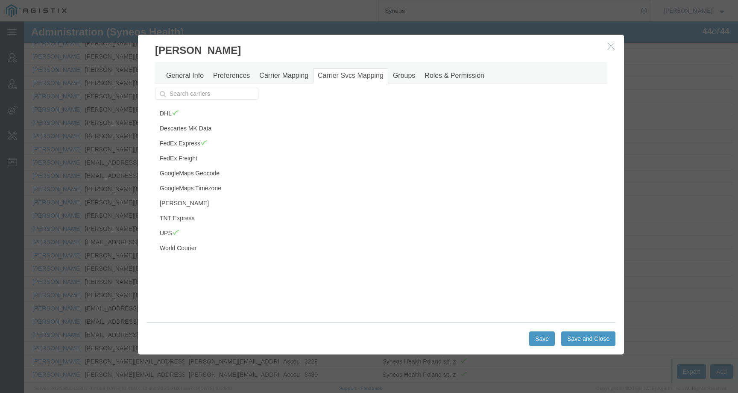
click at [608, 46] on icon "button" at bounding box center [611, 45] width 7 height 7
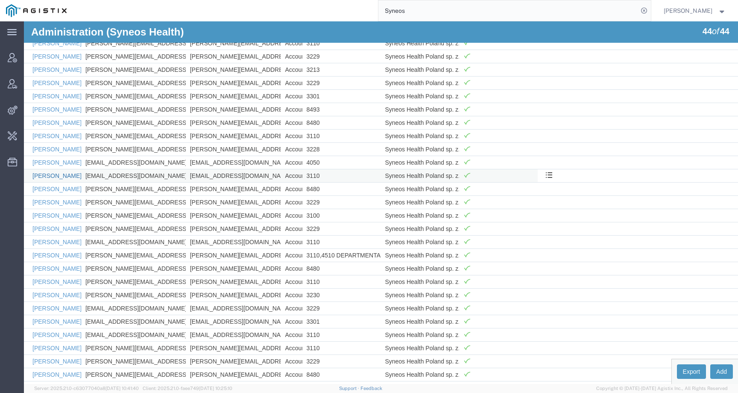
click at [56, 177] on link "Beata Kuspit" at bounding box center [56, 175] width 49 height 7
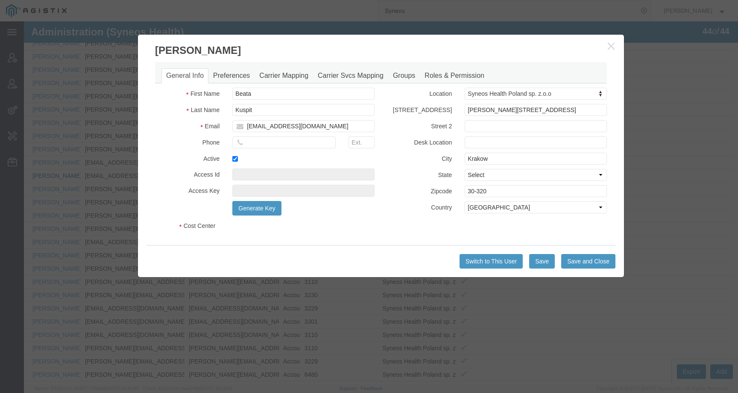
select select "DEPARTMENT"
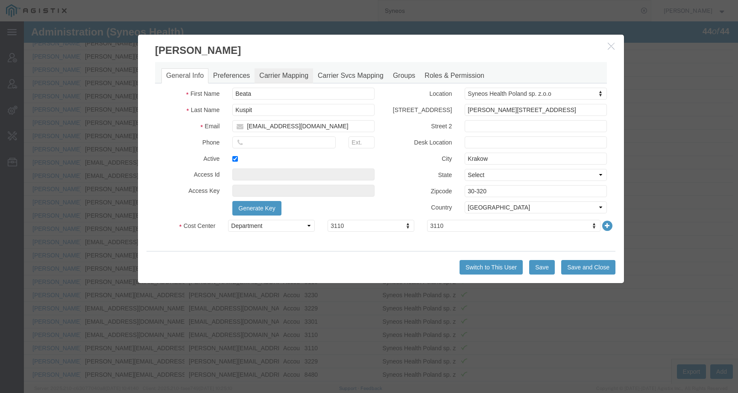
click at [290, 79] on link "Carrier Mapping" at bounding box center [284, 75] width 59 height 15
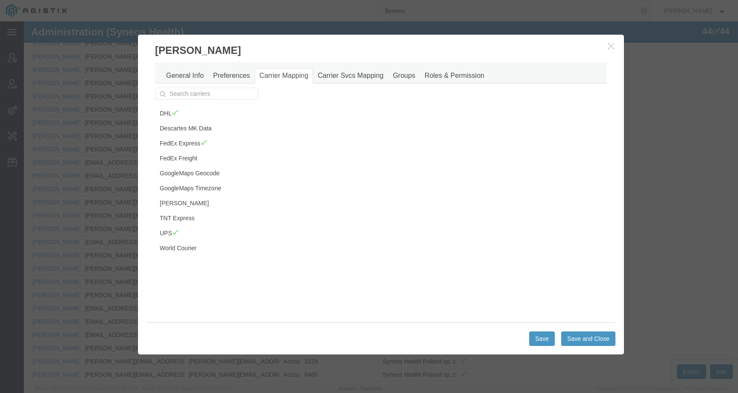
click at [611, 45] on icon "button" at bounding box center [611, 45] width 7 height 7
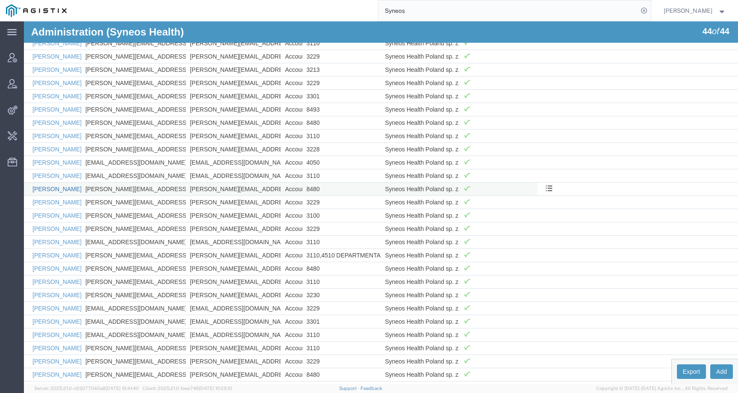
click at [67, 191] on link "Dorota Karbownik" at bounding box center [56, 188] width 49 height 7
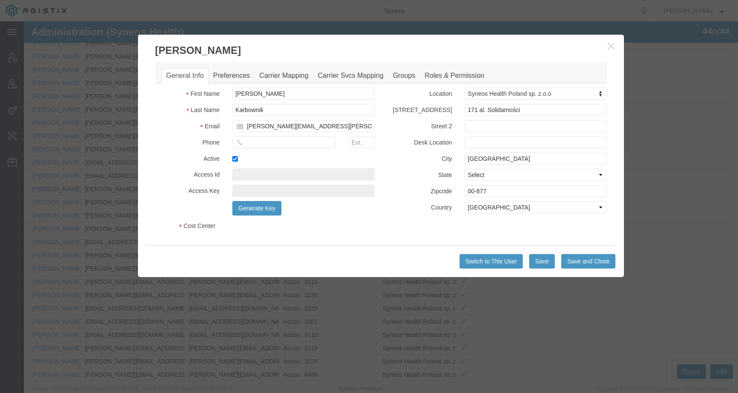
select select "DEPARTMENT"
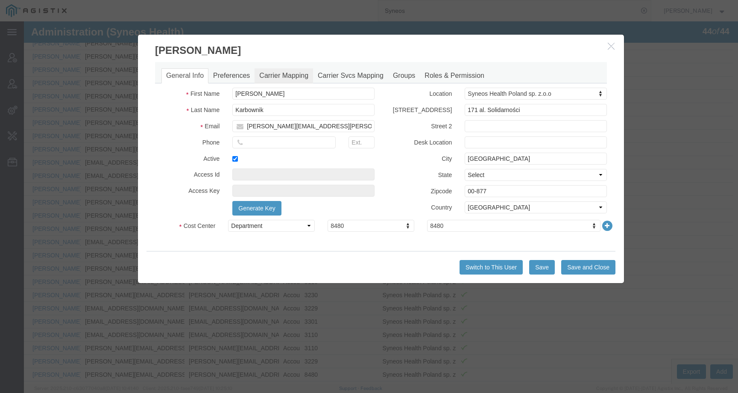
click at [285, 73] on link "Carrier Mapping" at bounding box center [284, 75] width 59 height 15
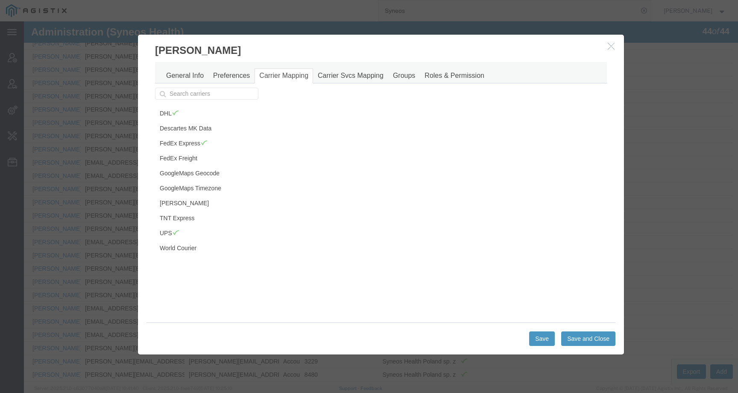
click at [610, 46] on icon "button" at bounding box center [611, 45] width 7 height 7
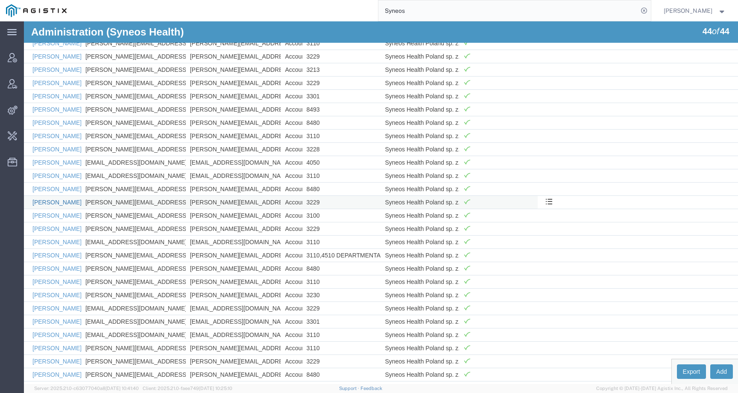
click at [56, 202] on link "Ewa Marciniak" at bounding box center [56, 202] width 49 height 7
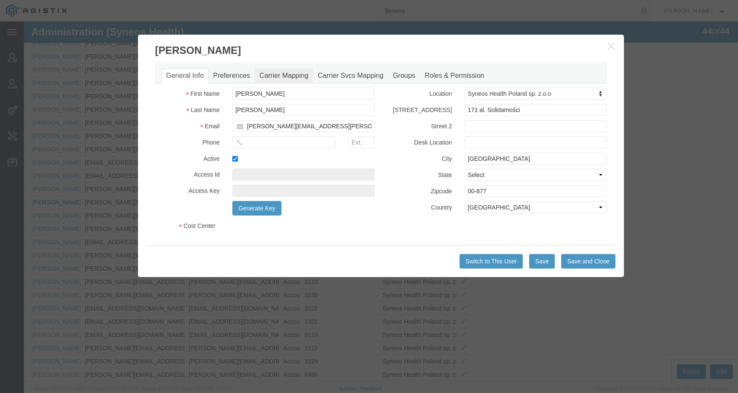
select select "DEPARTMENT"
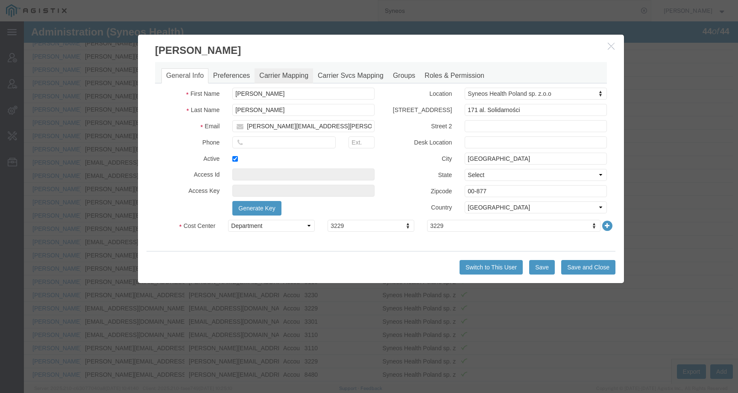
click at [287, 73] on link "Carrier Mapping" at bounding box center [284, 75] width 59 height 15
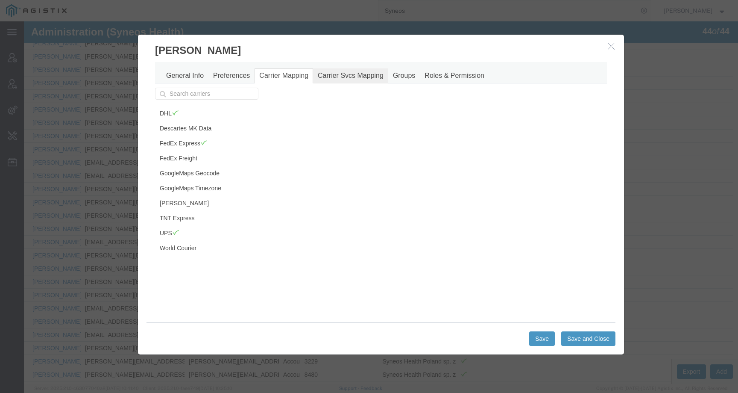
click at [339, 81] on link "Carrier Svcs Mapping" at bounding box center [350, 75] width 75 height 15
click at [608, 45] on icon "button" at bounding box center [611, 45] width 7 height 7
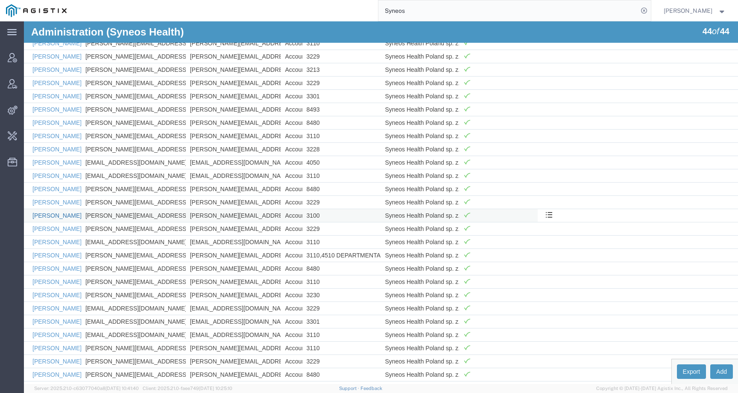
click at [60, 214] on link "Izabela Bialach-Lastowiecka" at bounding box center [74, 215] width 84 height 7
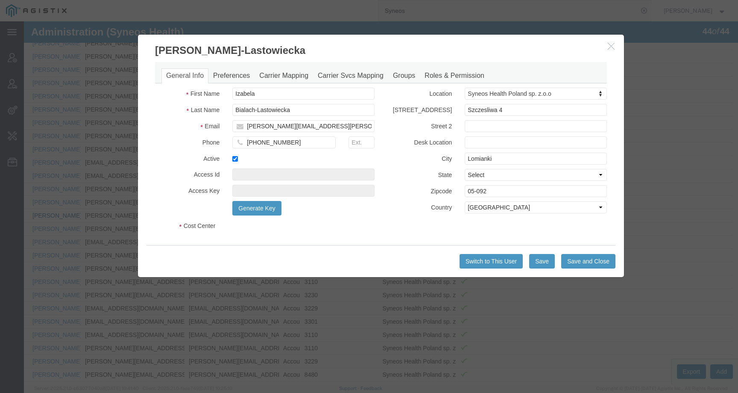
select select "DEPARTMENT"
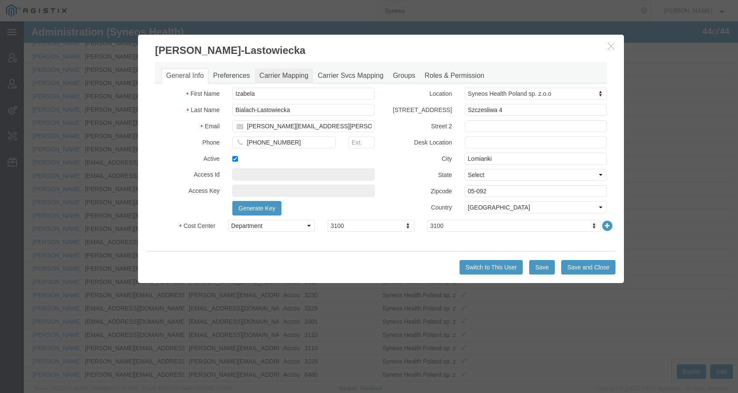
click at [277, 73] on link "Carrier Mapping" at bounding box center [284, 75] width 59 height 15
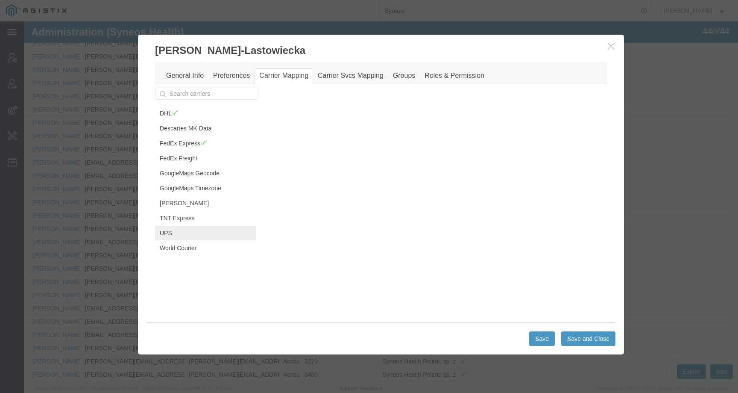
click at [170, 229] on link "UPS" at bounding box center [205, 233] width 101 height 15
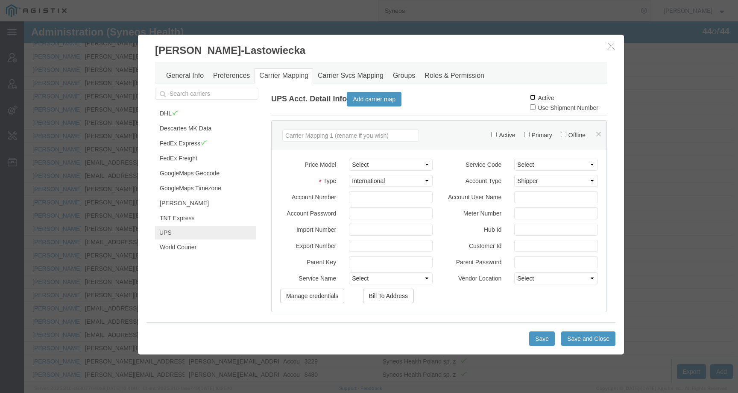
click at [530, 96] on input "Active" at bounding box center [533, 97] width 6 height 6
checkbox input "true"
click at [537, 338] on button "Save" at bounding box center [542, 338] width 26 height 15
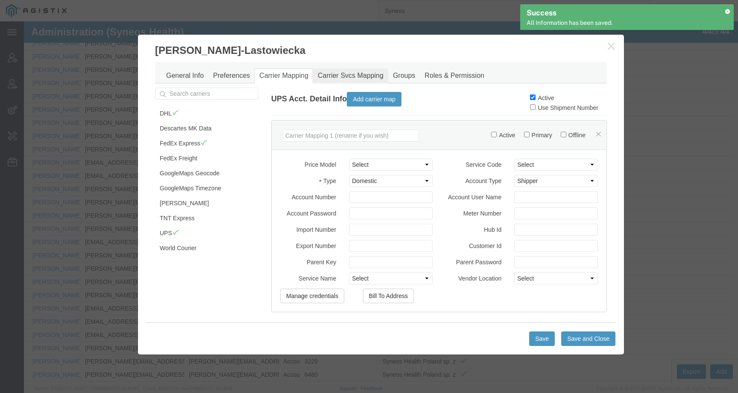
click at [343, 76] on link "Carrier Svcs Mapping" at bounding box center [350, 75] width 75 height 15
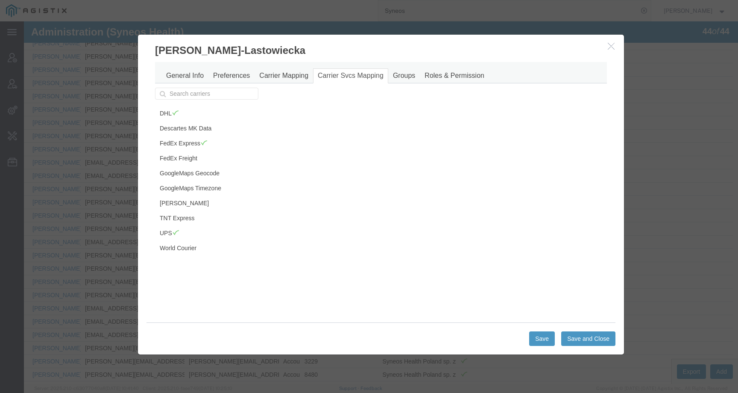
click at [609, 45] on icon "button" at bounding box center [611, 45] width 7 height 7
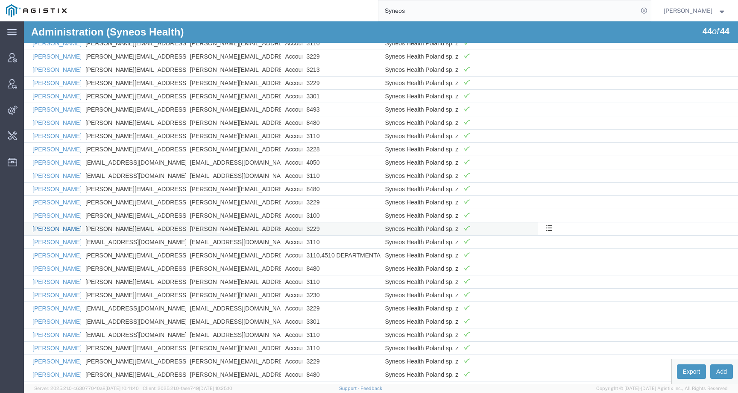
click at [60, 228] on link "Izabela Anna Fiolek" at bounding box center [82, 228] width 100 height 7
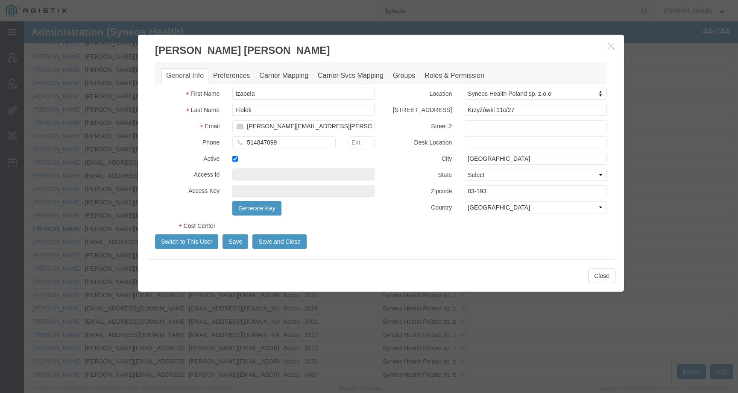
select select "DEPARTMENT"
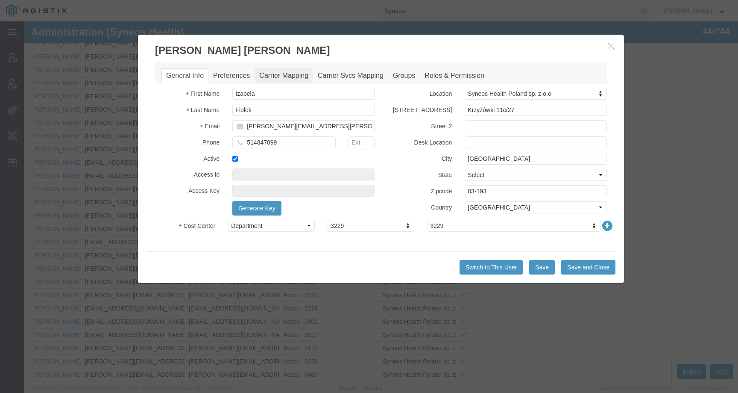
click at [299, 68] on link "Carrier Mapping" at bounding box center [284, 75] width 59 height 15
click at [288, 78] on div at bounding box center [381, 202] width 714 height 362
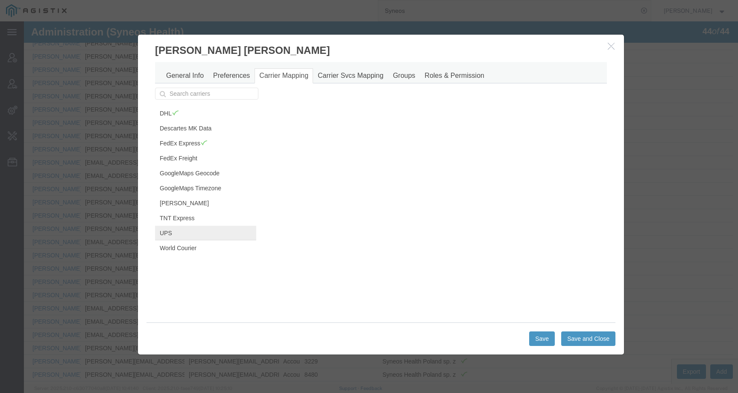
click at [175, 228] on link "UPS" at bounding box center [205, 233] width 101 height 15
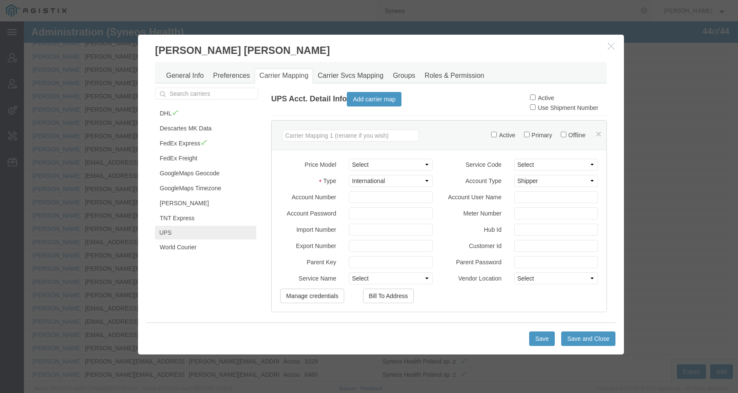
click at [530, 97] on label "Active" at bounding box center [542, 97] width 24 height 7
click at [530, 97] on input "Active" at bounding box center [533, 97] width 6 height 6
checkbox input "true"
click at [539, 341] on button "Save" at bounding box center [542, 338] width 26 height 15
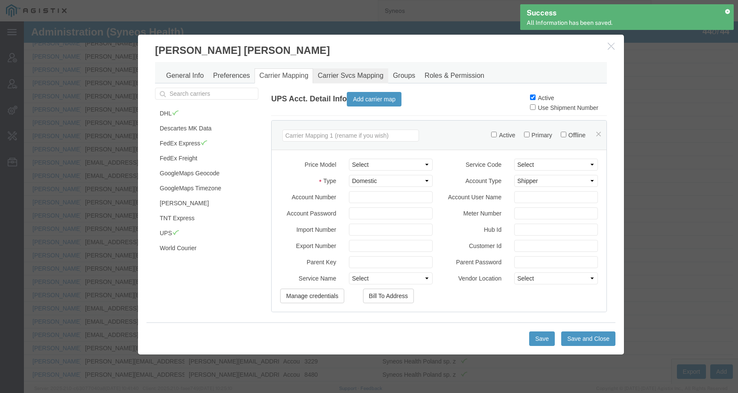
click at [339, 75] on link "Carrier Svcs Mapping" at bounding box center [350, 75] width 75 height 15
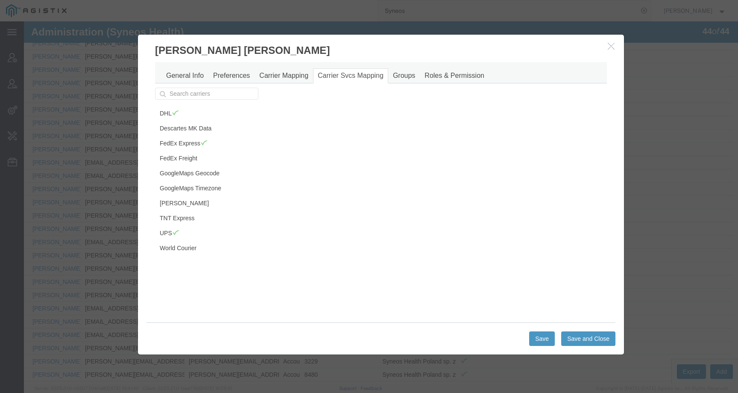
click at [609, 47] on icon "button" at bounding box center [611, 45] width 7 height 7
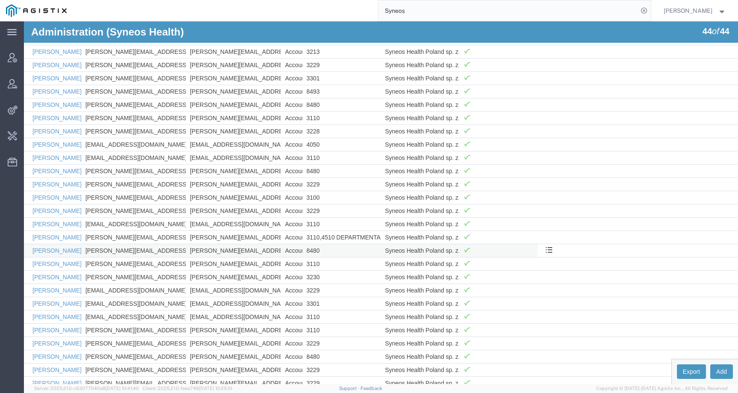
scroll to position [131, 0]
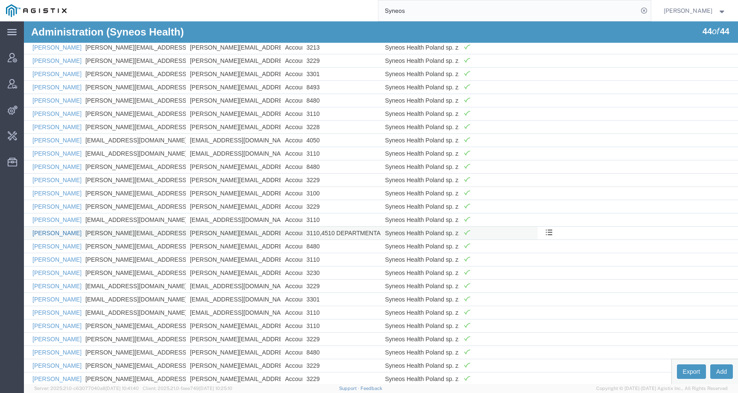
click at [55, 232] on link "Jacek Tworzowski" at bounding box center [56, 232] width 49 height 7
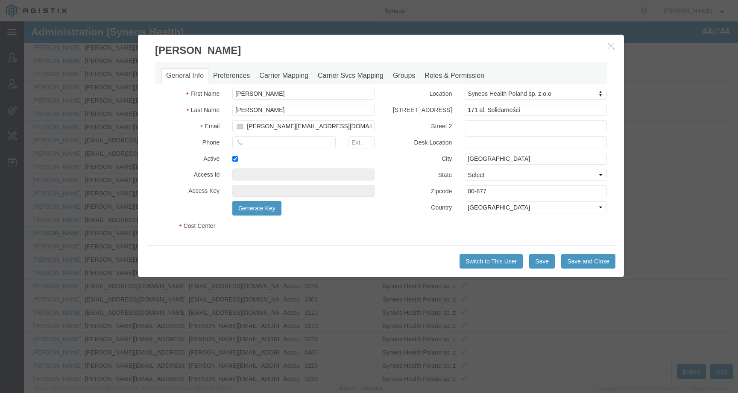
select select "COSTCENTER"
select select "DEPARTMENT"
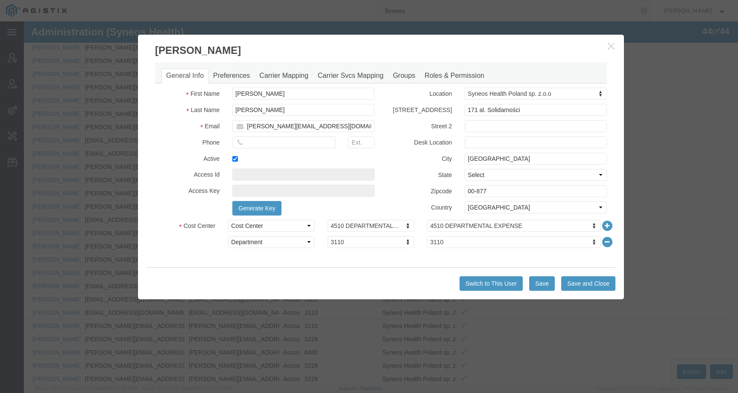
click at [608, 47] on icon "button" at bounding box center [611, 45] width 7 height 7
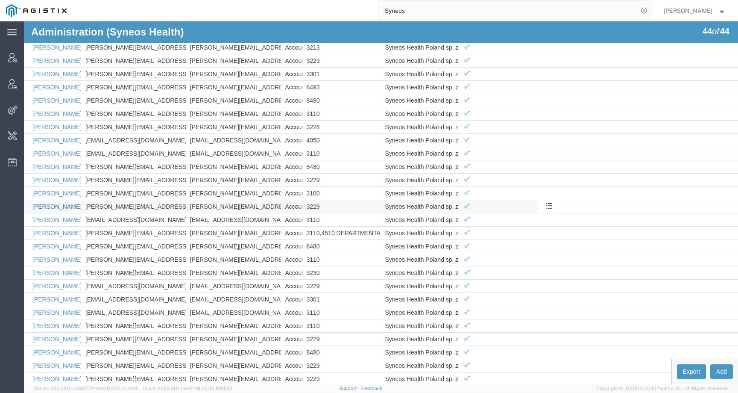
click at [49, 205] on link "Izabela Fiolek" at bounding box center [56, 206] width 49 height 7
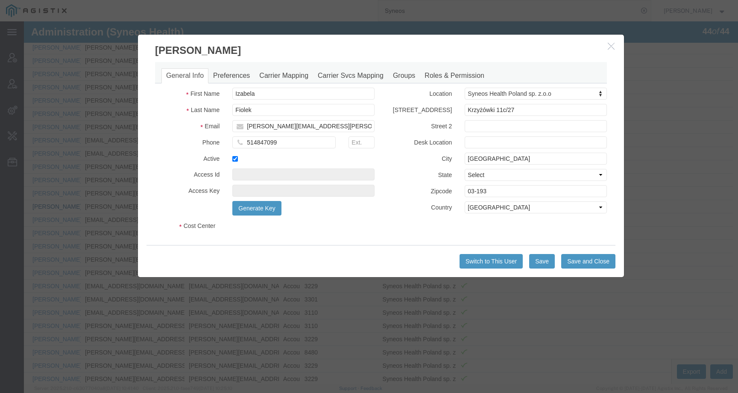
select select "DEPARTMENT"
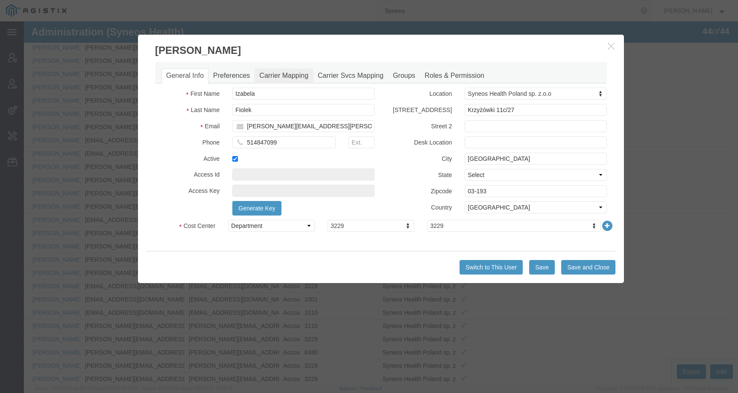
click at [285, 76] on link "Carrier Mapping" at bounding box center [284, 75] width 59 height 15
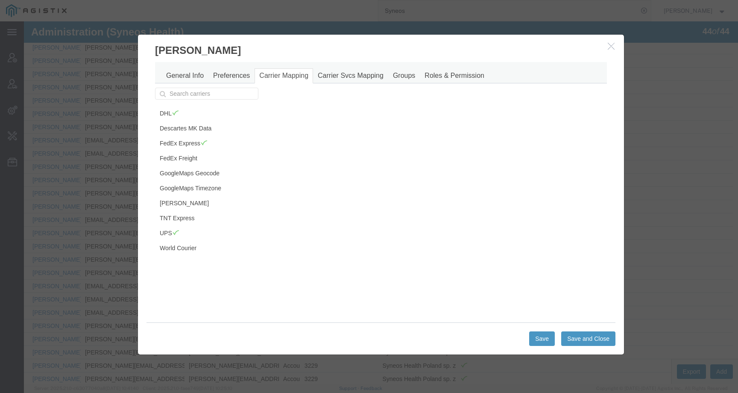
click at [612, 45] on icon "button" at bounding box center [611, 45] width 7 height 7
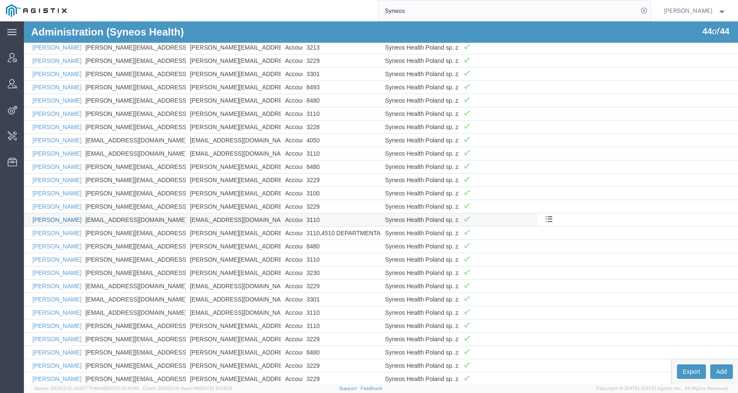
click at [67, 219] on link "Izabela Rumak" at bounding box center [56, 219] width 49 height 7
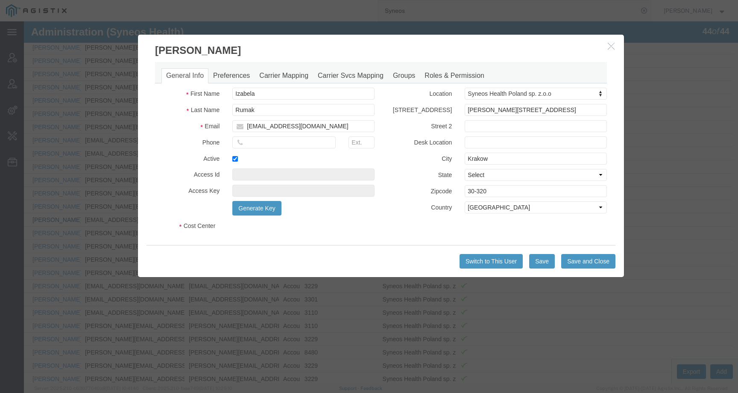
select select "DEPARTMENT"
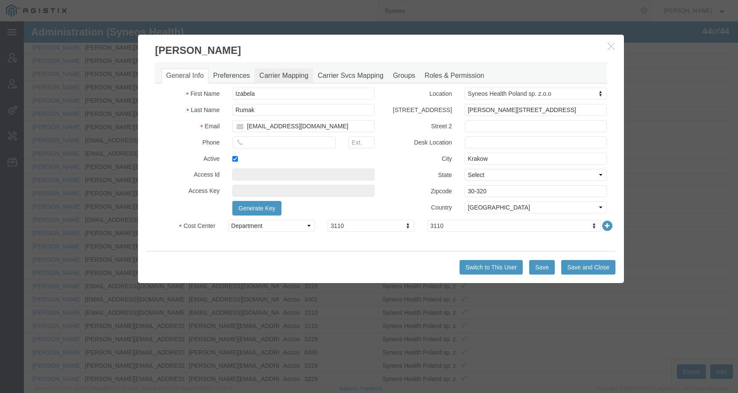
click at [292, 78] on link "Carrier Mapping" at bounding box center [284, 75] width 59 height 15
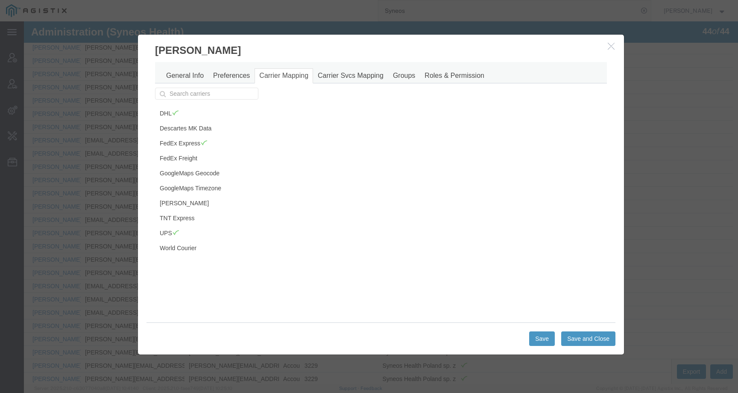
click at [608, 42] on icon "button" at bounding box center [611, 45] width 7 height 7
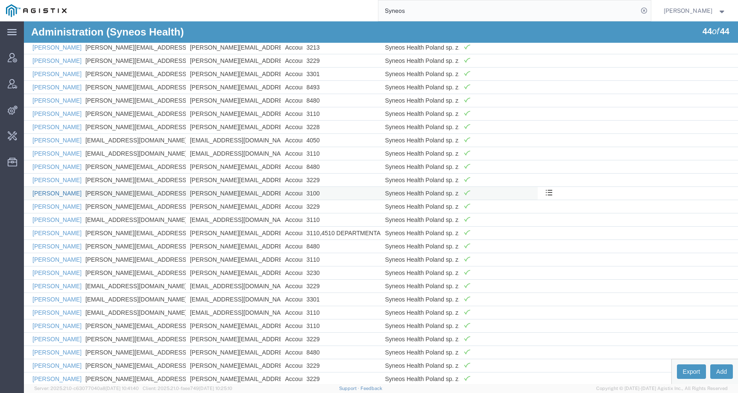
click at [48, 195] on link "Izabela Bialach-Lastowiecka" at bounding box center [74, 193] width 84 height 7
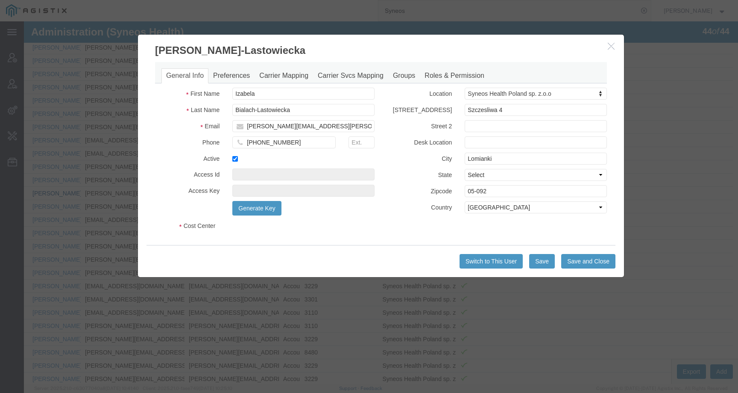
select select "DEPARTMENT"
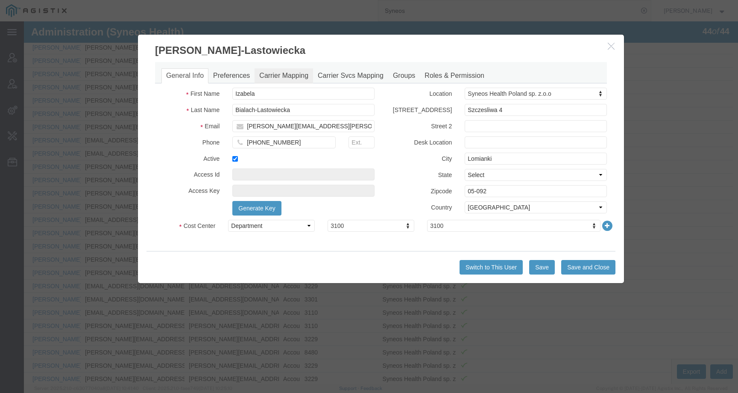
click at [273, 76] on link "Carrier Mapping" at bounding box center [284, 75] width 59 height 15
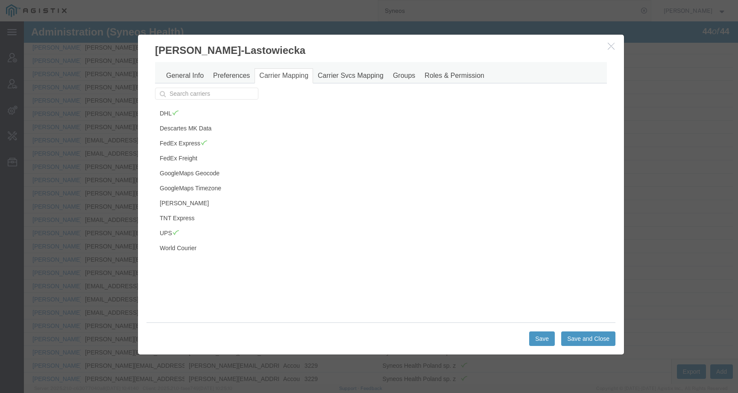
click at [611, 48] on icon "button" at bounding box center [611, 45] width 7 height 7
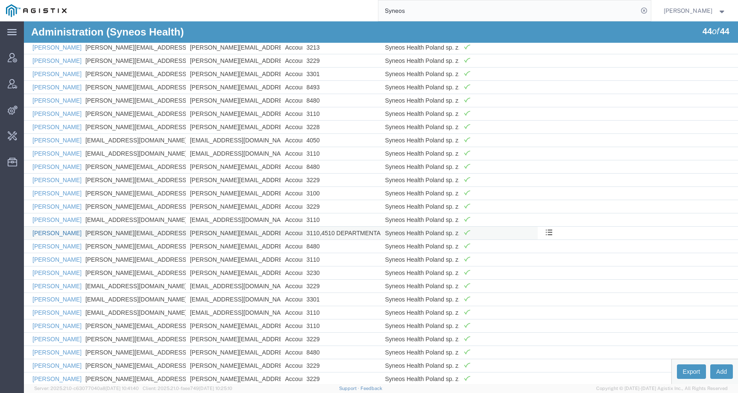
click at [56, 232] on link "Jacek Tworzowski" at bounding box center [56, 232] width 49 height 7
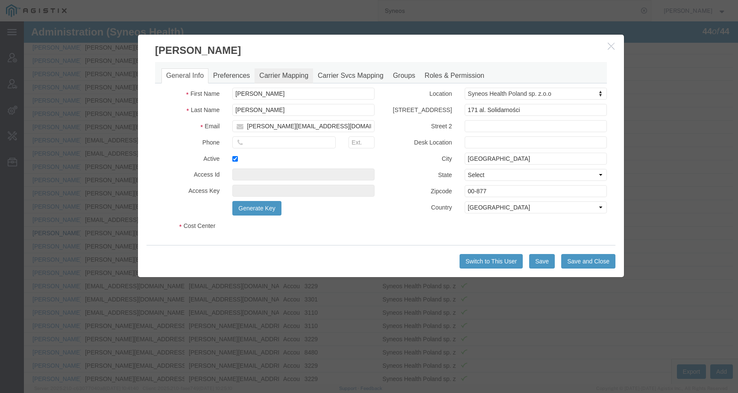
select select "COSTCENTER"
select select "DEPARTMENT"
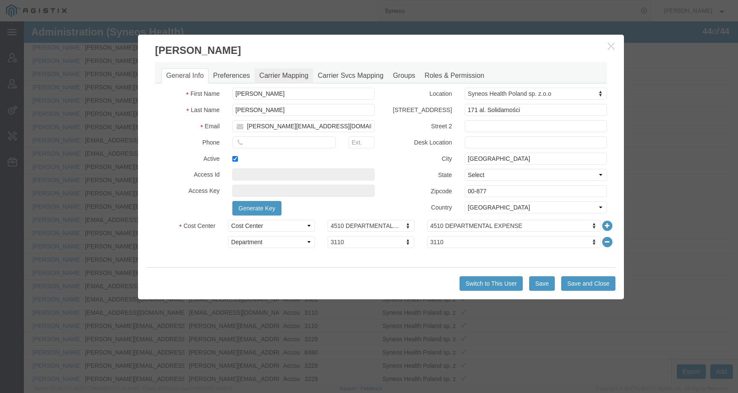
click at [268, 76] on link "Carrier Mapping" at bounding box center [284, 75] width 59 height 15
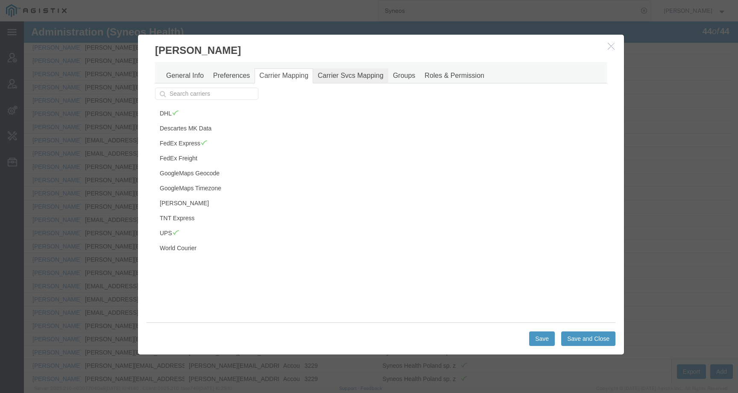
click at [345, 80] on link "Carrier Svcs Mapping" at bounding box center [350, 75] width 75 height 15
click at [608, 43] on icon "button" at bounding box center [611, 45] width 7 height 7
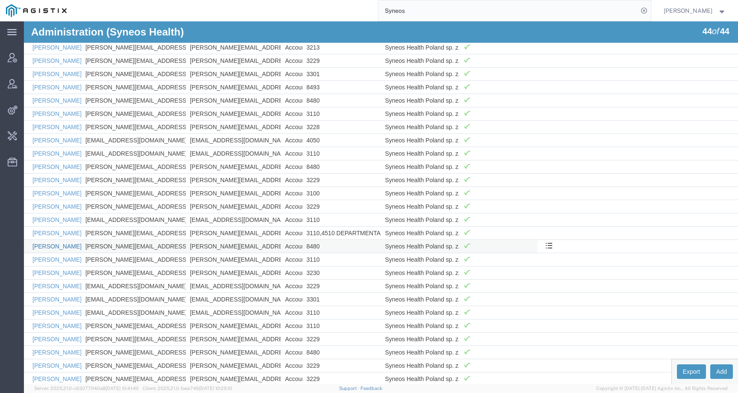
click at [69, 246] on link "Joanna Desperat" at bounding box center [56, 246] width 49 height 7
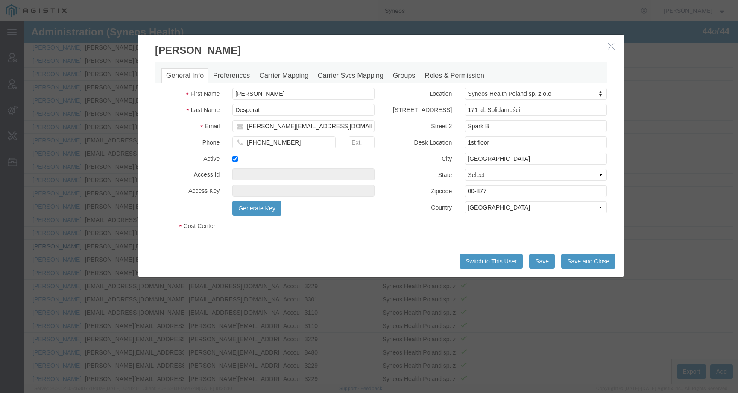
select select "DEPARTMENT"
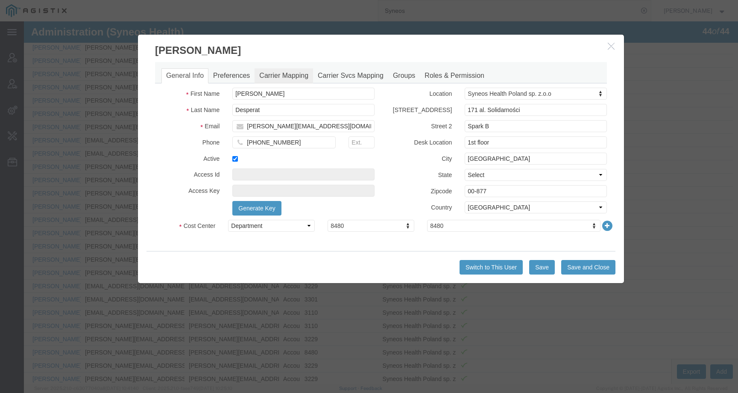
click at [283, 72] on link "Carrier Mapping" at bounding box center [284, 75] width 59 height 15
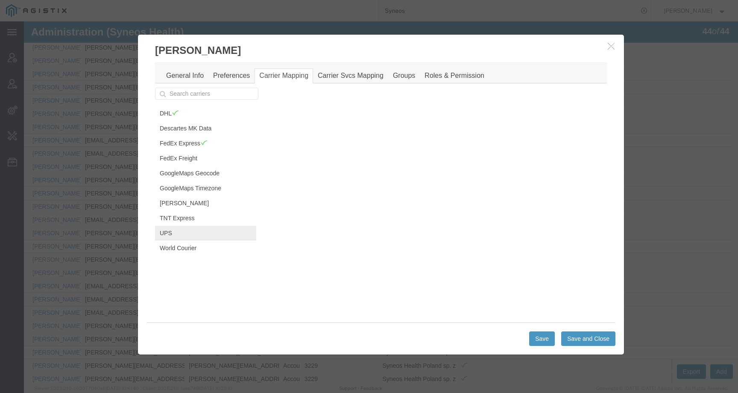
click at [187, 235] on link "UPS" at bounding box center [205, 233] width 101 height 15
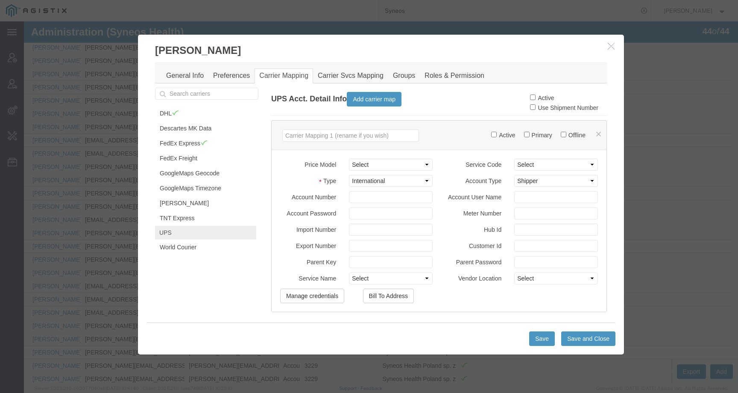
click at [540, 94] on label "Active" at bounding box center [542, 97] width 24 height 7
click at [536, 94] on input "Active" at bounding box center [533, 97] width 6 height 6
checkbox input "true"
click at [544, 344] on button "Save" at bounding box center [542, 338] width 26 height 15
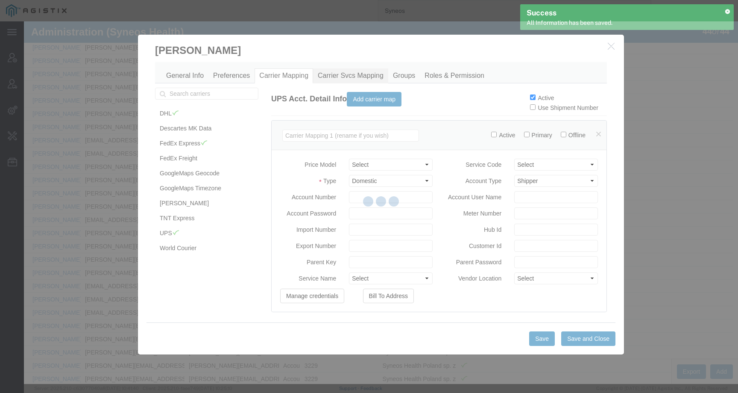
click at [332, 74] on link "Carrier Svcs Mapping" at bounding box center [350, 75] width 75 height 15
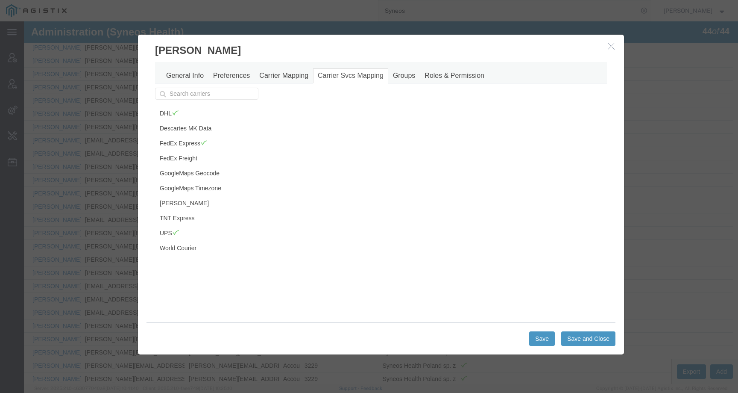
click at [610, 51] on button "button" at bounding box center [612, 46] width 11 height 11
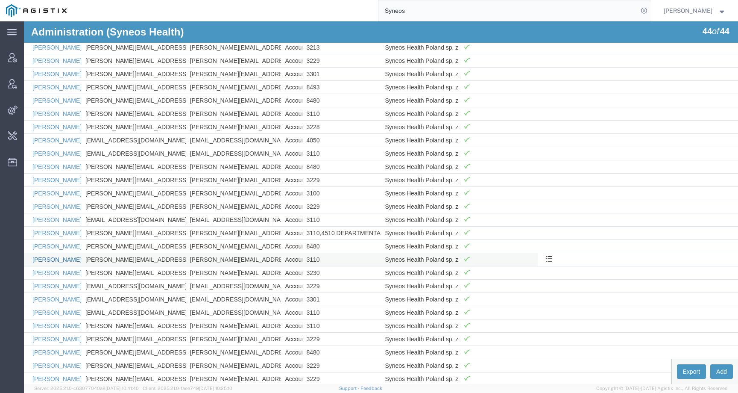
click at [53, 261] on link "Joanna Kloc" at bounding box center [56, 259] width 49 height 7
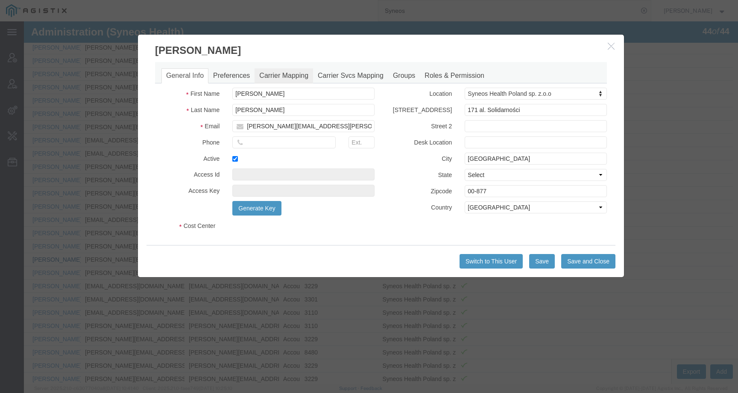
select select "DEPARTMENT"
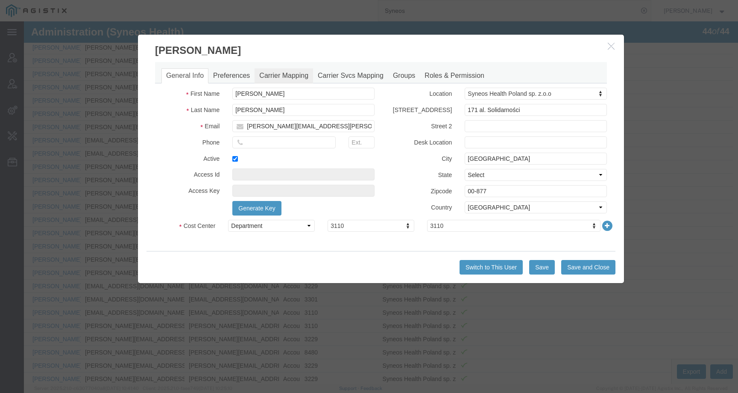
click at [295, 76] on link "Carrier Mapping" at bounding box center [284, 75] width 59 height 15
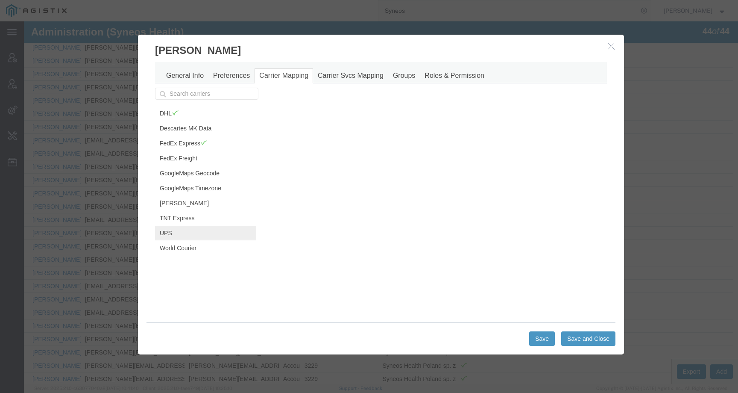
click at [205, 229] on link "UPS" at bounding box center [205, 233] width 101 height 15
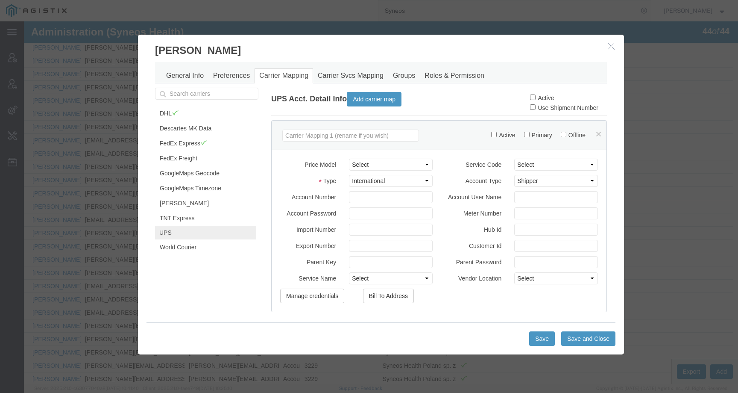
click at [530, 98] on label "Active" at bounding box center [542, 97] width 24 height 7
click at [530, 98] on input "Active" at bounding box center [533, 97] width 6 height 6
checkbox input "true"
click at [535, 342] on button "Save" at bounding box center [542, 338] width 26 height 15
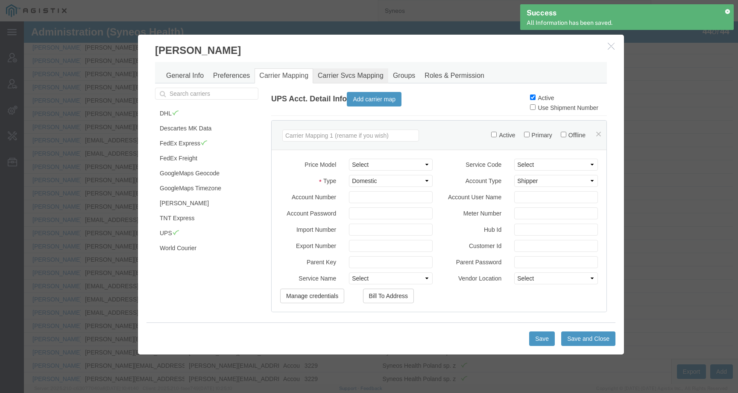
click at [338, 71] on link "Carrier Svcs Mapping" at bounding box center [350, 75] width 75 height 15
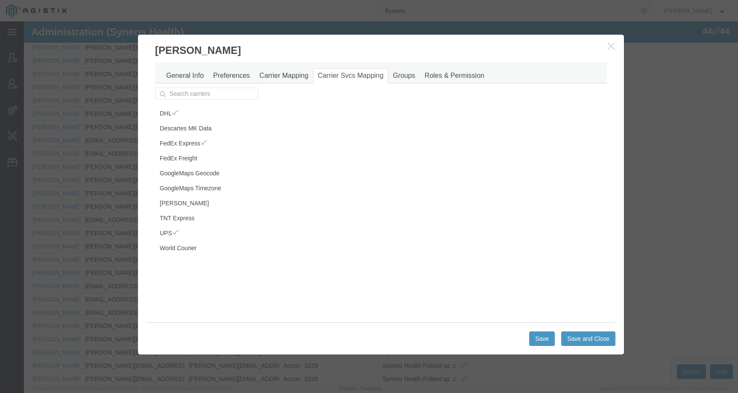
click at [608, 49] on icon "button" at bounding box center [611, 45] width 7 height 7
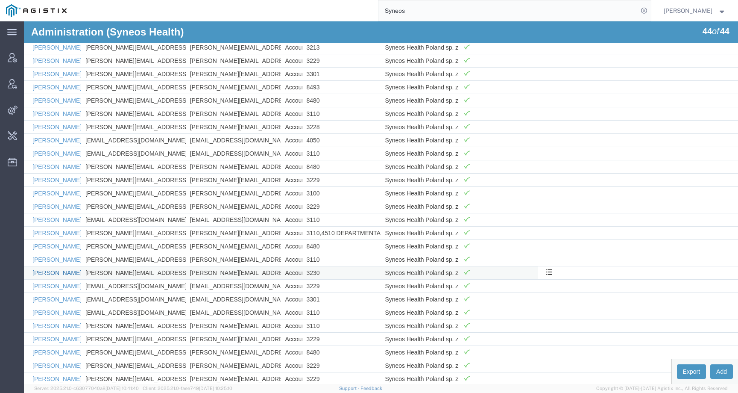
click at [47, 273] on link "Joanna Tabiszewska" at bounding box center [56, 272] width 49 height 7
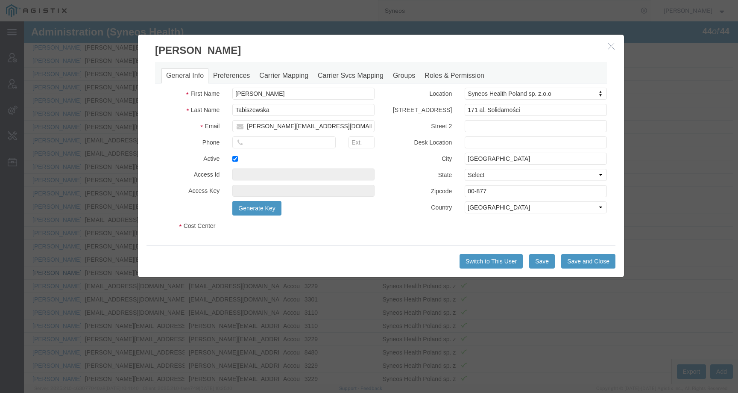
select select "DEPARTMENT"
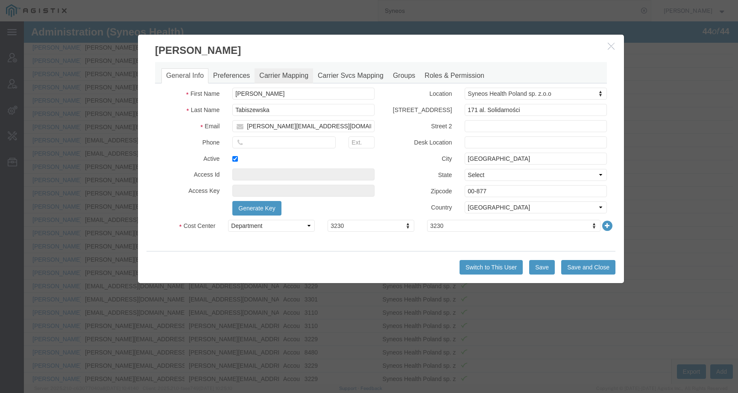
click at [280, 71] on link "Carrier Mapping" at bounding box center [284, 75] width 59 height 15
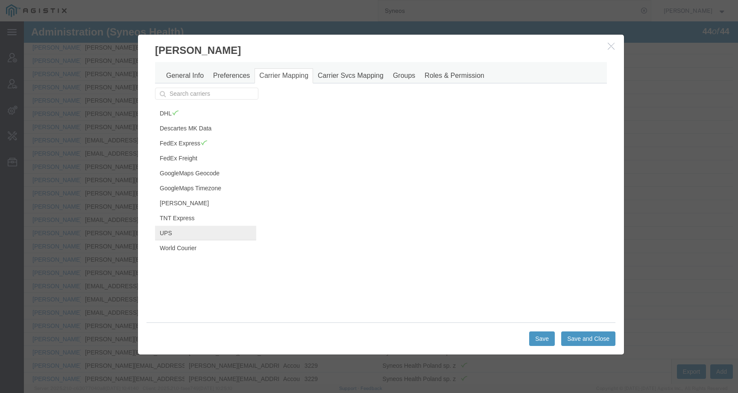
click at [191, 233] on link "UPS" at bounding box center [205, 233] width 101 height 15
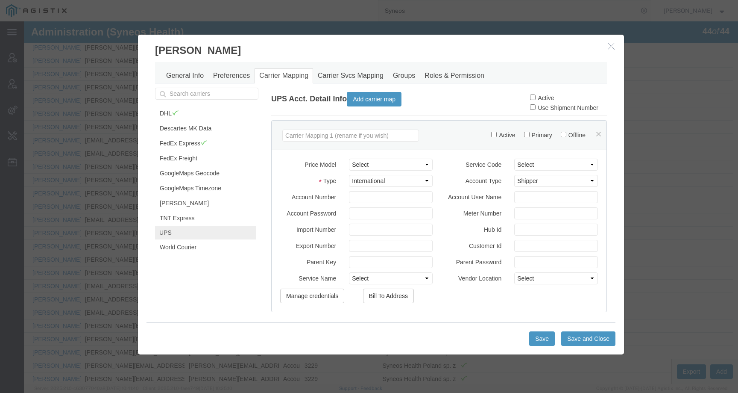
click at [534, 96] on label "Active" at bounding box center [542, 97] width 24 height 7
click at [534, 96] on input "Active" at bounding box center [533, 97] width 6 height 6
checkbox input "true"
click at [538, 335] on button "Save" at bounding box center [542, 338] width 26 height 15
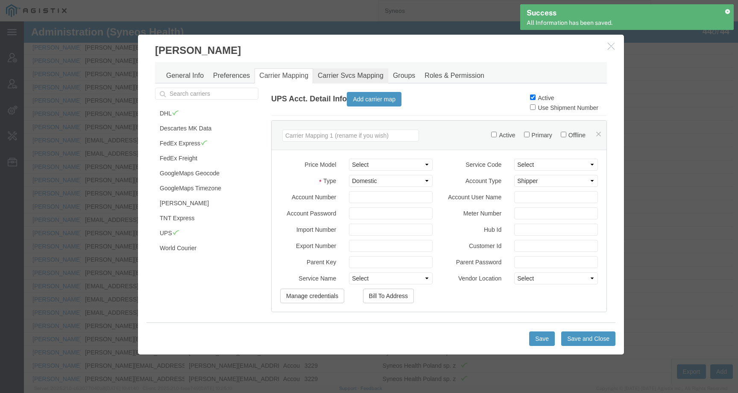
click at [343, 73] on link "Carrier Svcs Mapping" at bounding box center [350, 75] width 75 height 15
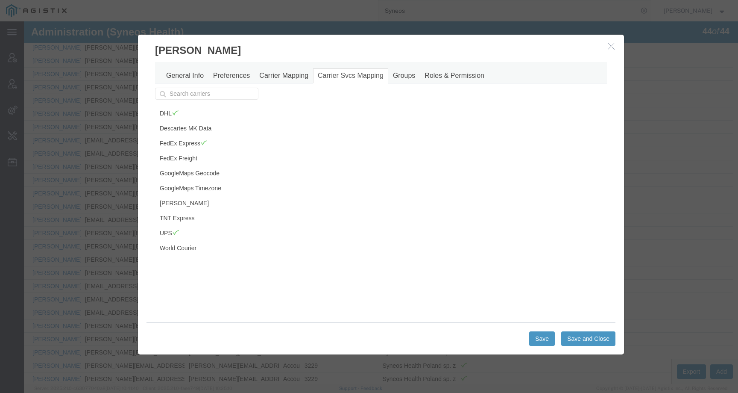
click at [608, 44] on icon "button" at bounding box center [611, 45] width 7 height 7
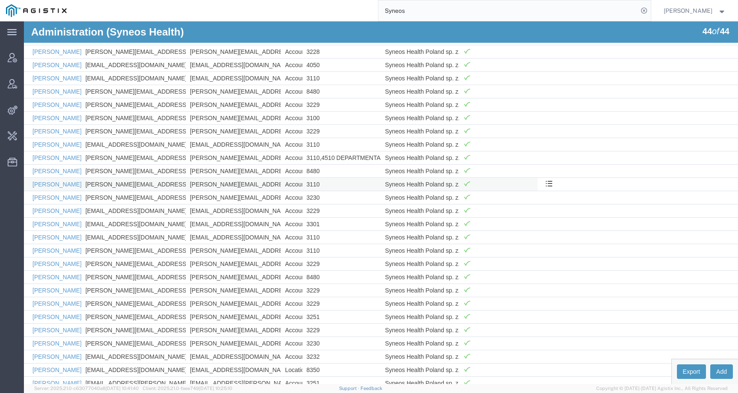
scroll to position [207, 0]
click at [59, 211] on link "Justyna Osinska" at bounding box center [56, 209] width 49 height 7
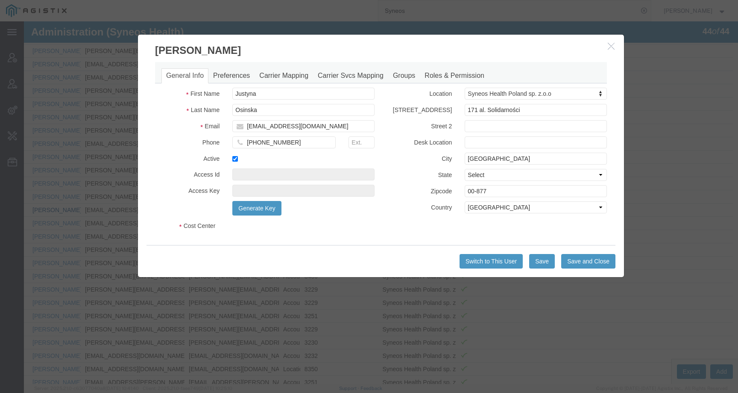
select select "DEPARTMENT"
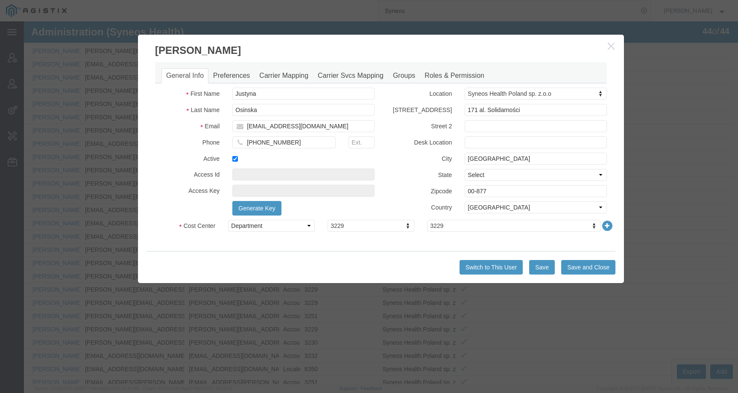
click at [273, 68] on div "General Info Preferences Carrier Mapping Carrier Svcs Mapping Groups Roles & Pe…" at bounding box center [381, 72] width 452 height 21
click at [274, 72] on link "Carrier Mapping" at bounding box center [284, 75] width 59 height 15
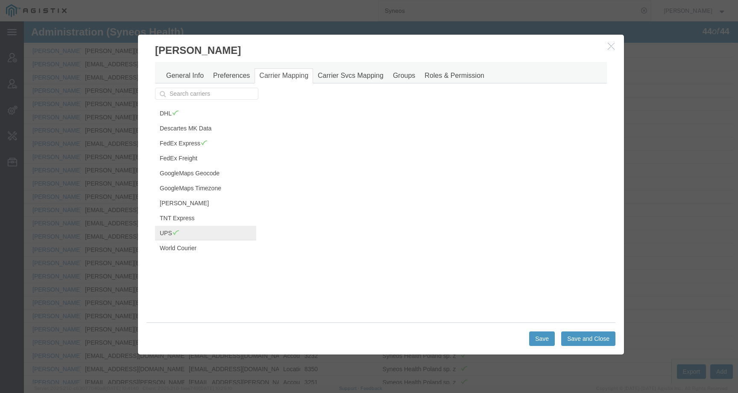
click at [180, 235] on link "UPS" at bounding box center [205, 233] width 101 height 15
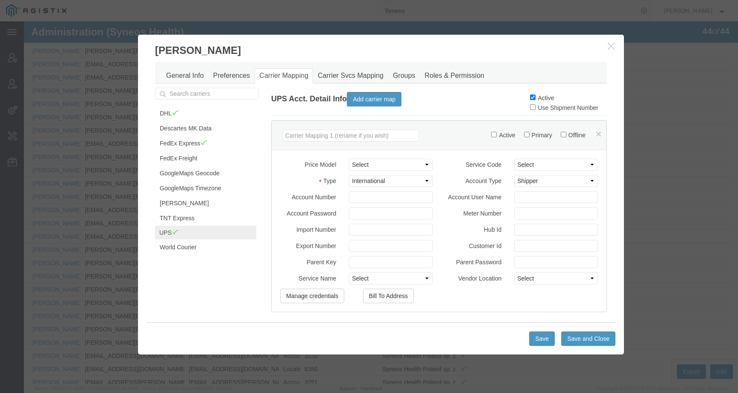
click at [326, 74] on link "Carrier Svcs Mapping" at bounding box center [350, 75] width 75 height 15
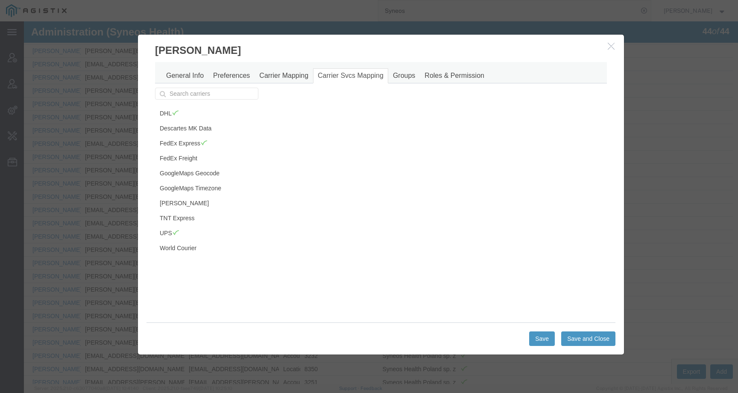
click at [609, 46] on icon "button" at bounding box center [611, 45] width 7 height 7
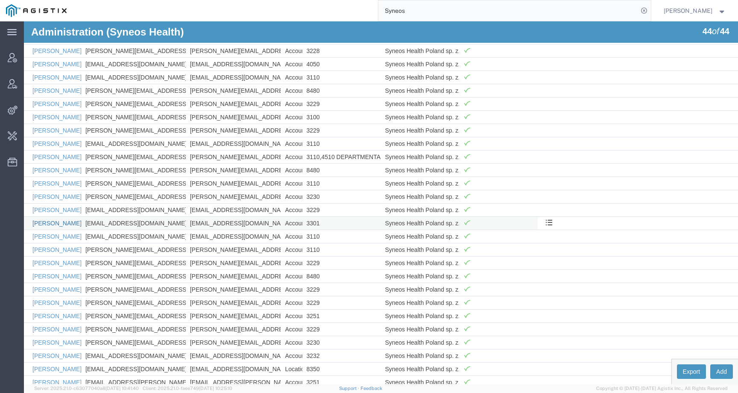
click at [53, 223] on link "Karolina Pawiłowicz-Białas" at bounding box center [56, 223] width 49 height 7
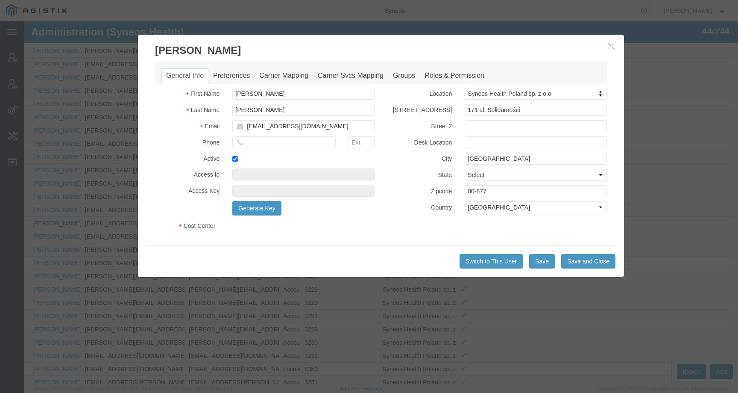
select select "DEPARTMENT"
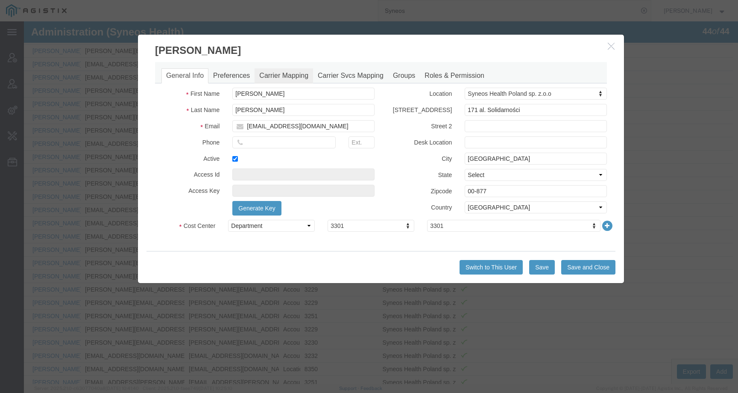
click at [270, 75] on link "Carrier Mapping" at bounding box center [284, 75] width 59 height 15
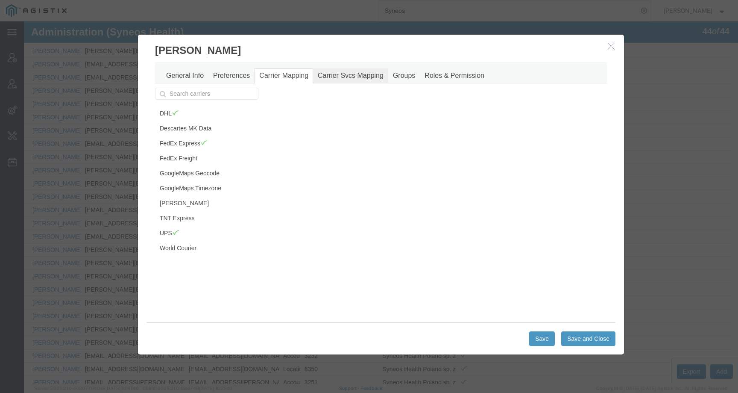
click at [347, 76] on link "Carrier Svcs Mapping" at bounding box center [350, 75] width 75 height 15
click at [610, 48] on icon "button" at bounding box center [611, 45] width 7 height 7
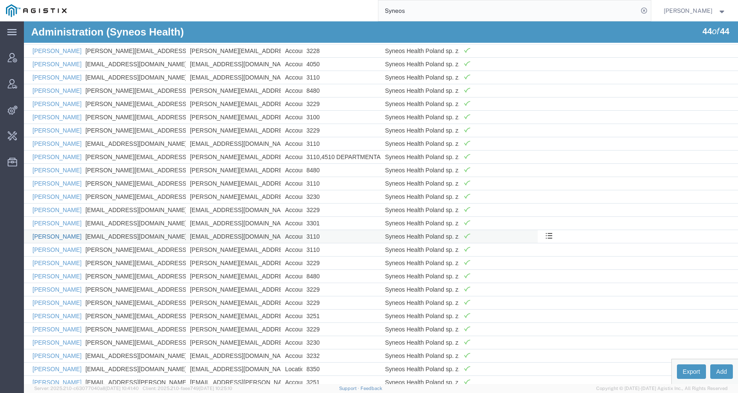
click at [55, 237] on link "Karolina Socko" at bounding box center [56, 236] width 49 height 7
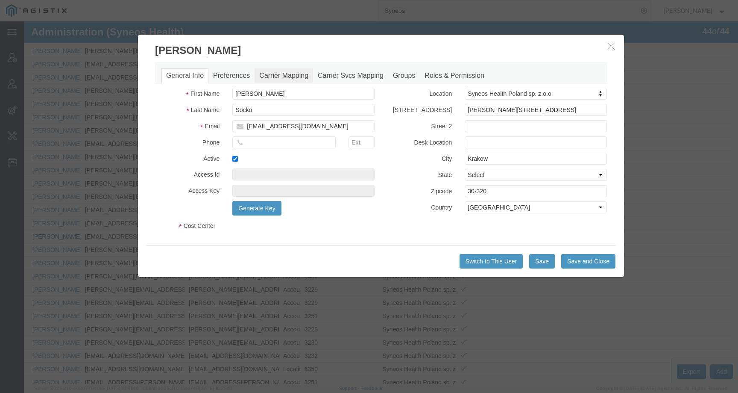
select select "DEPARTMENT"
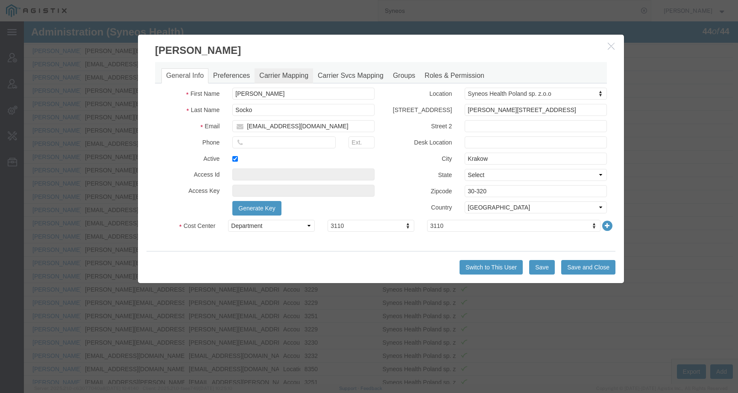
click at [278, 79] on link "Carrier Mapping" at bounding box center [284, 75] width 59 height 15
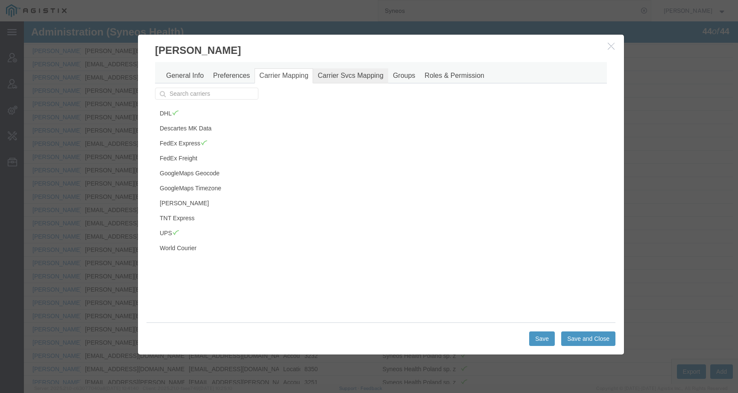
click at [368, 73] on link "Carrier Svcs Mapping" at bounding box center [350, 75] width 75 height 15
click at [608, 47] on icon "button" at bounding box center [611, 45] width 7 height 7
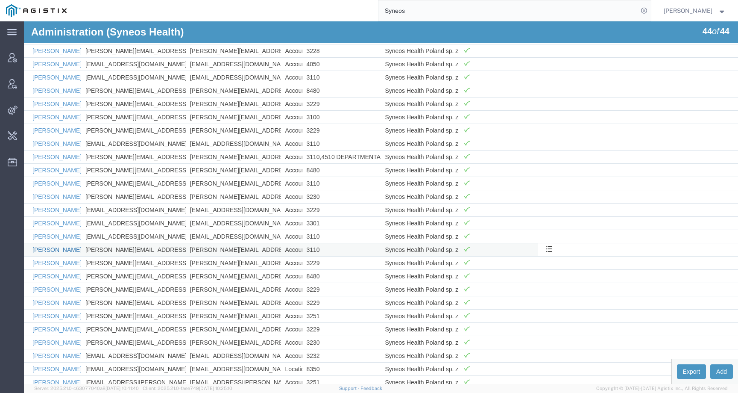
click at [50, 249] on link "Maciej Karbowicz" at bounding box center [56, 249] width 49 height 7
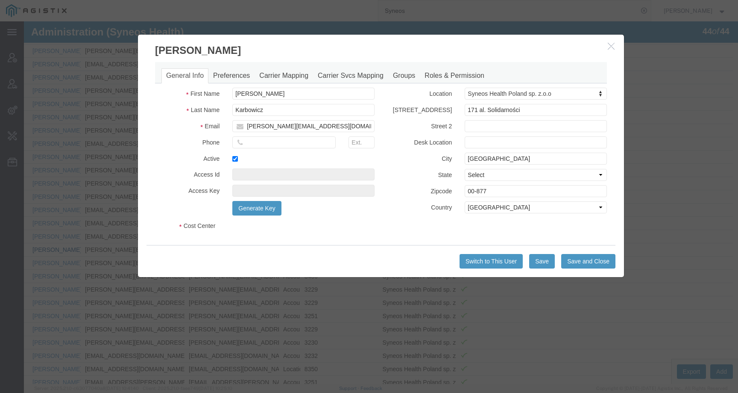
select select "DEPARTMENT"
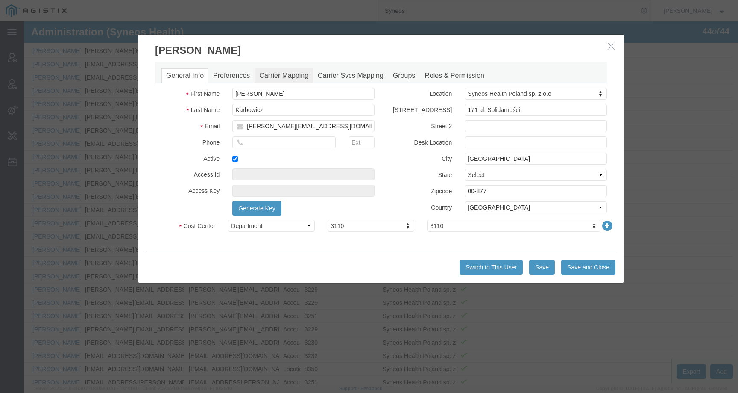
click at [287, 81] on link "Carrier Mapping" at bounding box center [284, 75] width 59 height 15
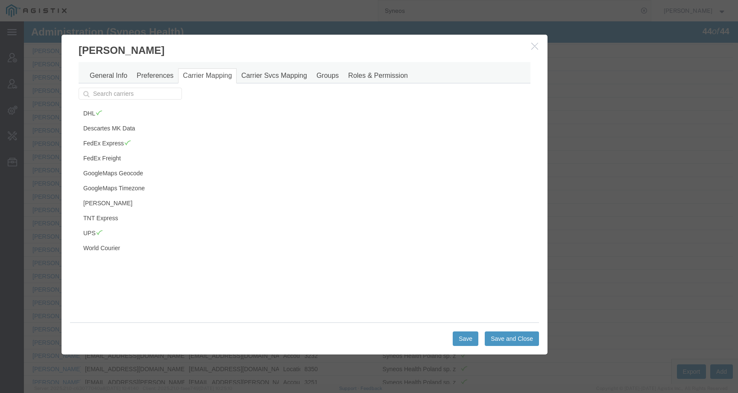
drag, startPoint x: 247, startPoint y: 48, endPoint x: 160, endPoint y: 47, distance: 87.6
click at [160, 47] on h3 "Maciej Karbowicz" at bounding box center [305, 46] width 486 height 23
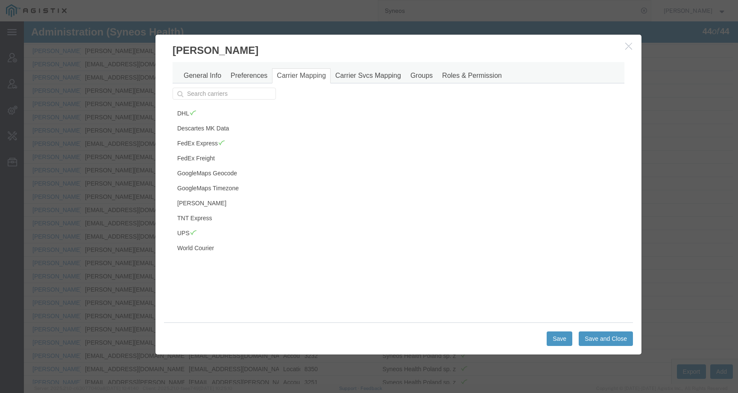
drag, startPoint x: 69, startPoint y: 50, endPoint x: 174, endPoint y: 50, distance: 105.1
click at [174, 50] on h3 "Maciej Karbowicz" at bounding box center [398, 46] width 486 height 23
click at [626, 46] on icon "button" at bounding box center [628, 45] width 7 height 7
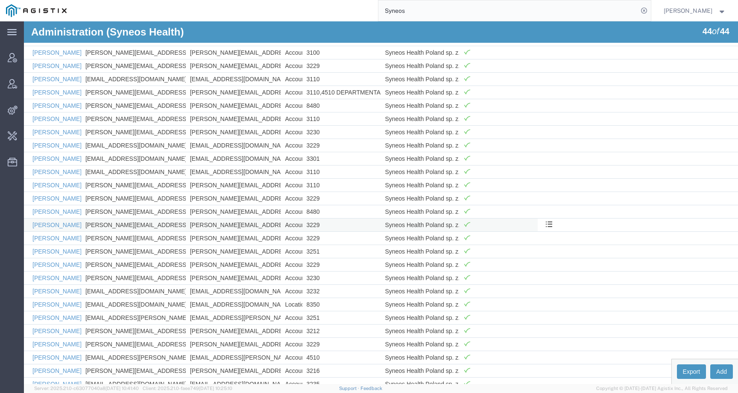
scroll to position [273, 0]
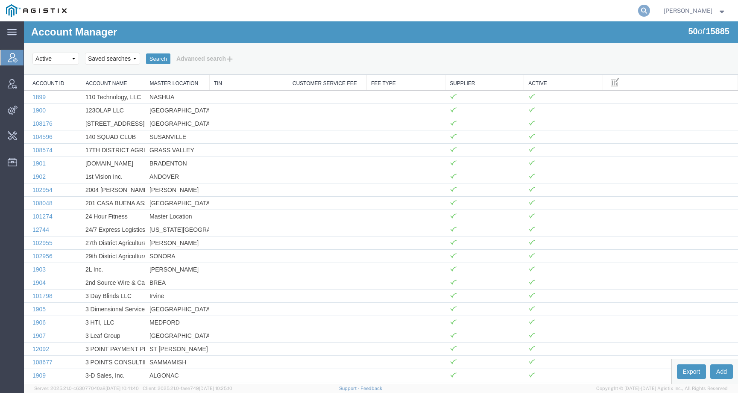
click at [648, 12] on icon at bounding box center [644, 11] width 12 height 12
click at [618, 12] on input "search" at bounding box center [508, 10] width 260 height 21
paste input "57010339"
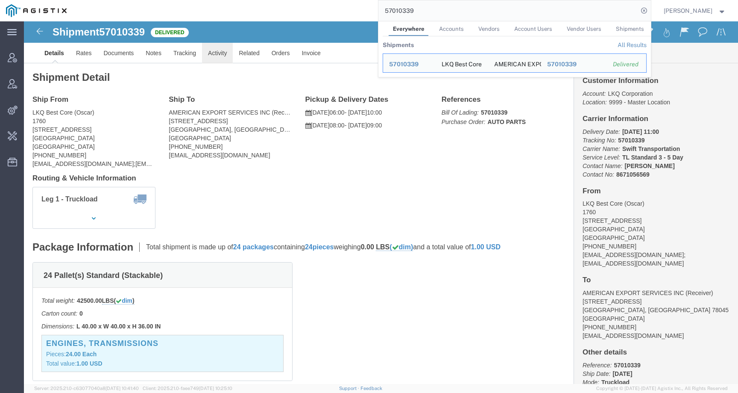
click link "Activity"
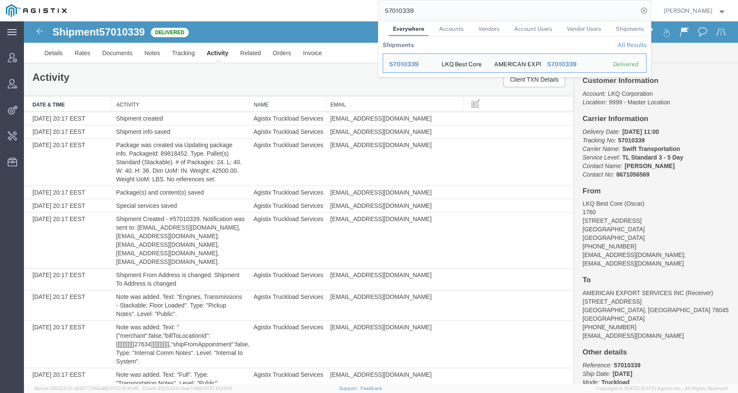
drag, startPoint x: 431, startPoint y: 10, endPoint x: 356, endPoint y: 9, distance: 74.8
click at [356, 9] on div "57010339 Everywhere Accounts Vendors Account Users Vendor Users Shipments Shipm…" at bounding box center [362, 10] width 578 height 21
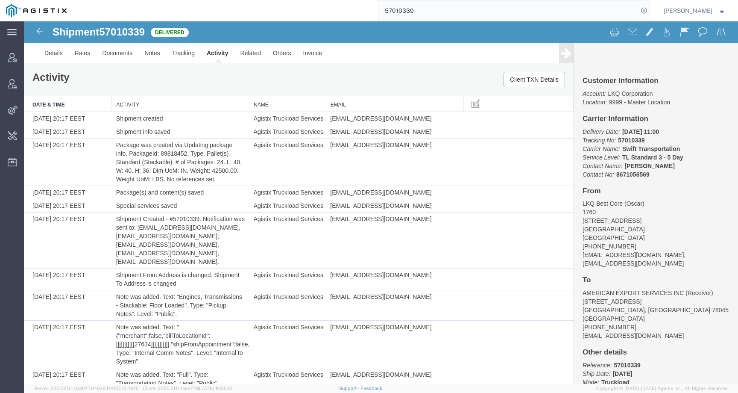
paste input "108930"
type input "57108930"
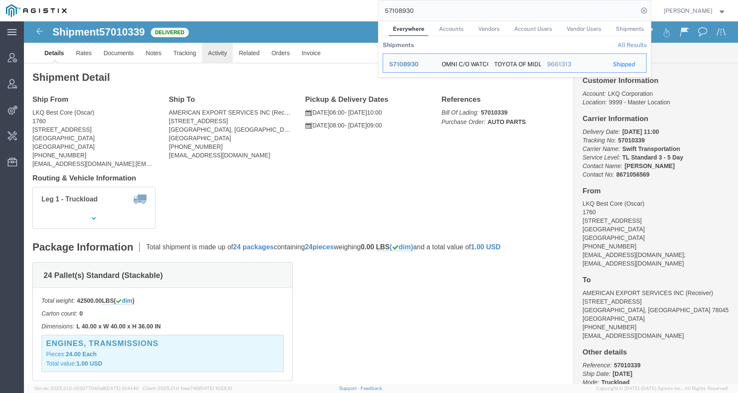
click link "Activity"
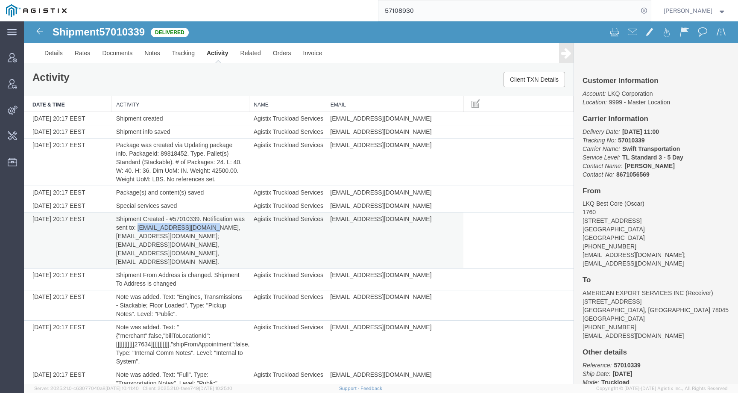
drag, startPoint x: 149, startPoint y: 225, endPoint x: 219, endPoint y: 228, distance: 70.1
click at [219, 228] on td "Shipment Created - #57010339. Notification was sent to: [EMAIL_ADDRESS][DOMAIN_…" at bounding box center [181, 240] width 138 height 56
copy td "[EMAIL_ADDRESS][DOMAIN_NAME]"
drag, startPoint x: 114, startPoint y: 235, endPoint x: 173, endPoint y: 236, distance: 59.8
click at [173, 236] on td "Shipment Created - #57010339. Notification was sent to: [EMAIL_ADDRESS][DOMAIN_…" at bounding box center [181, 240] width 138 height 56
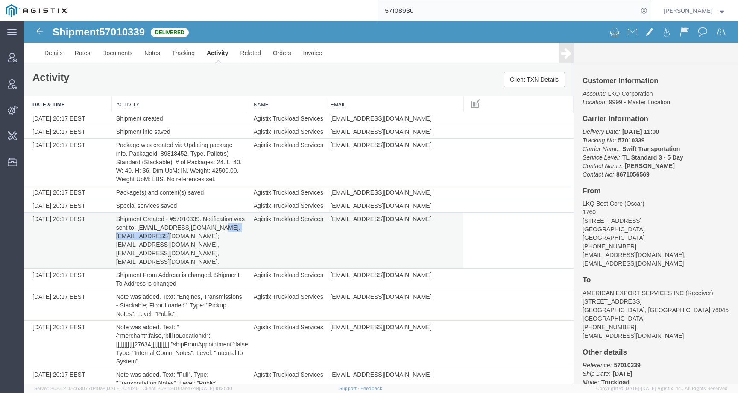
copy td "[EMAIL_ADDRESS][DOMAIN_NAME]"
drag, startPoint x: 175, startPoint y: 255, endPoint x: 114, endPoint y: 255, distance: 60.7
click at [114, 255] on td "Shipment Created - #57010339. Notification was sent to: [EMAIL_ADDRESS][DOMAIN_…" at bounding box center [181, 240] width 138 height 56
copy td "[EMAIL_ADDRESS][DOMAIN_NAME]"
drag, startPoint x: 178, startPoint y: 236, endPoint x: 261, endPoint y: 236, distance: 82.9
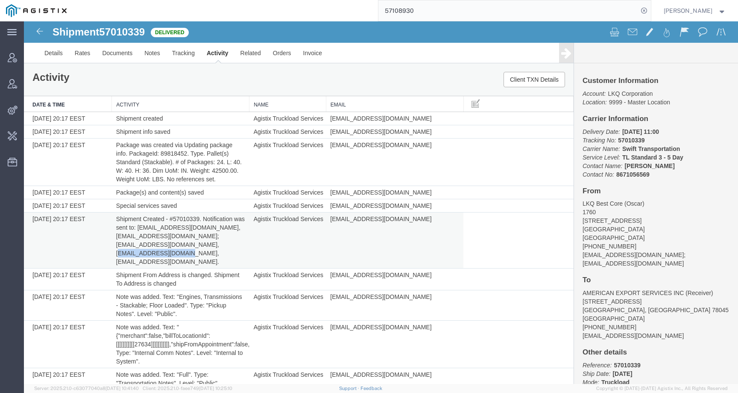
click at [261, 236] on tr "[DATE] 20:17 EEST Shipment Created - #57010339. Notification was sent to: [EMAI…" at bounding box center [299, 240] width 550 height 56
copy tr "[EMAIL_ADDRESS][DOMAIN_NAME], [EMAIL_ADDRESS][DOMAIN_NAME], [EMAIL_ADDRESS][DOM…"
click at [240, 223] on td "Shipment Created - #57010339. Notification was sent to: [EMAIL_ADDRESS][DOMAIN_…" at bounding box center [181, 240] width 138 height 56
drag, startPoint x: 177, startPoint y: 236, endPoint x: 238, endPoint y: 235, distance: 60.7
click at [238, 235] on td "Shipment Created - #57010339. Notification was sent to: [EMAIL_ADDRESS][DOMAIN_…" at bounding box center [181, 240] width 138 height 56
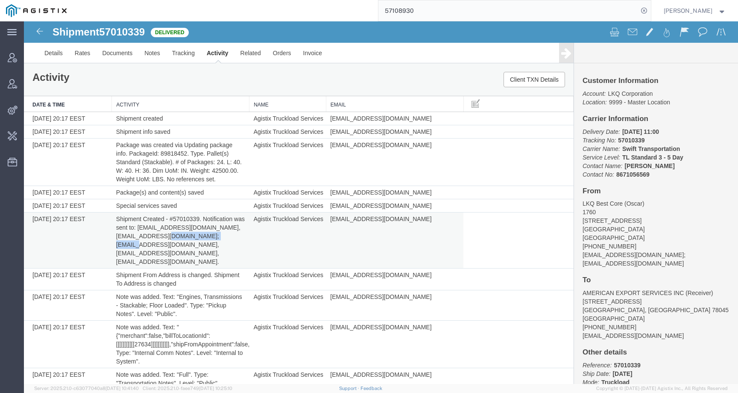
copy td "[EMAIL_ADDRESS][DOMAIN_NAME]"
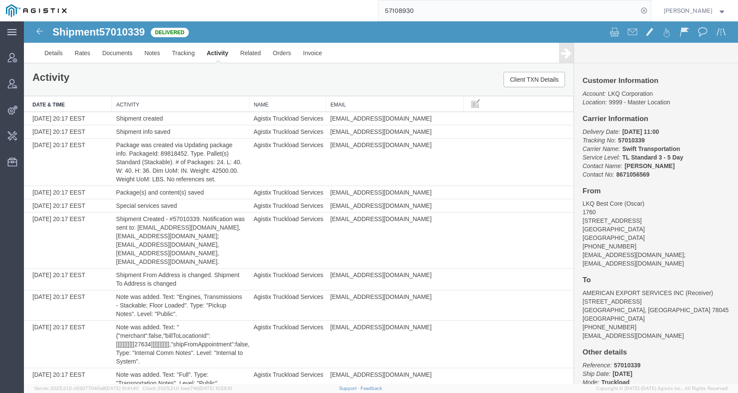
click at [129, 34] on span "57010339" at bounding box center [122, 32] width 46 height 12
copy span "57010339"
